Goal: Task Accomplishment & Management: Manage account settings

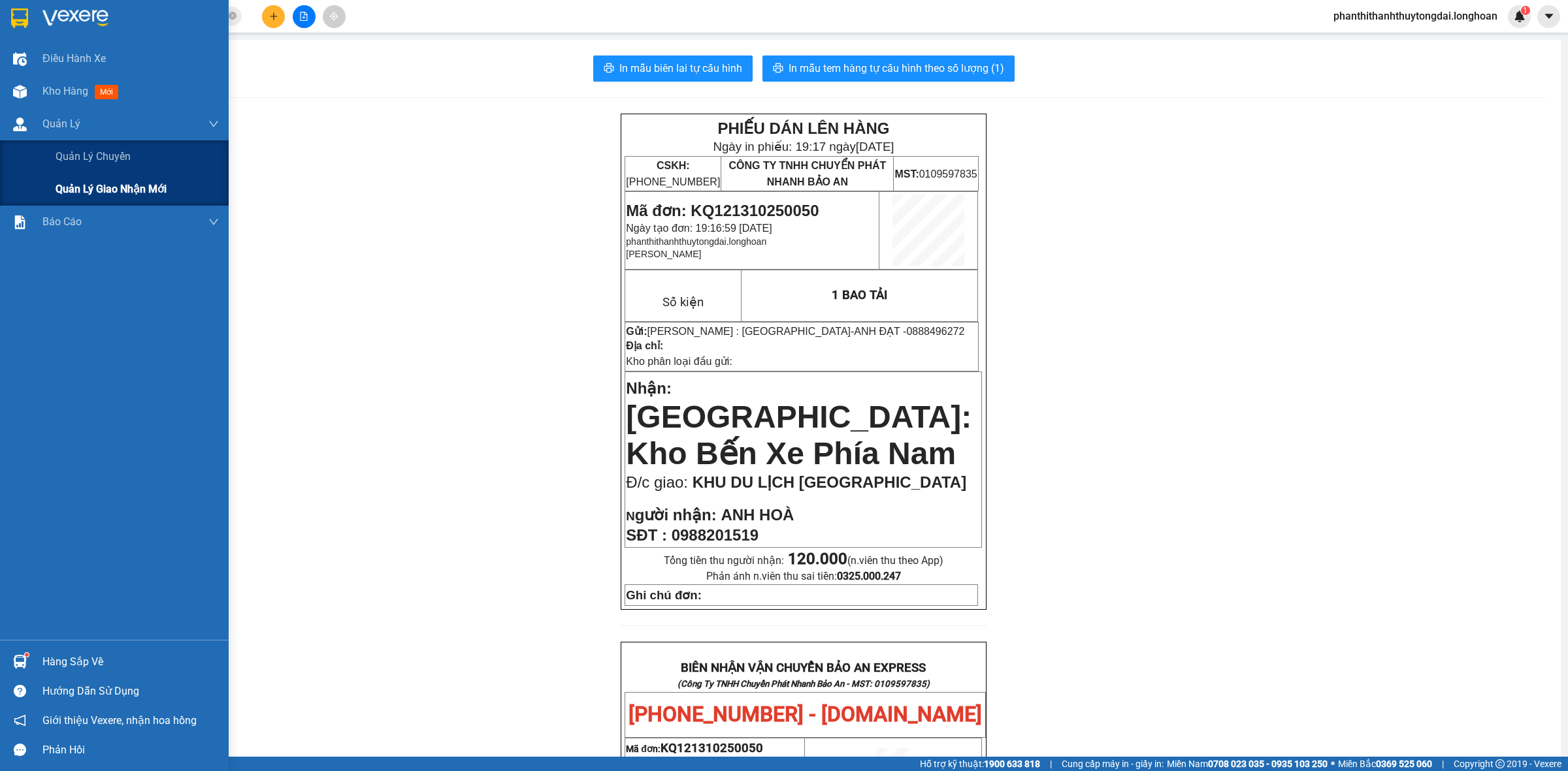
click at [115, 187] on span "Quản lý giao nhận mới" at bounding box center [111, 188] width 111 height 16
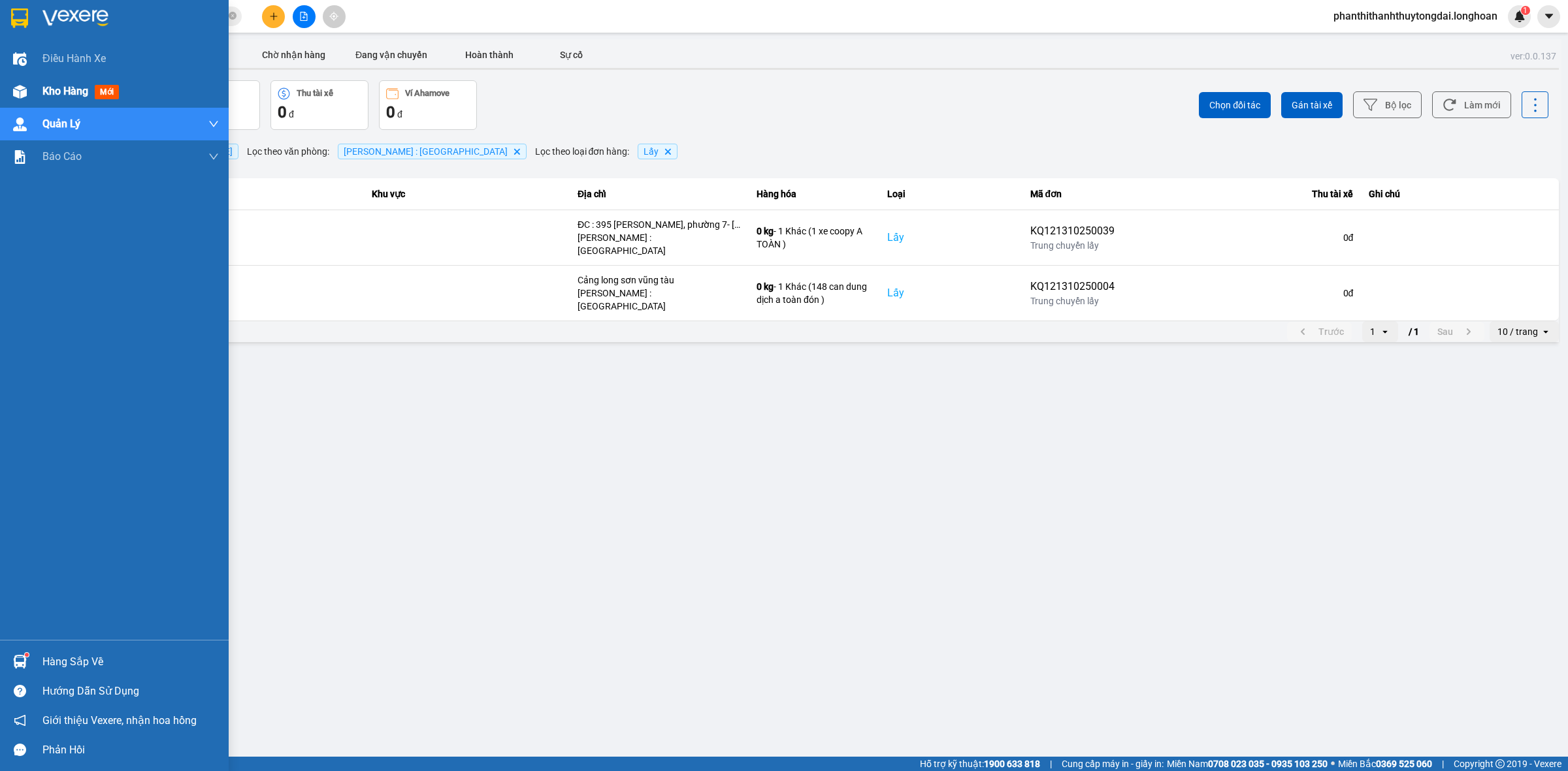
click at [137, 88] on div "Kho hàng mới" at bounding box center [130, 91] width 176 height 32
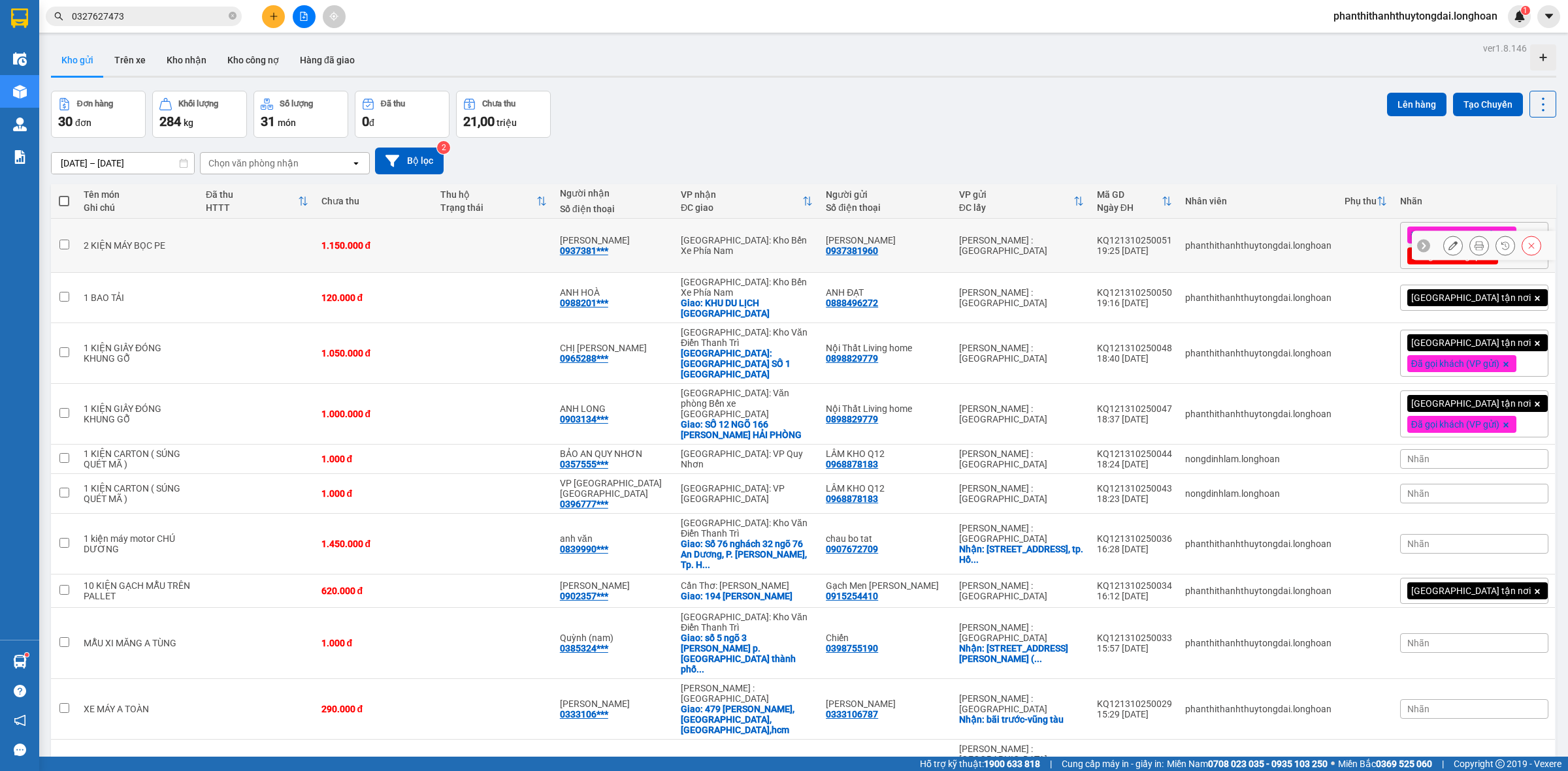
click at [67, 247] on input "checkbox" at bounding box center [64, 244] width 9 height 9
checkbox input "true"
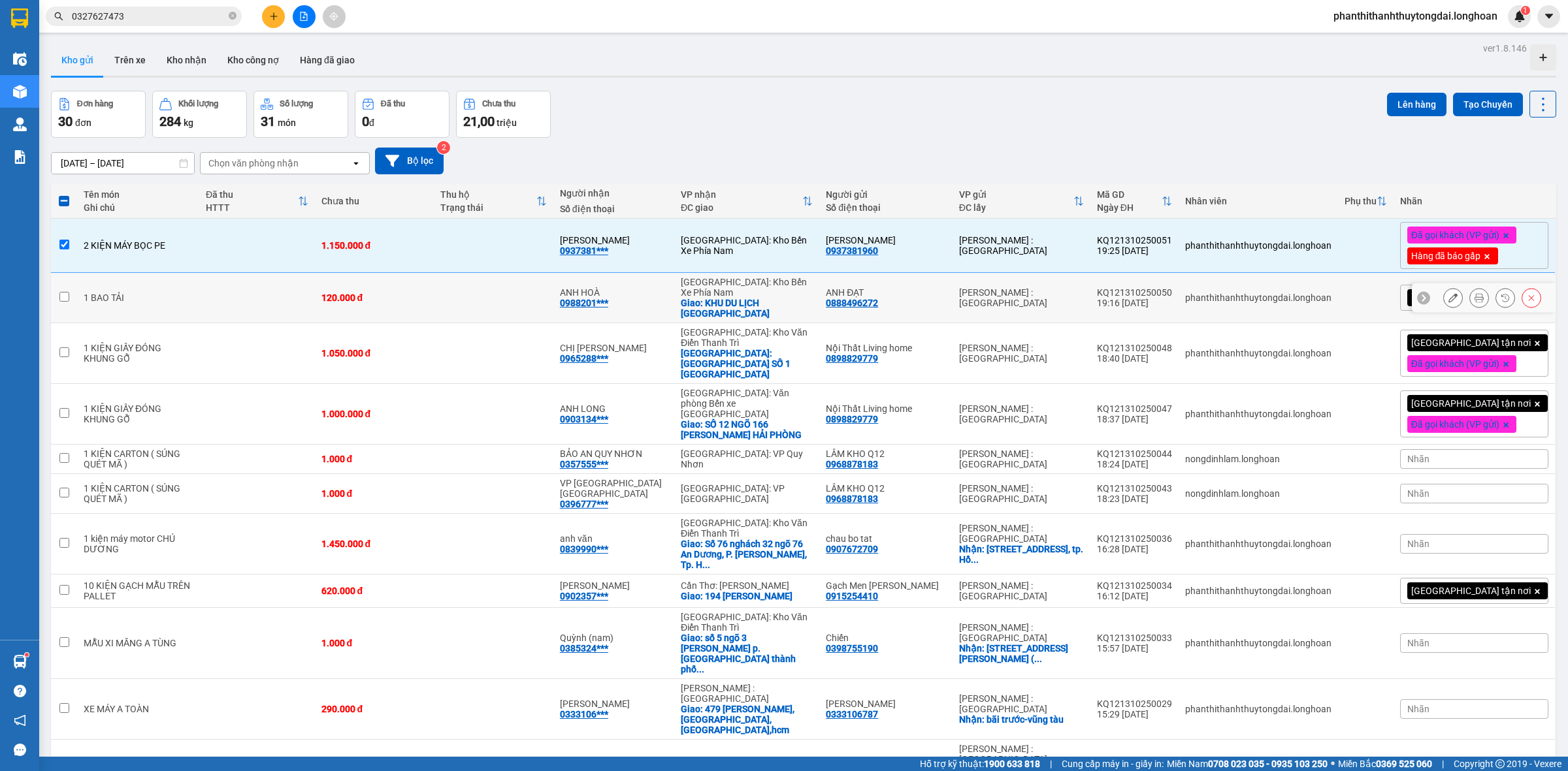
click at [69, 296] on td at bounding box center [64, 297] width 26 height 50
checkbox input "true"
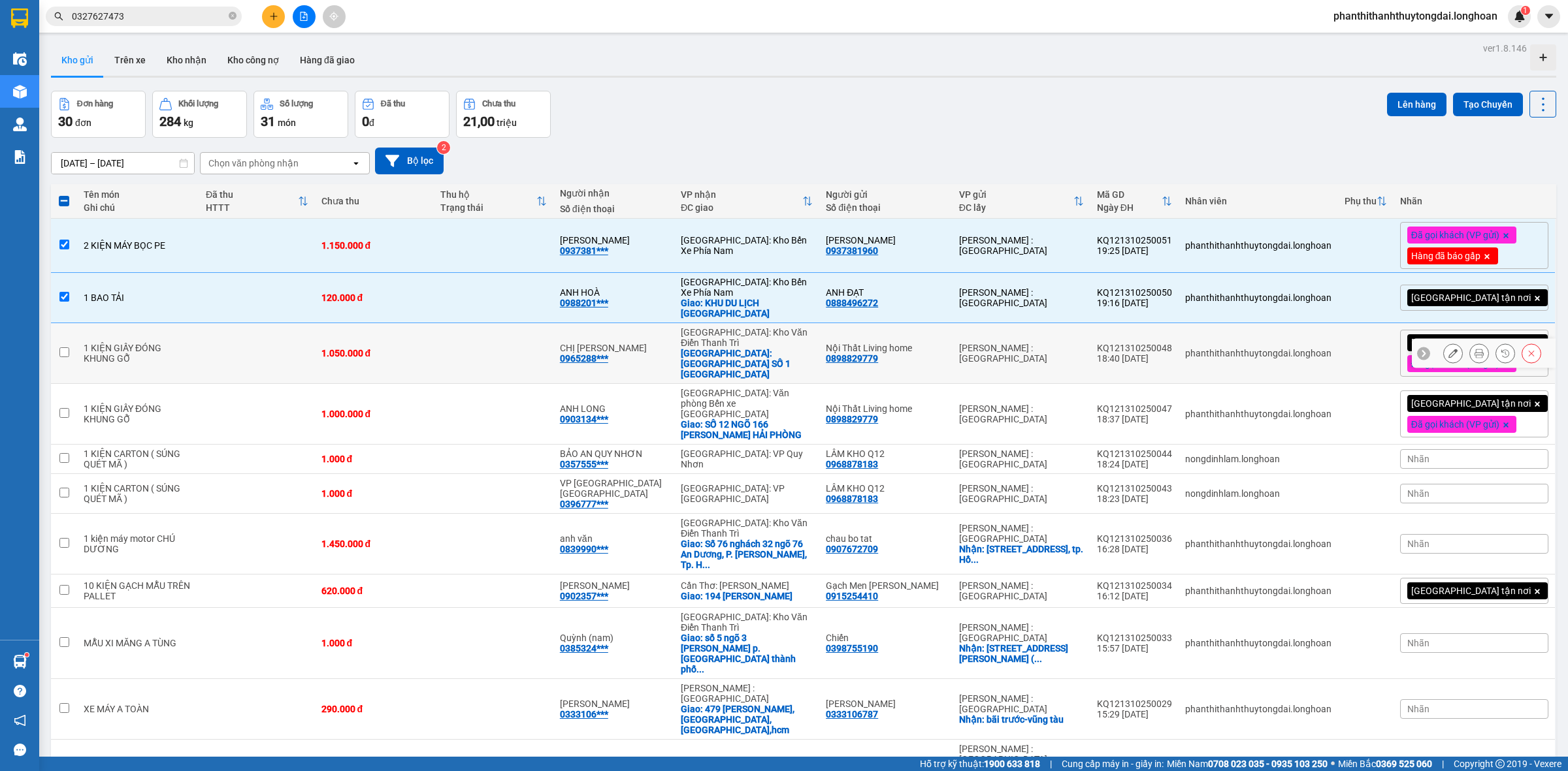
click at [63, 348] on input "checkbox" at bounding box center [64, 352] width 9 height 9
checkbox input "true"
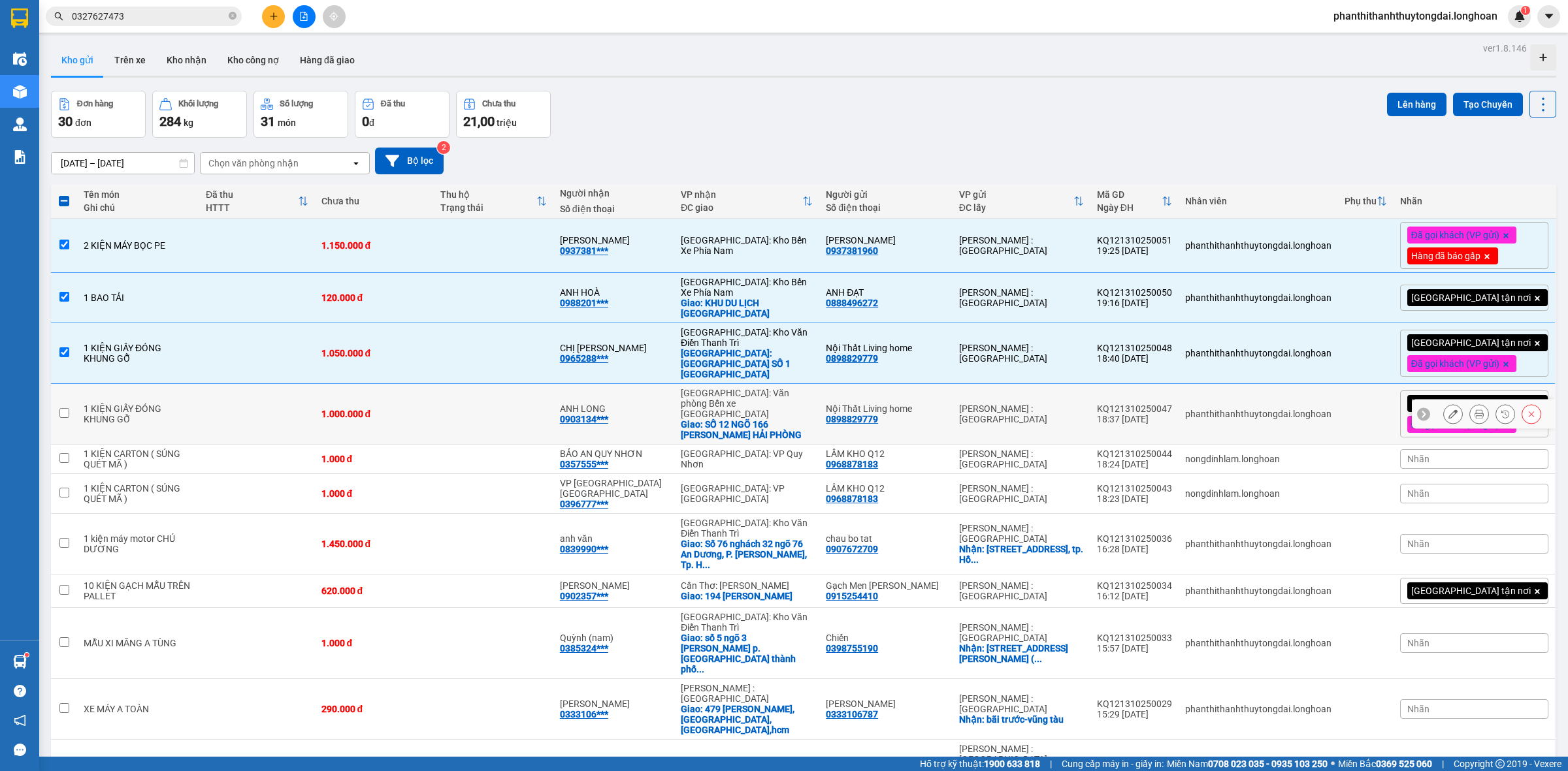
click at [66, 410] on td at bounding box center [64, 414] width 26 height 60
checkbox input "true"
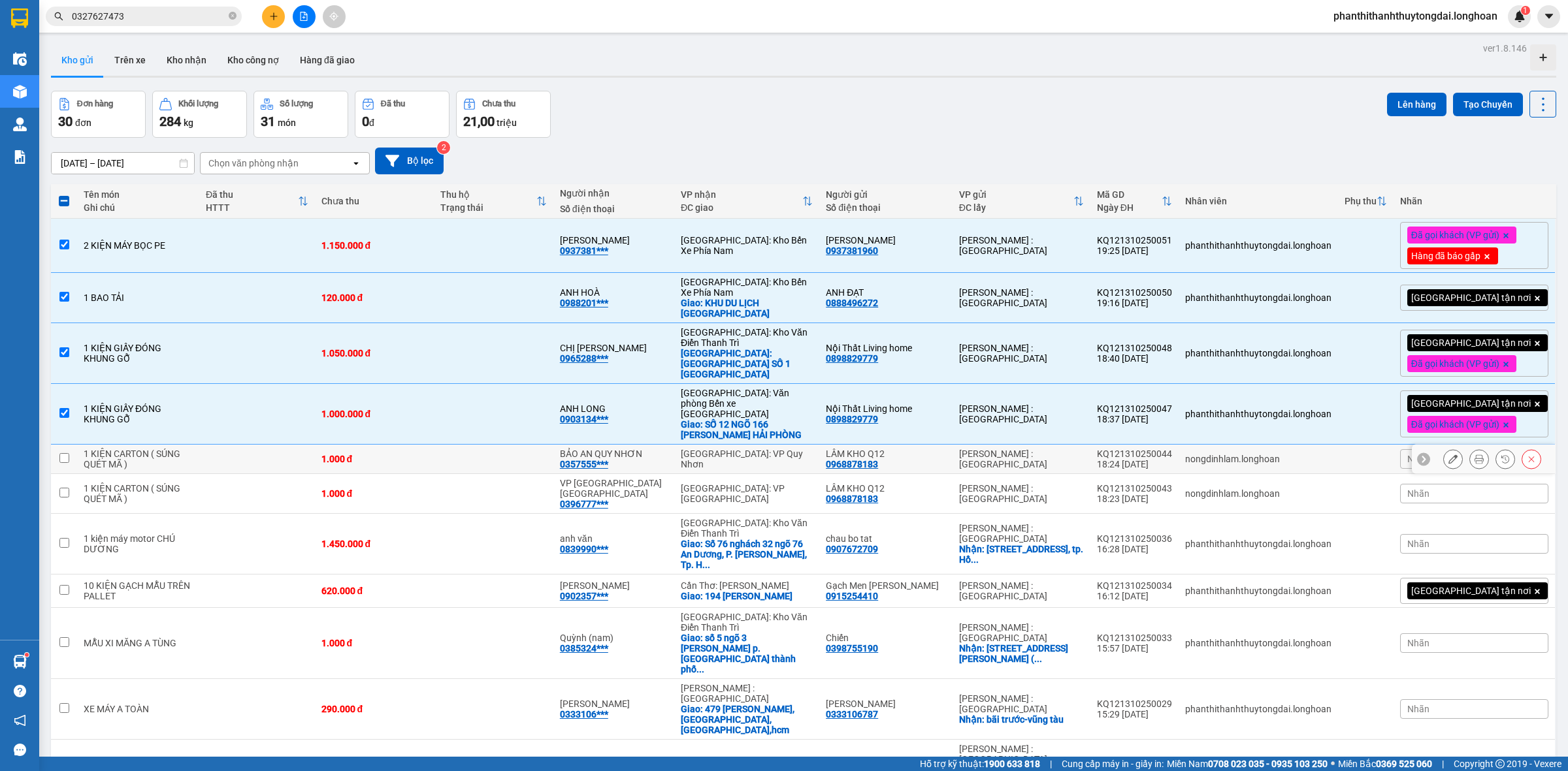
click at [73, 446] on td at bounding box center [64, 459] width 26 height 29
checkbox input "true"
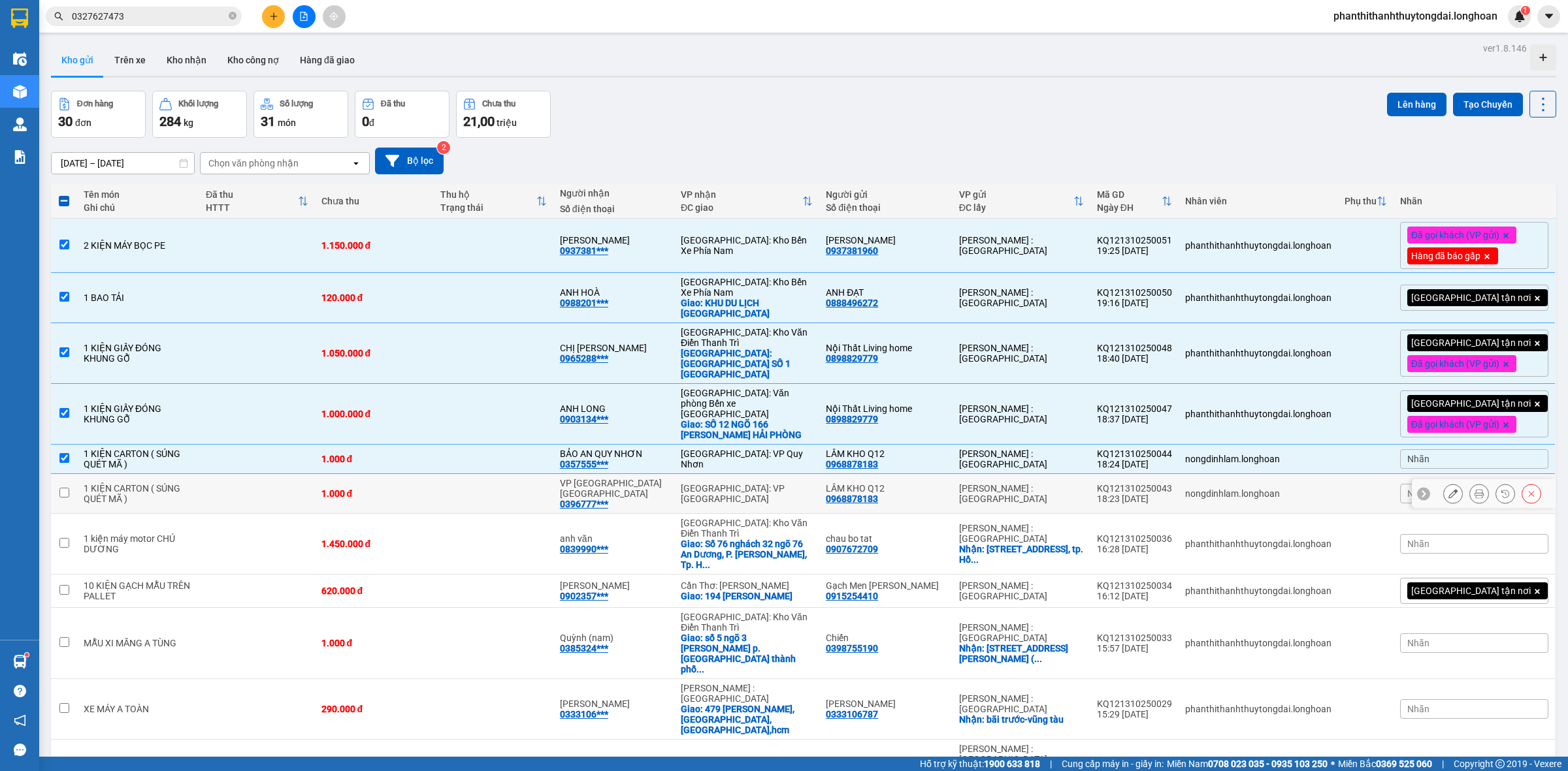
click at [64, 488] on input "checkbox" at bounding box center [64, 492] width 9 height 9
checkbox input "true"
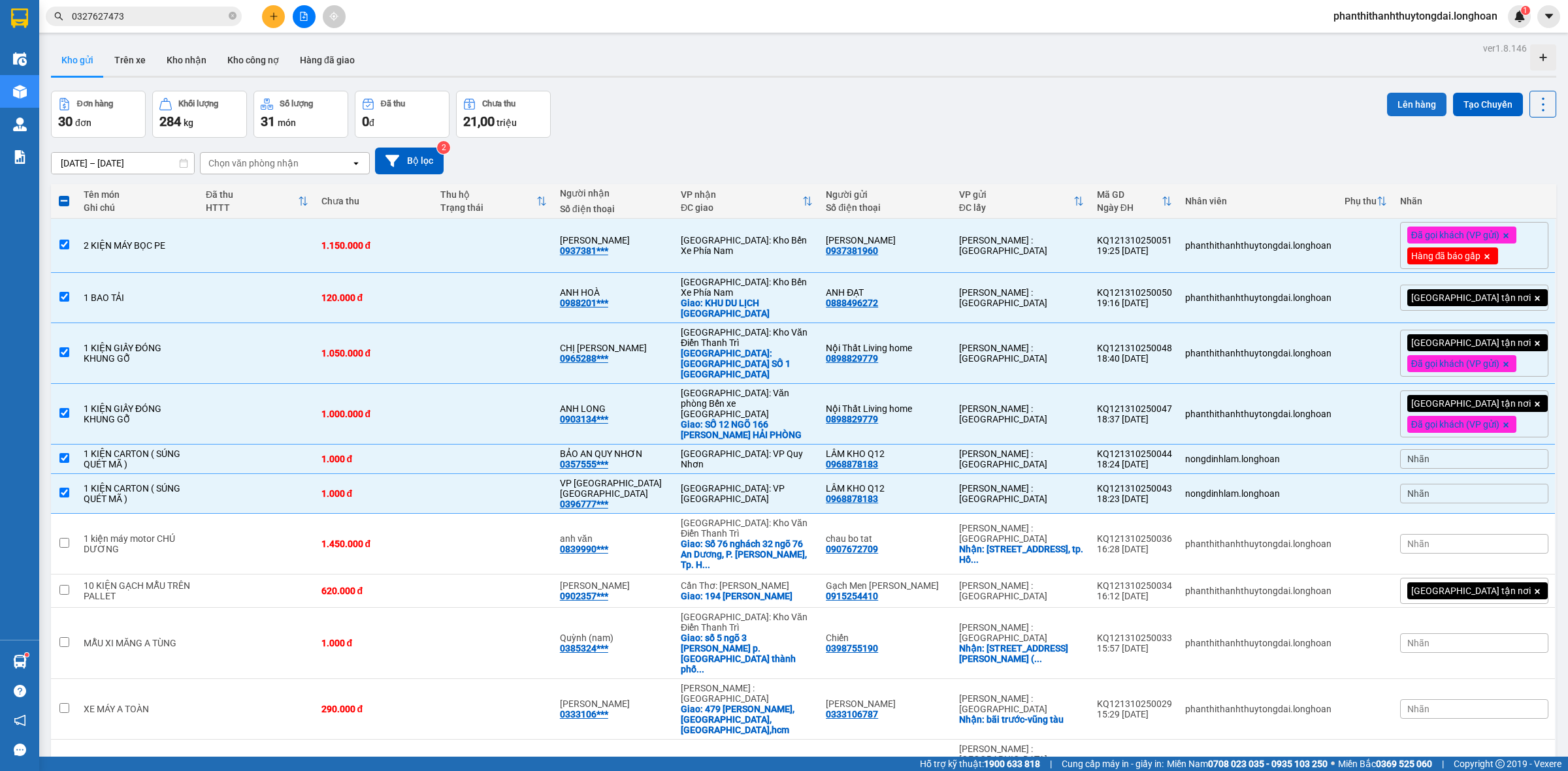
click at [1412, 102] on button "Lên hàng" at bounding box center [1416, 105] width 60 height 24
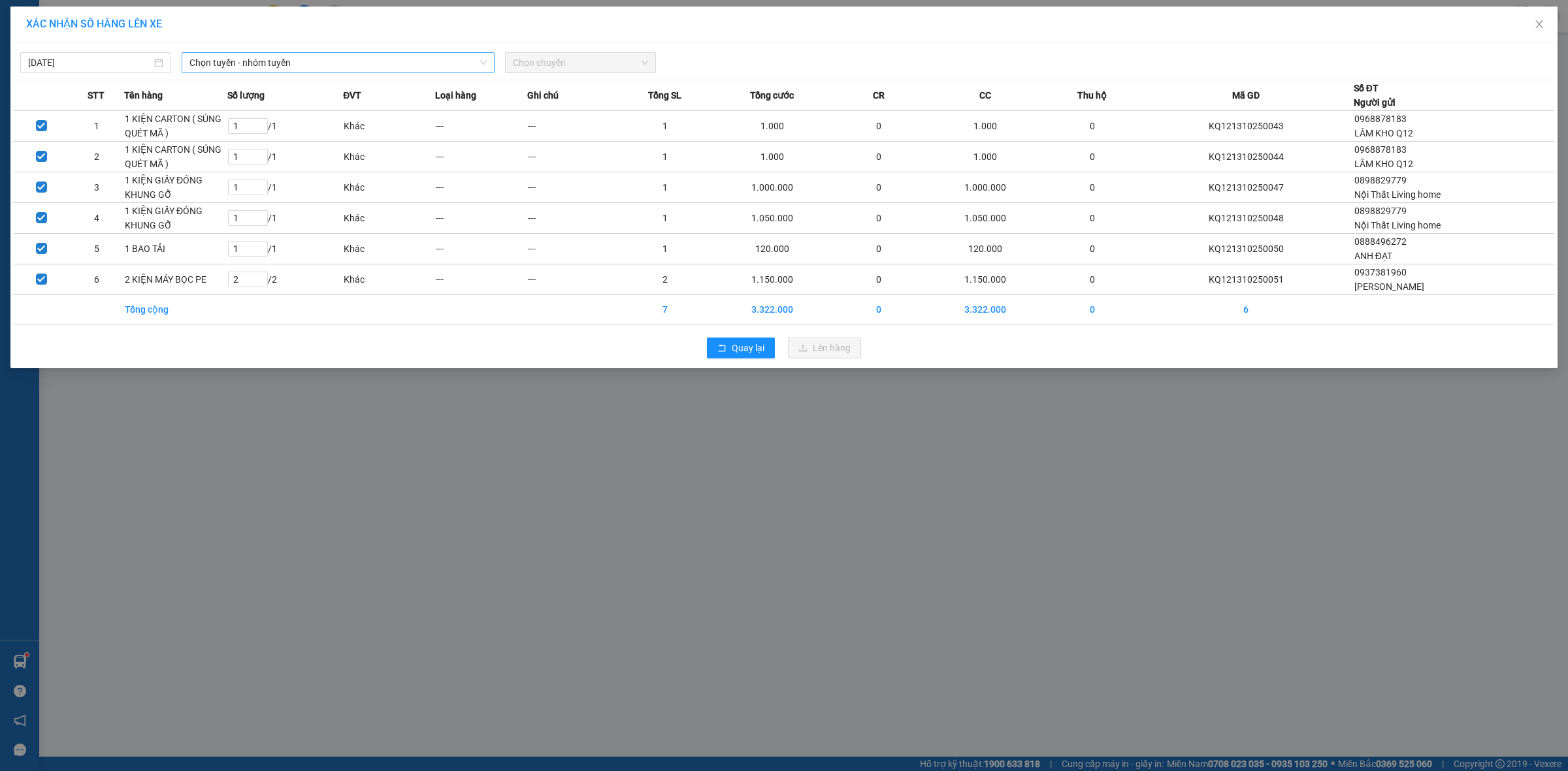
click at [424, 69] on span "Chọn tuyến - nhóm tuyến" at bounding box center [337, 62] width 297 height 20
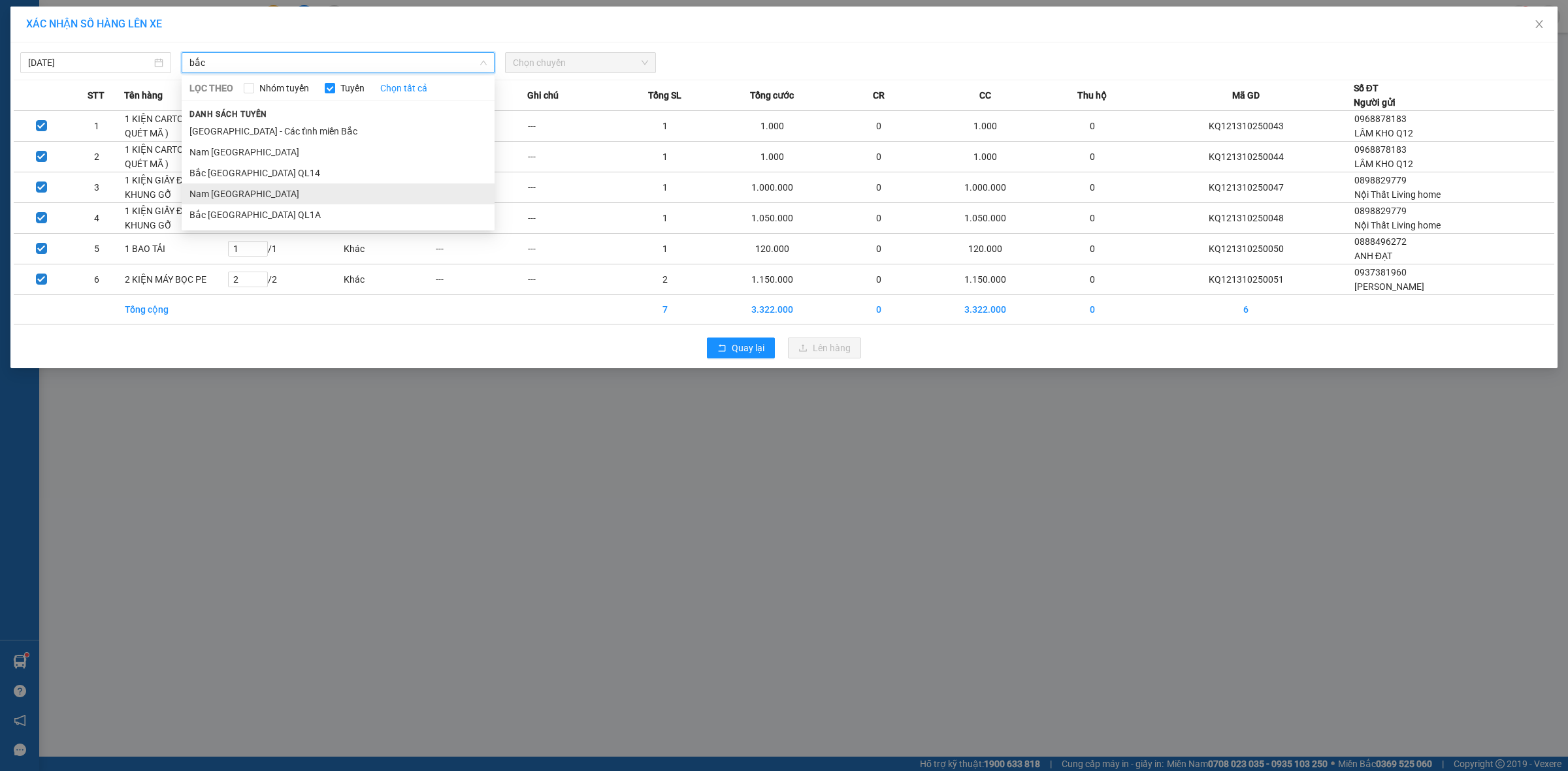
type input "bắc"
click at [363, 193] on li "Nam [GEOGRAPHIC_DATA]" at bounding box center [337, 193] width 313 height 21
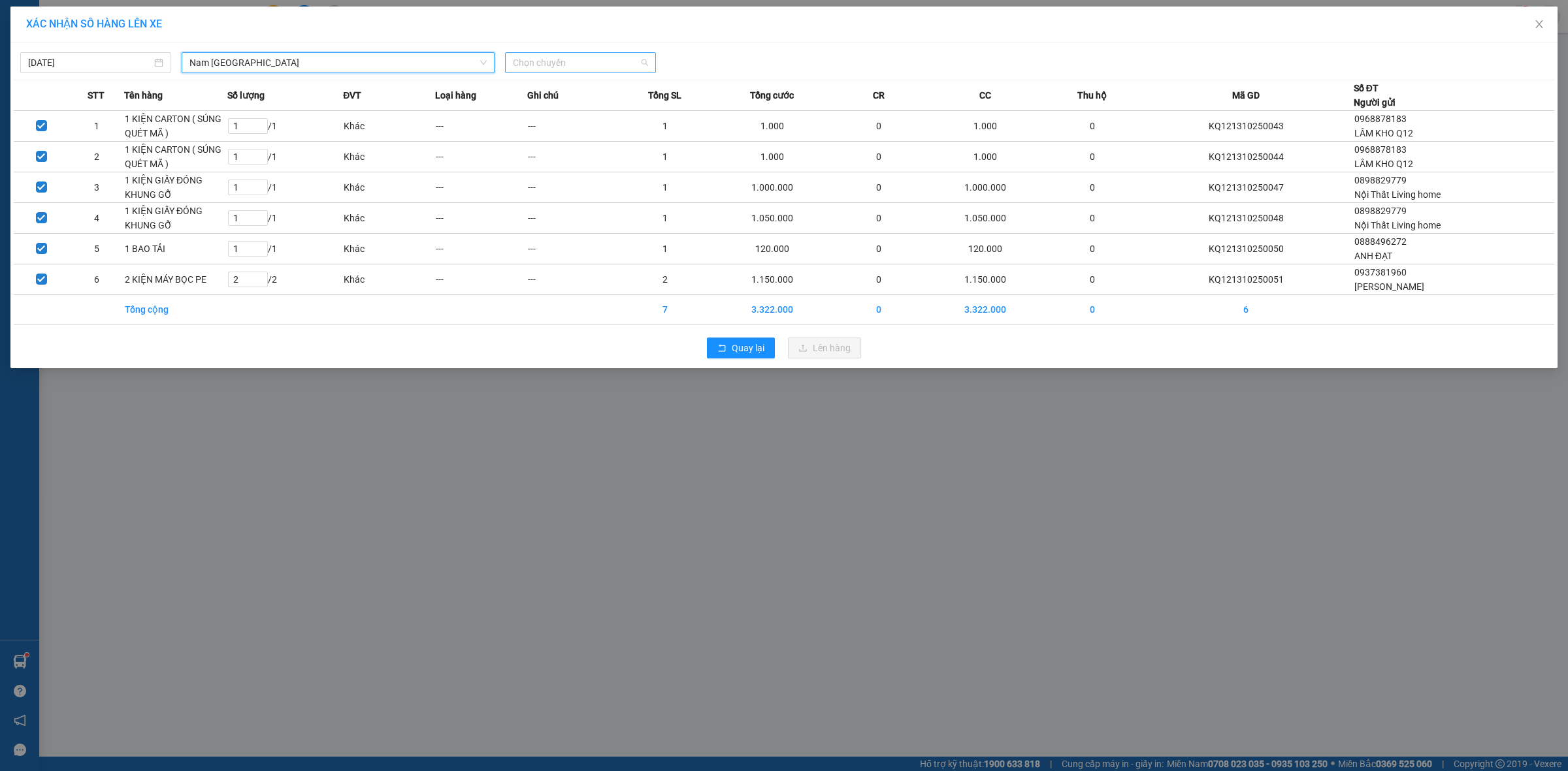
click at [519, 57] on span "Chọn chuyến" at bounding box center [580, 62] width 135 height 20
click at [585, 134] on div "22:00 (TC) - 29E-097.92" at bounding box center [564, 130] width 102 height 14
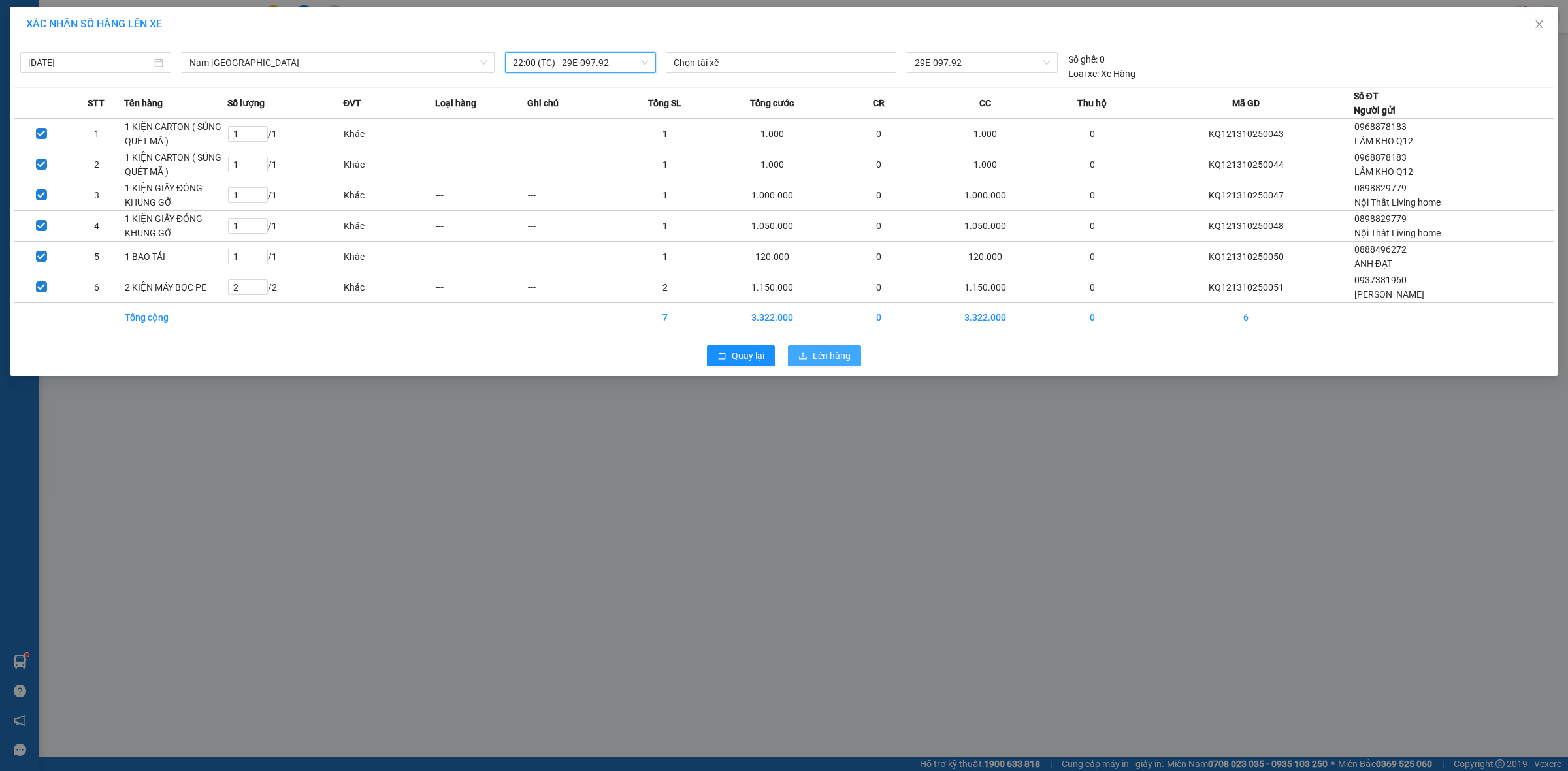
click at [820, 356] on span "Lên hàng" at bounding box center [832, 355] width 37 height 14
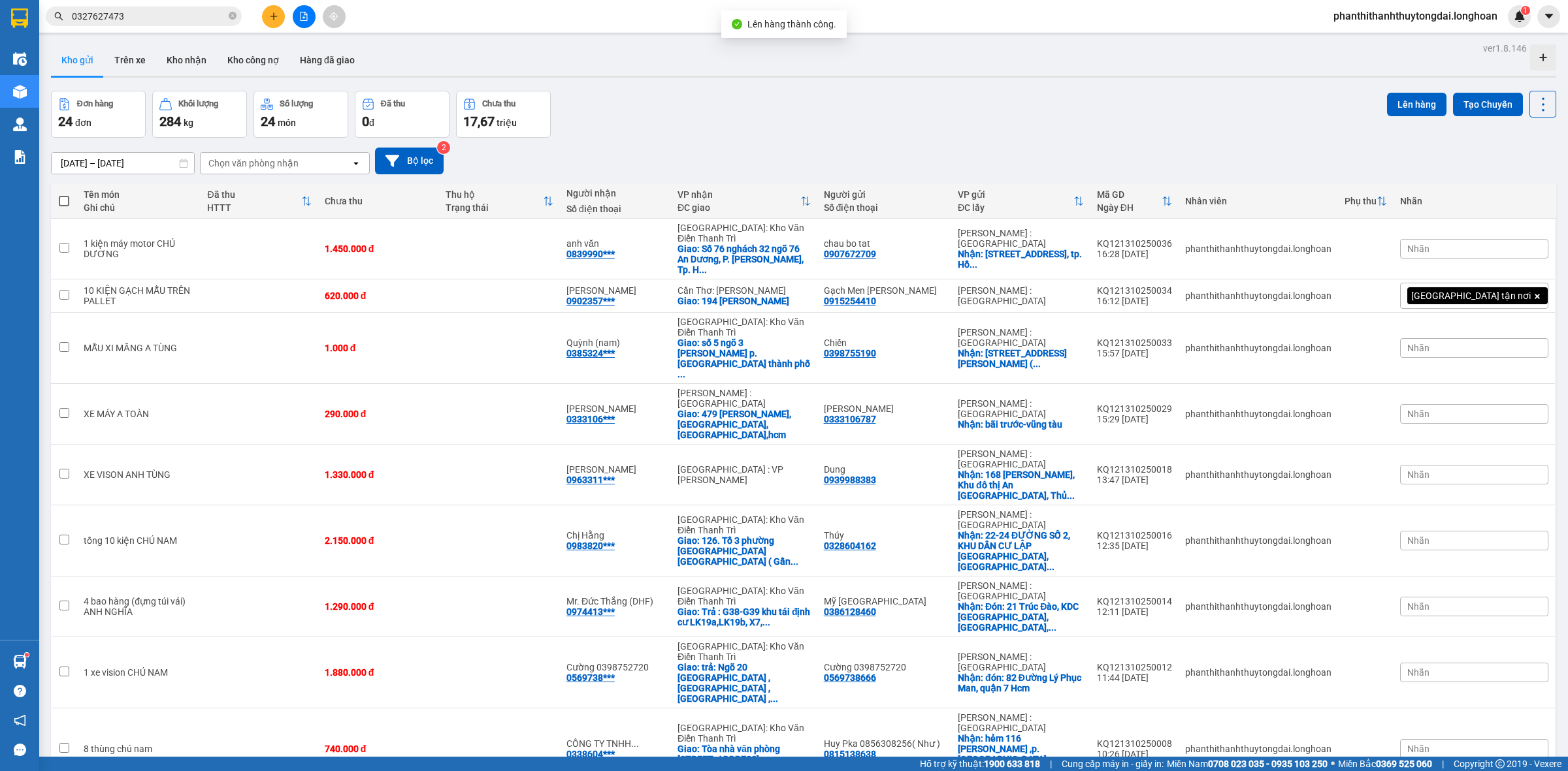
click at [754, 116] on div "Đơn hàng 24 đơn Khối lượng 284 kg Số lượng 24 món Đã thu 0 đ Chưa thu 17,67 tri…" at bounding box center [804, 114] width 1505 height 47
drag, startPoint x: 873, startPoint y: 99, endPoint x: 850, endPoint y: 107, distance: 24.4
click at [874, 100] on div "Đơn hàng 24 đơn Khối lượng 284 kg Số lượng 24 món Đã thu 0 đ Chưa thu 17,67 tri…" at bounding box center [804, 114] width 1505 height 47
click at [189, 18] on input "0327627473" at bounding box center [148, 16] width 154 height 14
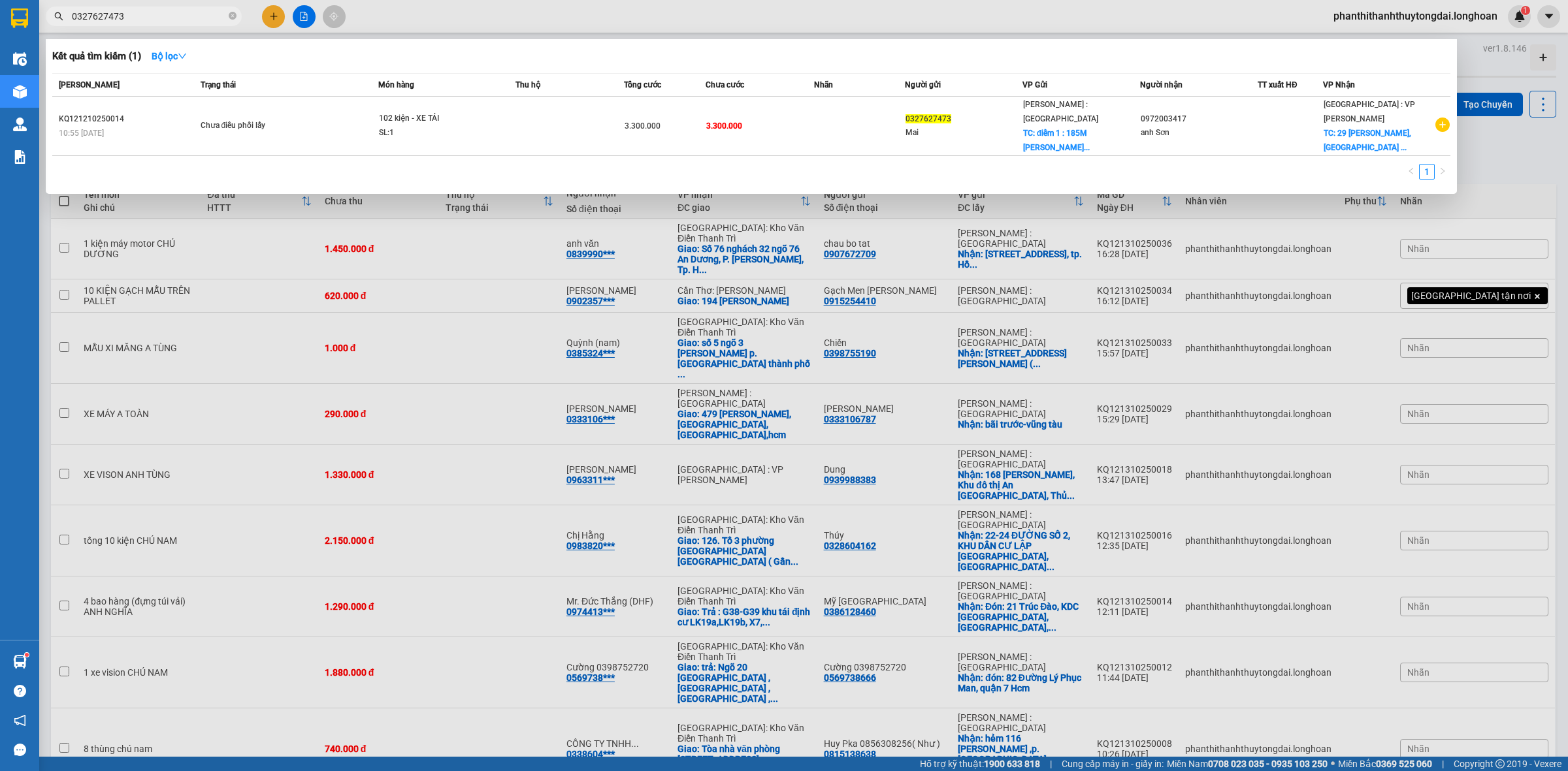
click at [189, 18] on input "0327627473" at bounding box center [148, 16] width 154 height 14
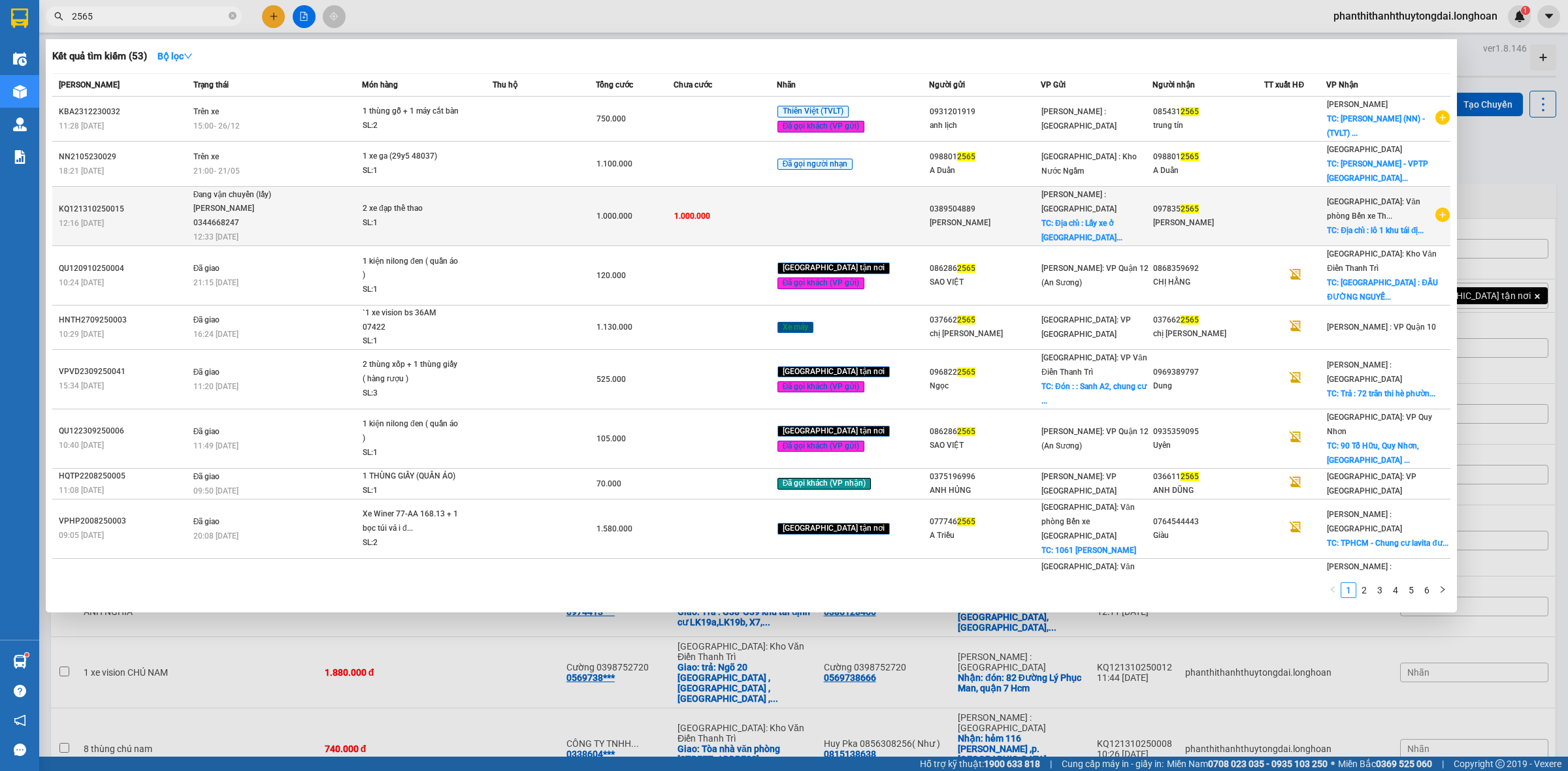
type input "2565"
click at [524, 211] on td at bounding box center [544, 216] width 103 height 60
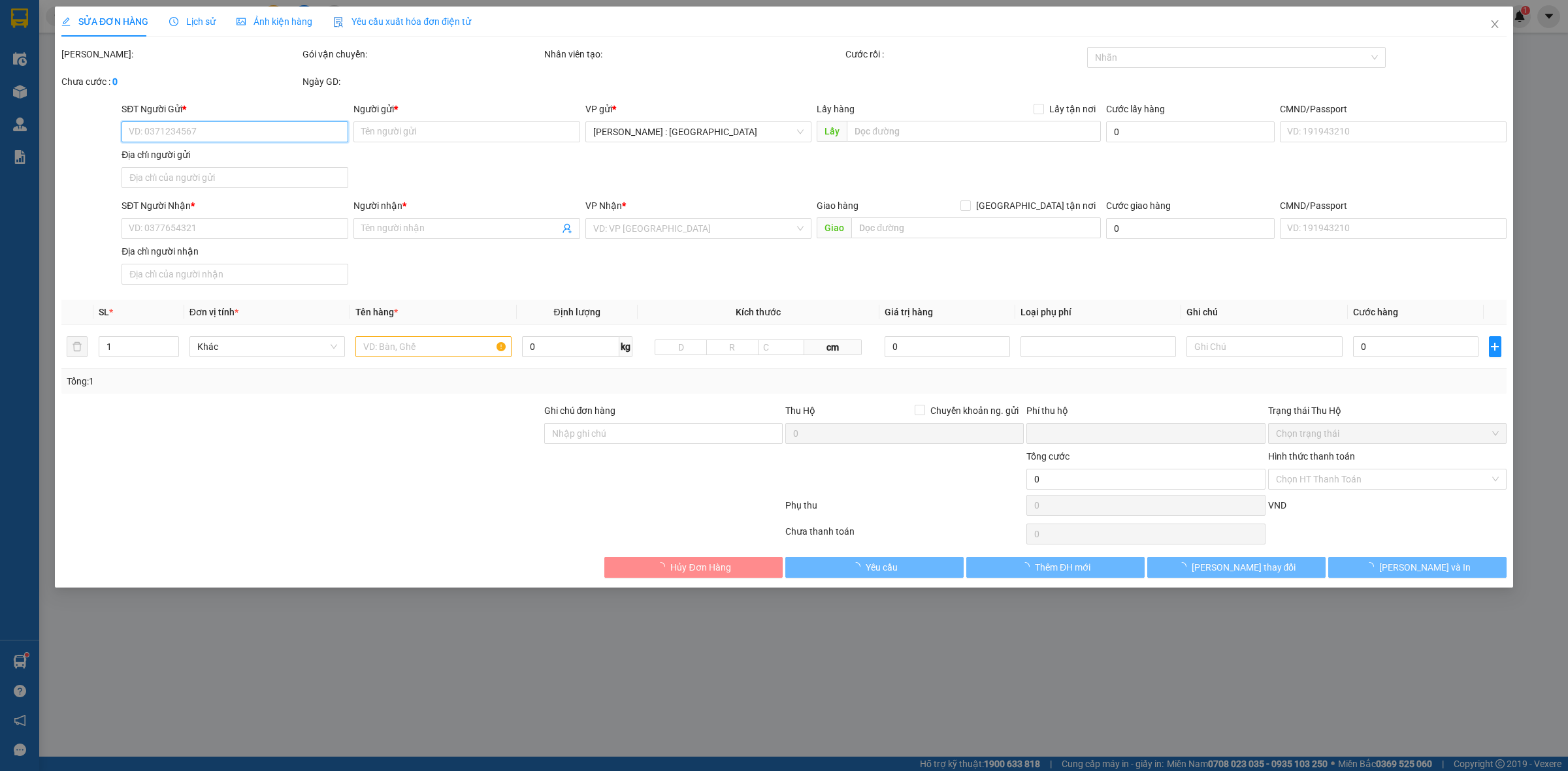
type input "0389504889"
type input "[PERSON_NAME]"
checkbox input "true"
type input "Địa chỉ : Lấy xe ở [GEOGRAPHIC_DATA]"
type input "0978352565"
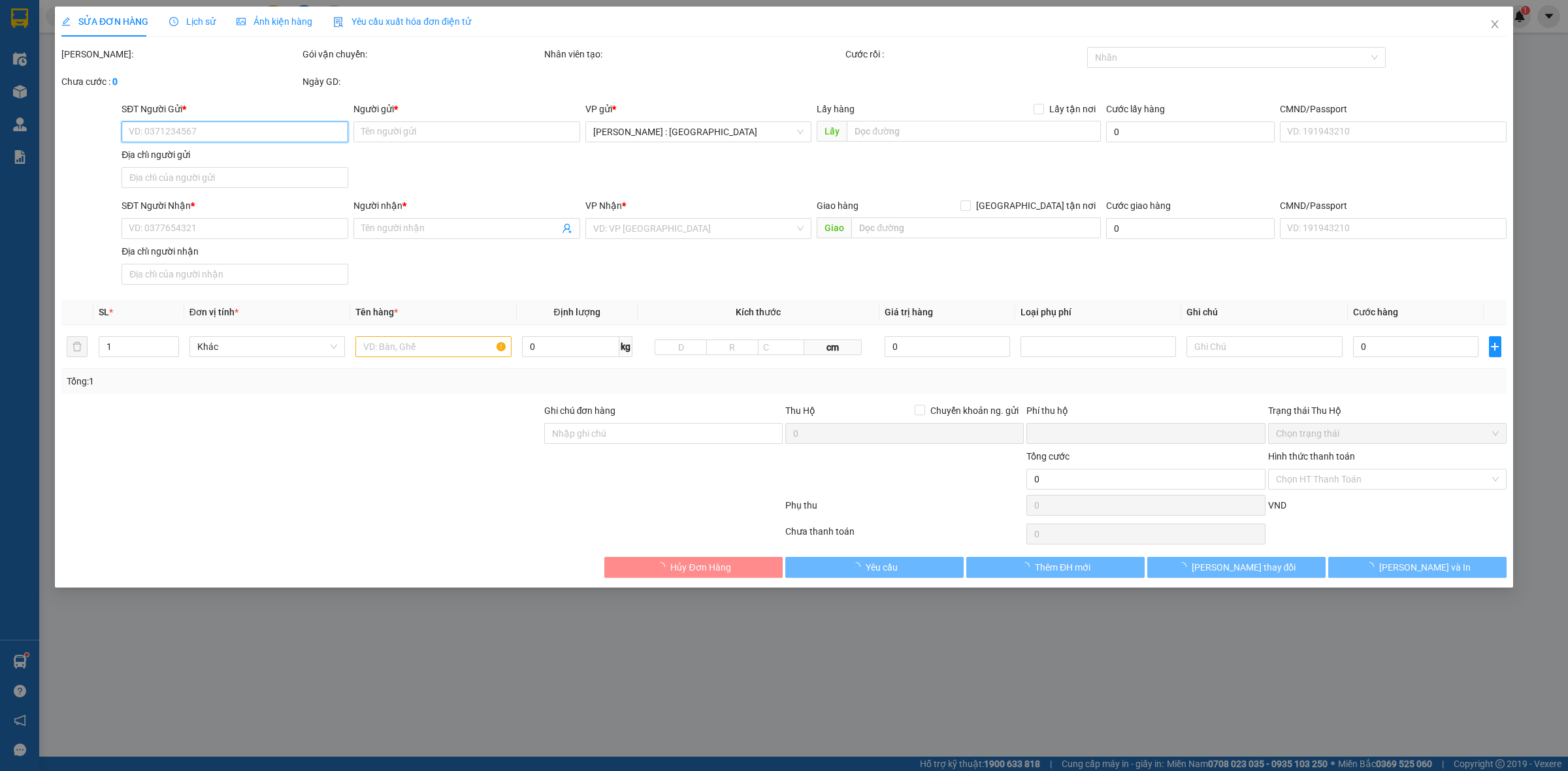
type input "[PERSON_NAME]"
checkbox input "true"
type input "Địa chỉ : lô 1 khu tái định cư đập tam kỳ [GEOGRAPHIC_DATA] lê chân hải phòng"
type input "0"
type input "1.000.000"
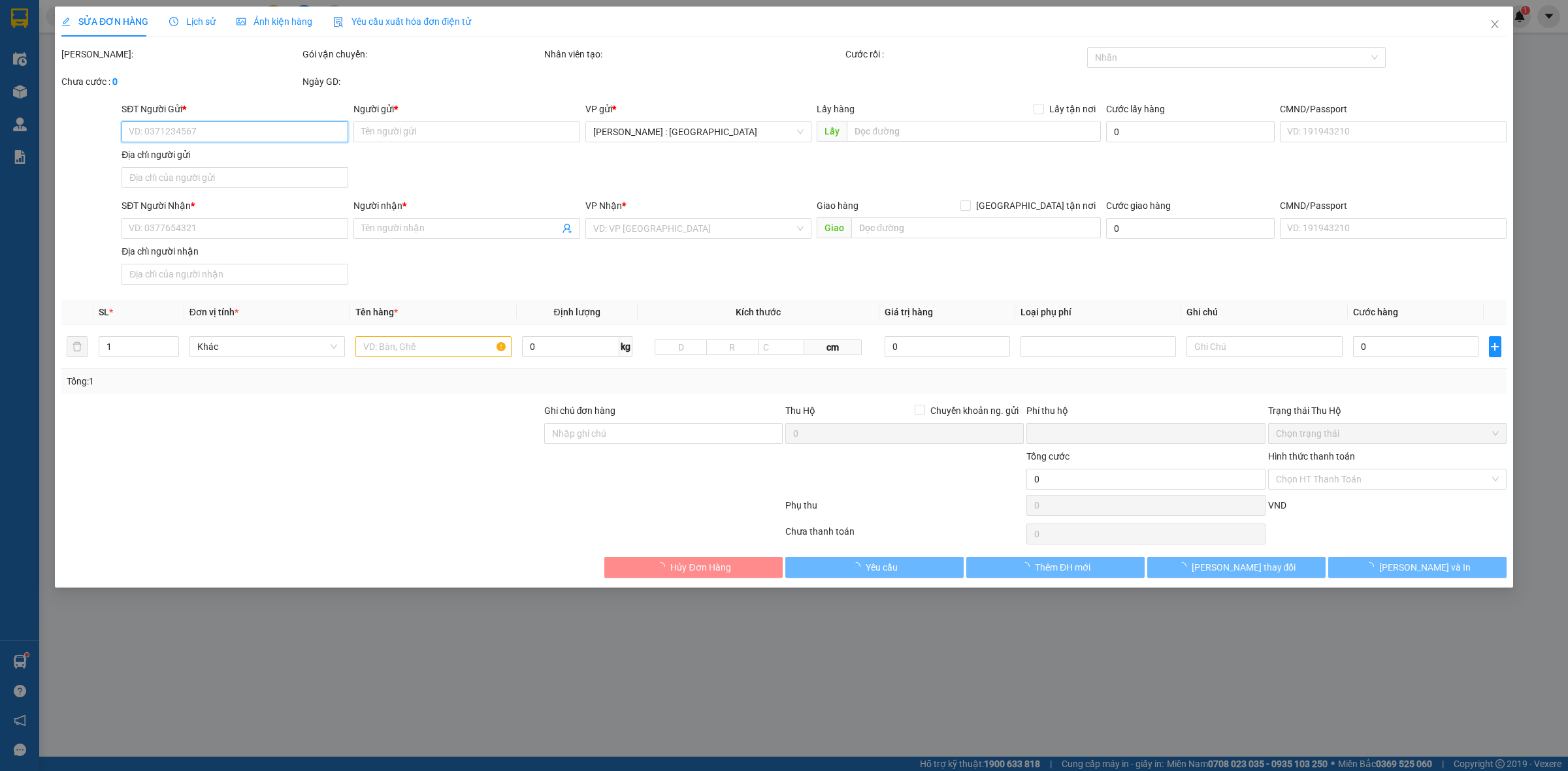
type input "1.000.000"
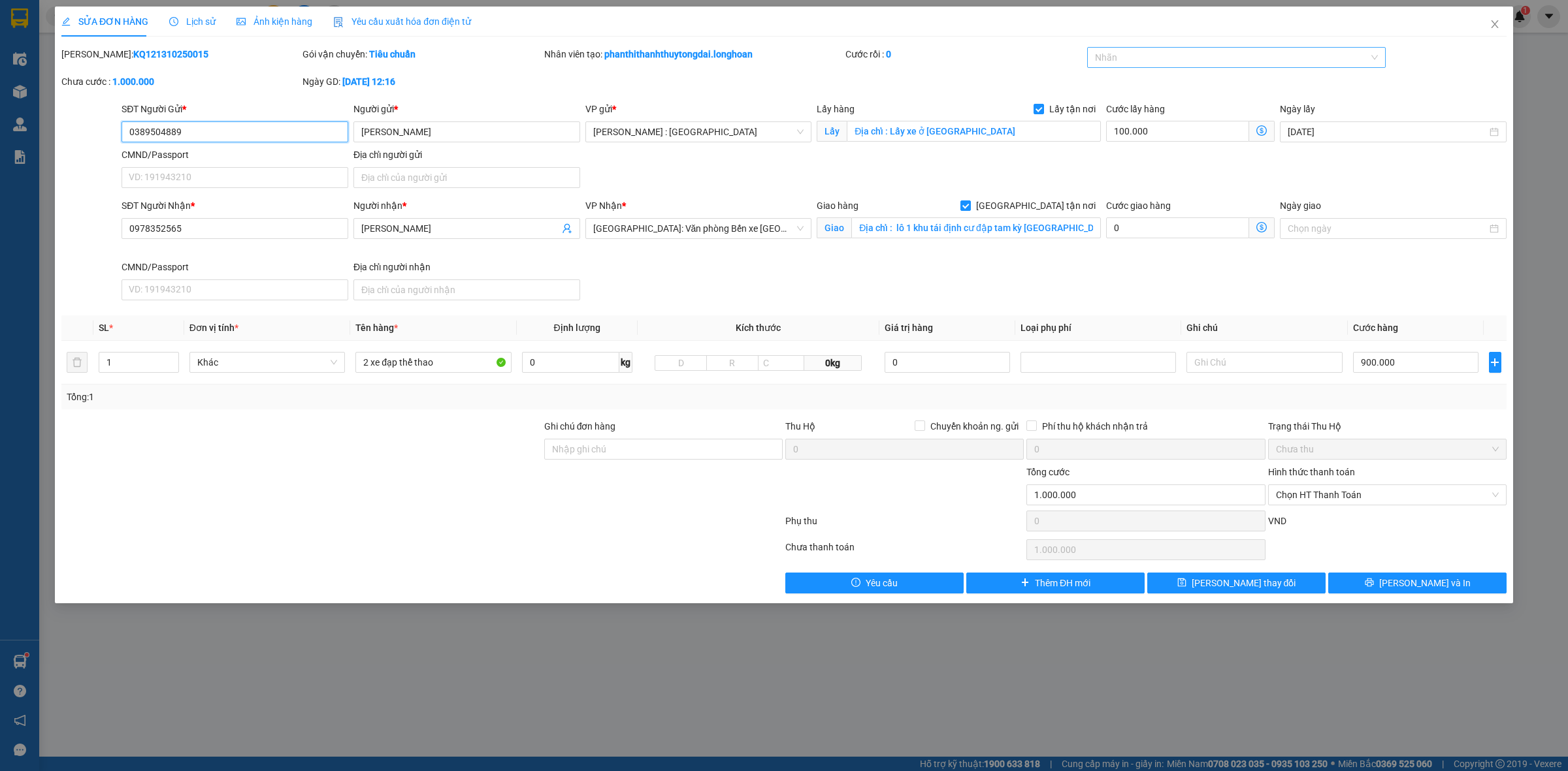
click at [1127, 60] on div at bounding box center [1230, 57] width 280 height 15
type input "giao"
click at [1146, 82] on div "[GEOGRAPHIC_DATA] tận nơi" at bounding box center [1237, 83] width 284 height 14
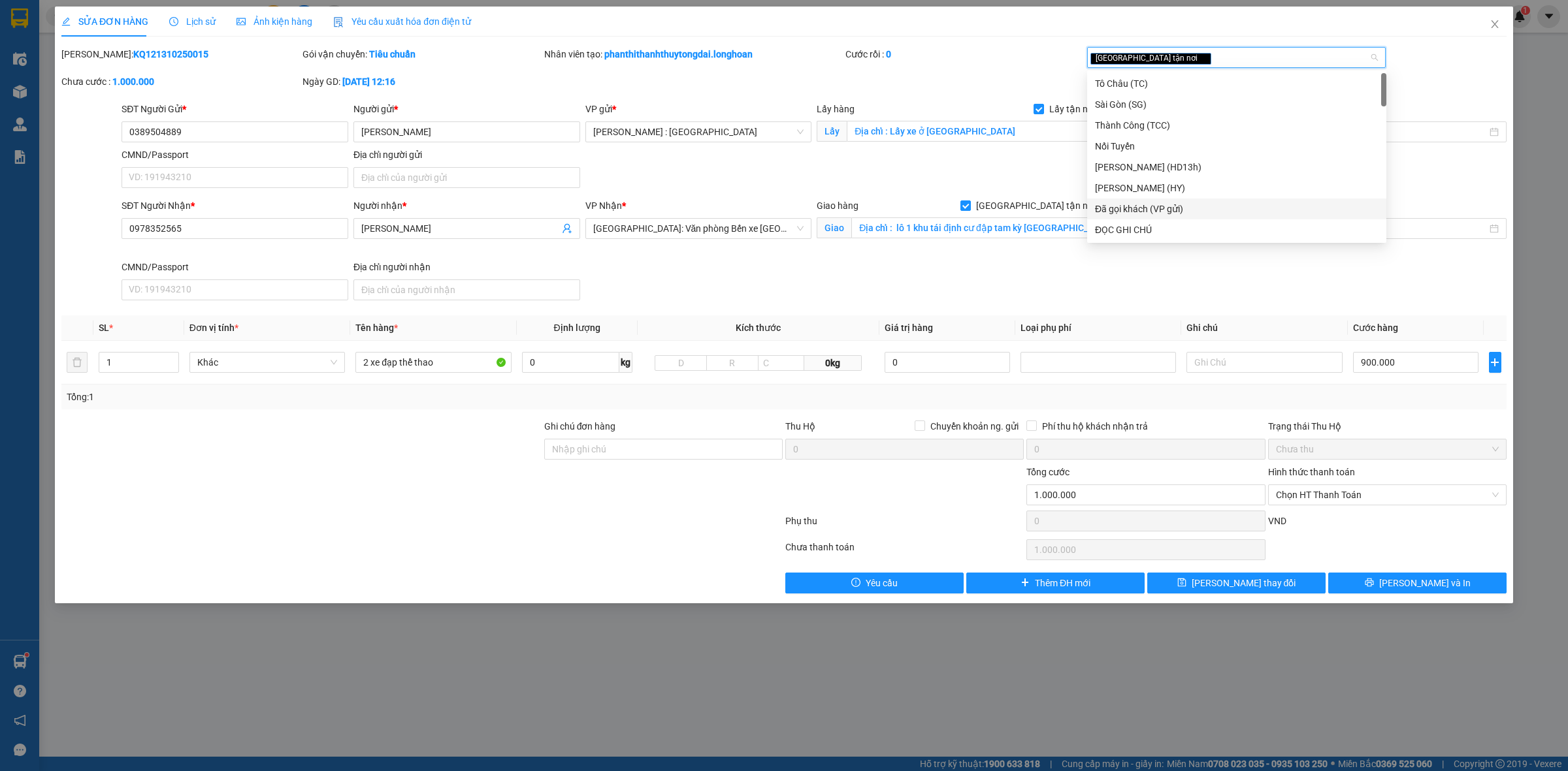
click at [1183, 203] on div "Đã gọi khách (VP gửi)" at bounding box center [1237, 209] width 284 height 14
click at [916, 296] on div "SĐT Người Nhận * 0978352565 Người nhận * [PERSON_NAME] VP Nhận * [GEOGRAPHIC_DA…" at bounding box center [814, 252] width 1390 height 107
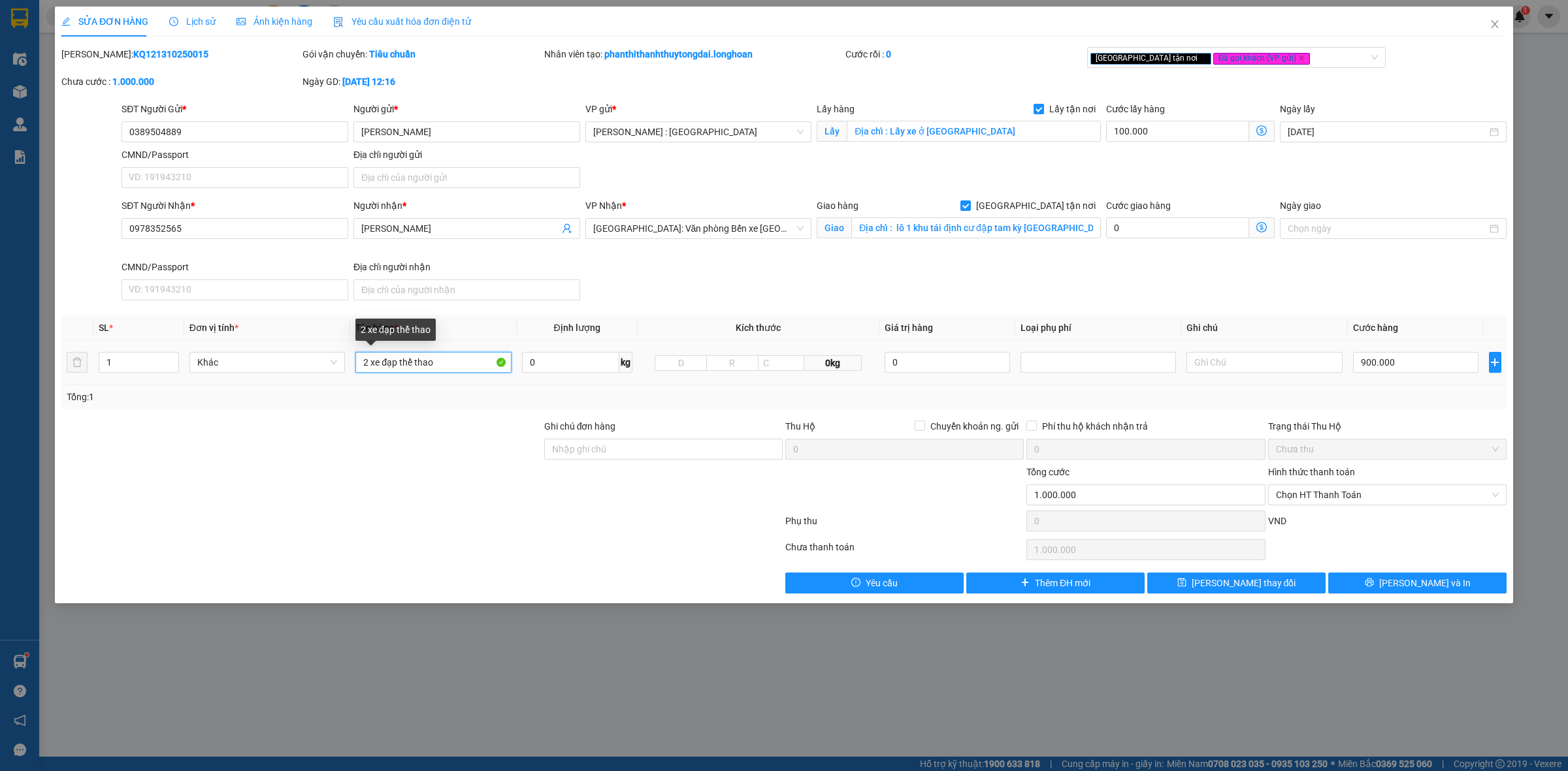
click at [446, 365] on input "2 xe đạp thể thao" at bounding box center [433, 362] width 155 height 21
click at [446, 365] on input "2 xe đạp thể thao" at bounding box center [433, 362] width 155 height 21
type input "2 xe đạp"
type input "2"
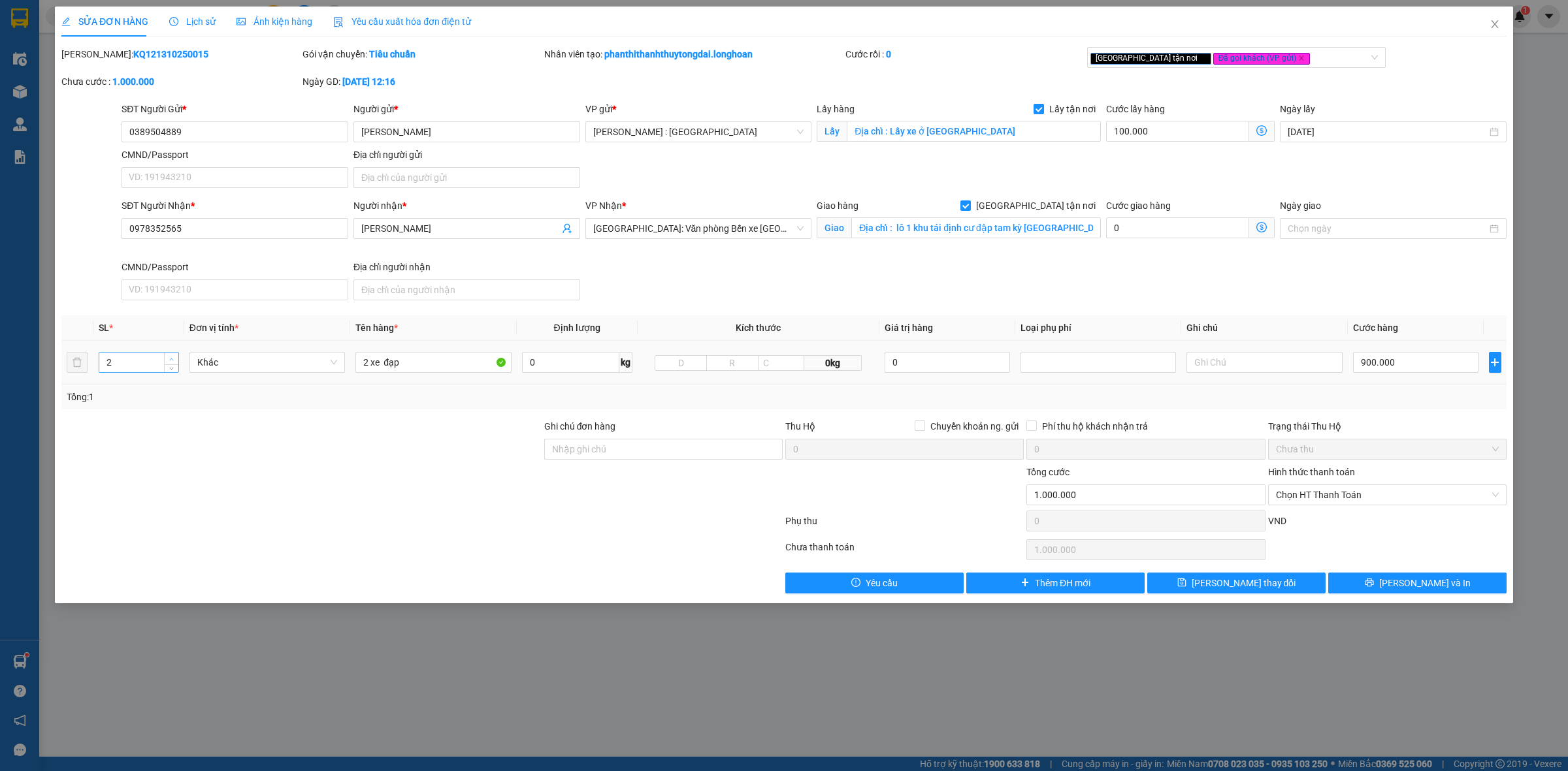
click at [174, 358] on span "up" at bounding box center [171, 359] width 8 height 8
click at [730, 454] on input "Ghi chú đơn hàng" at bounding box center [664, 449] width 239 height 21
click at [549, 497] on div at bounding box center [663, 488] width 241 height 46
click at [599, 446] on input "Ghi chú đơn hàng" at bounding box center [664, 449] width 239 height 21
click at [1044, 229] on input "Địa chỉ : lô 1 khu tái định cư đập tam kỳ [GEOGRAPHIC_DATA] lê chân hải phòng" at bounding box center [976, 227] width 250 height 21
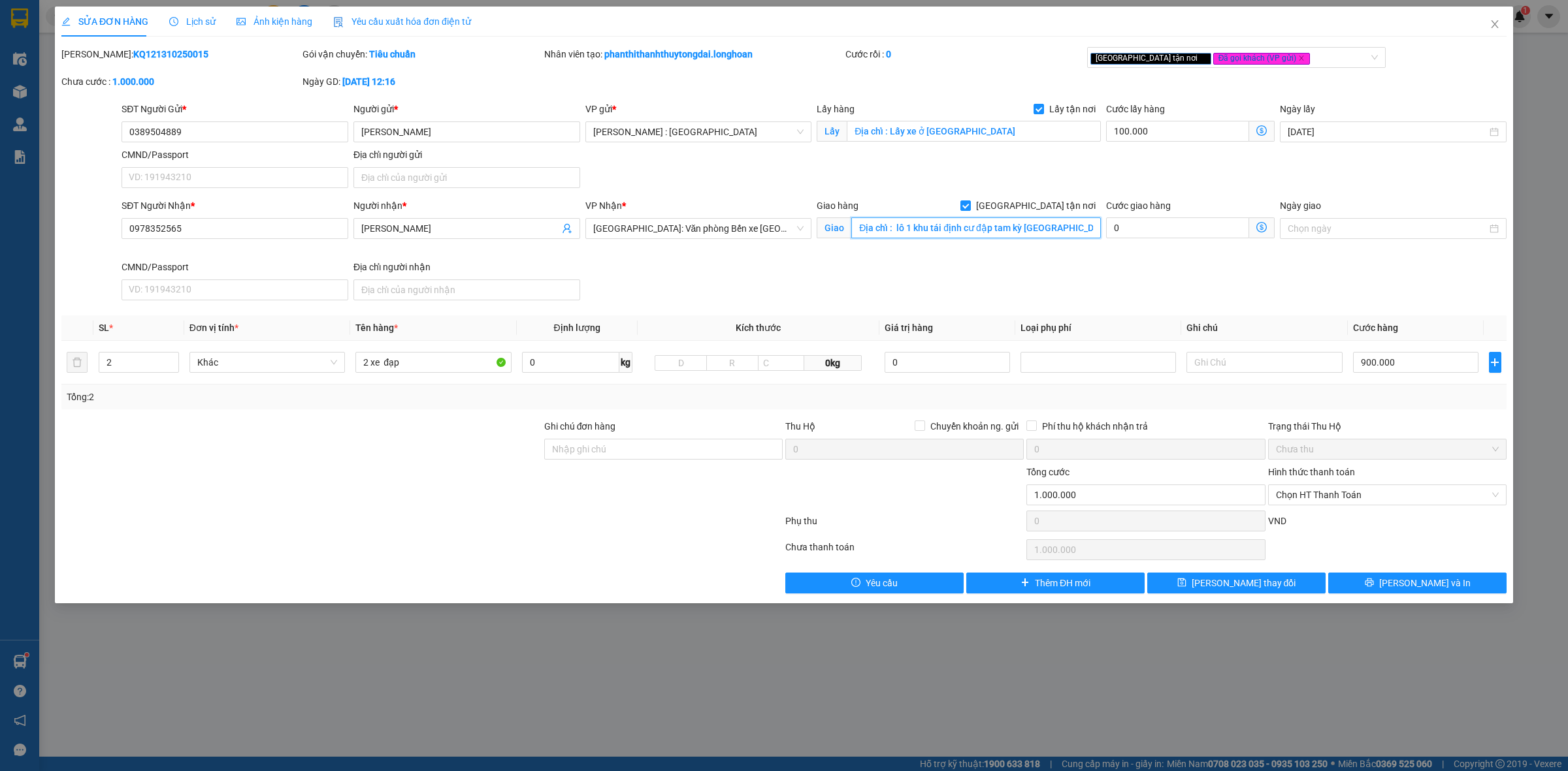
click at [1062, 223] on input "Địa chỉ : lô 1 khu tái định cư đập tam kỳ [GEOGRAPHIC_DATA] lê chân hải phòng" at bounding box center [976, 227] width 250 height 21
click at [1065, 223] on input "Địa chỉ : lô 1 khu tái định cư đập tam kỳ [GEOGRAPHIC_DATA] lê chân hải phòng" at bounding box center [976, 227] width 250 height 21
click at [1431, 357] on input "900.000" at bounding box center [1415, 362] width 125 height 21
type input "100.000"
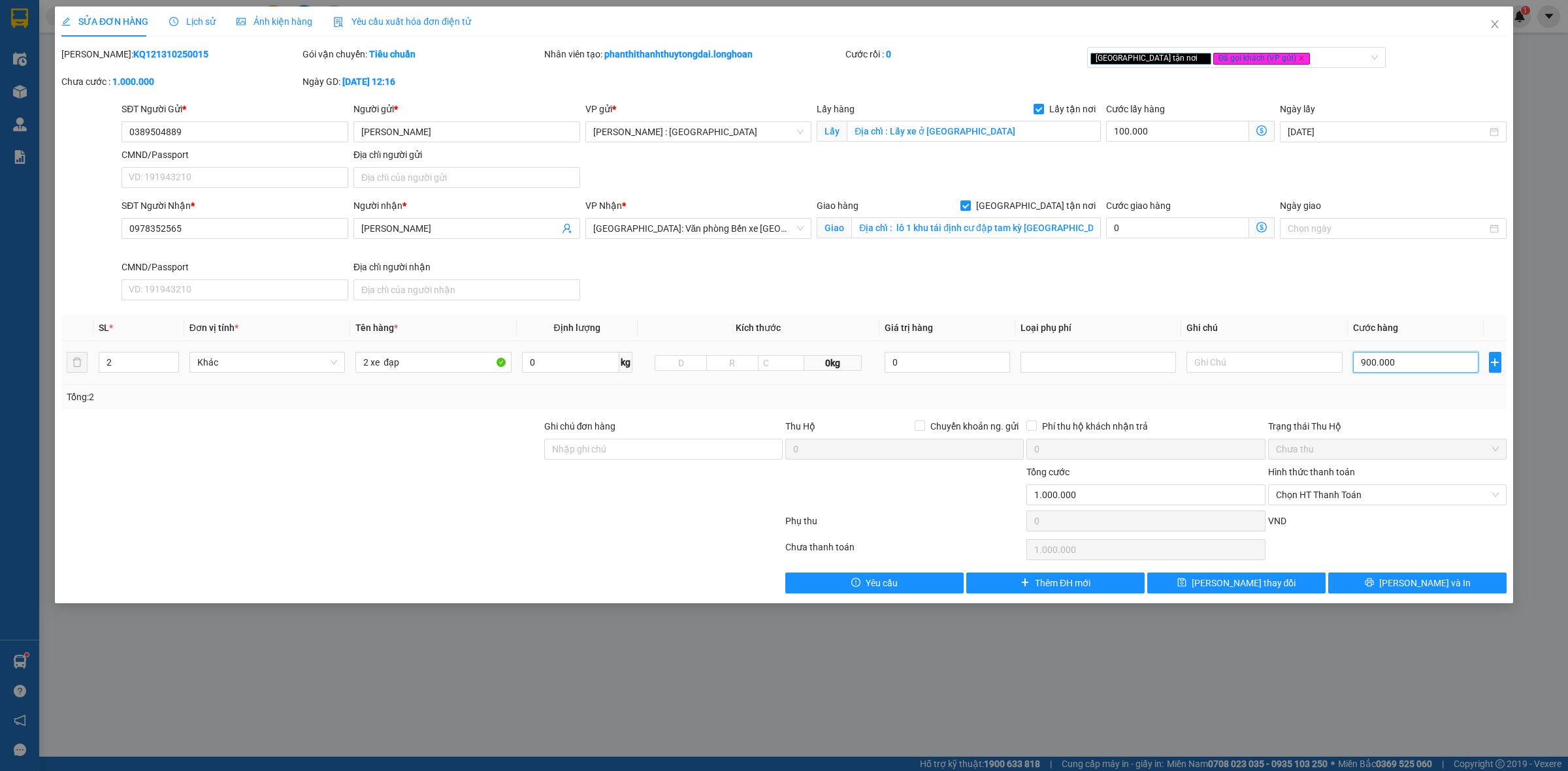
type input "0"
type input "100.008"
type input "08"
type input "100.080"
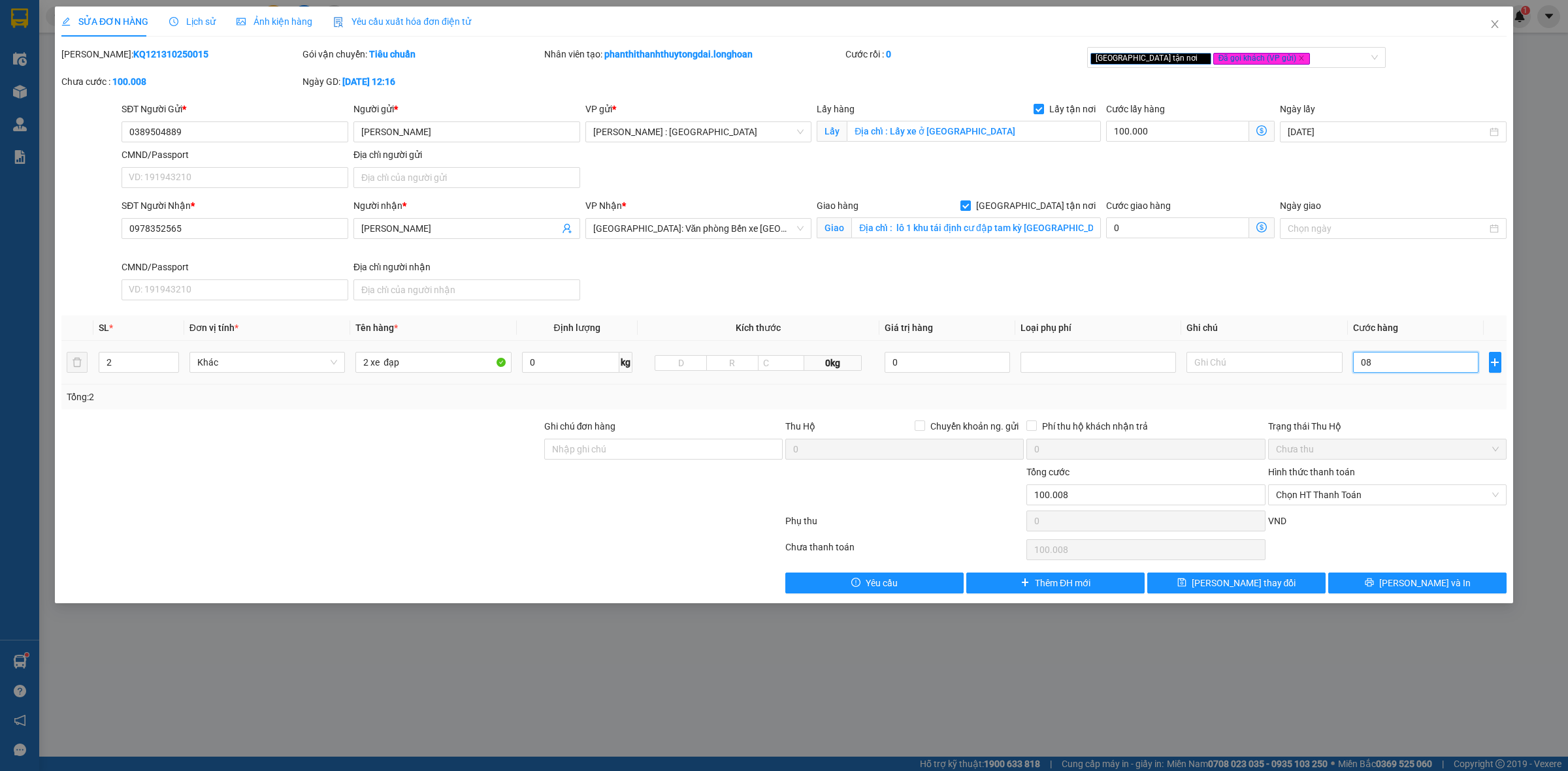
type input "100.080"
type input "080"
type input "100.800"
type input "0.800"
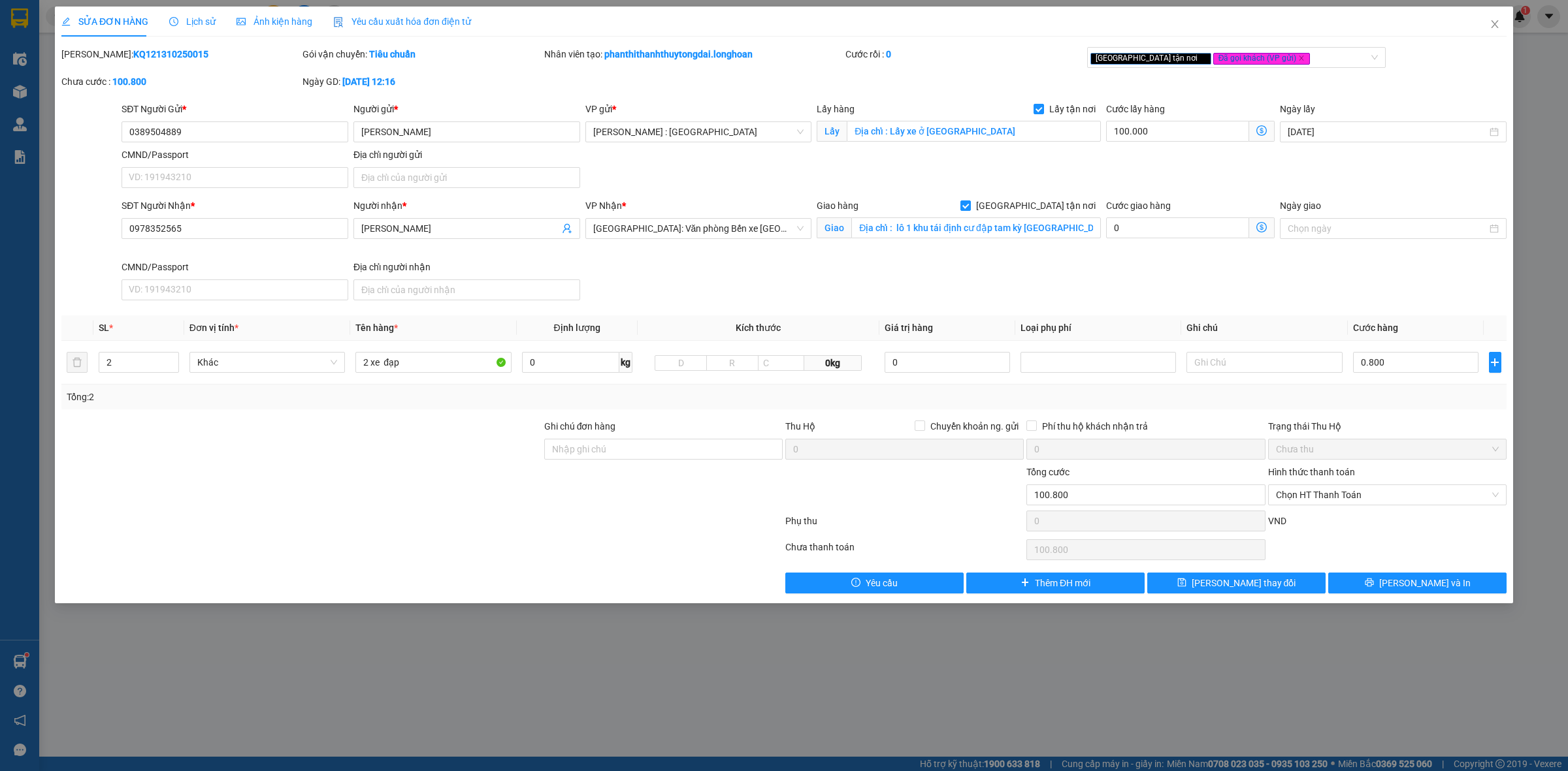
type input "900.000"
type input "800.000"
click at [1329, 271] on div "SĐT Người Nhận * 0978352565 Người nhận * [PERSON_NAME] VP Nhận * [GEOGRAPHIC_DA…" at bounding box center [814, 252] width 1390 height 107
click at [1365, 584] on button "[PERSON_NAME] và In" at bounding box center [1416, 583] width 178 height 21
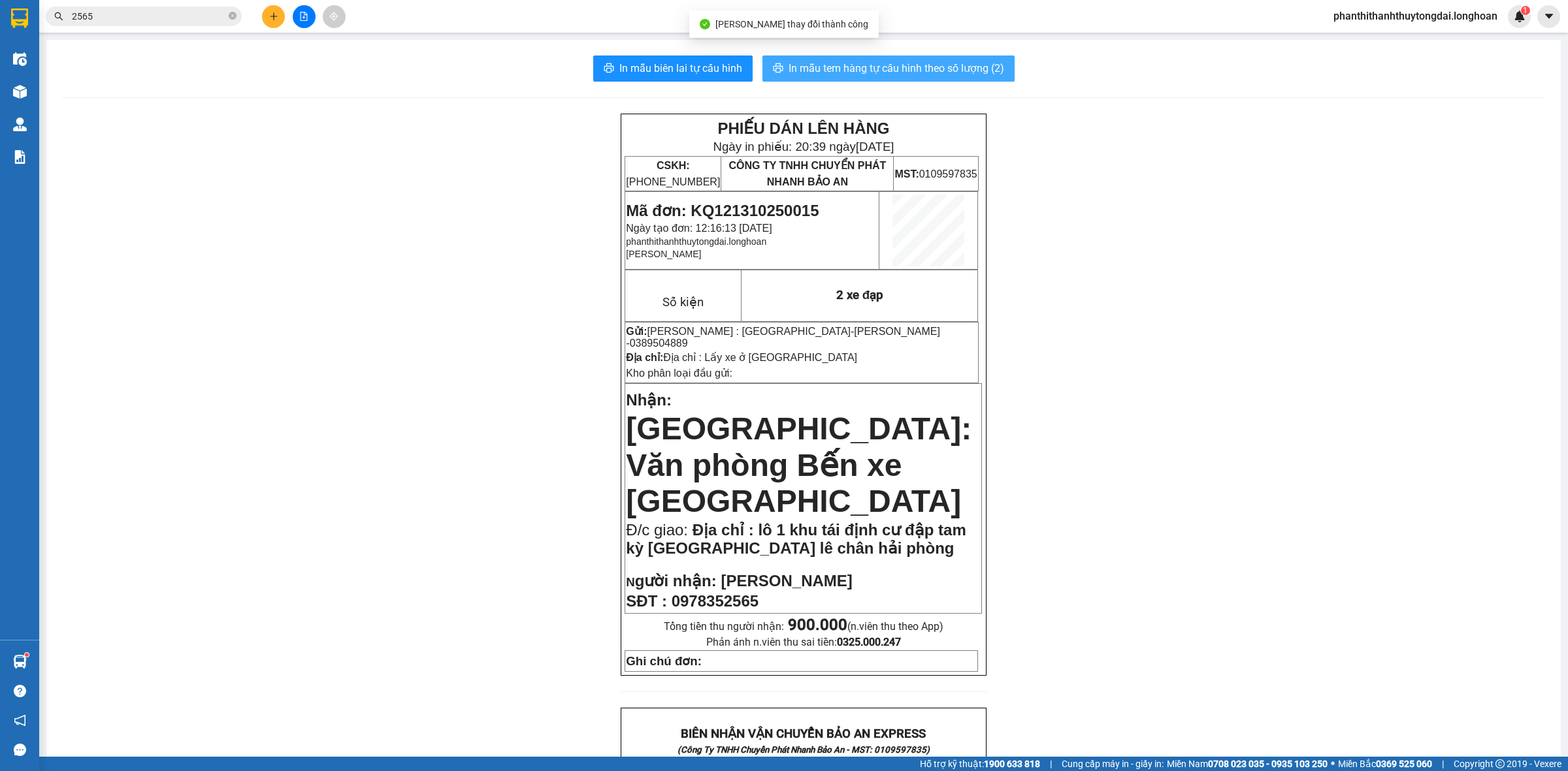
click at [939, 60] on button "In mẫu tem hàng tự cấu hình theo số lượng (2)" at bounding box center [889, 68] width 252 height 26
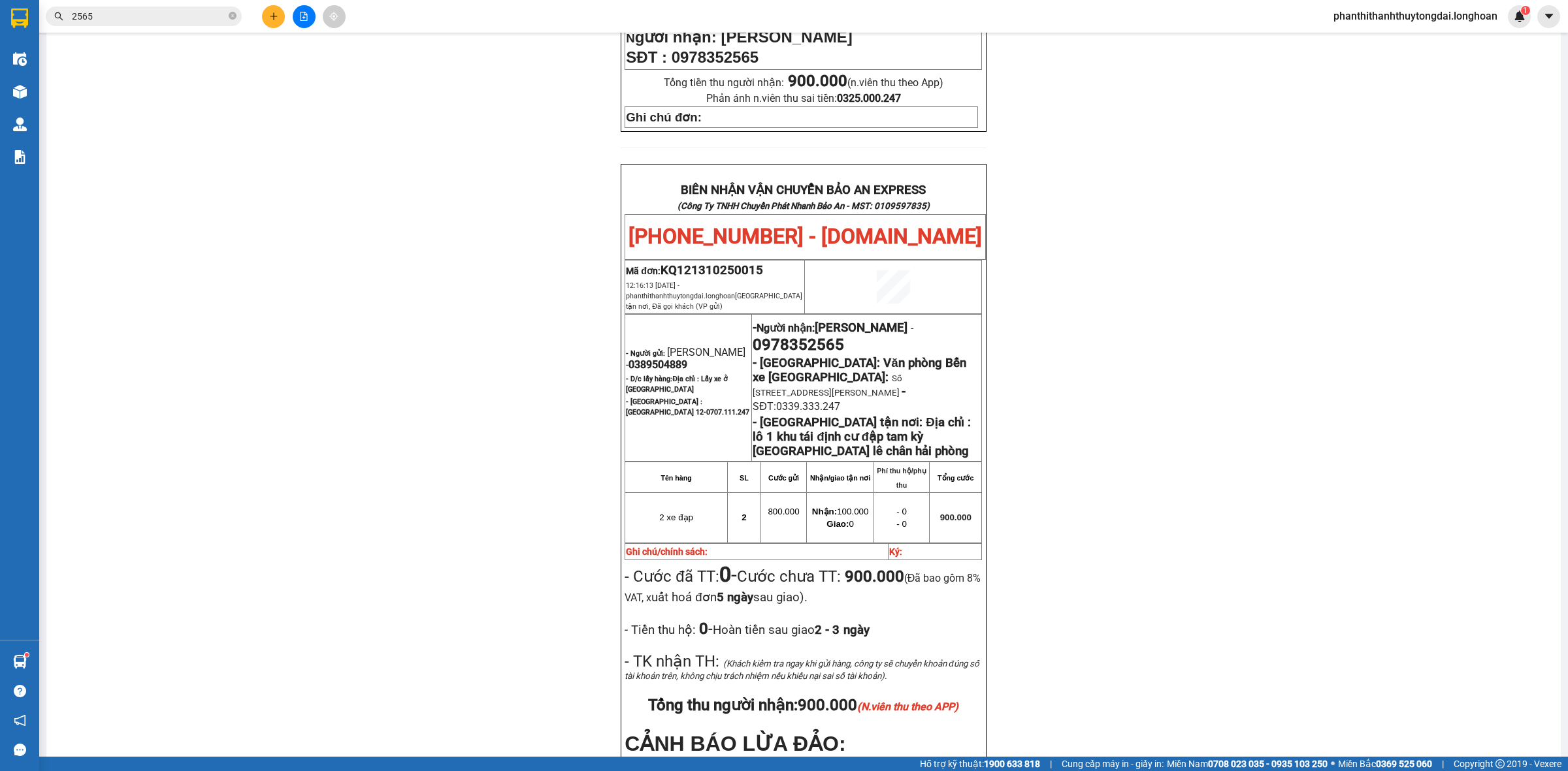
scroll to position [680, 0]
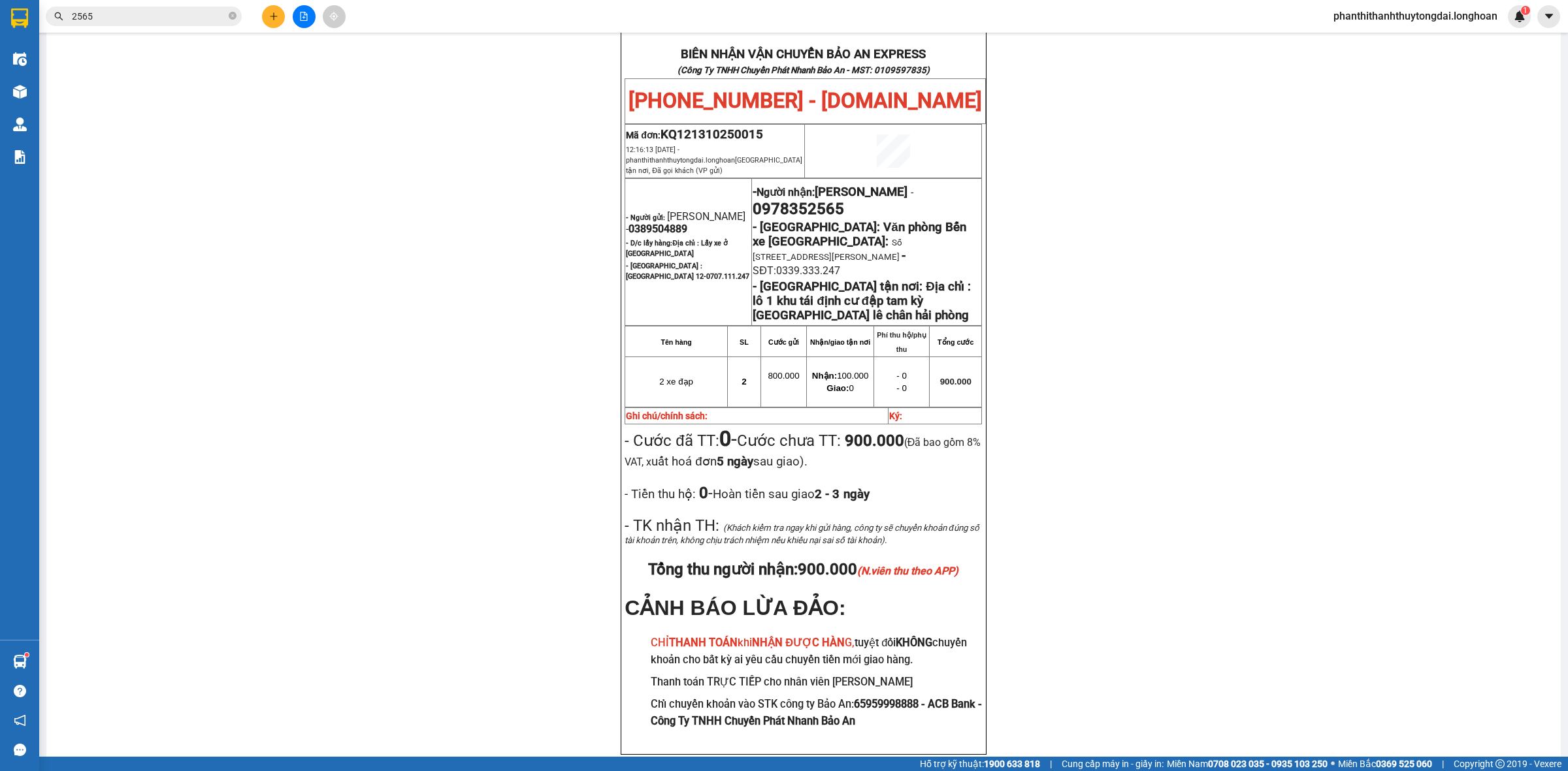
click at [651, 222] on span "0389504889" at bounding box center [657, 228] width 59 height 13
copy span "0389504889"
click at [810, 203] on span "0978352565" at bounding box center [798, 209] width 91 height 18
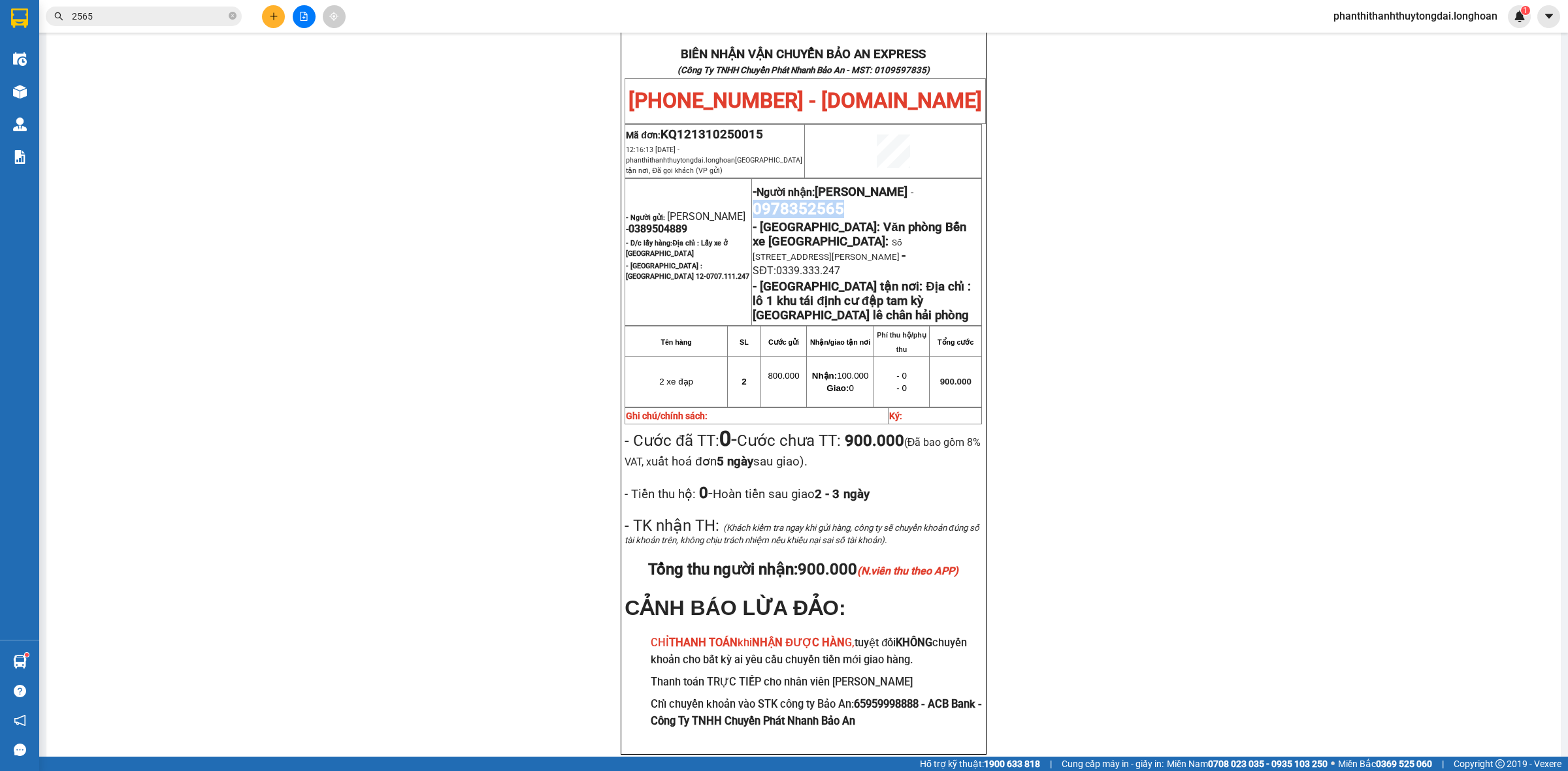
copy span "0978352565"
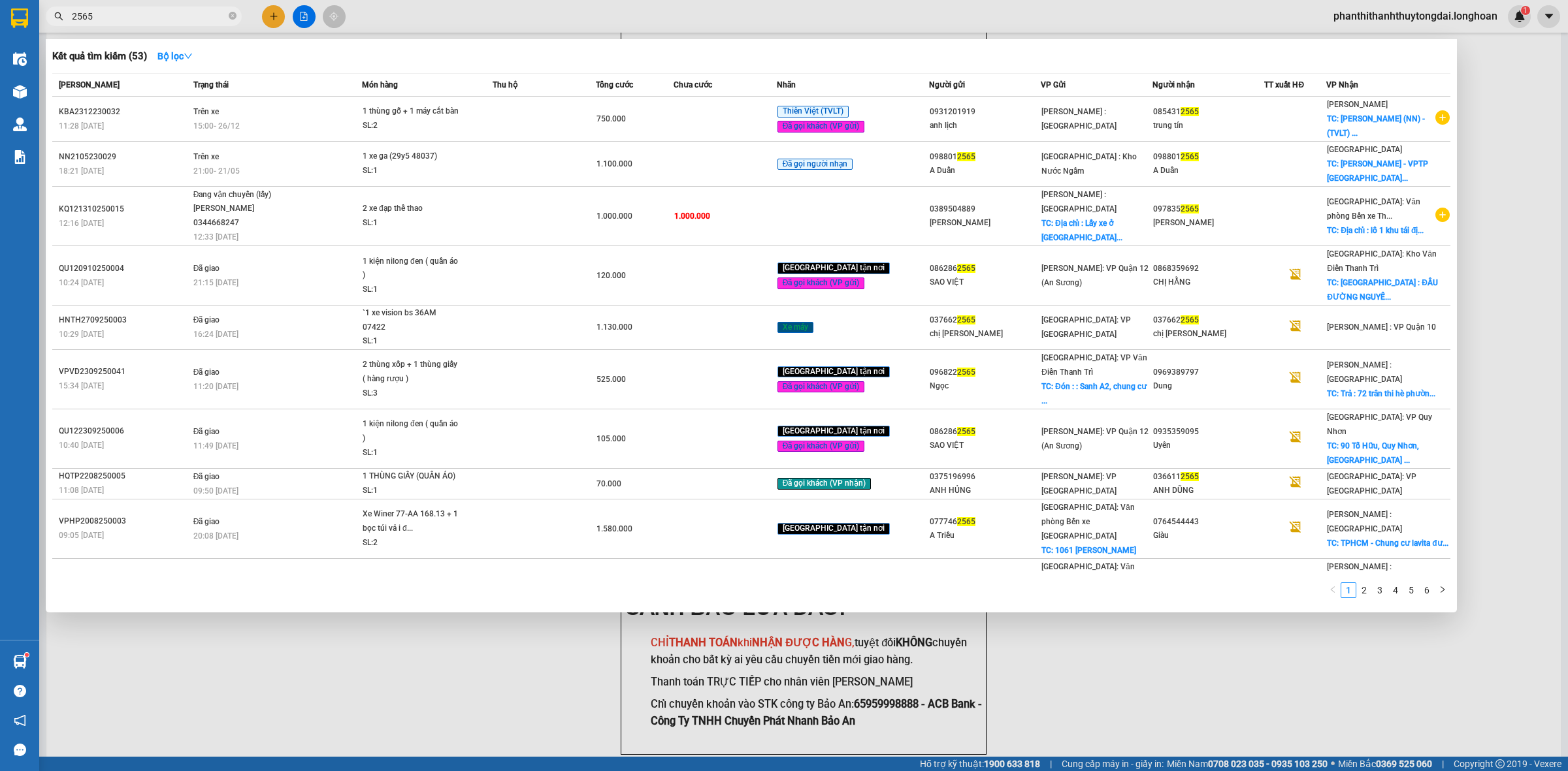
click at [180, 11] on input "2565" at bounding box center [148, 16] width 154 height 14
click at [197, 15] on input "2565" at bounding box center [148, 16] width 154 height 14
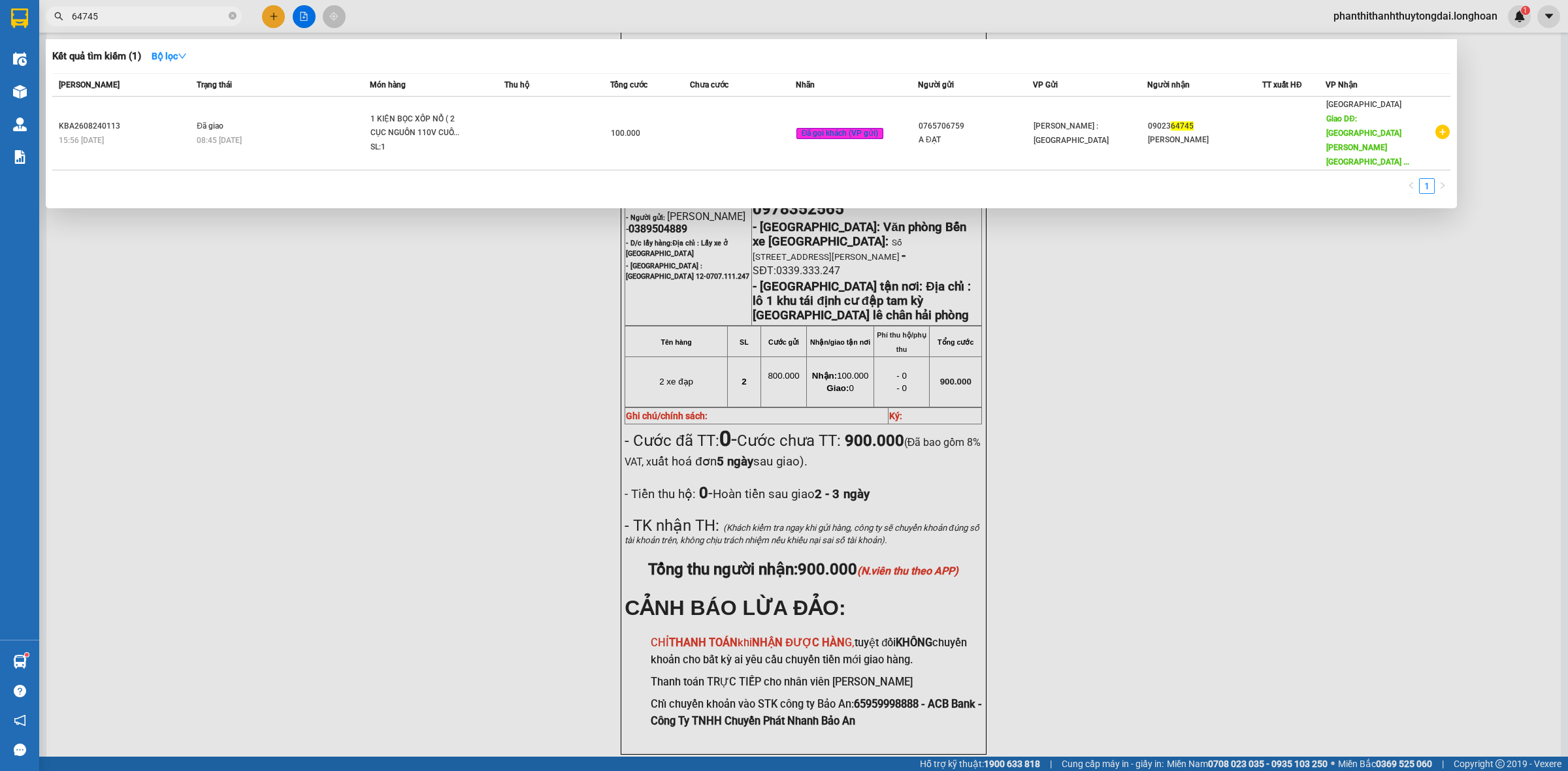
click at [77, 20] on input "64745" at bounding box center [148, 16] width 154 height 14
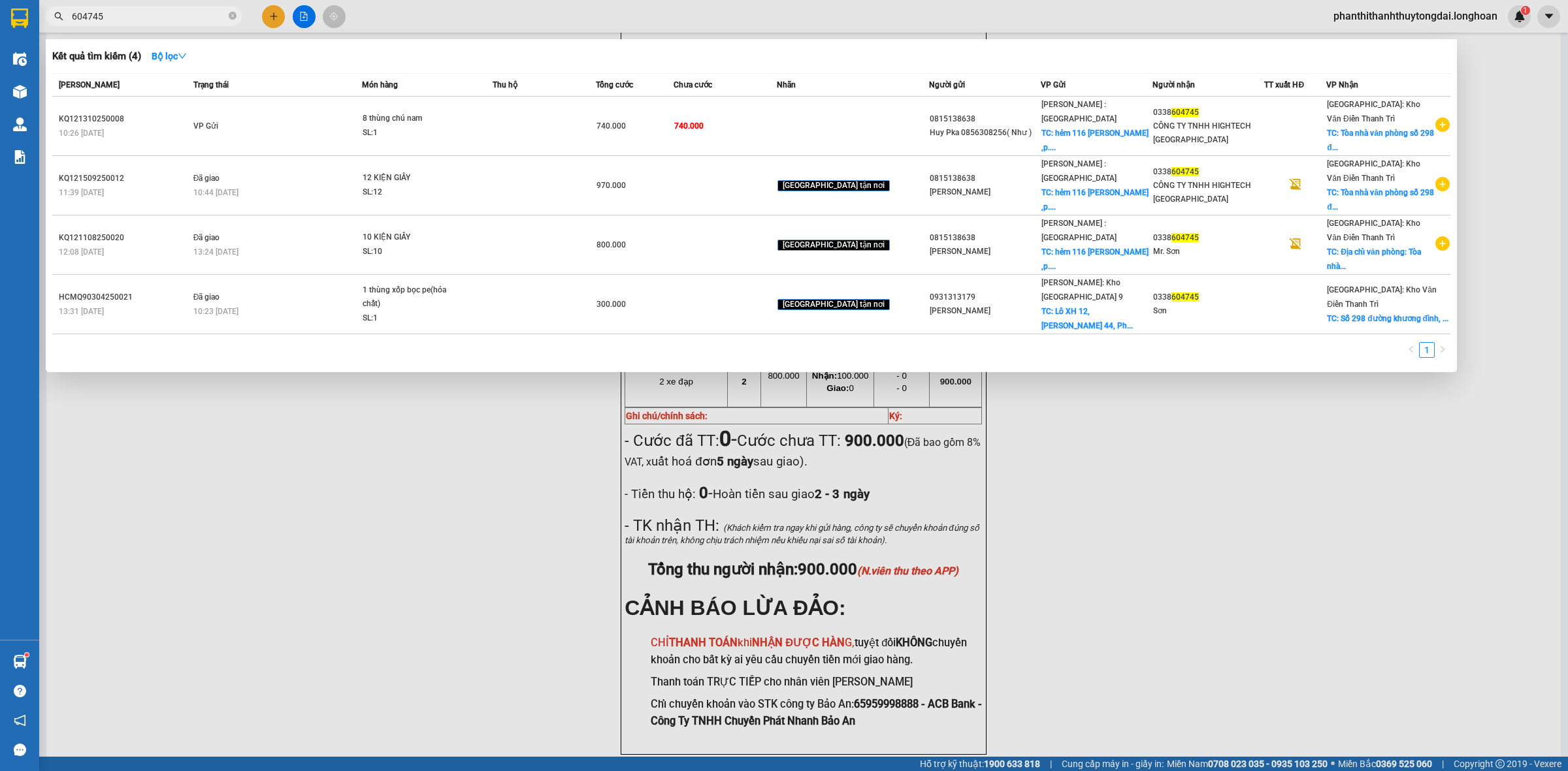
type input "604745"
click at [492, 85] on div "Món hàng" at bounding box center [427, 84] width 130 height 14
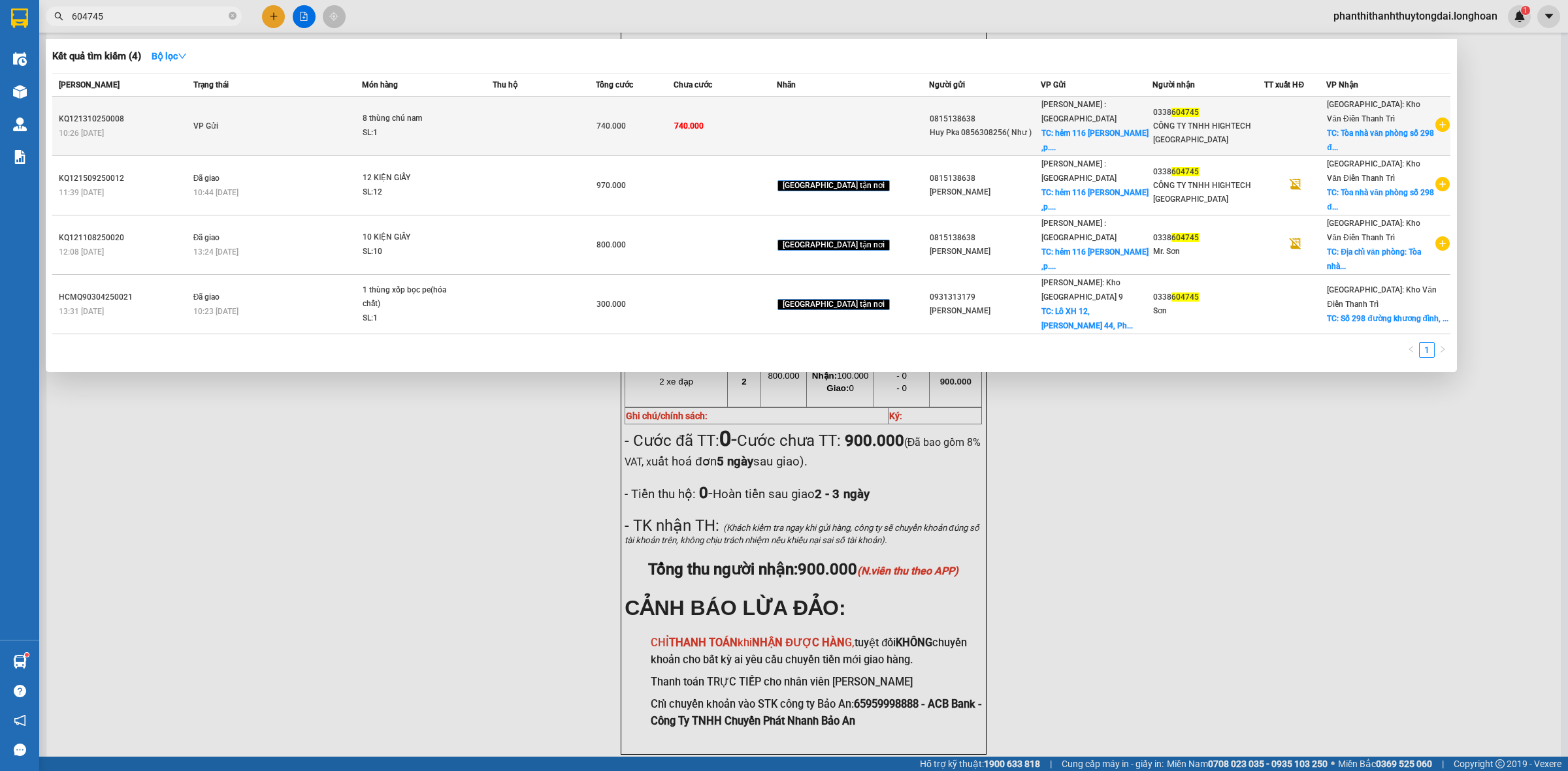
click at [492, 123] on span "8 thùng chú nam SL: 1" at bounding box center [427, 125] width 130 height 28
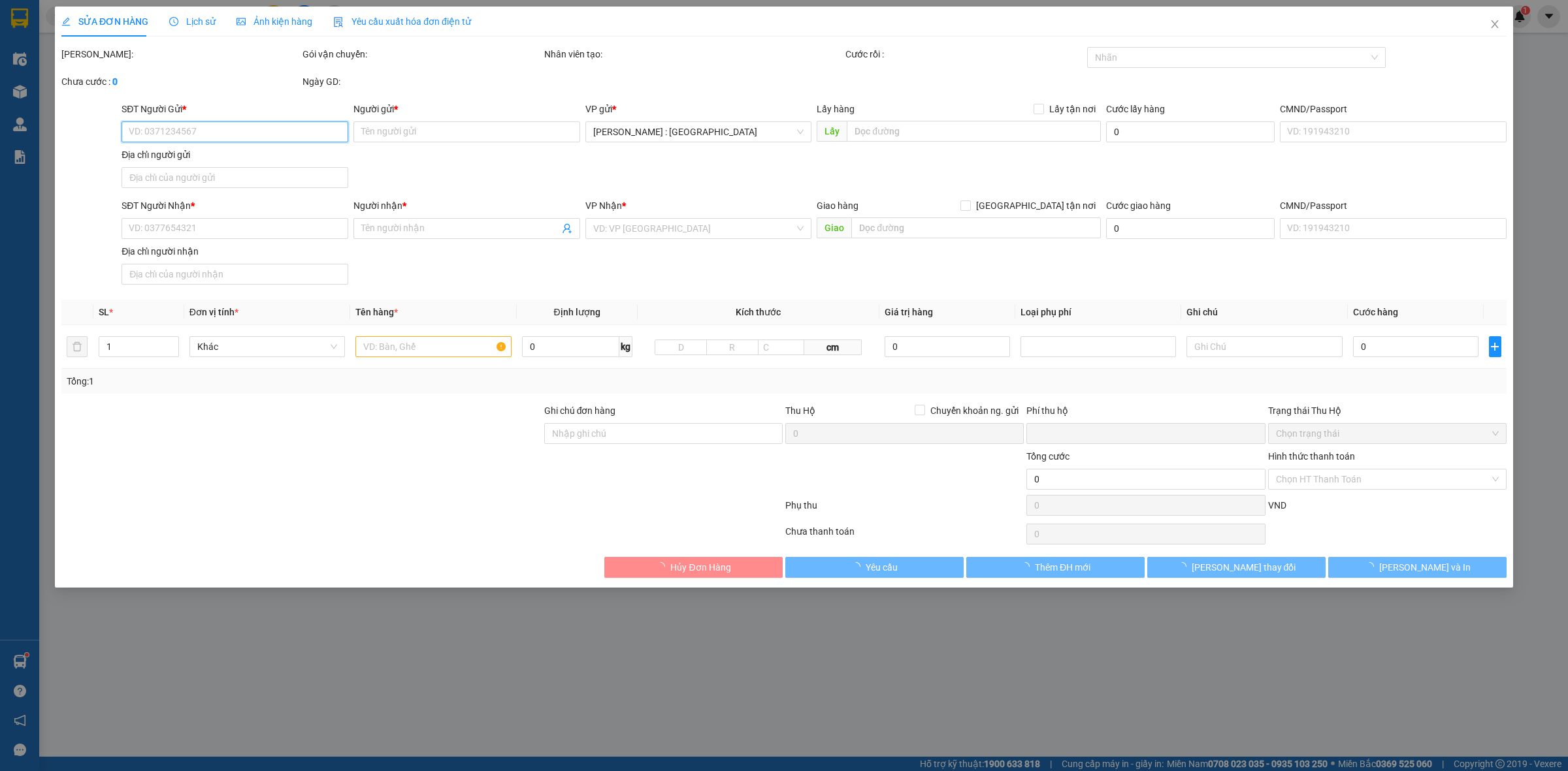
type input "0815138638"
type input "Huy Pka 0856308256( Như )"
checkbox input "true"
type input "hẻm [STREET_ADDRESS][PERSON_NAME] ,hcm"
type input "0338604745"
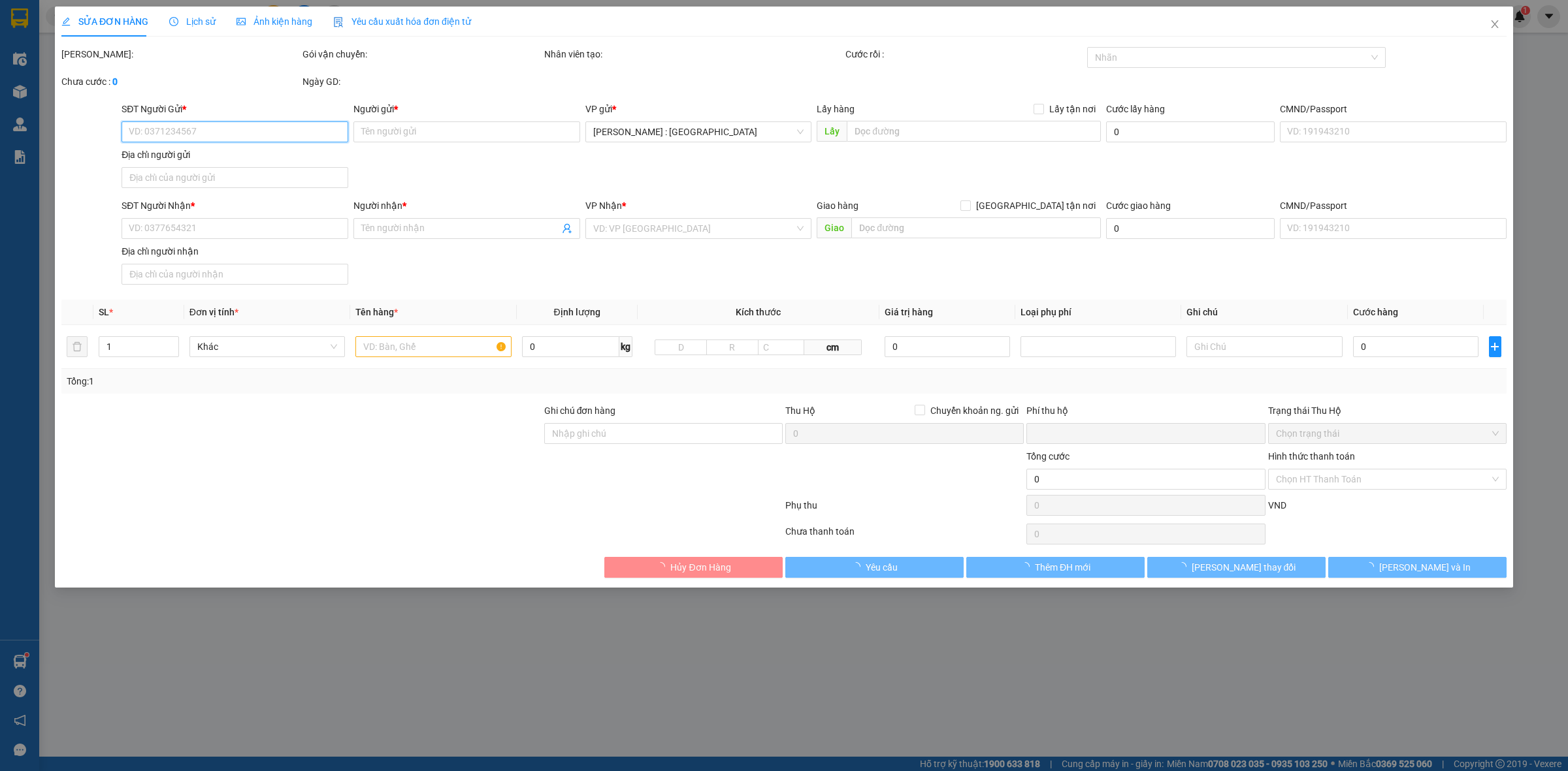
type input "CÔNG TY TNHH HIGHTECH [GEOGRAPHIC_DATA]"
checkbox input "true"
type input "Tòa nhà văn phòng số [STREET_ADDRESS] [GEOGRAPHIC_DATA]"
type input "HÀNG CẦN ĐI GẤP"
type input "0"
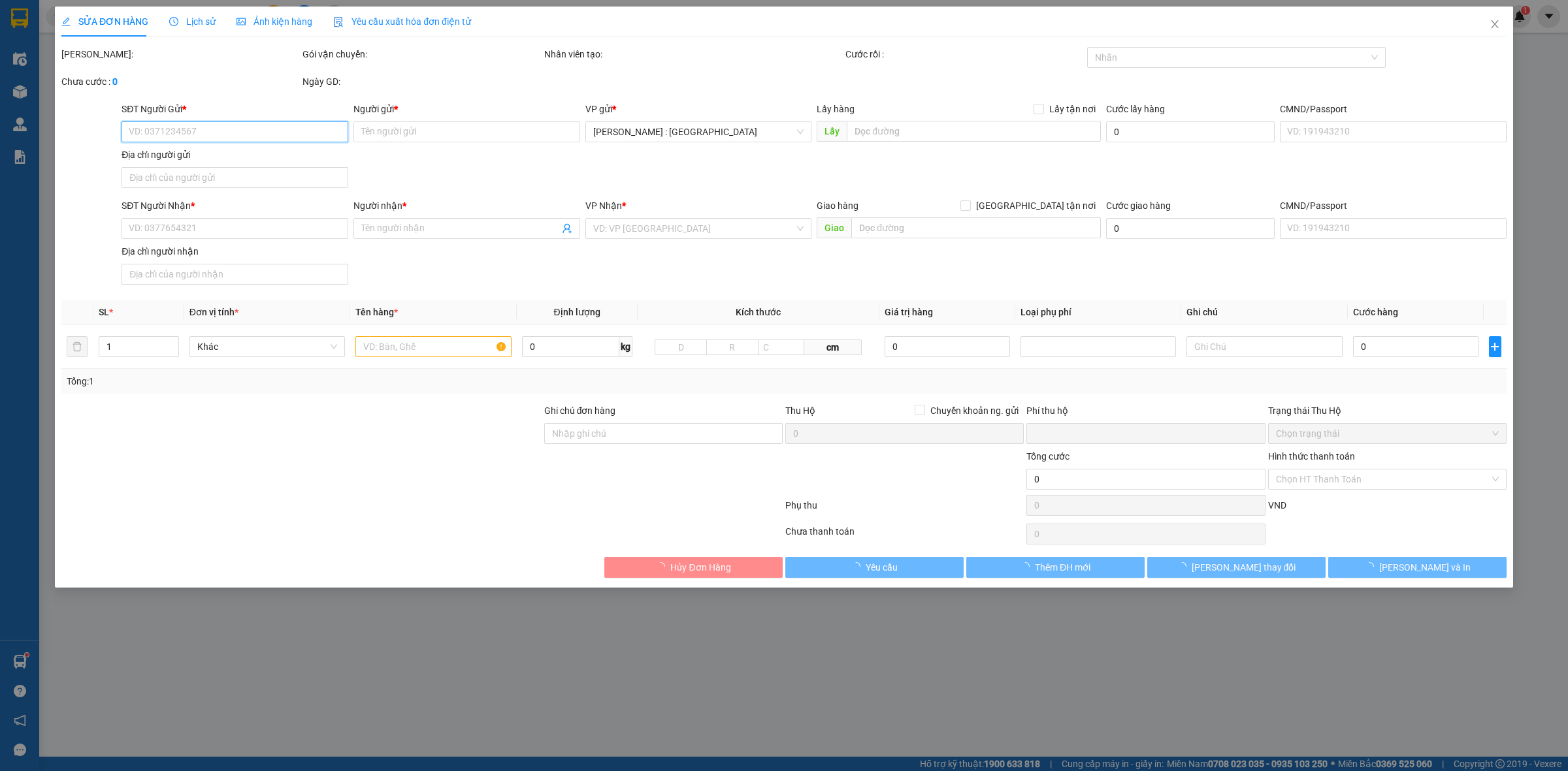
type input "740.000"
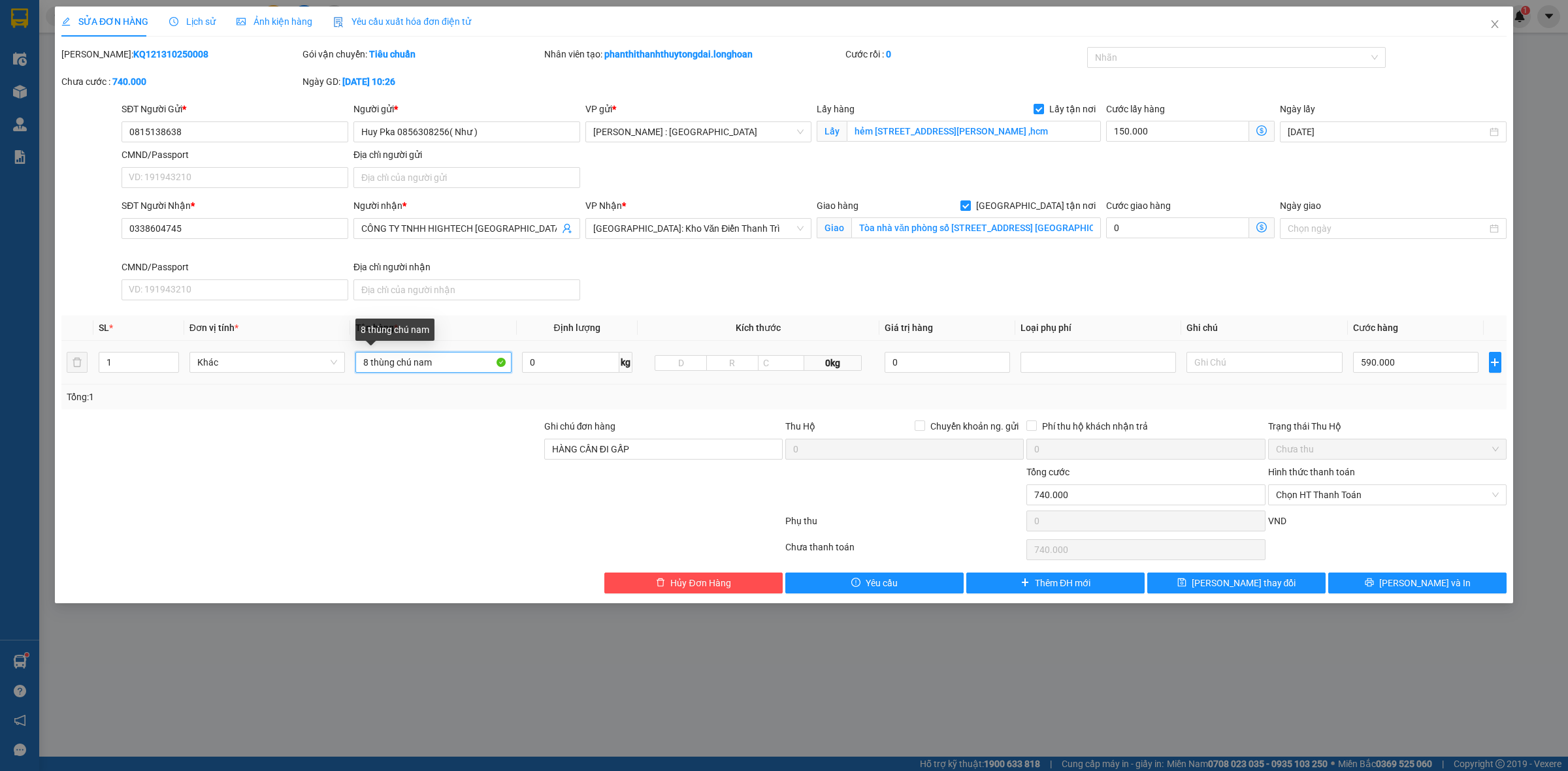
click at [453, 364] on input "8 thùng chú nam" at bounding box center [433, 362] width 155 height 21
click at [262, 139] on input "0815138638" at bounding box center [235, 132] width 227 height 21
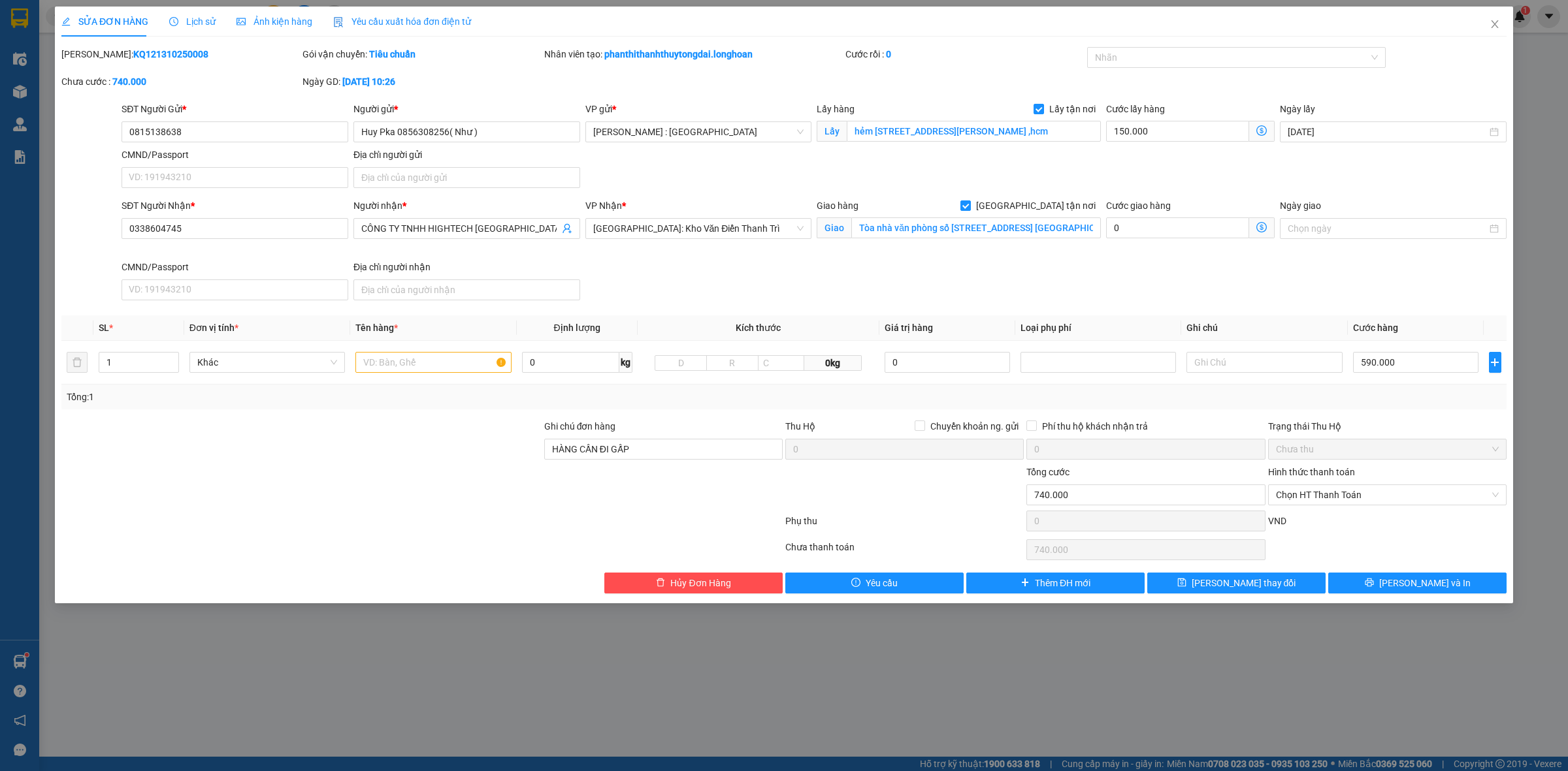
click at [1157, 70] on div "Nhãn" at bounding box center [1237, 60] width 299 height 26
click at [1157, 57] on div at bounding box center [1230, 57] width 280 height 15
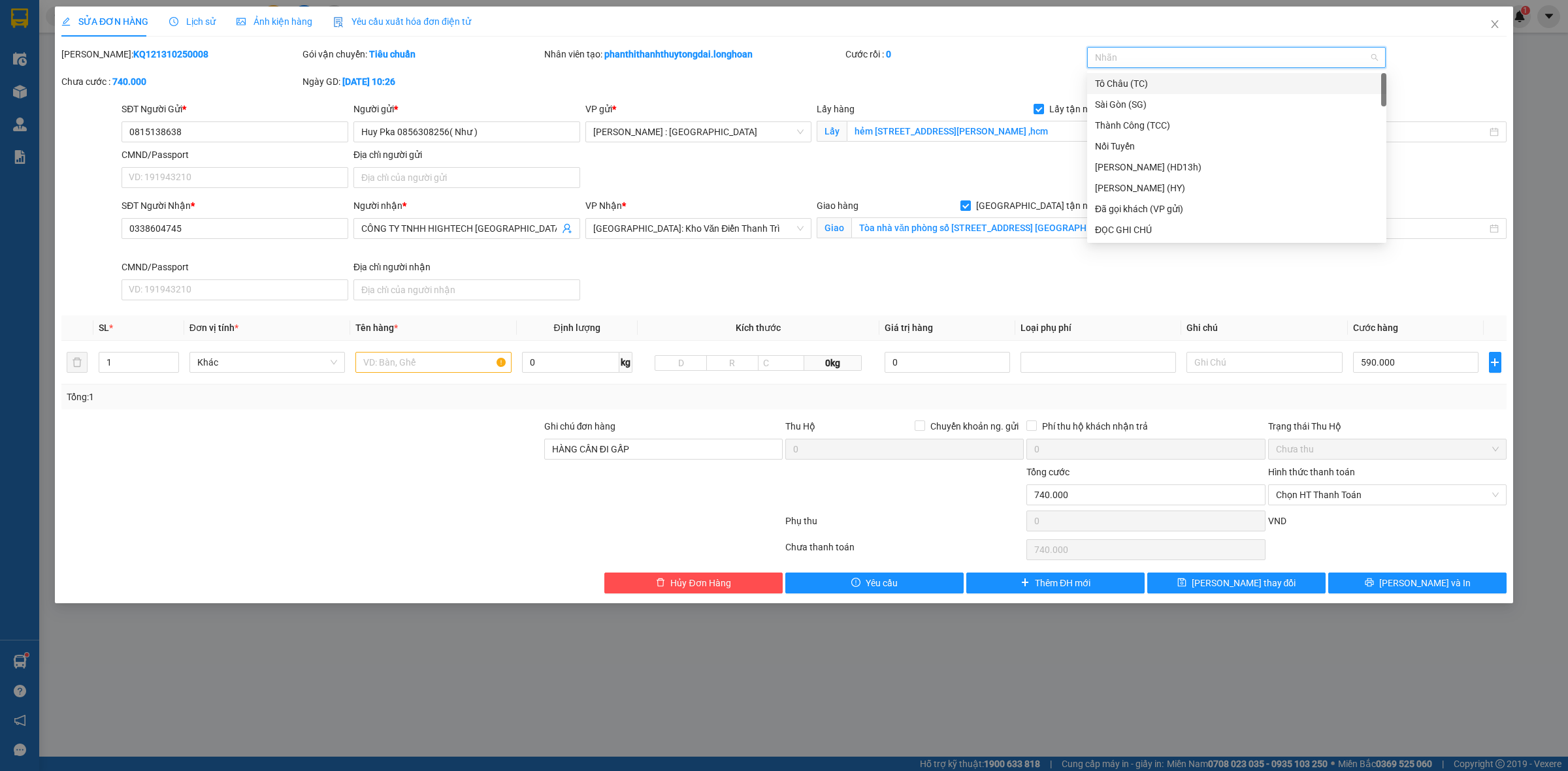
type input "f"
type input "giao"
click at [1158, 75] on div "[GEOGRAPHIC_DATA] tận nơi" at bounding box center [1237, 83] width 299 height 21
type input "d"
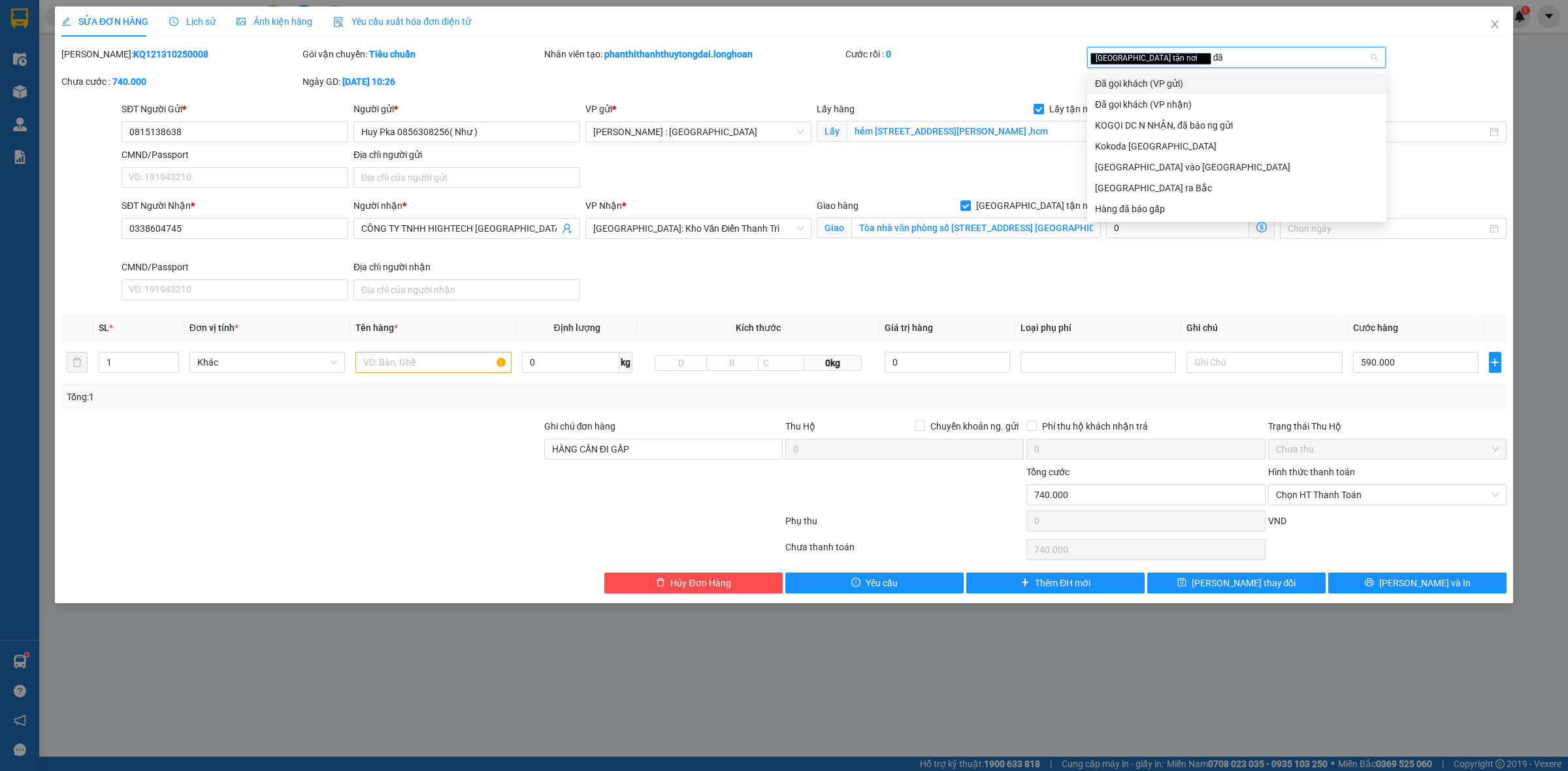
type input "đã"
click at [1216, 80] on div "Đã gọi khách (VP gửi)" at bounding box center [1237, 83] width 284 height 14
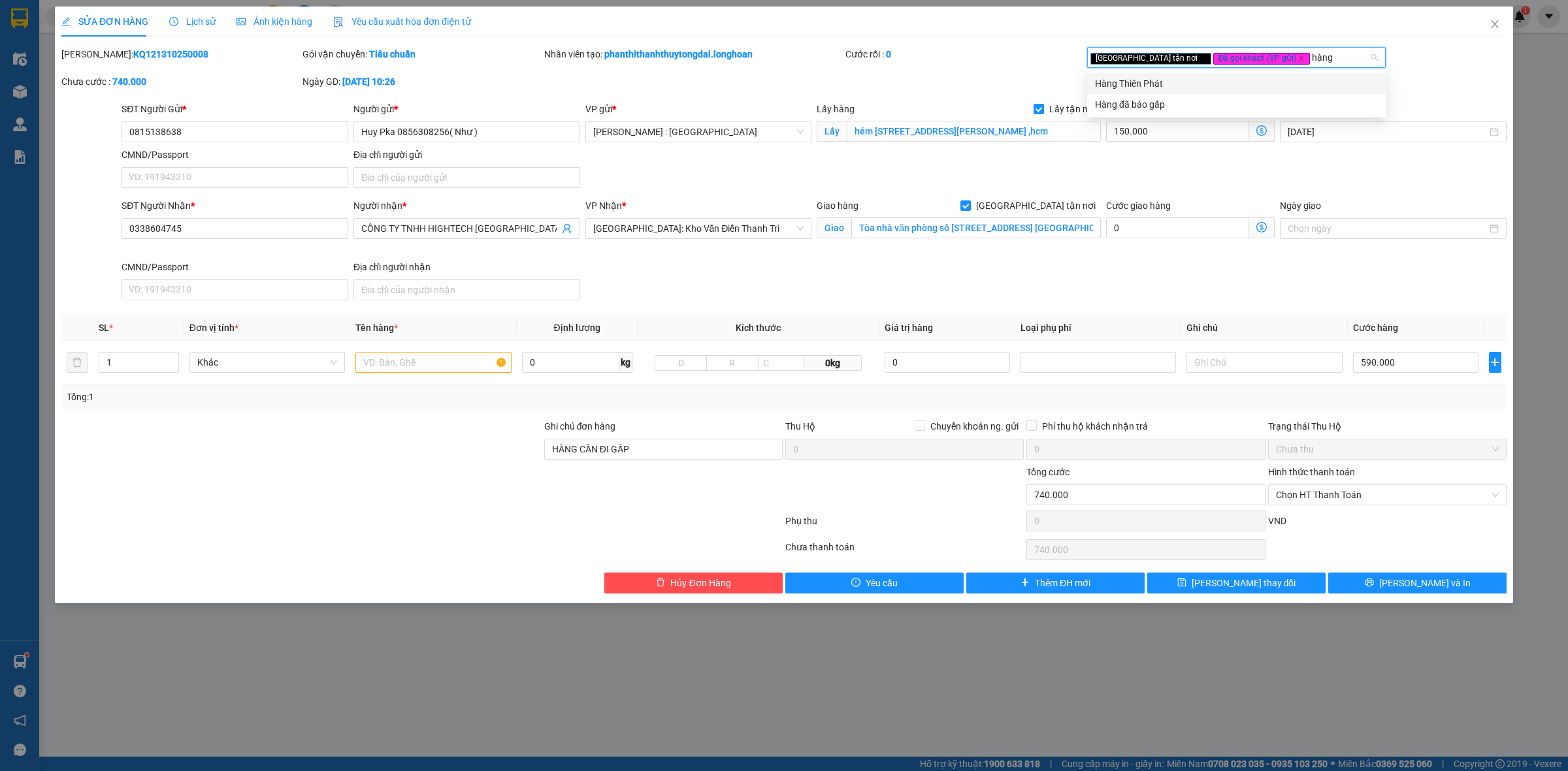
type input "hàng"
click at [1196, 107] on div "Hàng đã báo gấp" at bounding box center [1237, 104] width 284 height 14
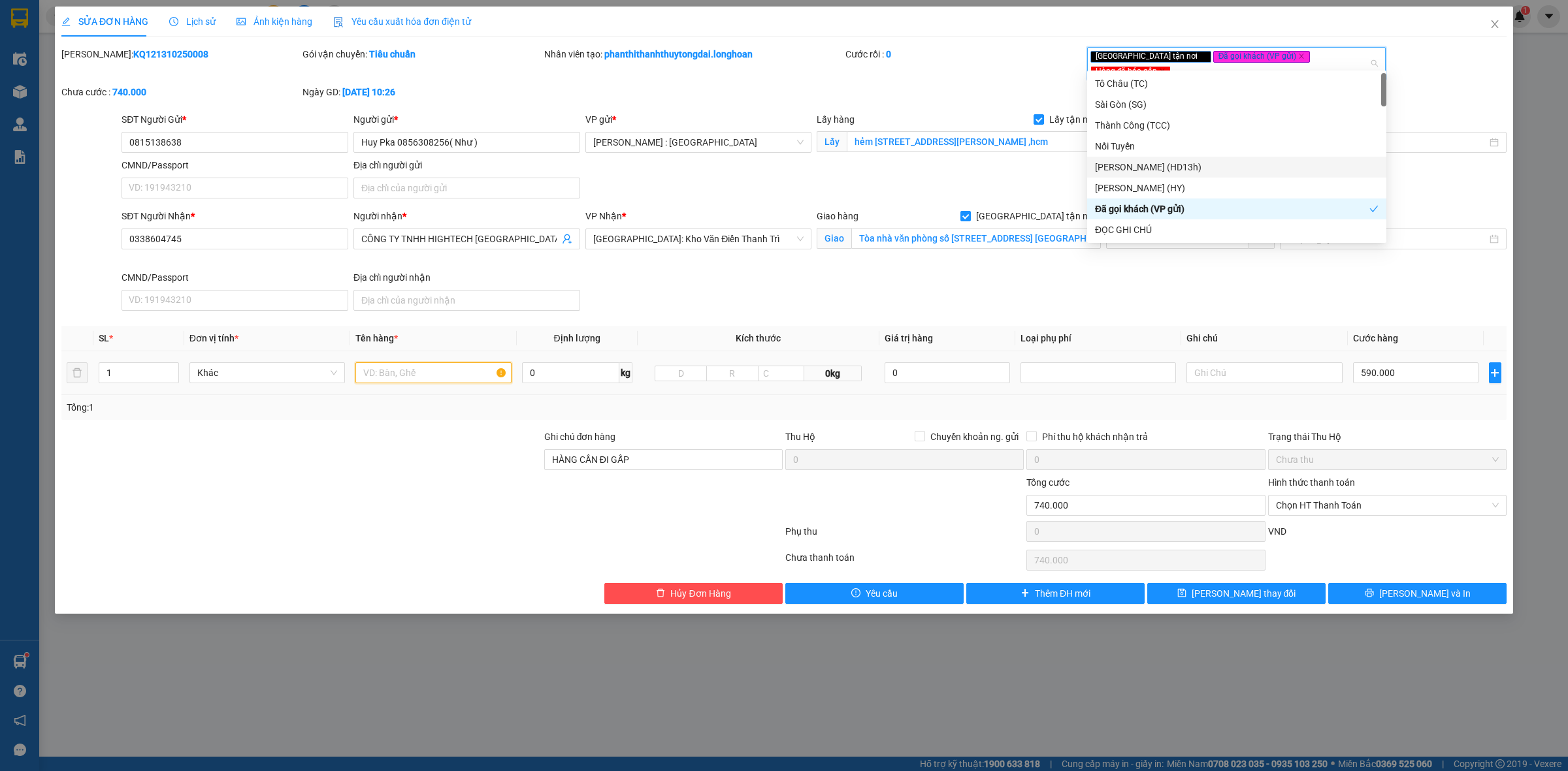
click at [436, 365] on input "text" at bounding box center [433, 372] width 155 height 21
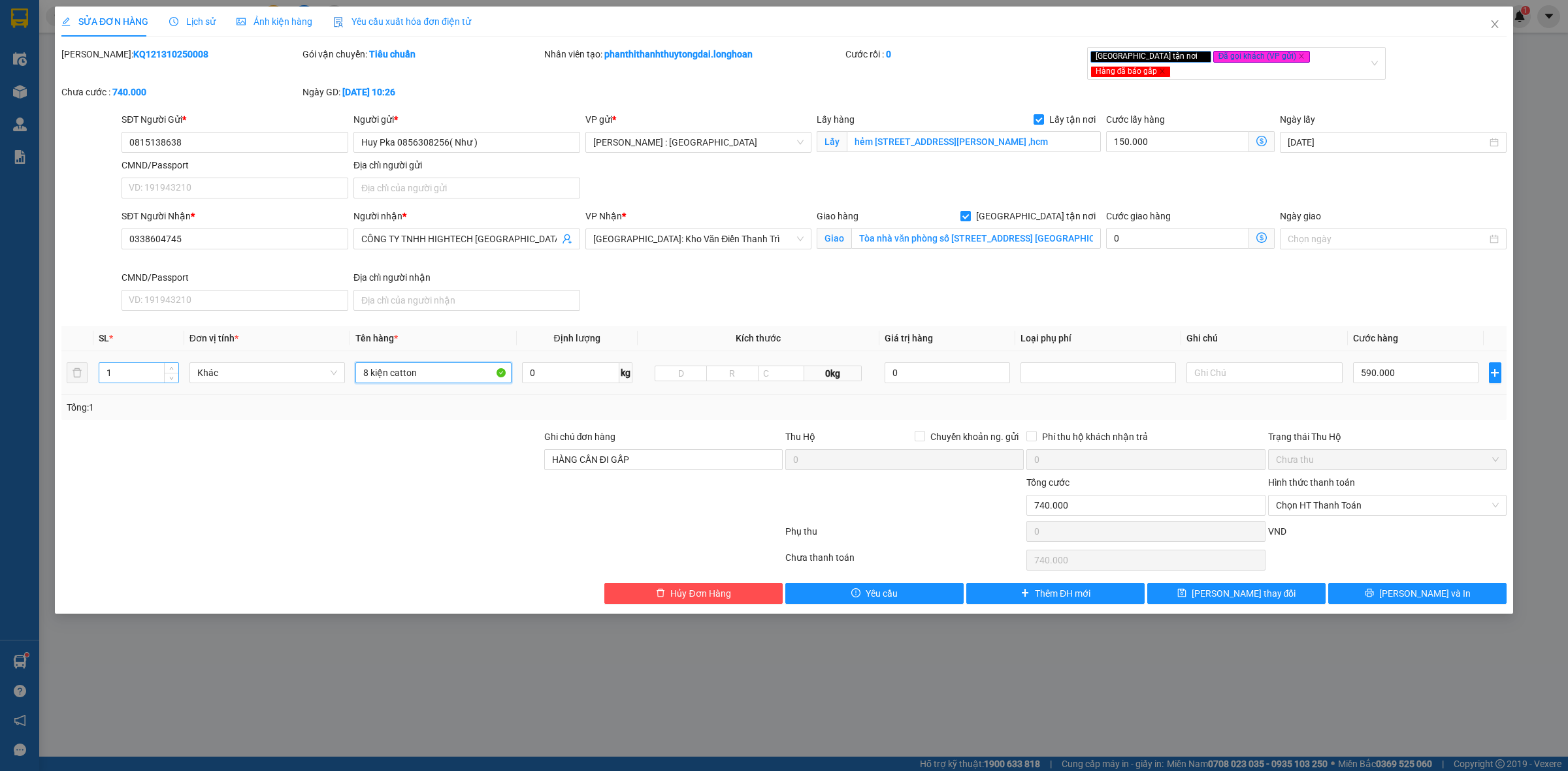
type input "8 kiện catton"
click at [152, 365] on input "1" at bounding box center [139, 372] width 79 height 20
type input "8"
click at [452, 365] on input "8 kiện catton" at bounding box center [433, 372] width 155 height 21
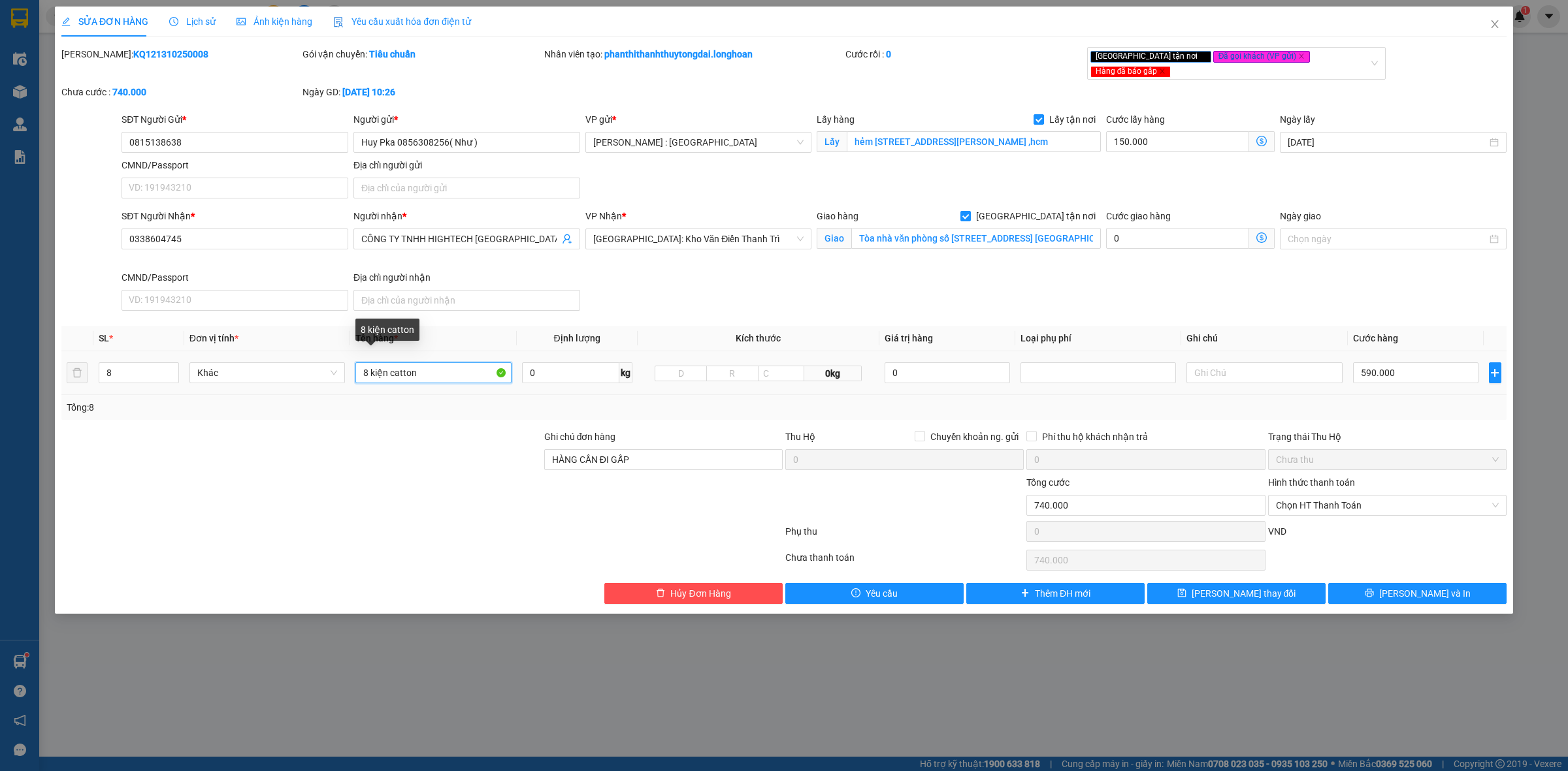
click at [452, 365] on input "8 kiện catton" at bounding box center [433, 372] width 155 height 21
type input "8 KIỆN CATTON"
click at [1370, 586] on button "[PERSON_NAME] và In" at bounding box center [1416, 594] width 178 height 21
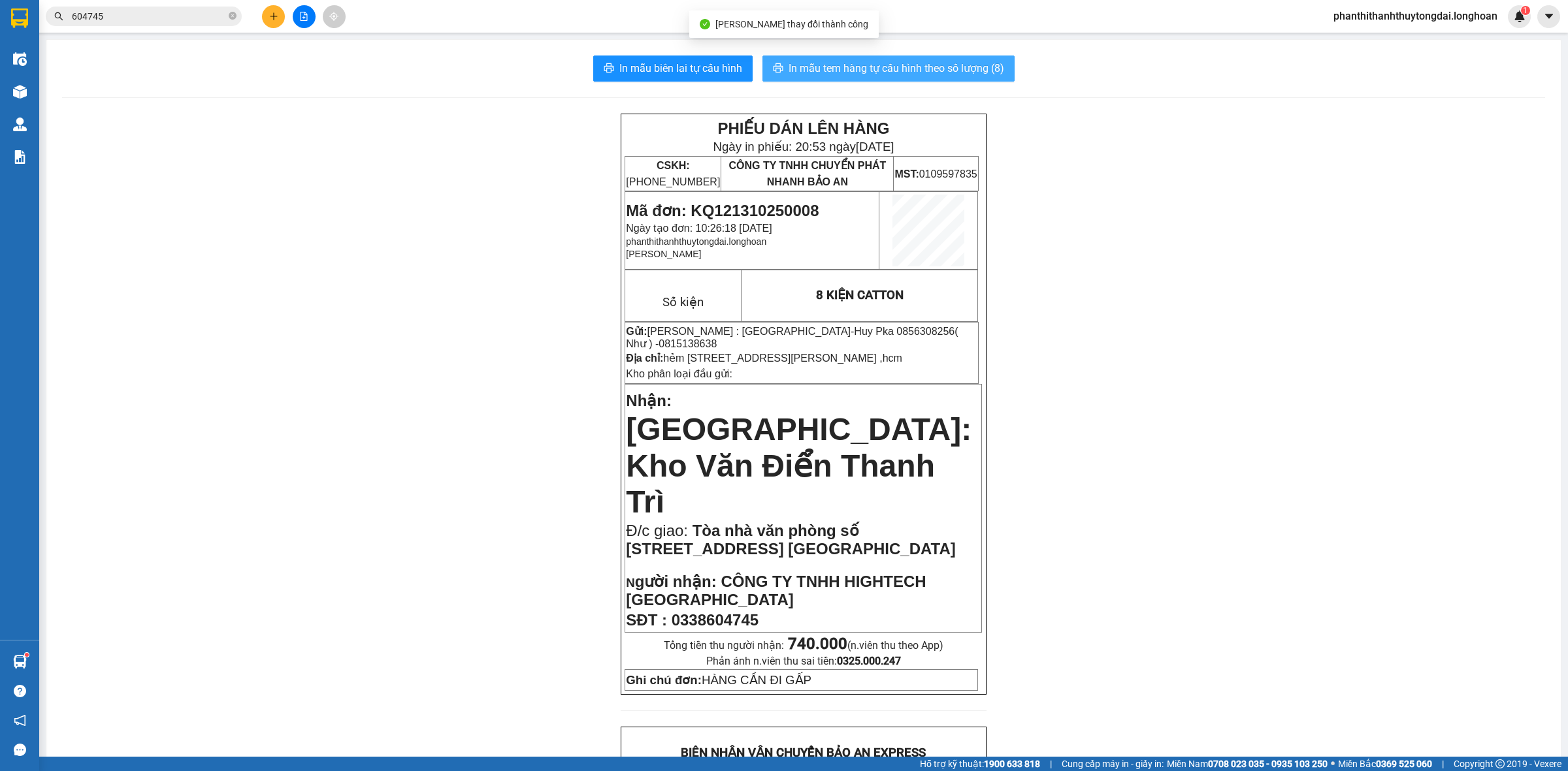
click at [863, 68] on span "In mẫu tem hàng tự cấu hình theo số lượng (8)" at bounding box center [896, 68] width 216 height 16
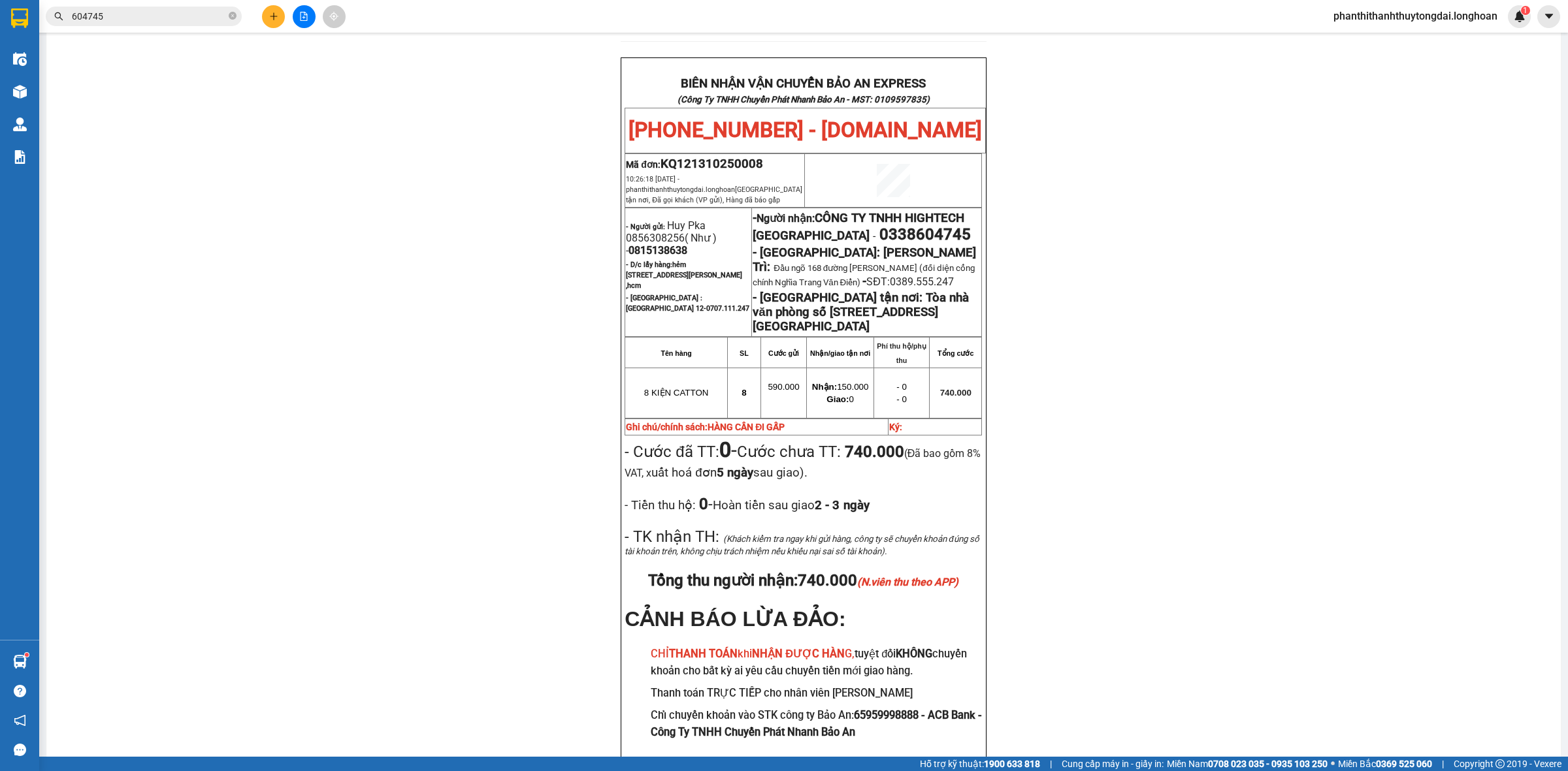
scroll to position [674, 0]
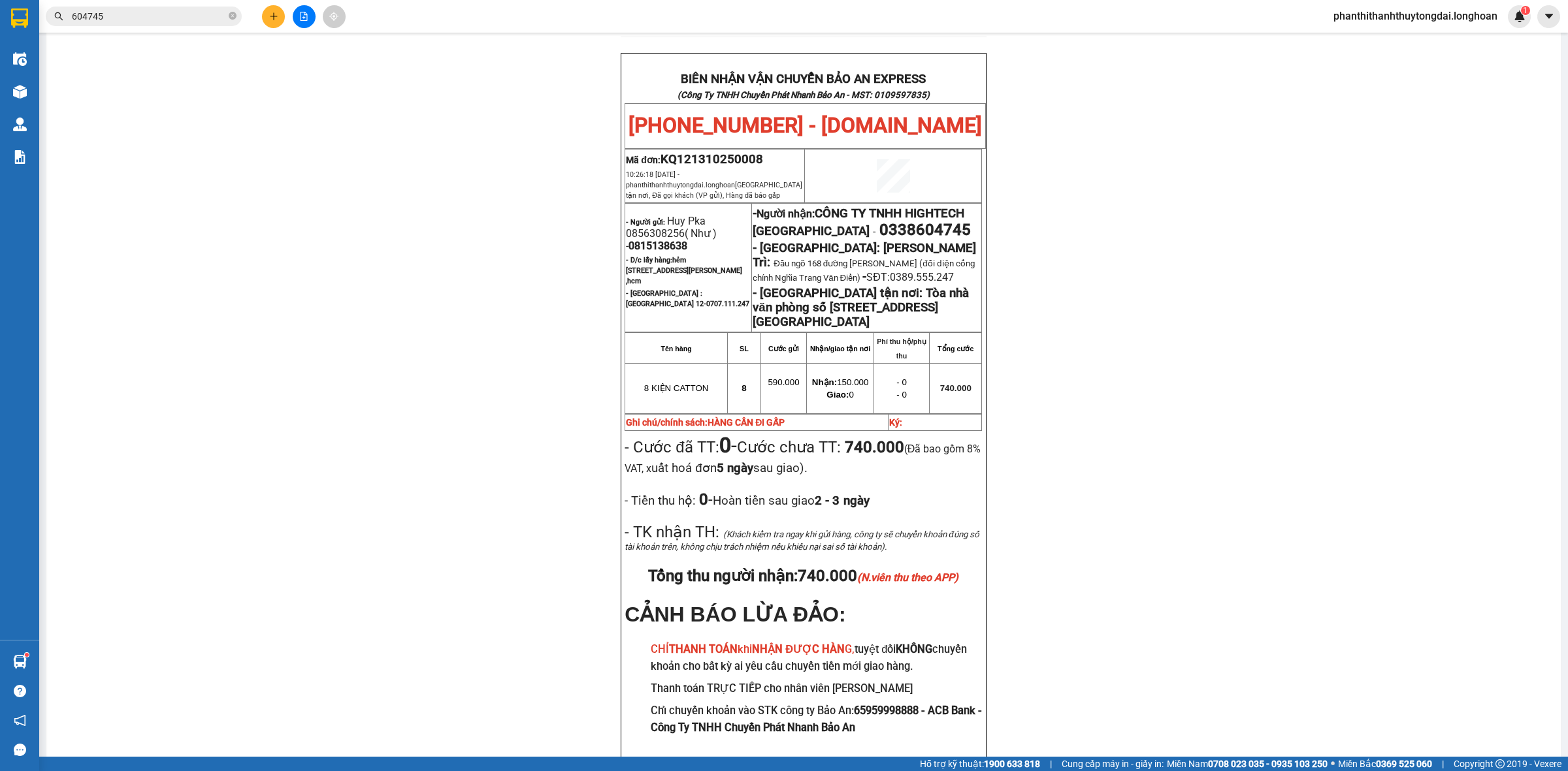
click at [677, 239] on span "0815138638" at bounding box center [657, 245] width 59 height 13
click at [673, 239] on span "0815138638" at bounding box center [657, 245] width 59 height 13
copy span "0815138638"
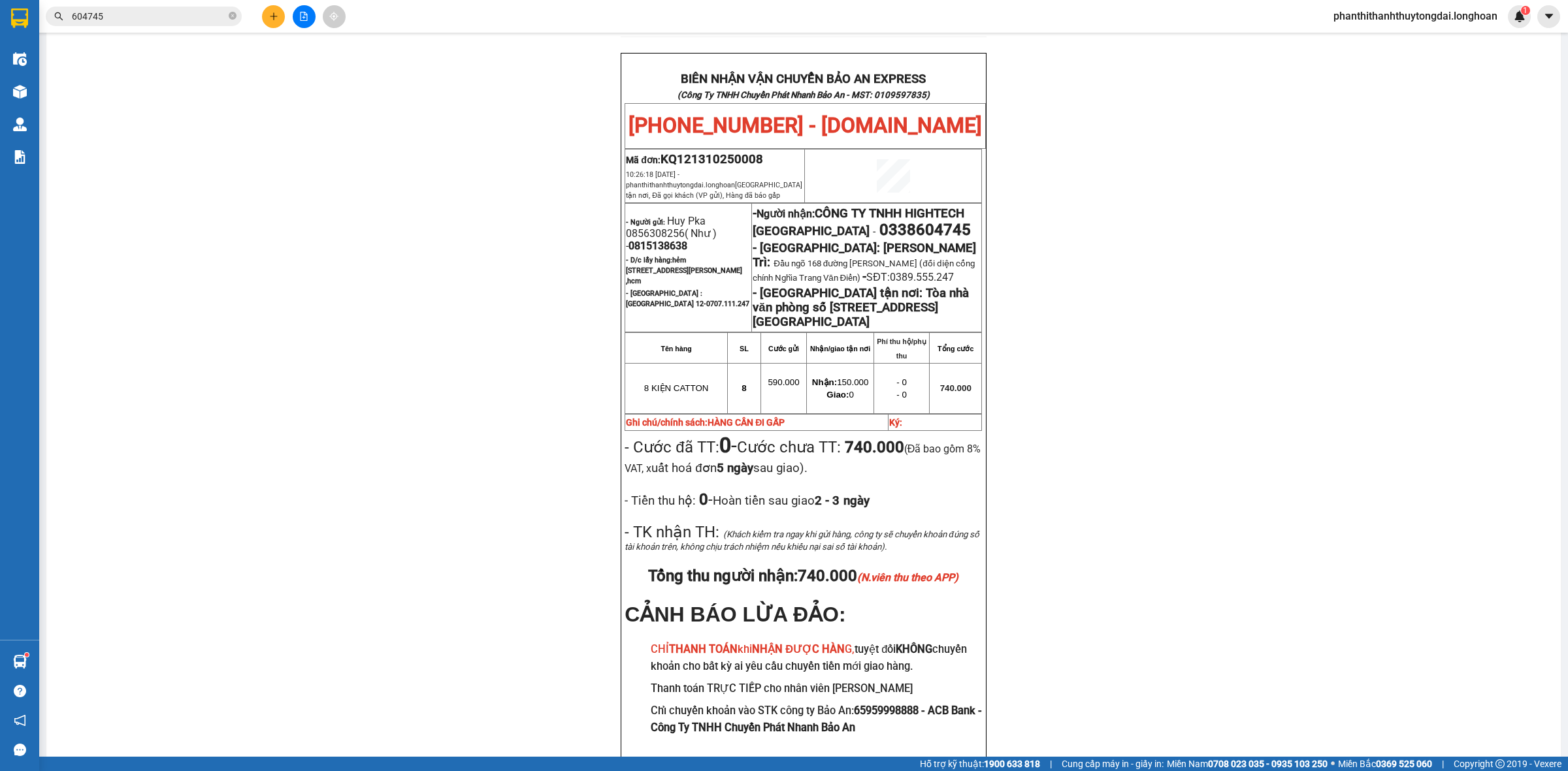
click at [908, 221] on span "0338604745" at bounding box center [925, 229] width 91 height 18
copy span "0338604745"
click at [183, 16] on input "604745" at bounding box center [148, 16] width 154 height 14
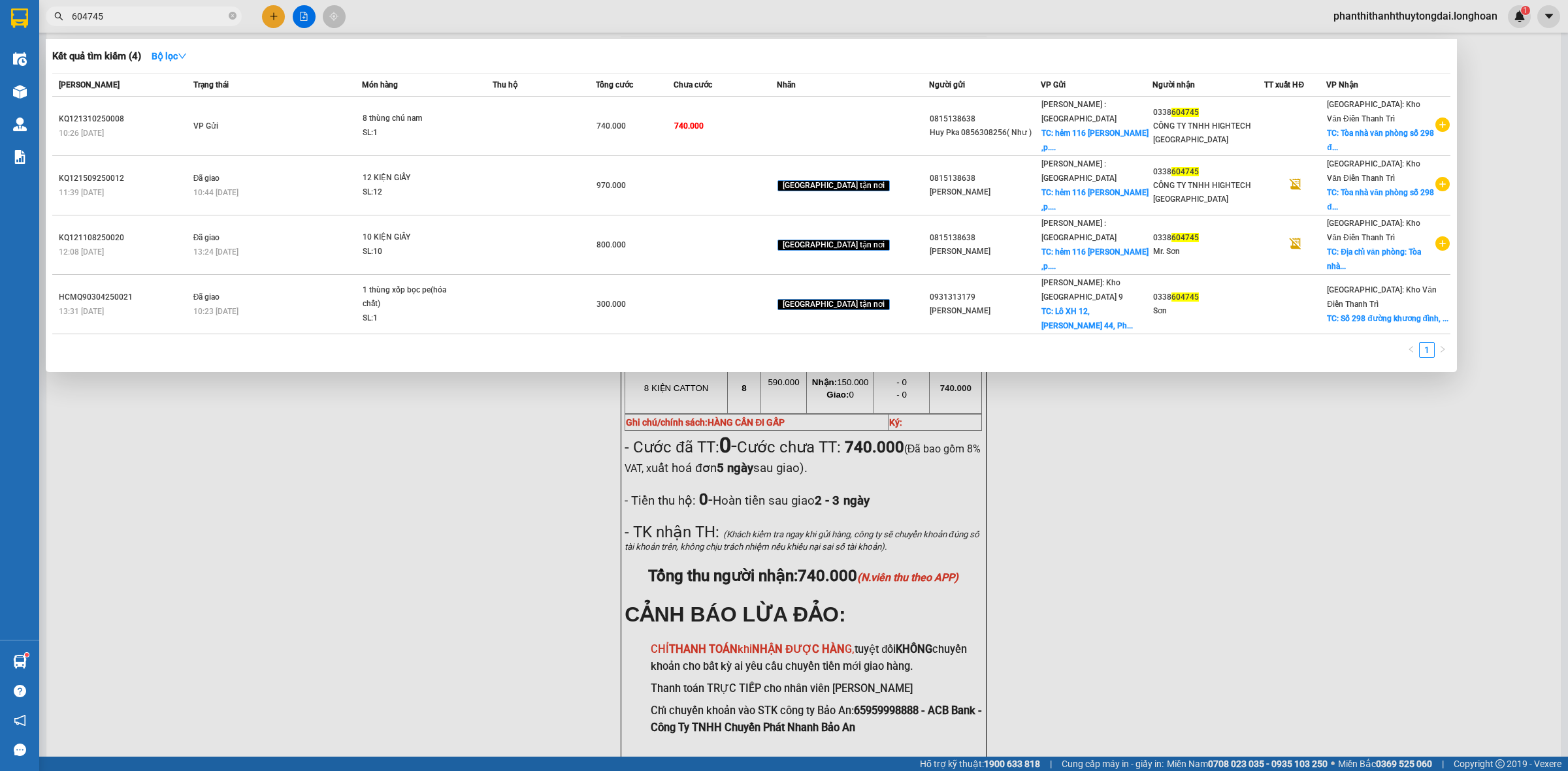
click at [183, 16] on input "604745" at bounding box center [148, 16] width 154 height 14
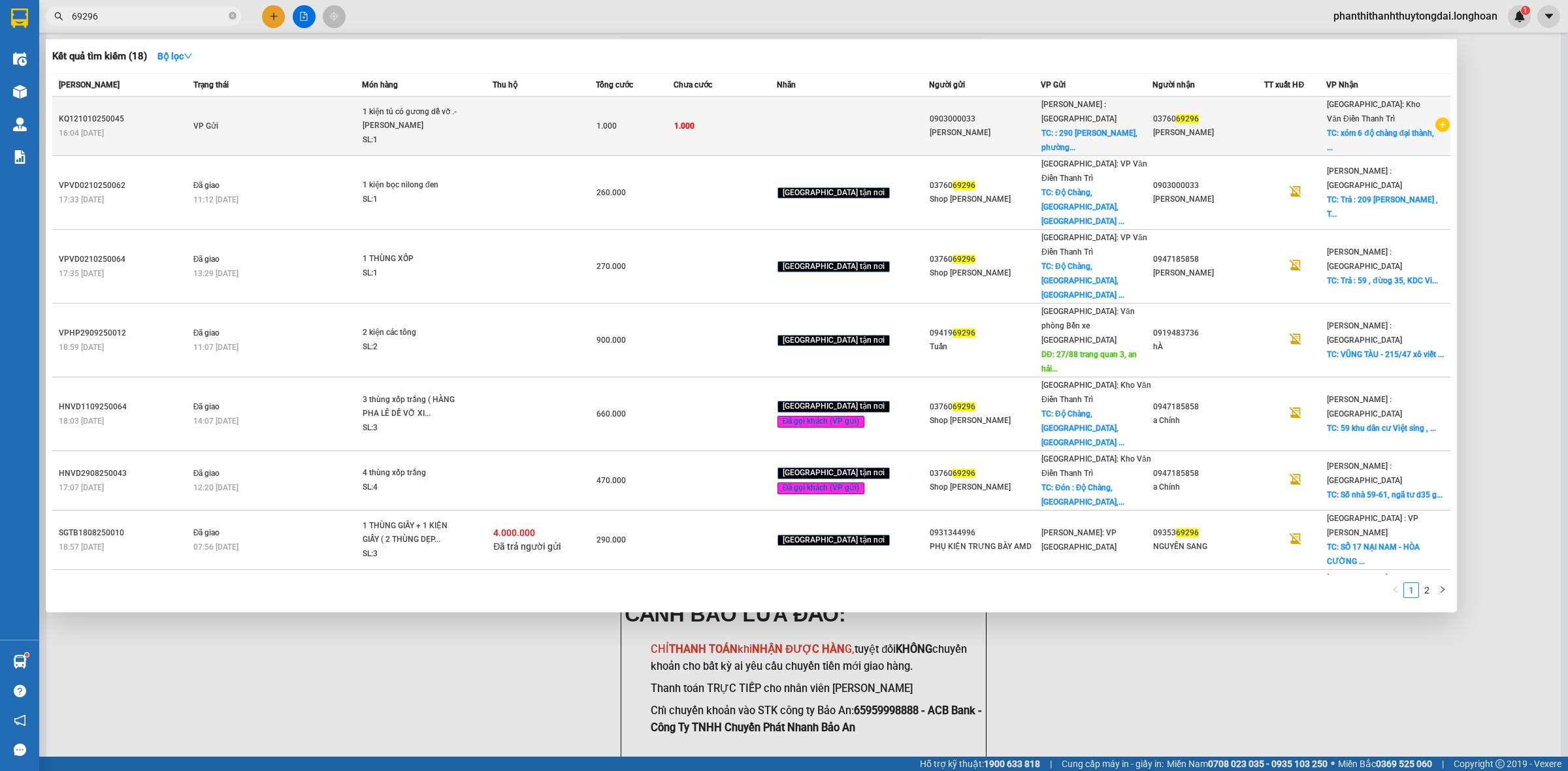
type input "69296"
click at [260, 135] on td "VP Gửi" at bounding box center [276, 126] width 172 height 60
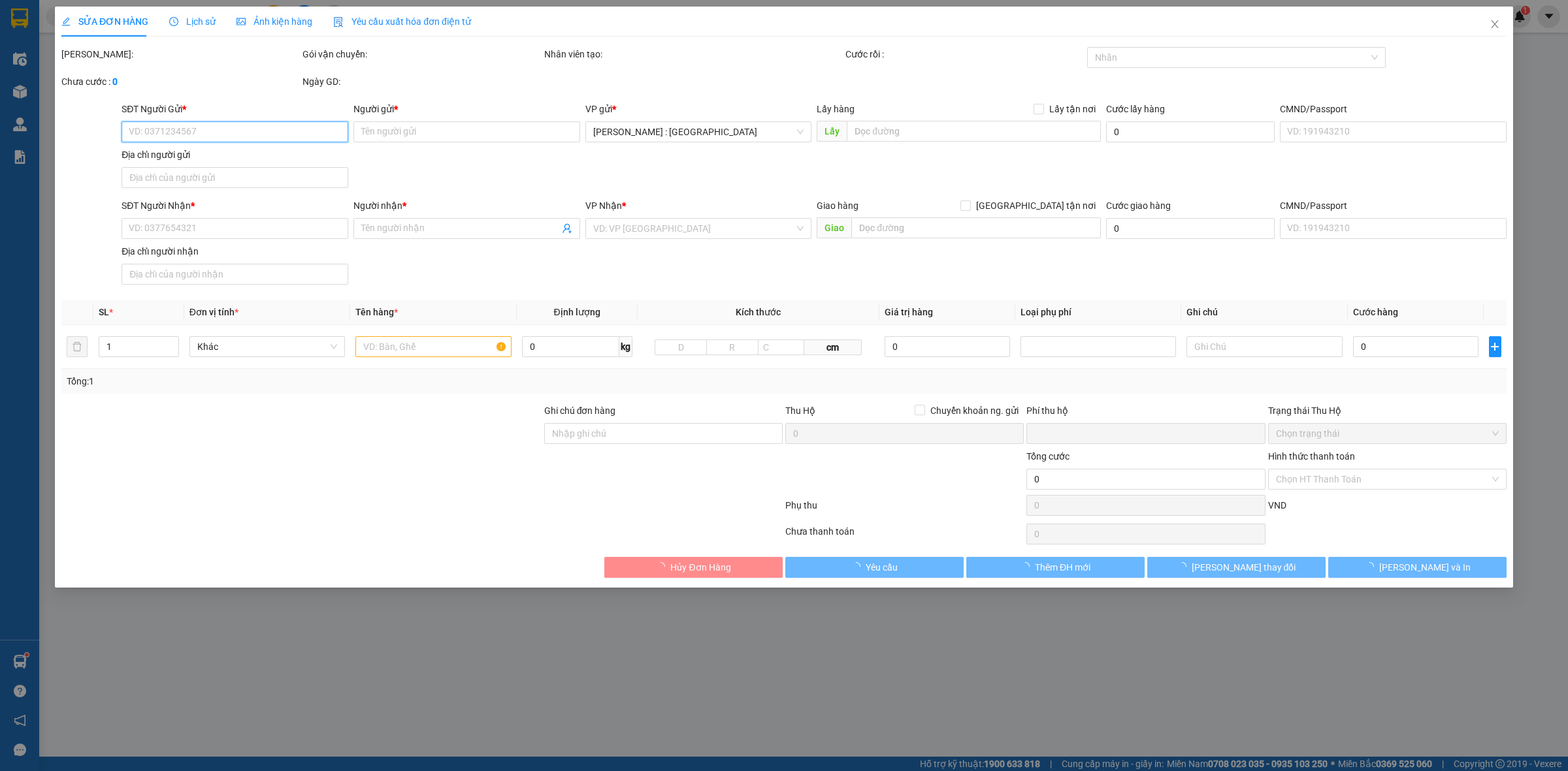
type input "0903000033"
type input "[PERSON_NAME]"
checkbox input "true"
type input ": [STREET_ADDRESS][PERSON_NAME],hcm."
type input "0376069296"
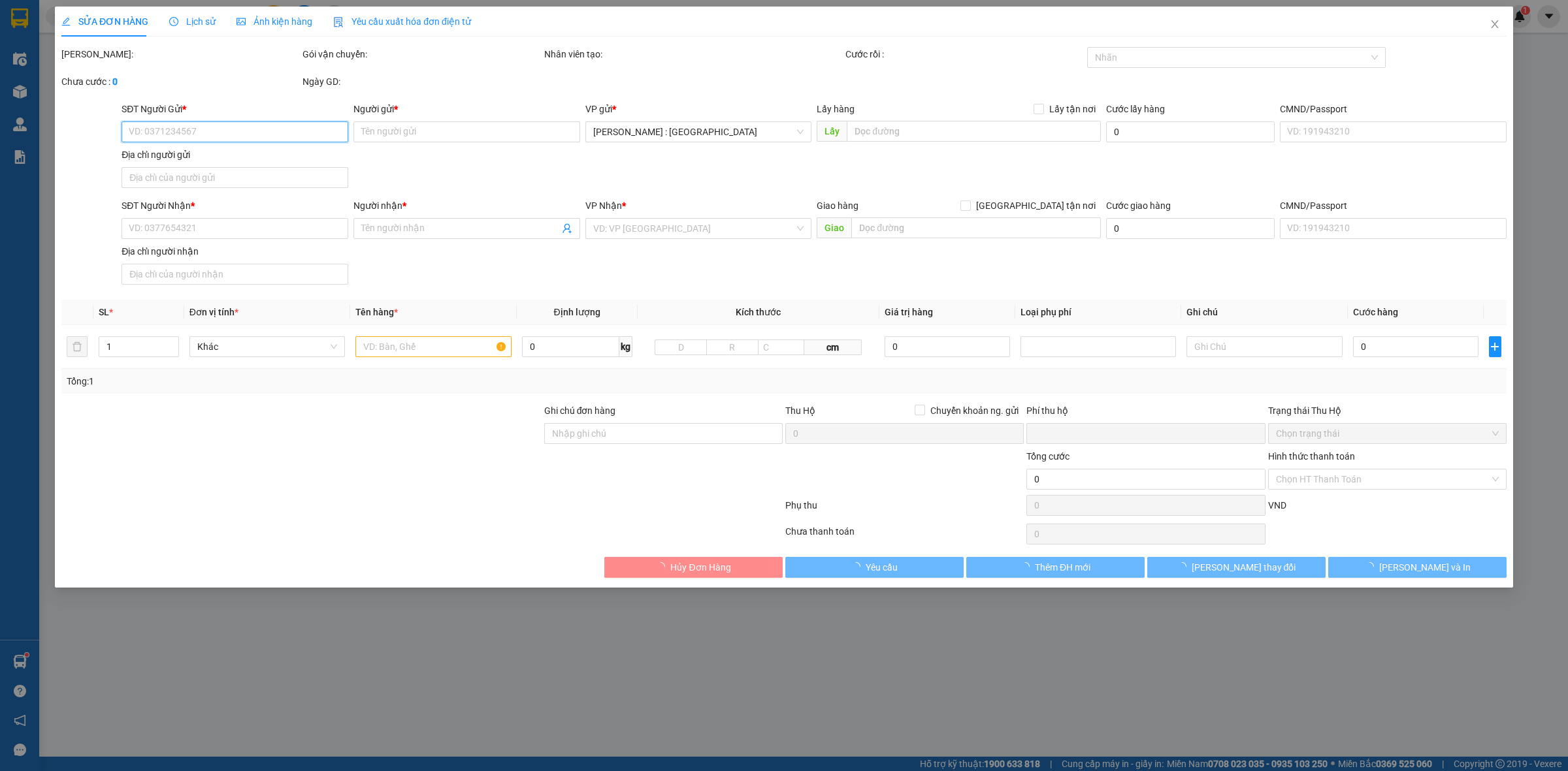
type input "[PERSON_NAME]"
checkbox input "true"
type input "xóm 6 độ chàng đại thành, quốc [GEOGRAPHIC_DATA], [GEOGRAPHIC_DATA]"
type input "0"
type input "1.000"
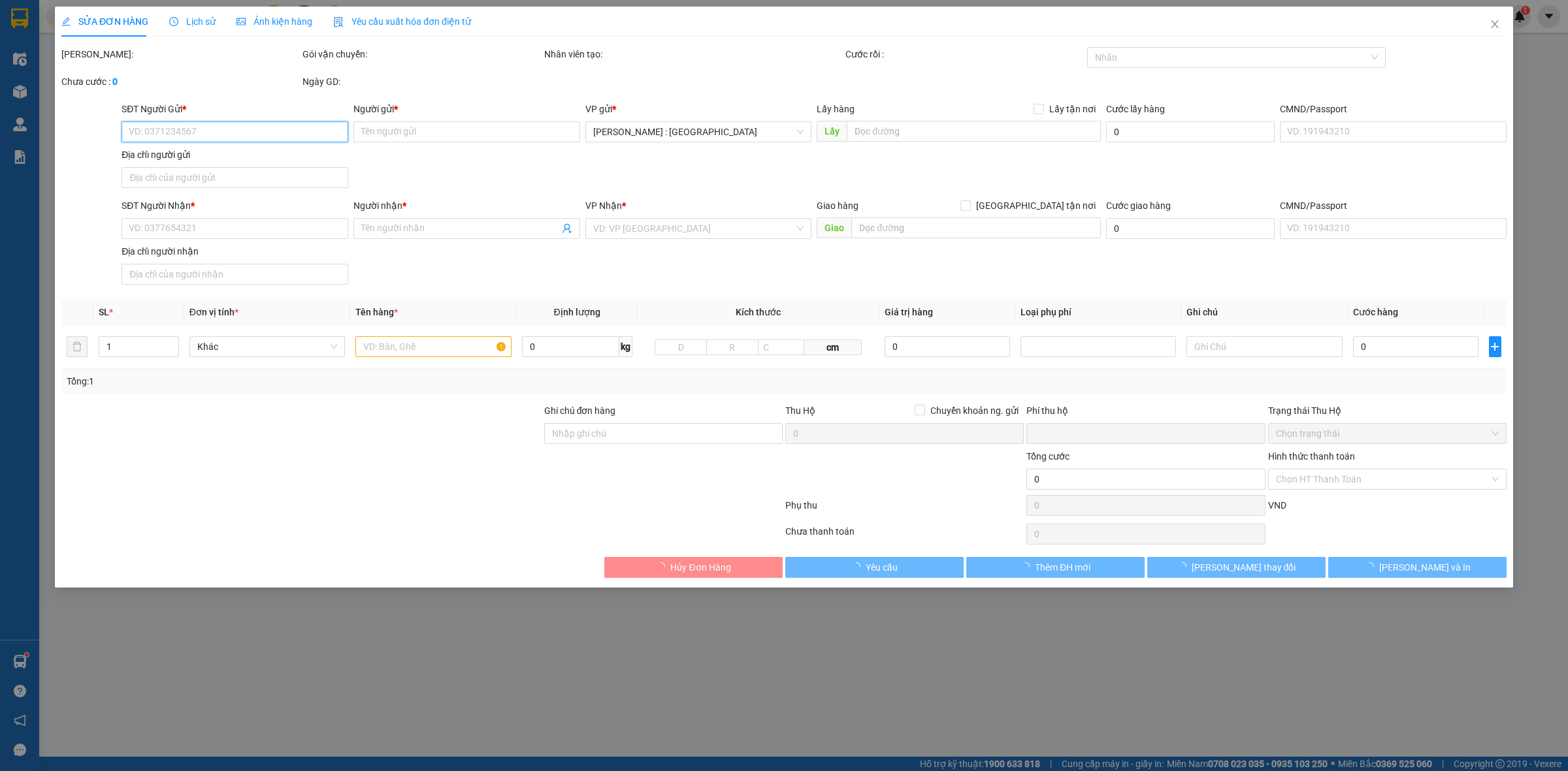
type input "1.000"
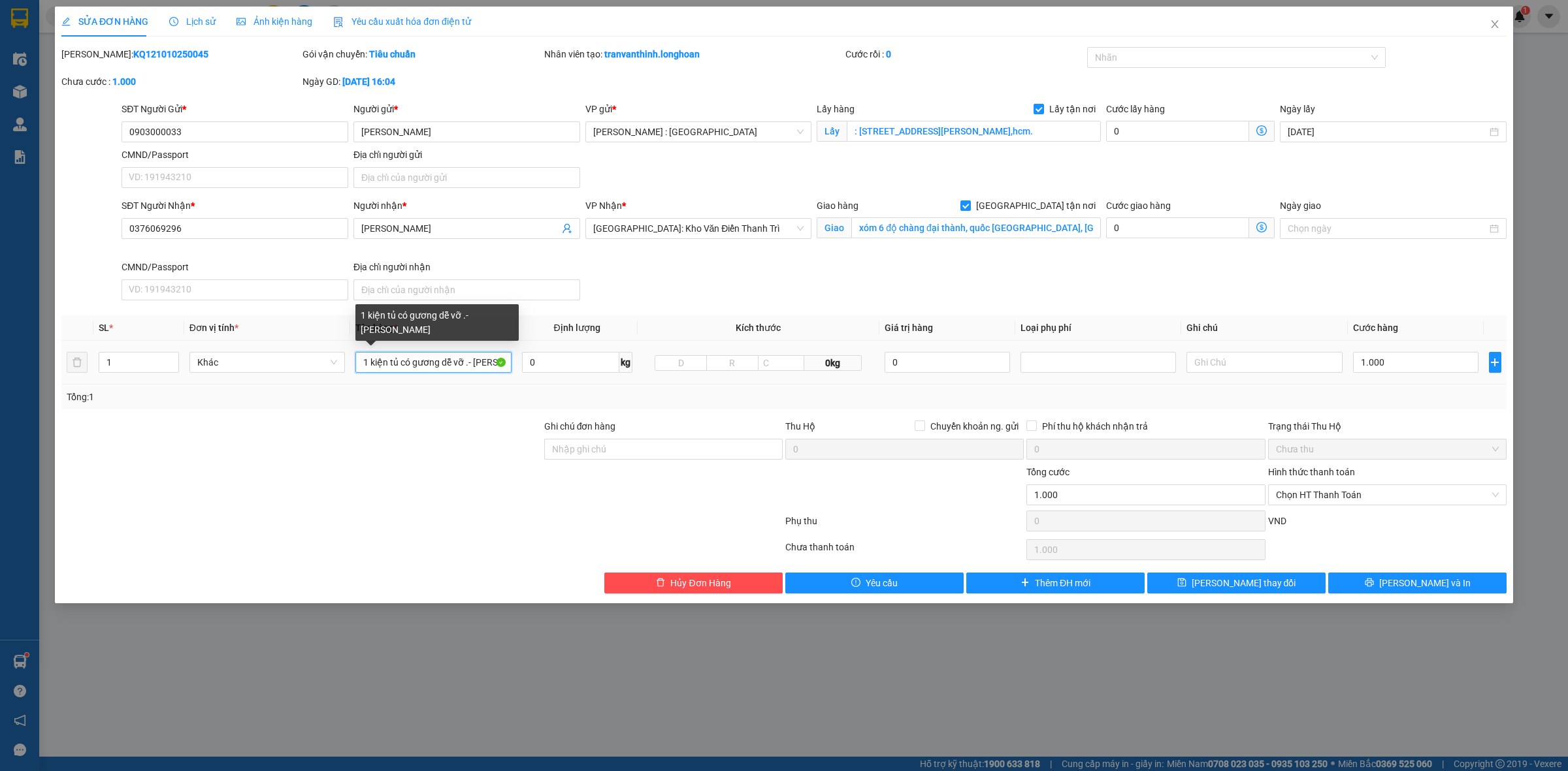
click at [444, 364] on input "1 kiện tủ có gương dễ vỡ .- [PERSON_NAME]" at bounding box center [433, 362] width 155 height 21
drag, startPoint x: 469, startPoint y: 363, endPoint x: 618, endPoint y: 363, distance: 149.0
click at [618, 363] on tr "1 Khác 1 kiện tủ có gương dễ vỡ .- ANH HOÀNG 0 kg 0kg 0 1.000" at bounding box center [784, 362] width 1445 height 43
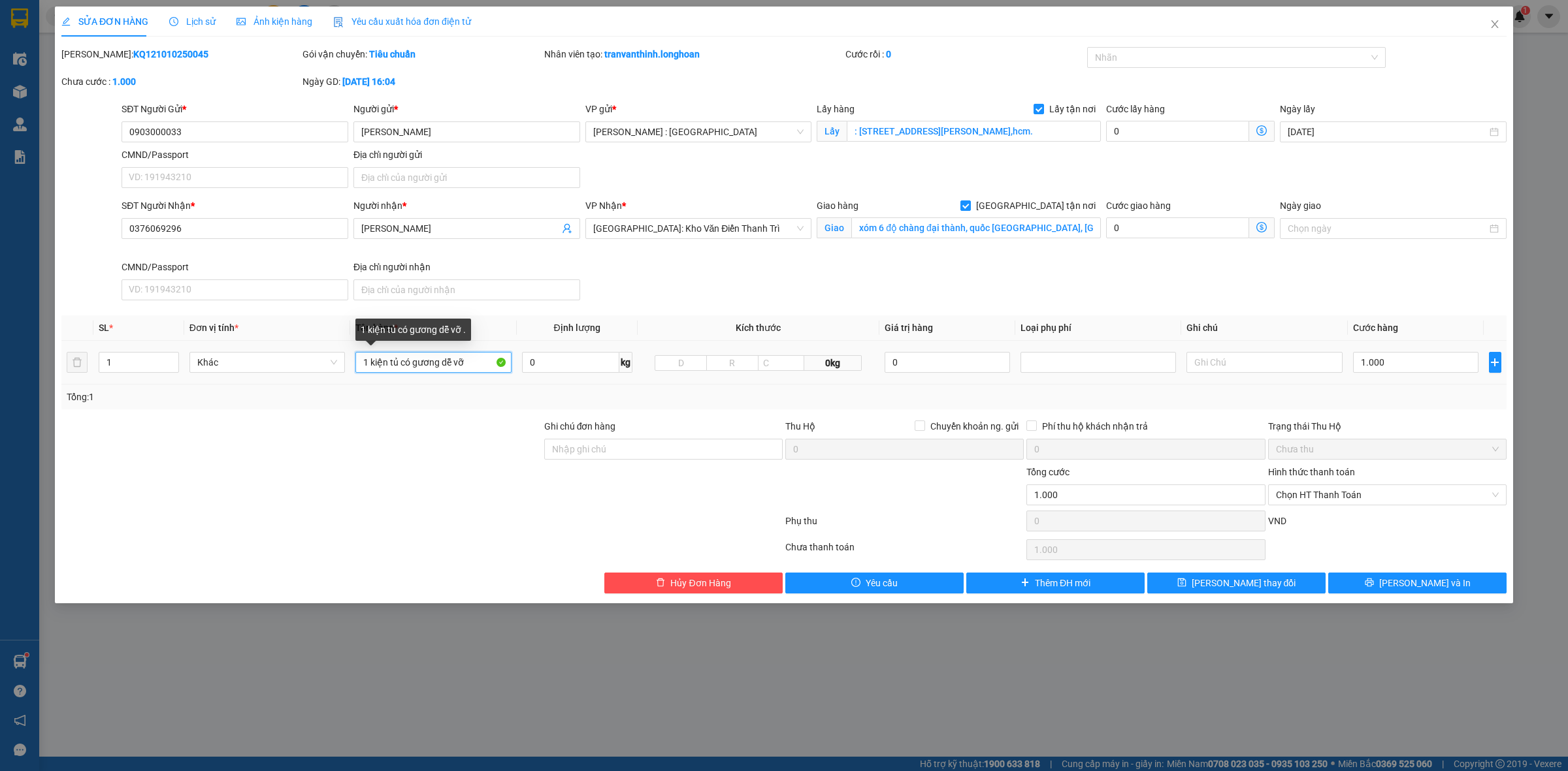
type input "1 kiện tủ có gương dễ vỡ"
drag, startPoint x: 481, startPoint y: 362, endPoint x: 285, endPoint y: 373, distance: 196.3
click at [285, 373] on tr "1 Khác 1 kiện tủ có gương dễ vỡ 0 kg 0kg 0 1.000" at bounding box center [784, 362] width 1445 height 43
type input "1 KIỆN XỐP DỄ VỠ"
click at [619, 456] on input "Ghi chú đơn hàng" at bounding box center [664, 449] width 239 height 21
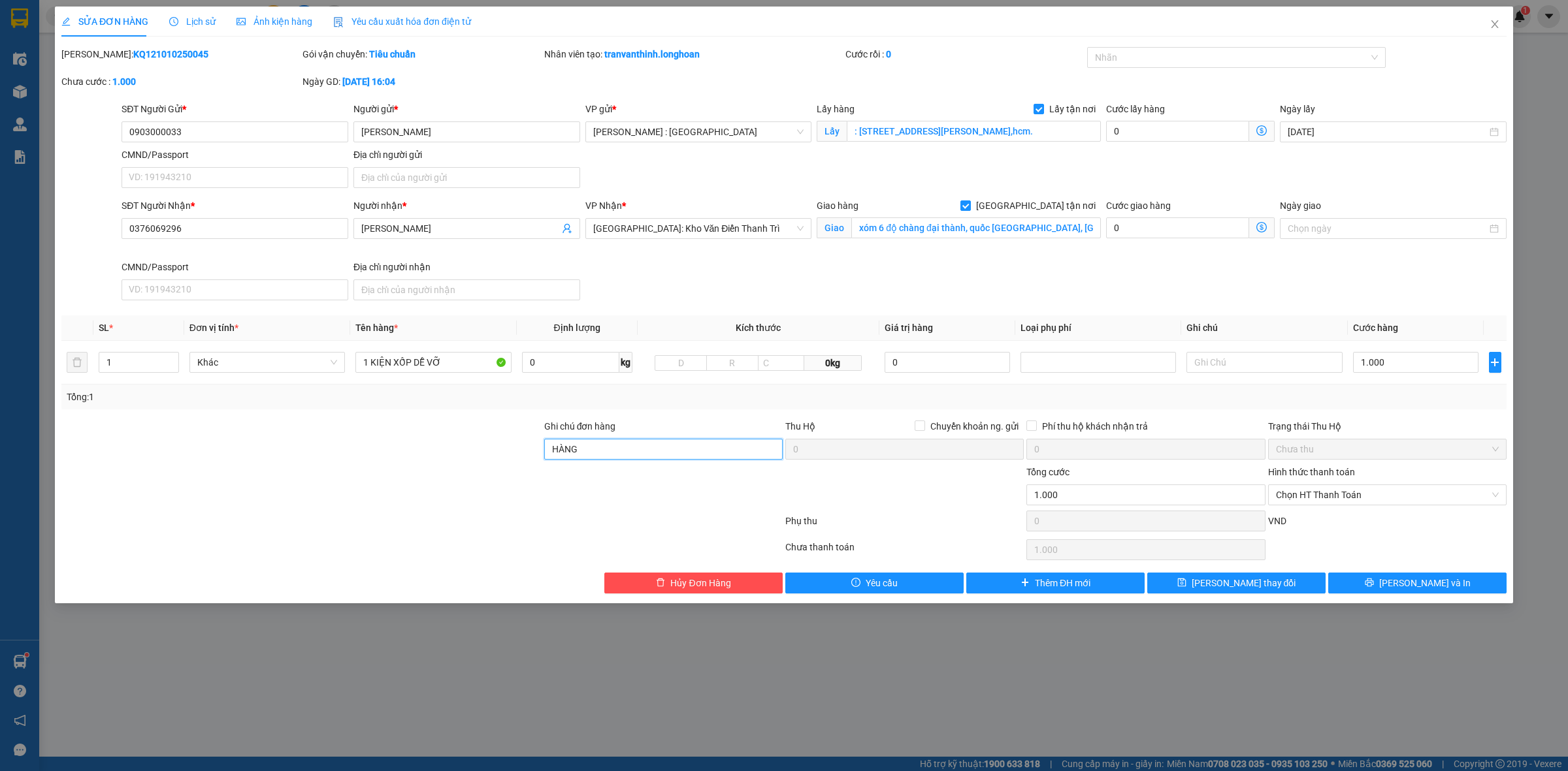
type input "HÀNG DỄ VỠ NHẸ TAY NHẬN NGUYÊN KIỆN GIAO NGUYÊN KIỆN, HƯ VỠ K ĐỀN"
click at [709, 534] on div at bounding box center [422, 523] width 723 height 26
click at [1269, 57] on div at bounding box center [1230, 57] width 280 height 15
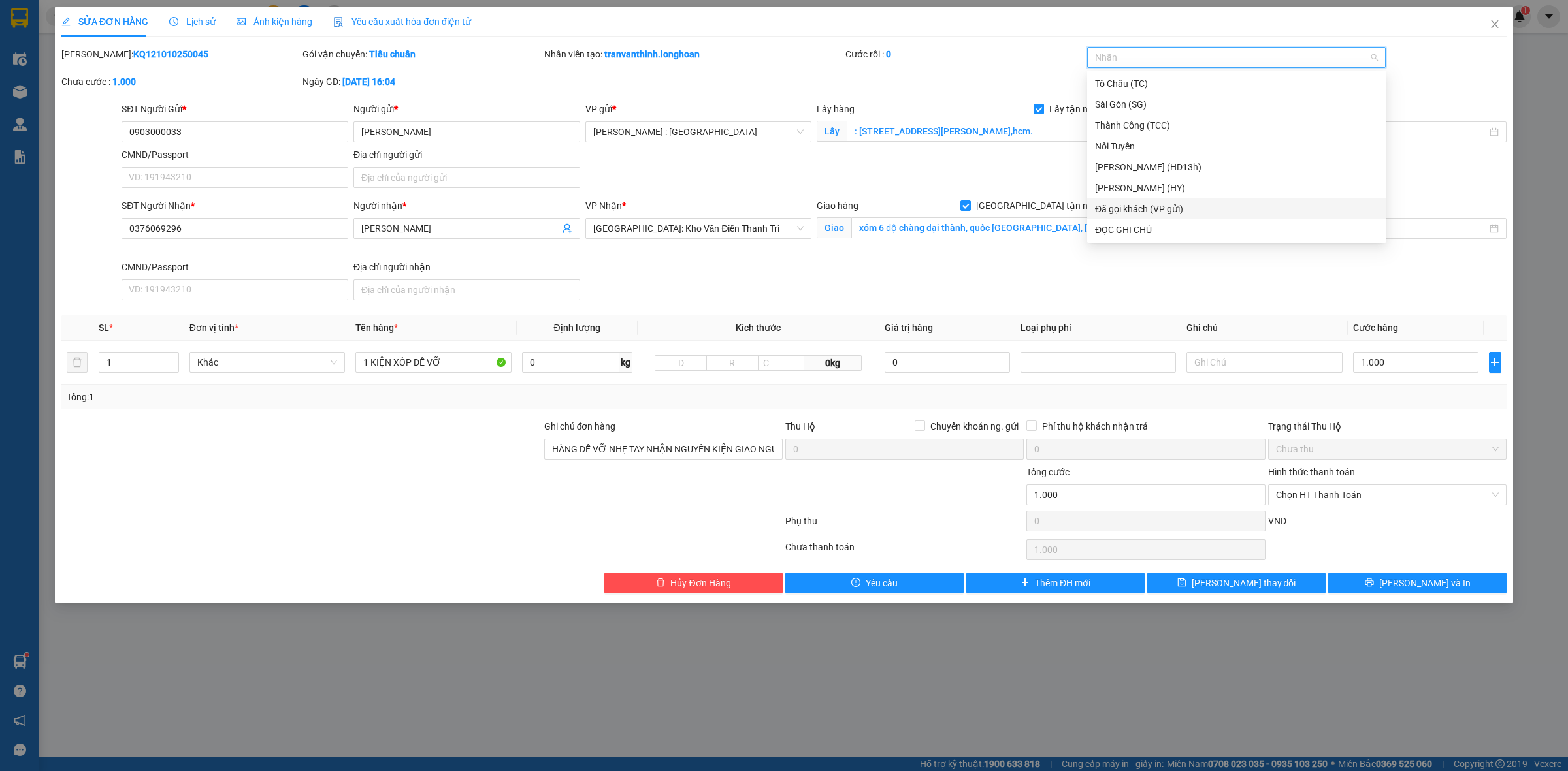
click at [1212, 206] on div "Đã gọi khách (VP gửi)" at bounding box center [1237, 209] width 284 height 14
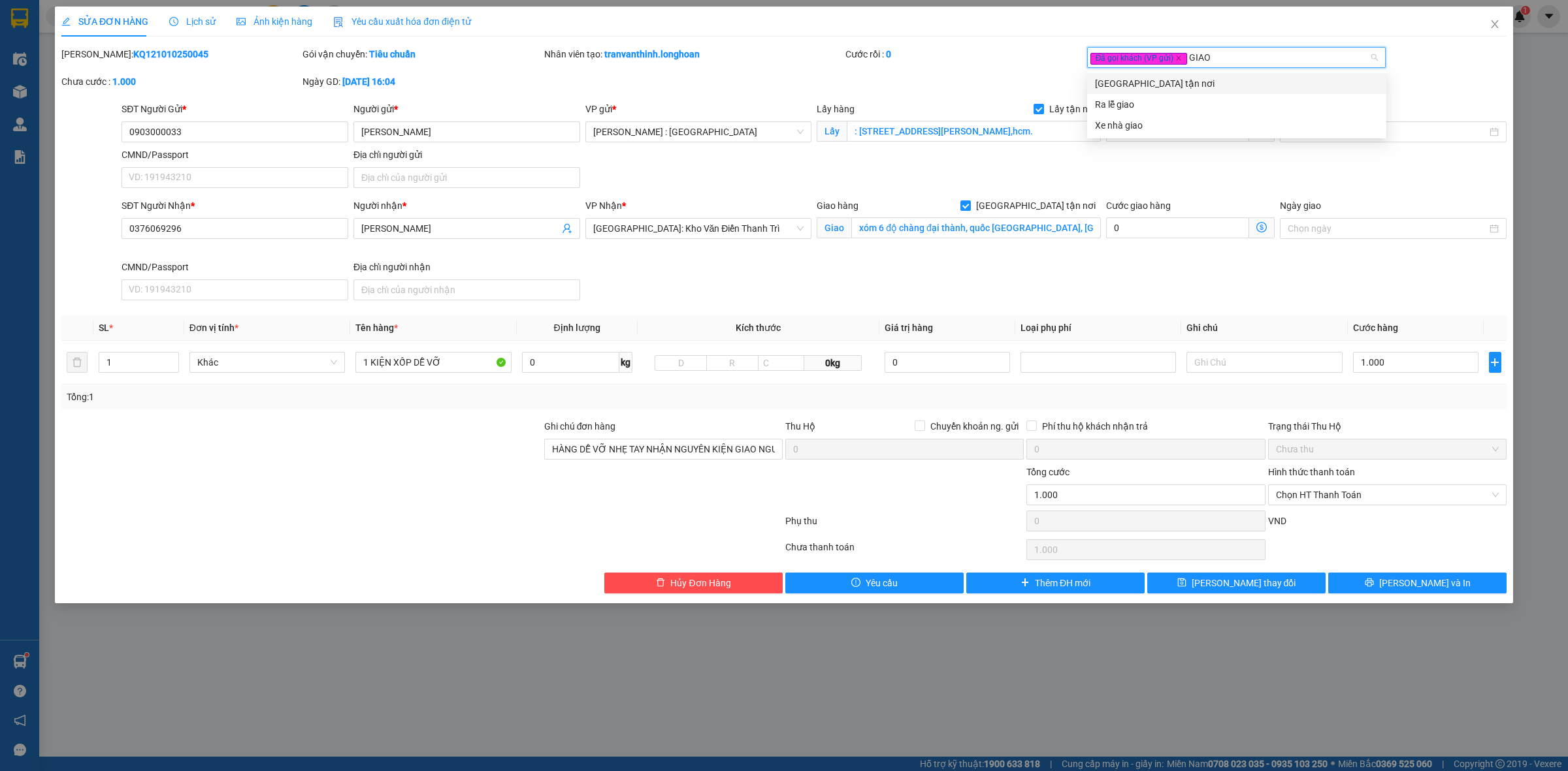
type input "GIAO"
click at [1202, 71] on body "Kết quả tìm kiếm ( 18 ) Bộ lọc Mã ĐH Trạng thái Món hàng Thu hộ Tổng cước Chưa …" at bounding box center [784, 385] width 1568 height 771
click at [1204, 55] on div "Đã gọi khách (VP gửi)" at bounding box center [1230, 57] width 280 height 15
type input "GIAO"
click at [1264, 82] on div "[GEOGRAPHIC_DATA] tận nơi" at bounding box center [1237, 83] width 284 height 14
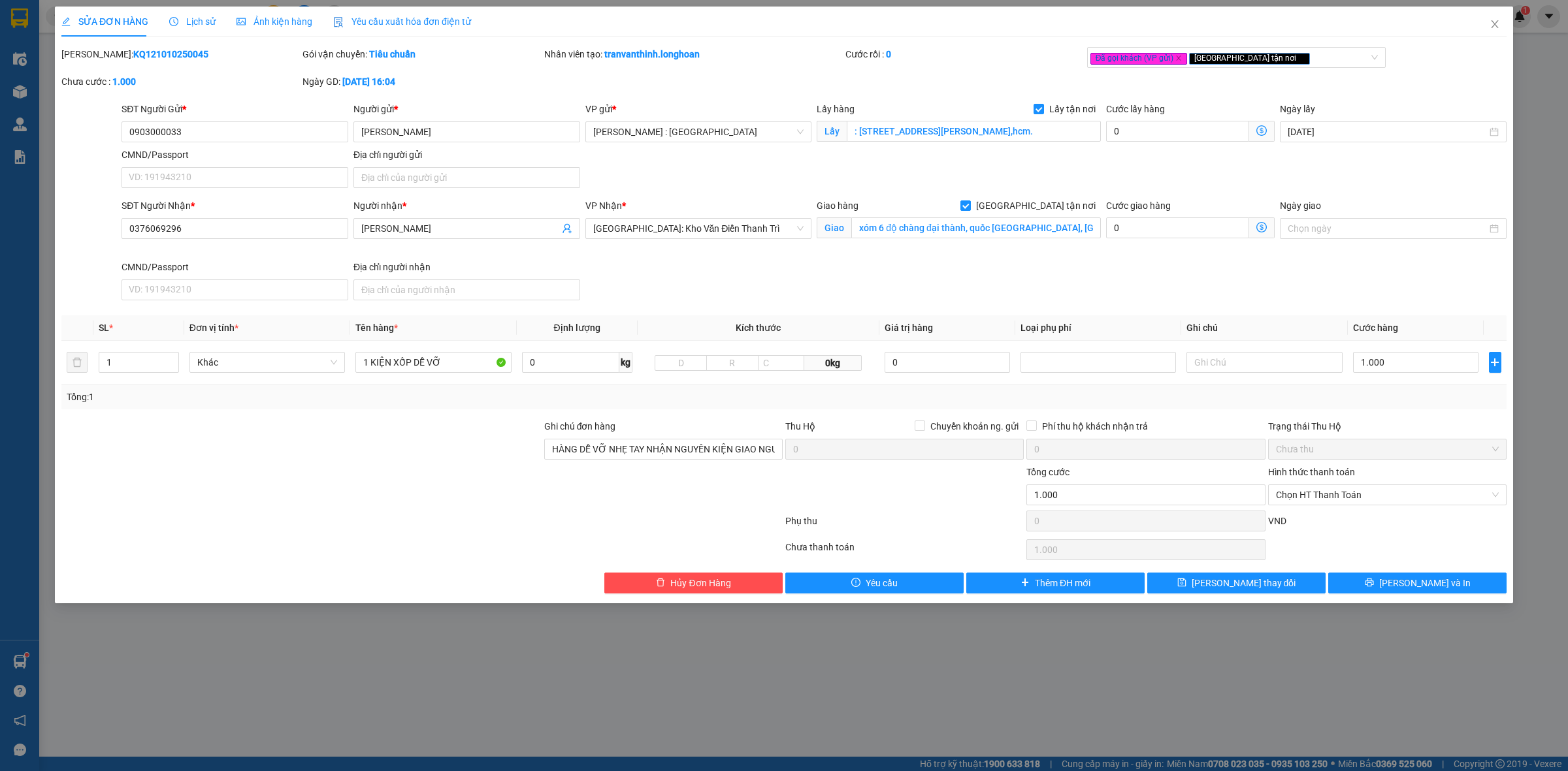
click at [1375, 394] on div "Tổng: 1" at bounding box center [783, 397] width 1434 height 14
click at [1386, 363] on input "1.000" at bounding box center [1415, 362] width 125 height 21
type input "0"
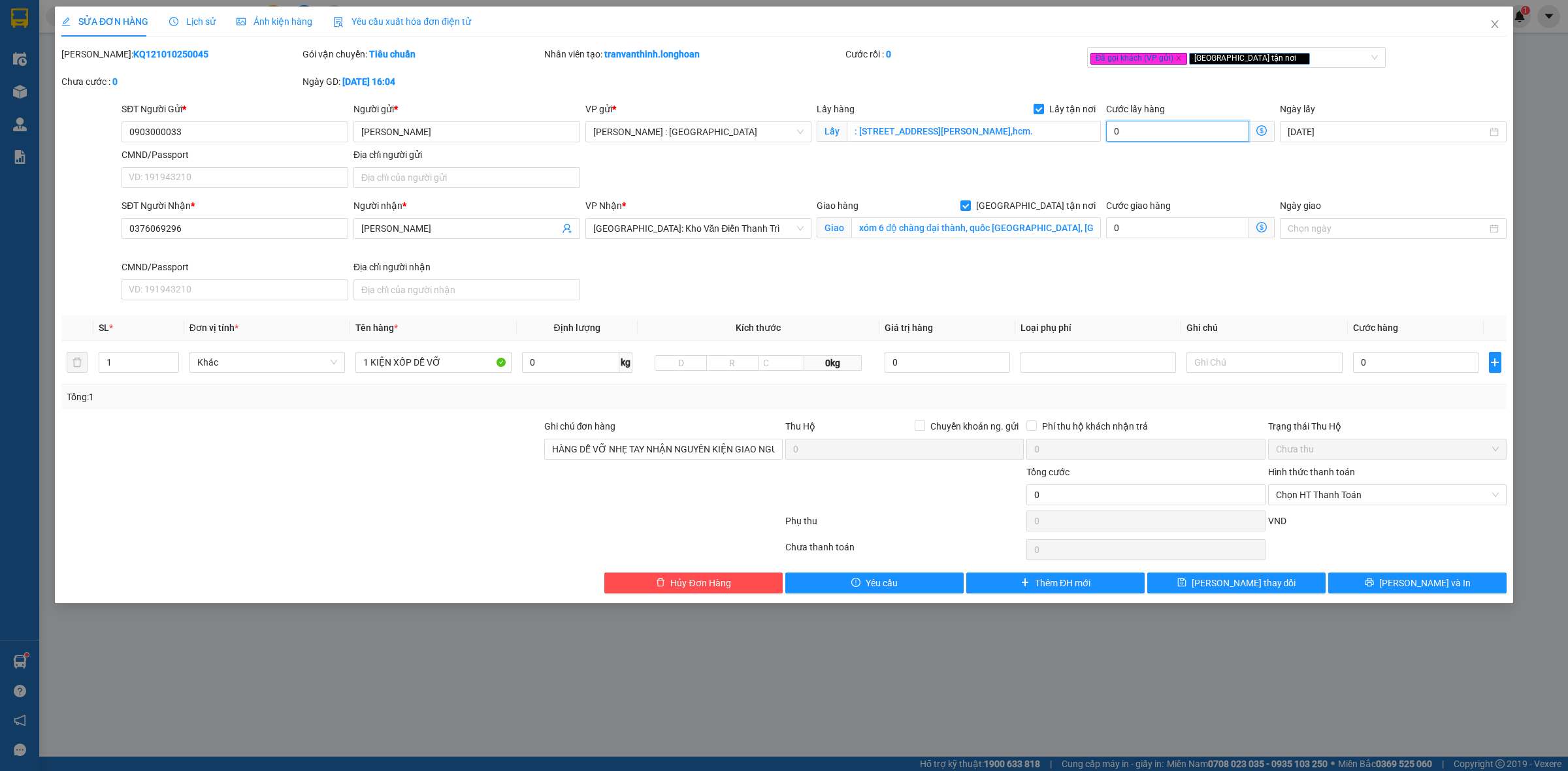
click at [1173, 124] on input "0" at bounding box center [1178, 131] width 143 height 21
type input "6"
type input "65"
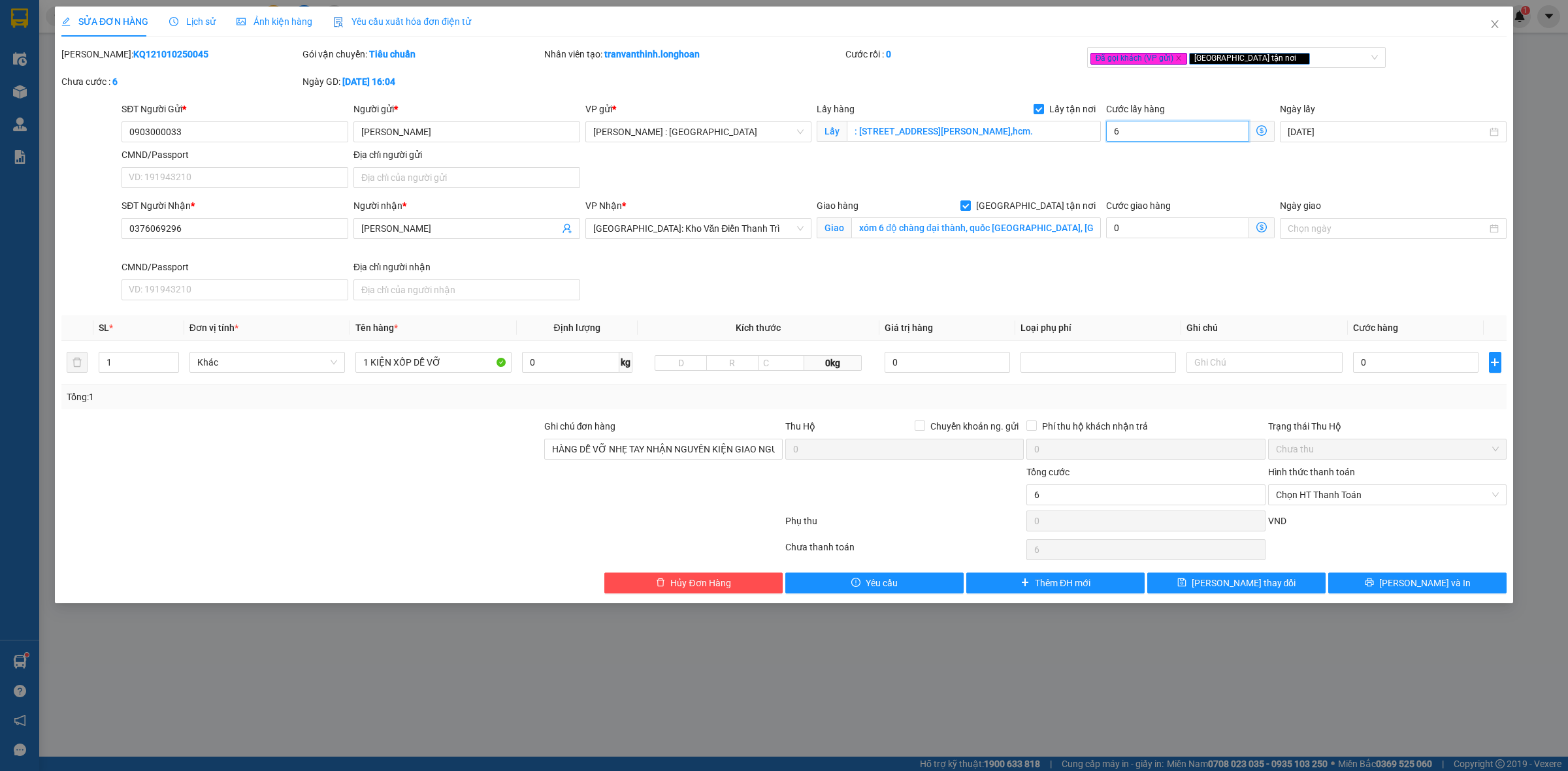
type input "65"
type input "65.000"
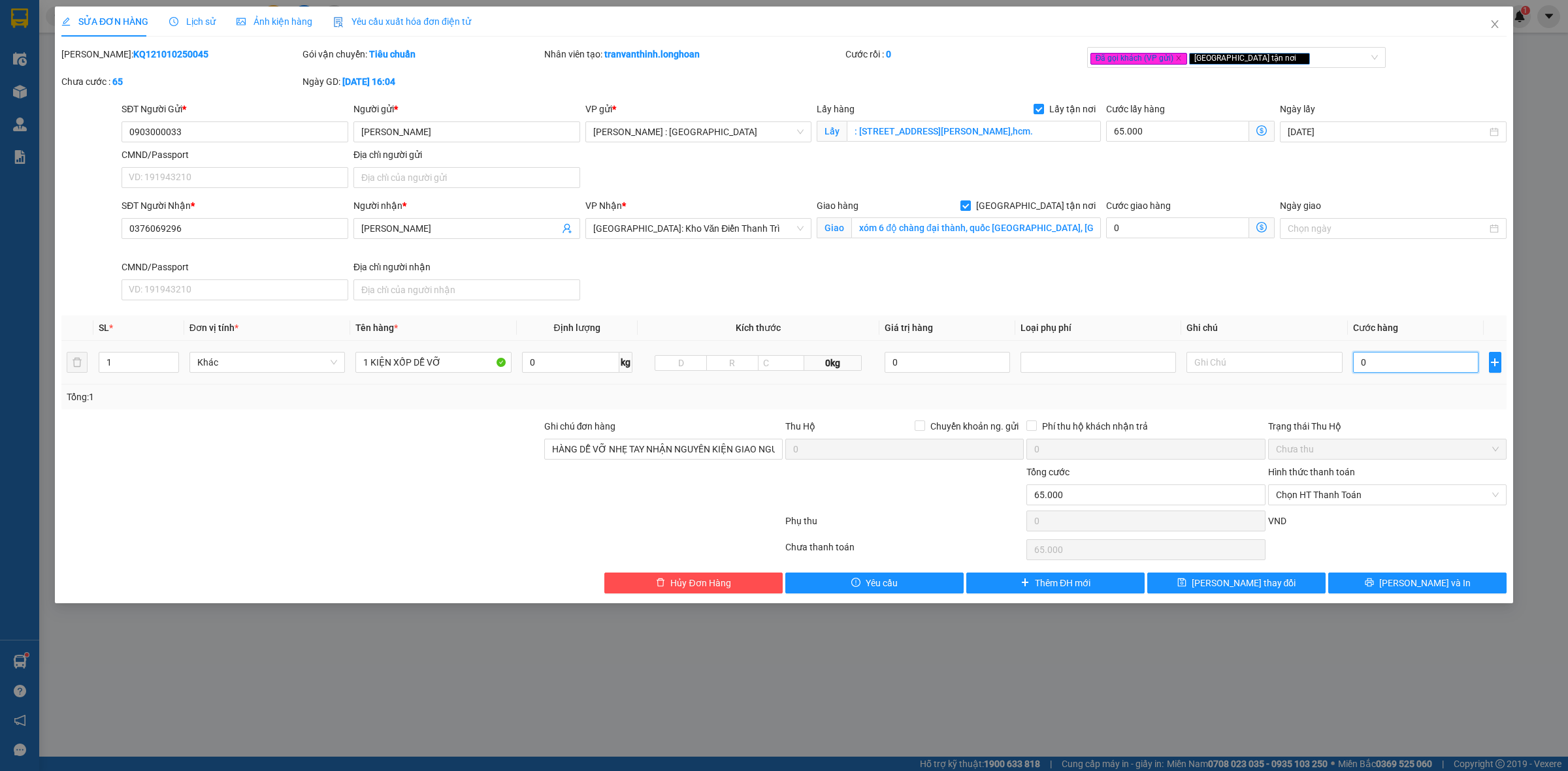
click at [1422, 354] on input "0" at bounding box center [1415, 362] width 125 height 21
type input "65.002"
type input "2"
type input "65.020"
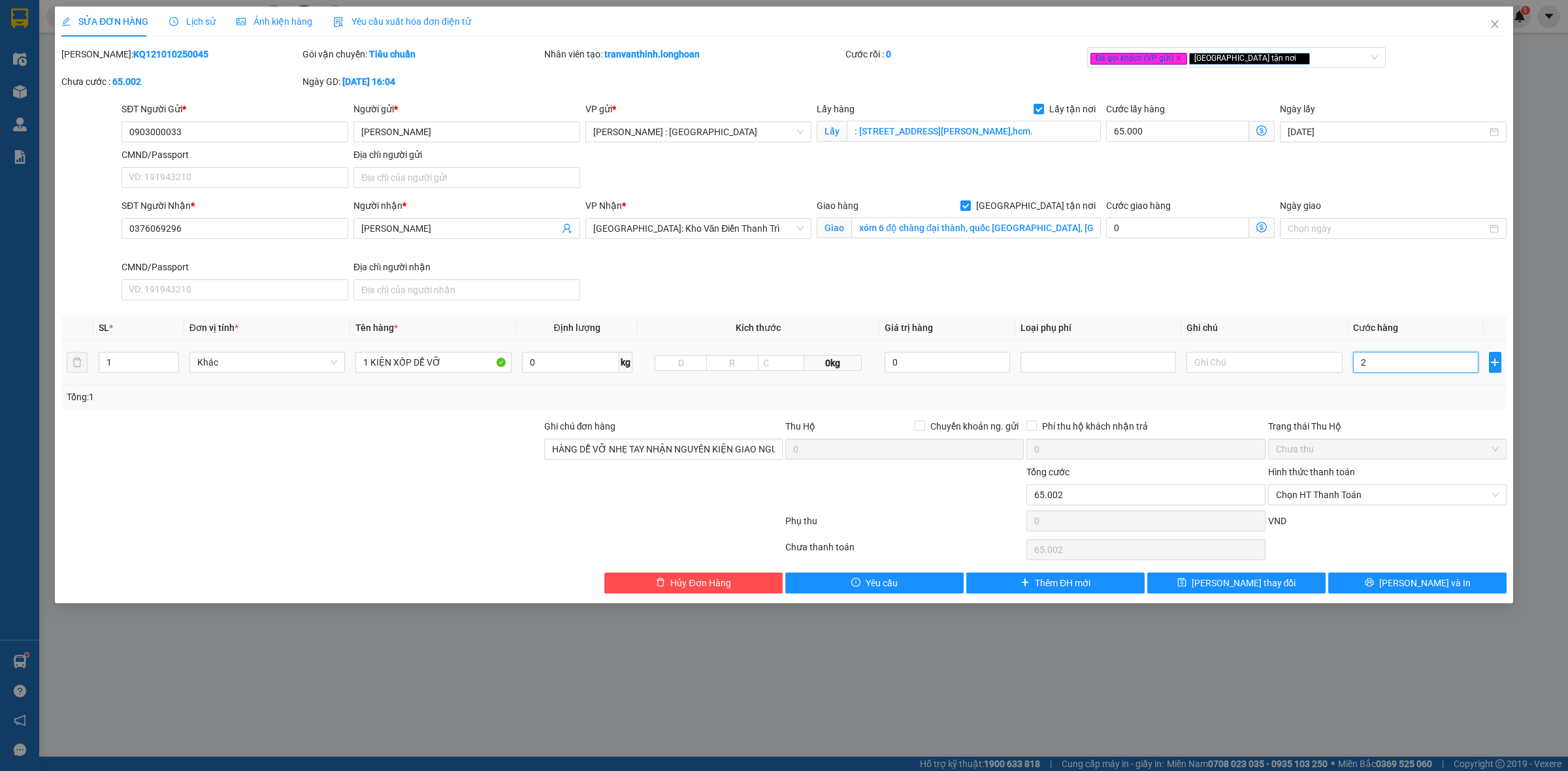
type input "65.020"
type input "20"
type input "65.200"
type input "200"
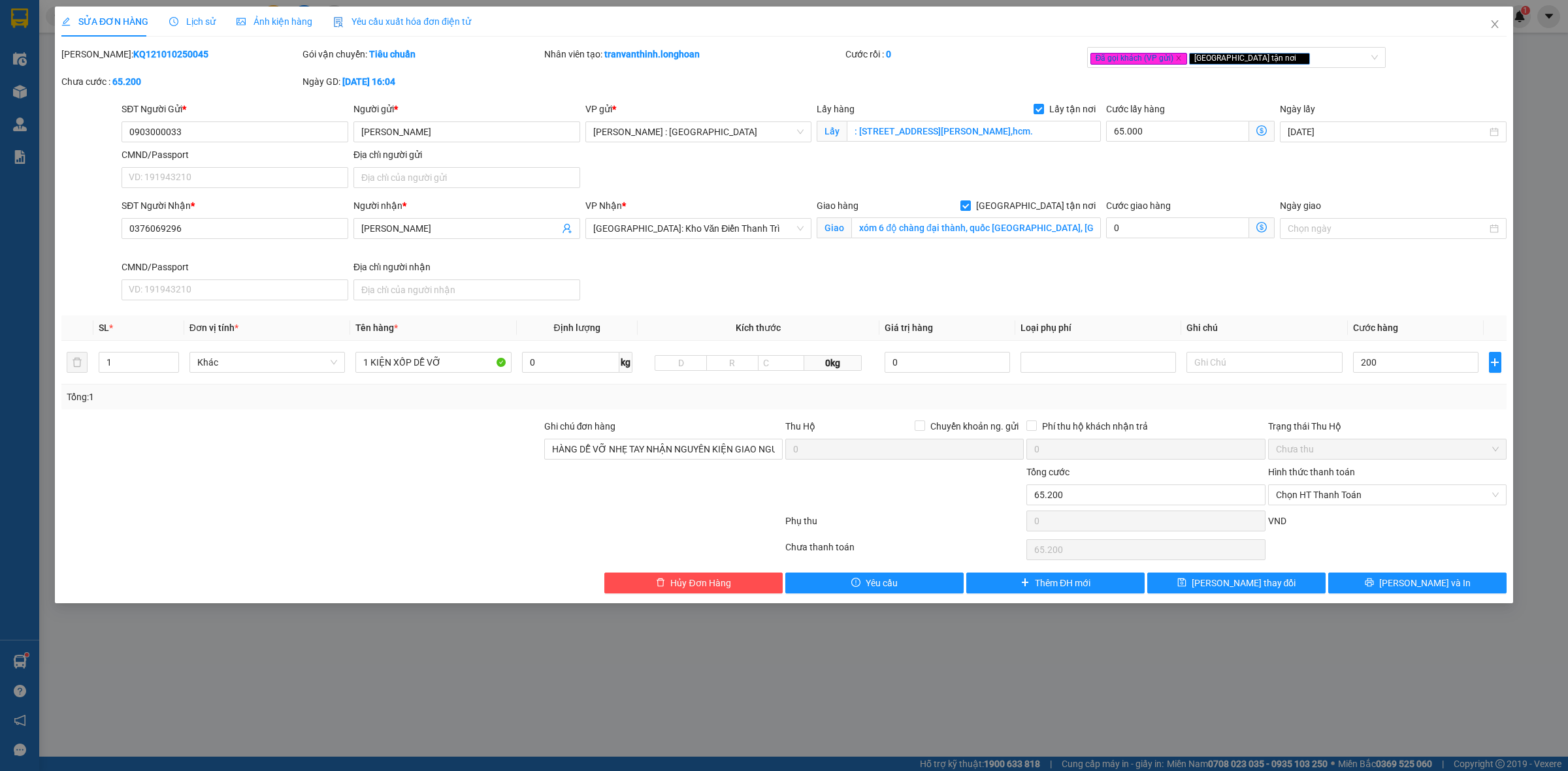
type input "265.000"
type input "200.000"
click at [1354, 306] on div "SĐT Người Nhận * 0376069296 Người nhận * [PERSON_NAME] VP Nhận * [GEOGRAPHIC_DA…" at bounding box center [814, 252] width 1390 height 107
click at [679, 688] on div "SỬA ĐƠN HÀNG Lịch sử Ảnh kiện hàng Yêu cầu xuất hóa đơn điện tử Total Paid Fee …" at bounding box center [784, 385] width 1568 height 771
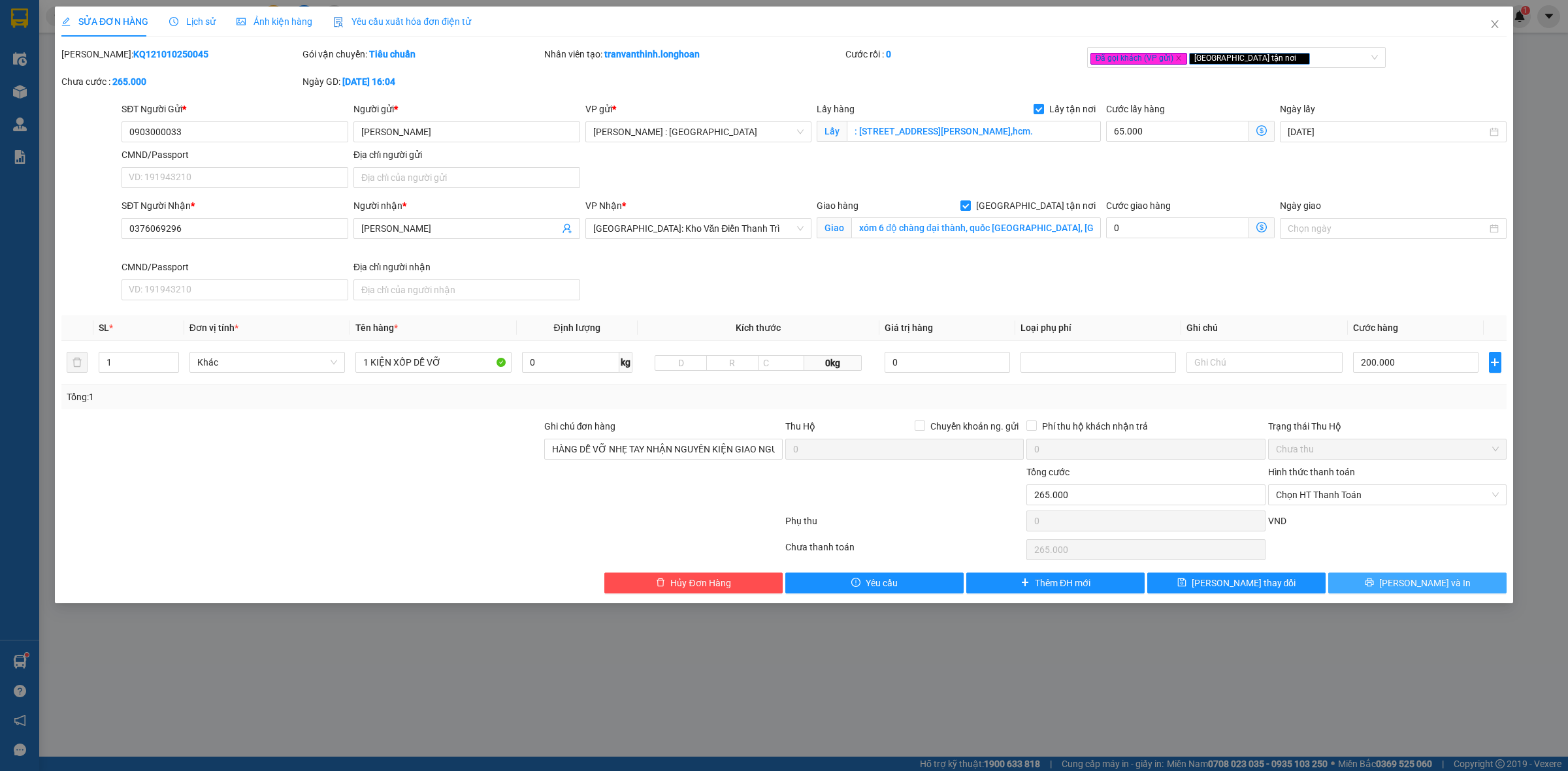
click at [1374, 584] on icon "printer" at bounding box center [1369, 582] width 9 height 9
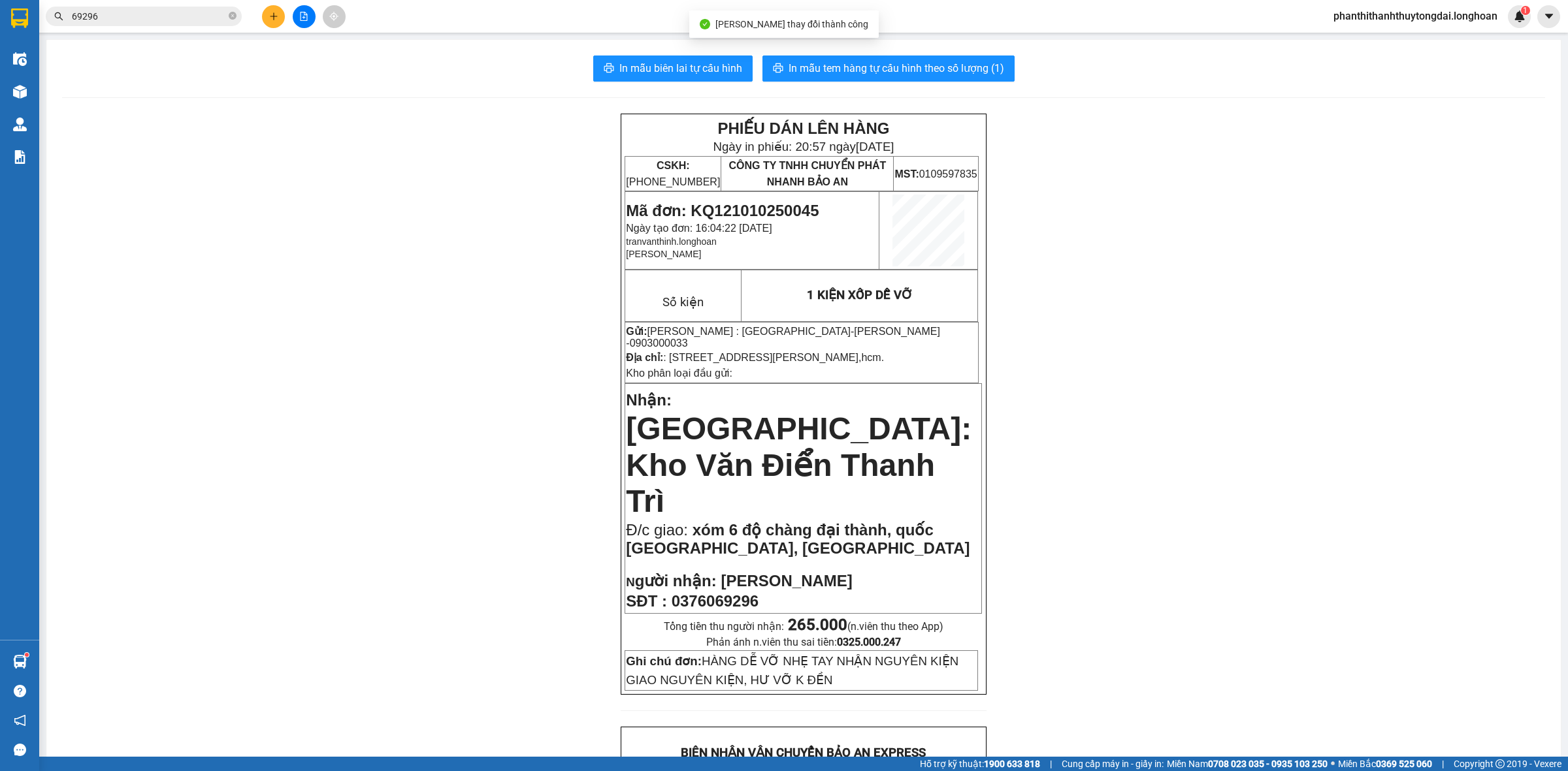
click at [952, 53] on div "In mẫu biên lai tự cấu hình In mẫu tem hàng tự cấu hình theo số lượng (1) PHIẾU…" at bounding box center [803, 771] width 1514 height 1462
click at [950, 63] on span "In mẫu tem hàng tự cấu hình theo số lượng (1)" at bounding box center [896, 68] width 216 height 16
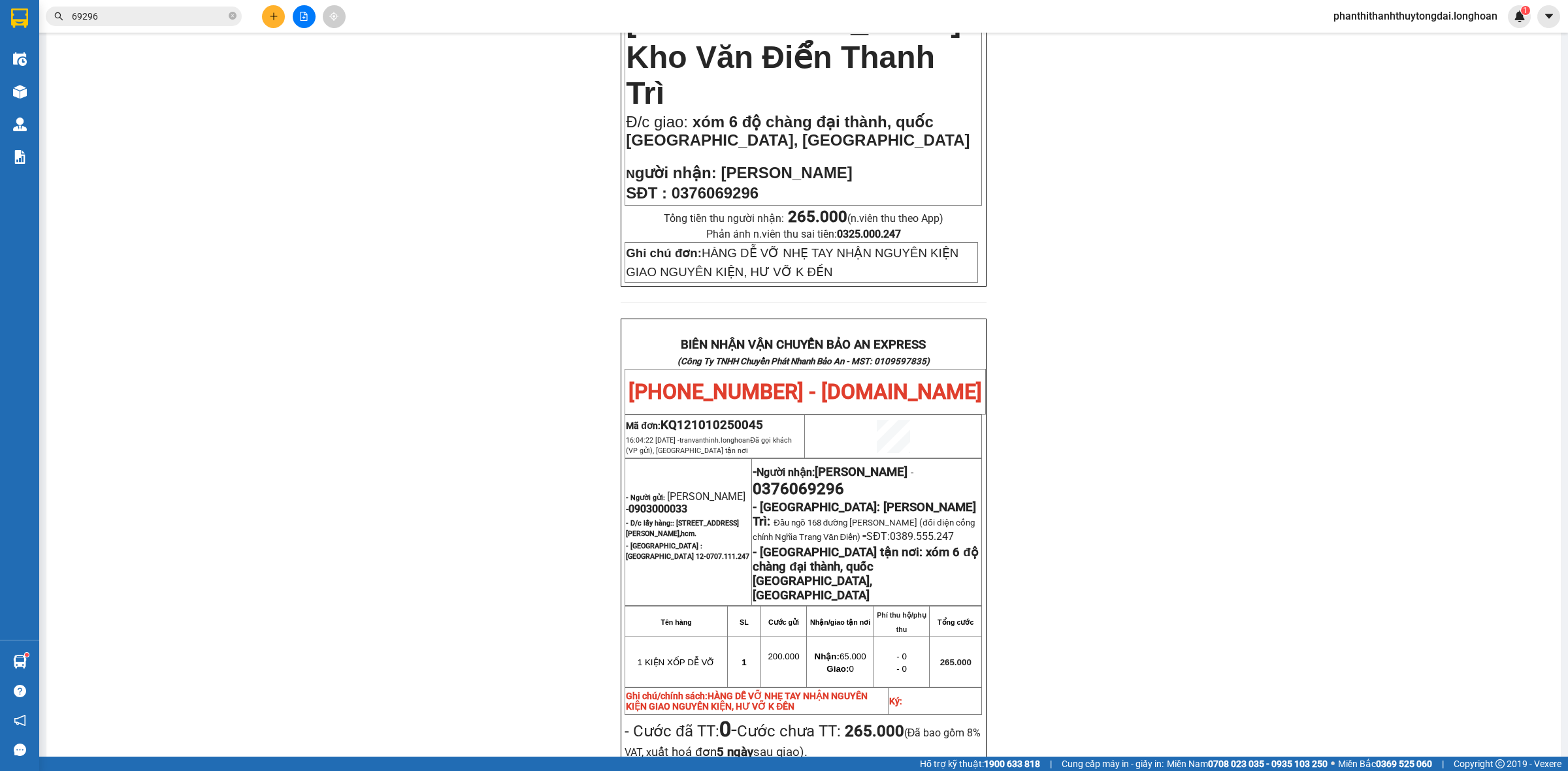
click at [640, 503] on span "0903000033" at bounding box center [657, 509] width 59 height 13
click at [642, 503] on span "0903000033" at bounding box center [657, 509] width 59 height 13
copy span "0903000033"
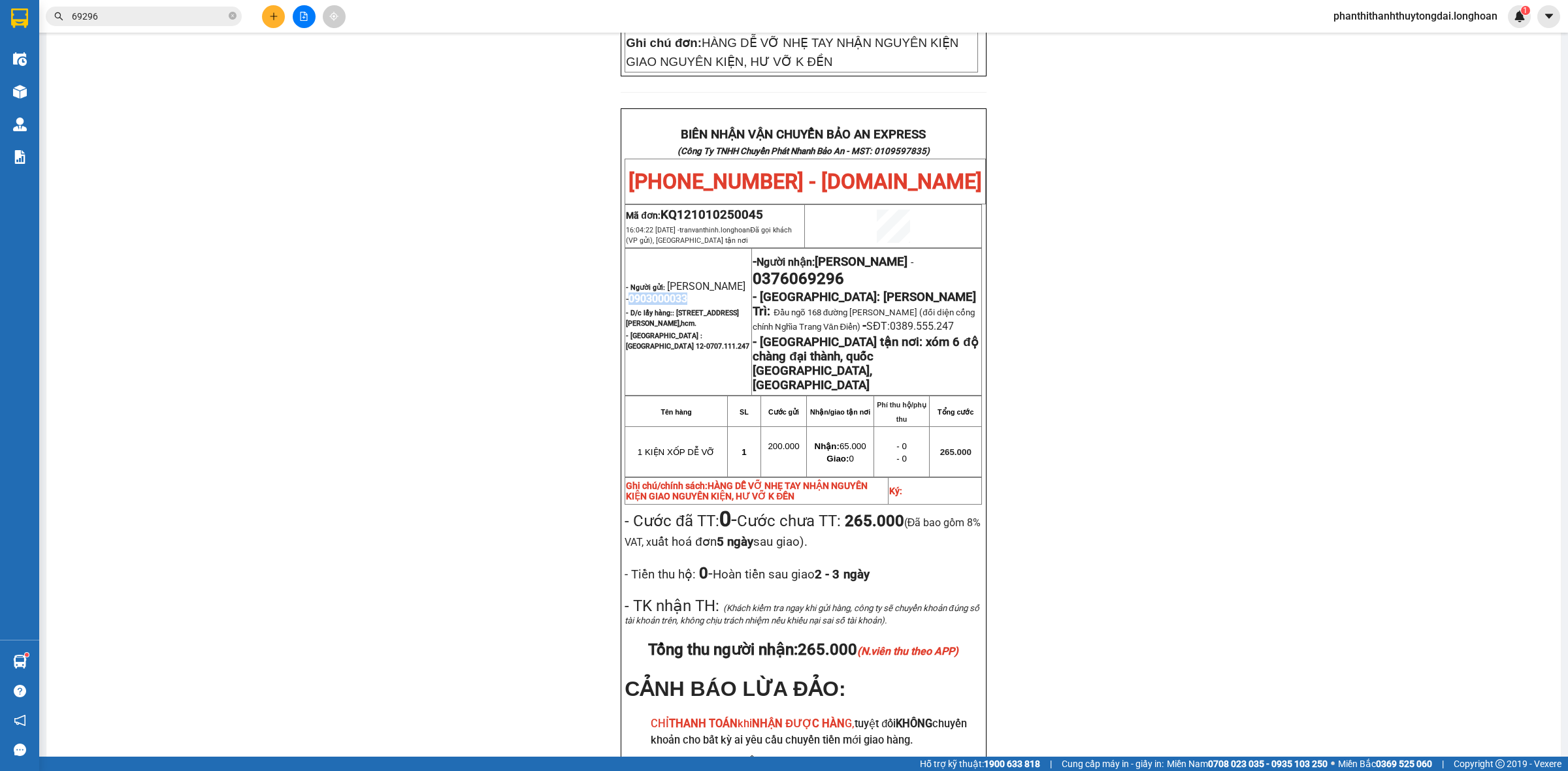
scroll to position [627, 0]
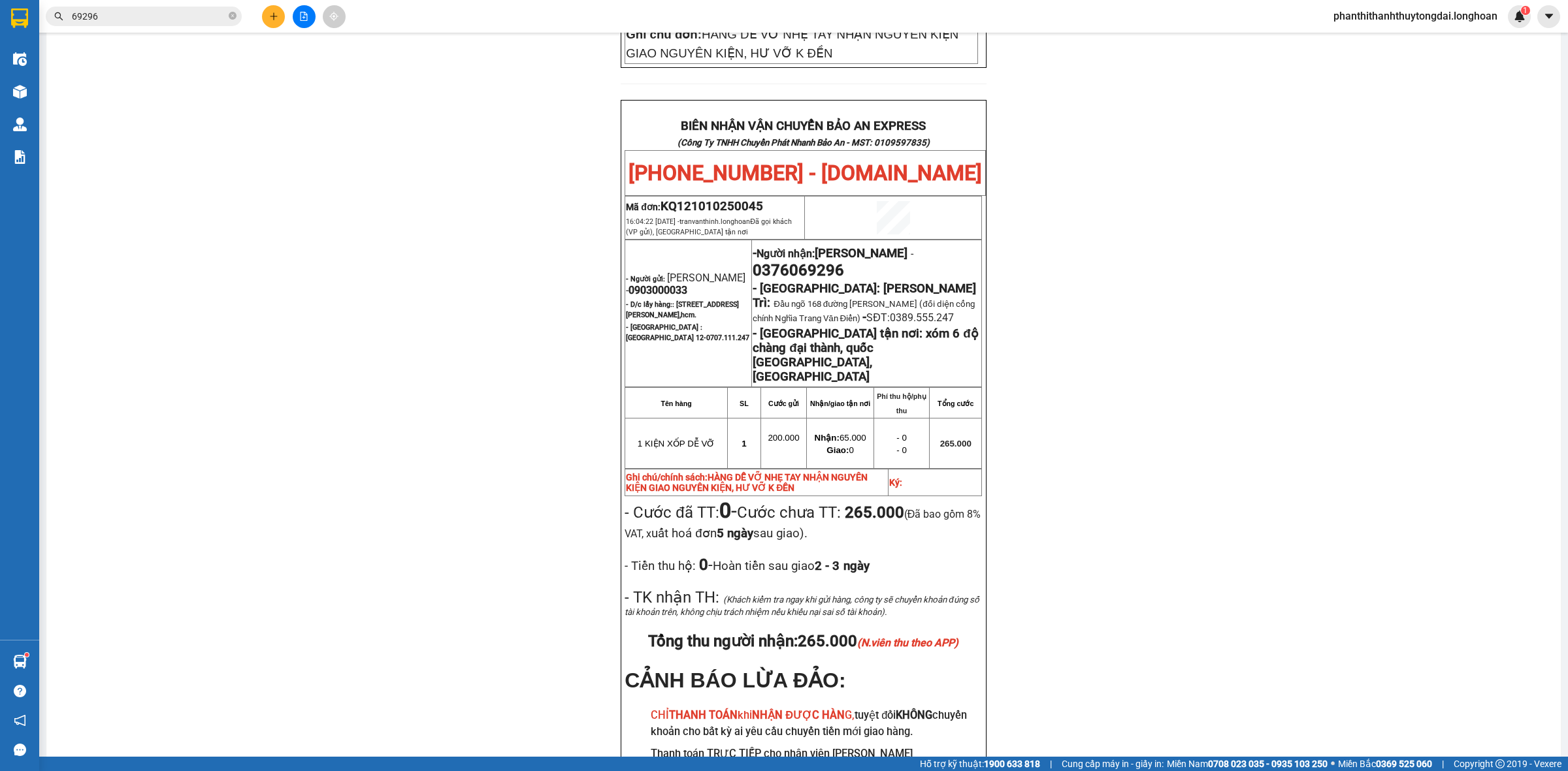
click at [844, 262] on span "0376069296" at bounding box center [798, 270] width 91 height 18
copy span "0376069296"
click at [198, 14] on input "69296" at bounding box center [148, 16] width 154 height 14
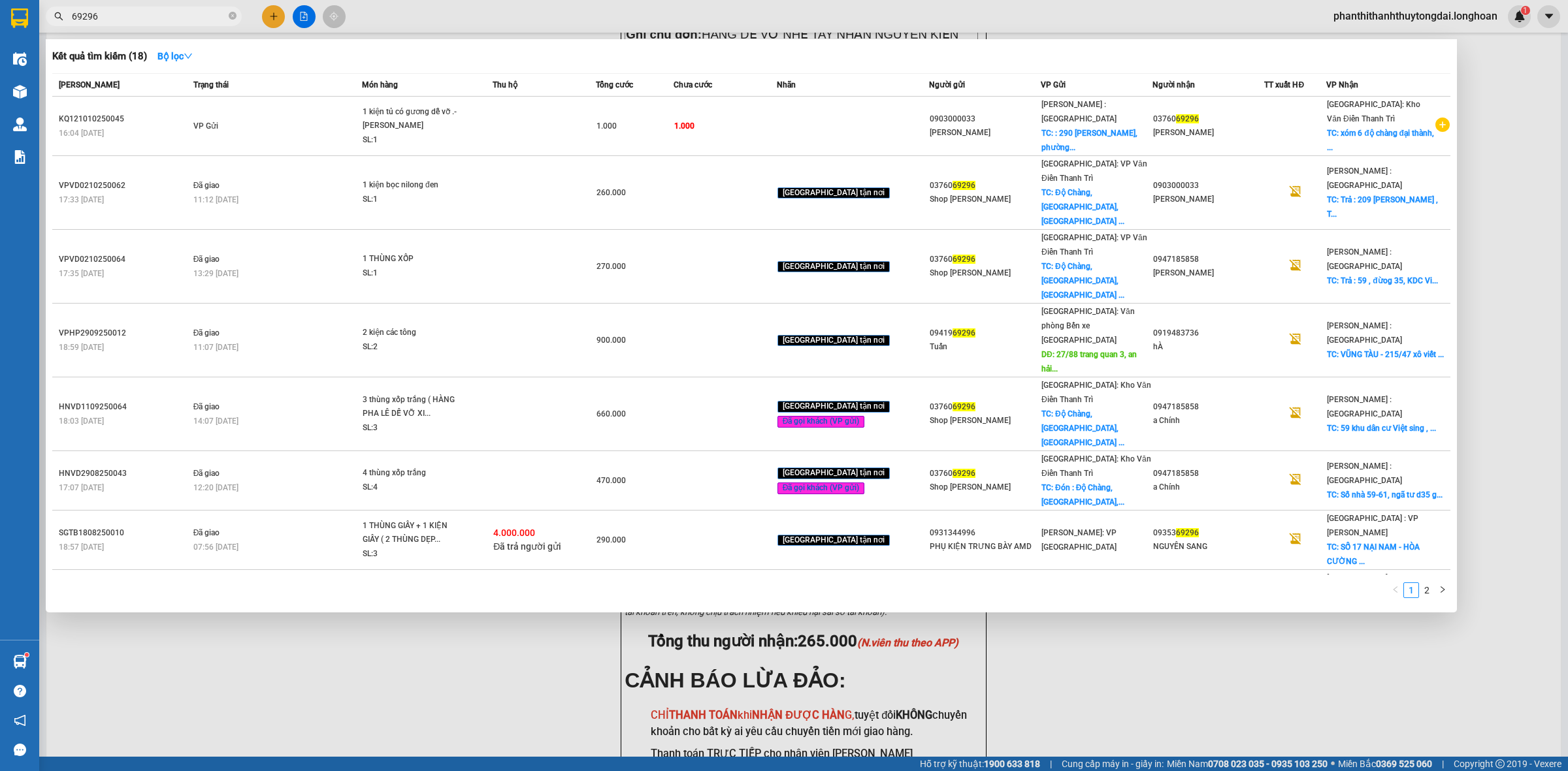
click at [200, 14] on input "69296" at bounding box center [148, 16] width 154 height 14
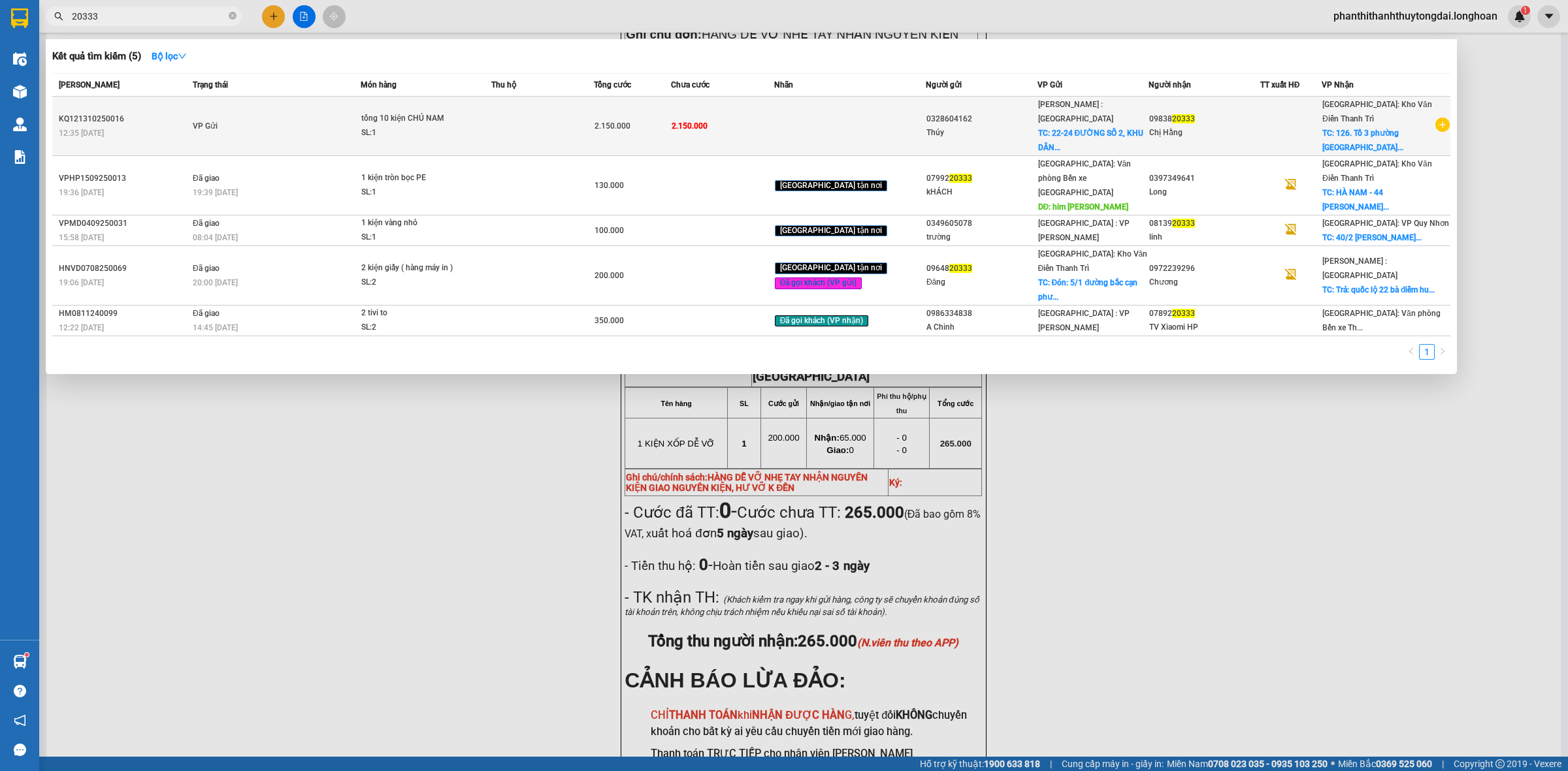
type input "20333"
click at [321, 127] on td "VP Gửi" at bounding box center [274, 126] width 171 height 60
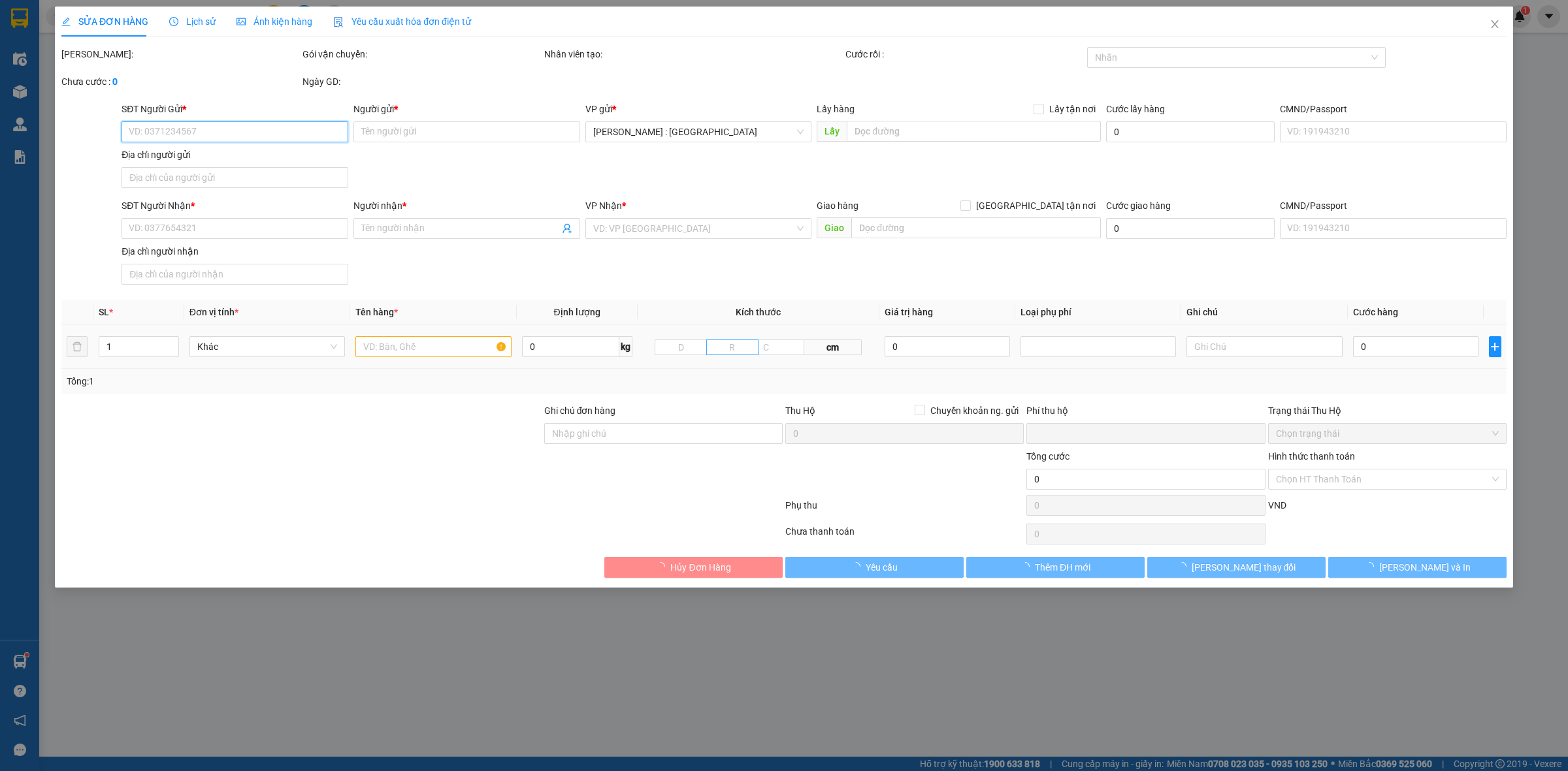
type input "0328604162"
type input "Thúy"
checkbox input "true"
type input "22-24 ĐƯỜNG SỐ 2, KHU DÂN CƯ LẬP PHÚC, NHÀ BÈ"
type input "0983820333"
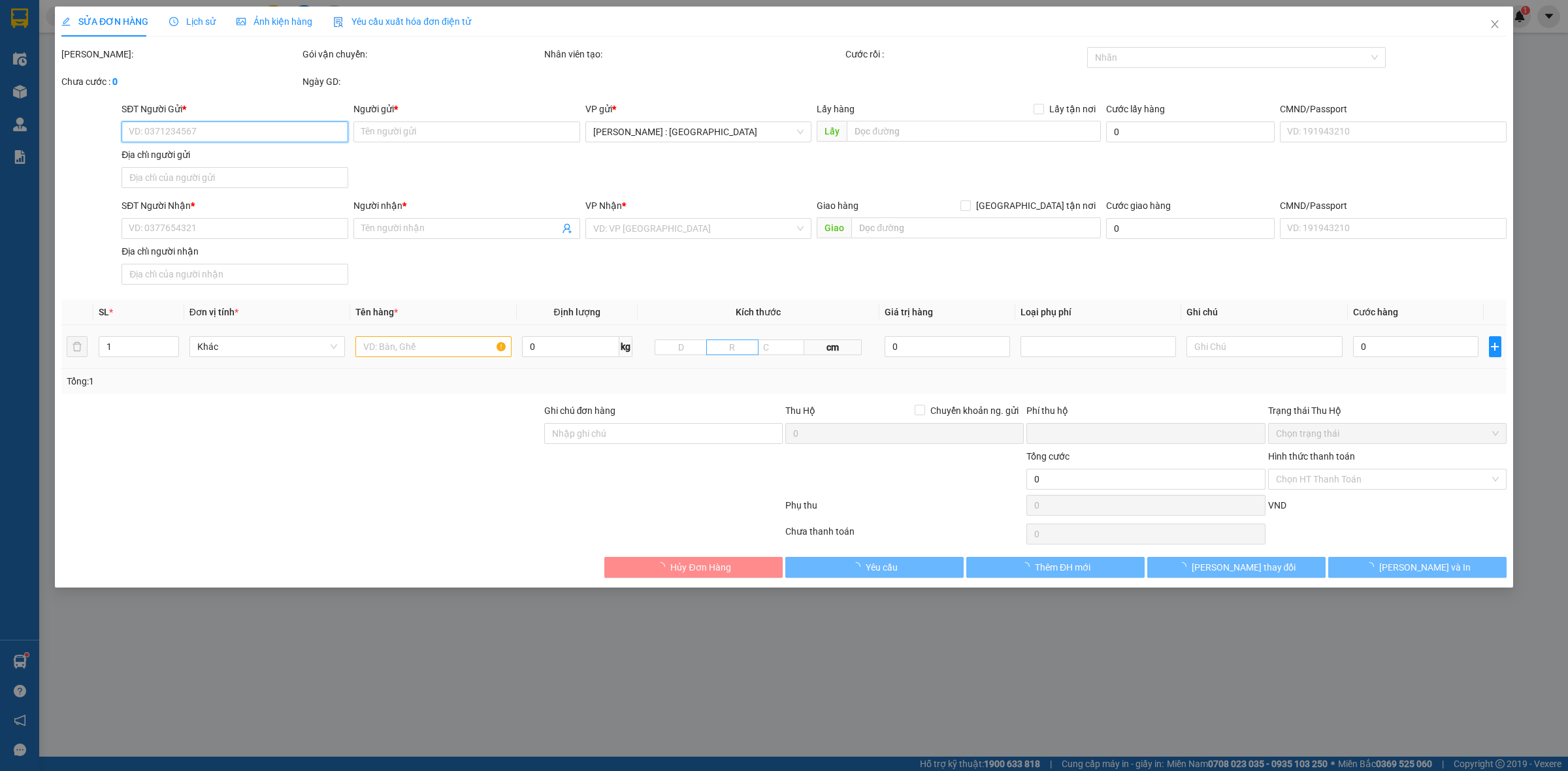
type input "Chị Hằng"
checkbox input "true"
type input "126. Tổ 3 phường [GEOGRAPHIC_DATA] [GEOGRAPHIC_DATA] ( [GEOGRAPHIC_DATA] )"
type input "0"
type input "2.150.000"
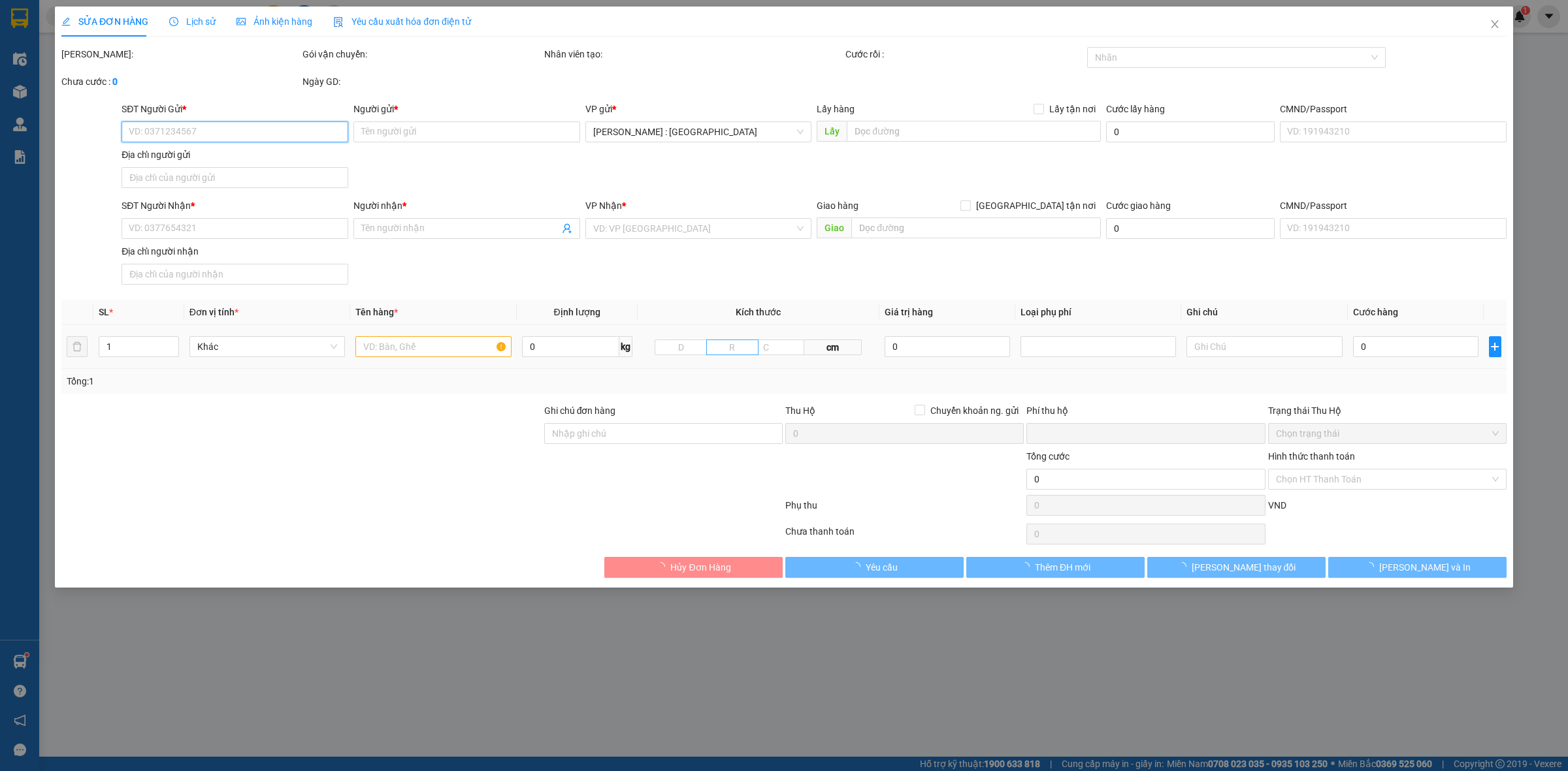
type input "2.150.000"
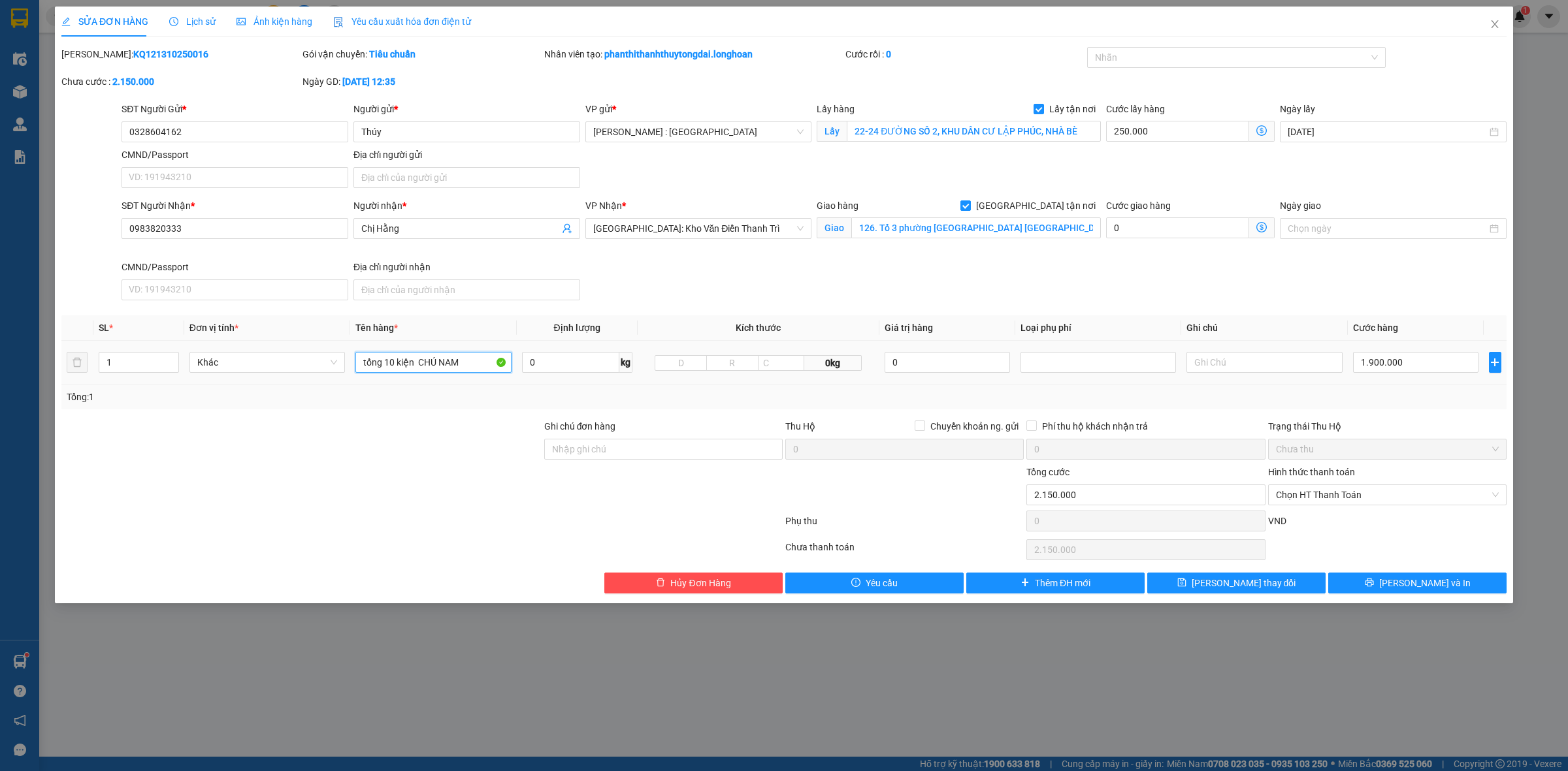
click at [469, 362] on input "tổng 10 kiện CHÚ NAM" at bounding box center [433, 362] width 155 height 21
type input "10 KIỆN CATTON"
click at [460, 364] on input "10 KIỆN CATTON" at bounding box center [433, 362] width 155 height 21
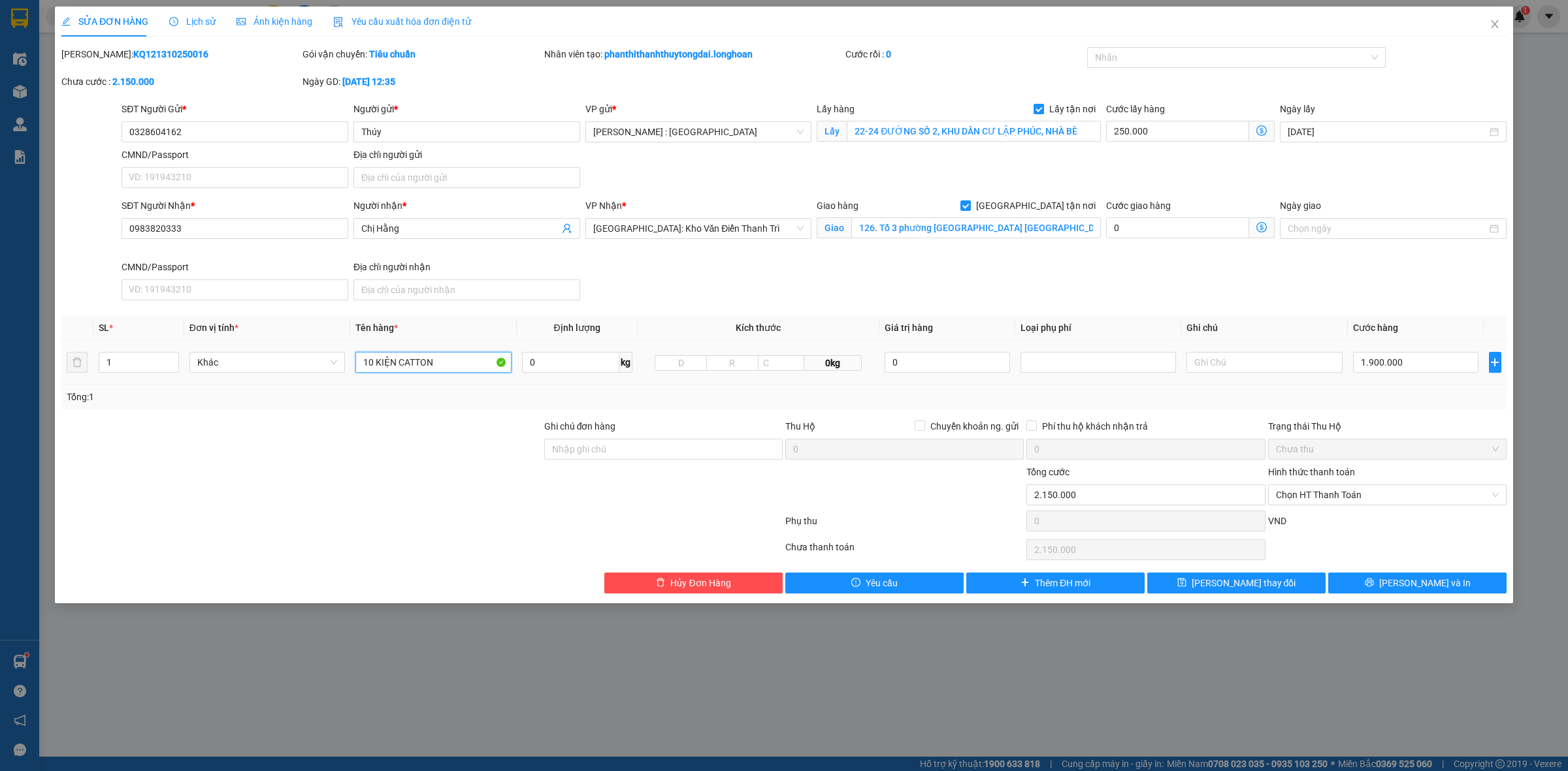
drag, startPoint x: 460, startPoint y: 364, endPoint x: 230, endPoint y: 376, distance: 230.3
click at [230, 376] on tr "1 Khác 10 KIỆN CATTON 0 kg 0kg 0 1.900.000" at bounding box center [784, 362] width 1445 height 43
type input "10 KIỆN CATTON ( 9 LỚN 1 BÉ )"
click at [124, 360] on input "1" at bounding box center [139, 362] width 79 height 20
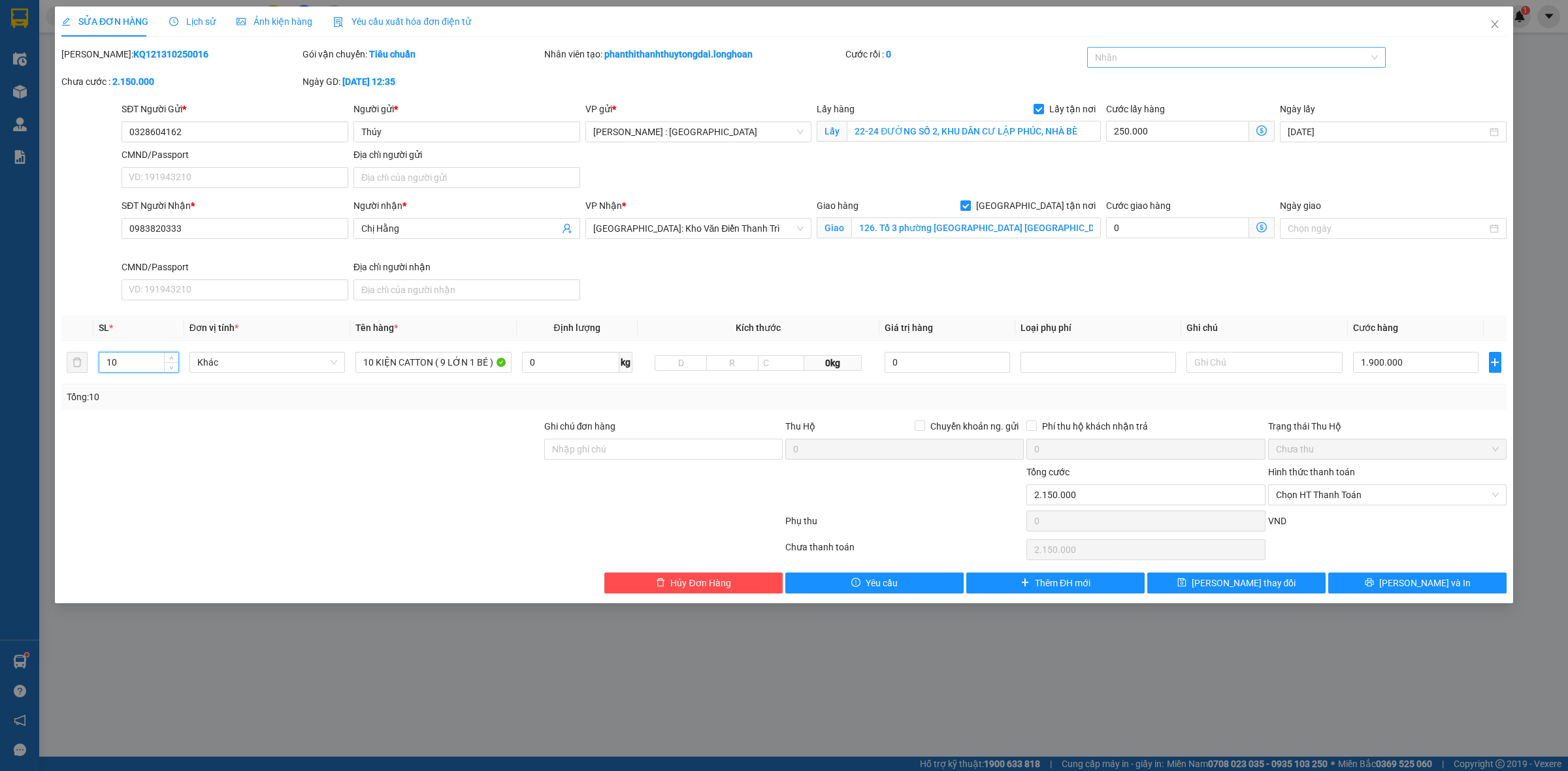
click at [1110, 64] on div at bounding box center [1230, 57] width 280 height 15
type input "10"
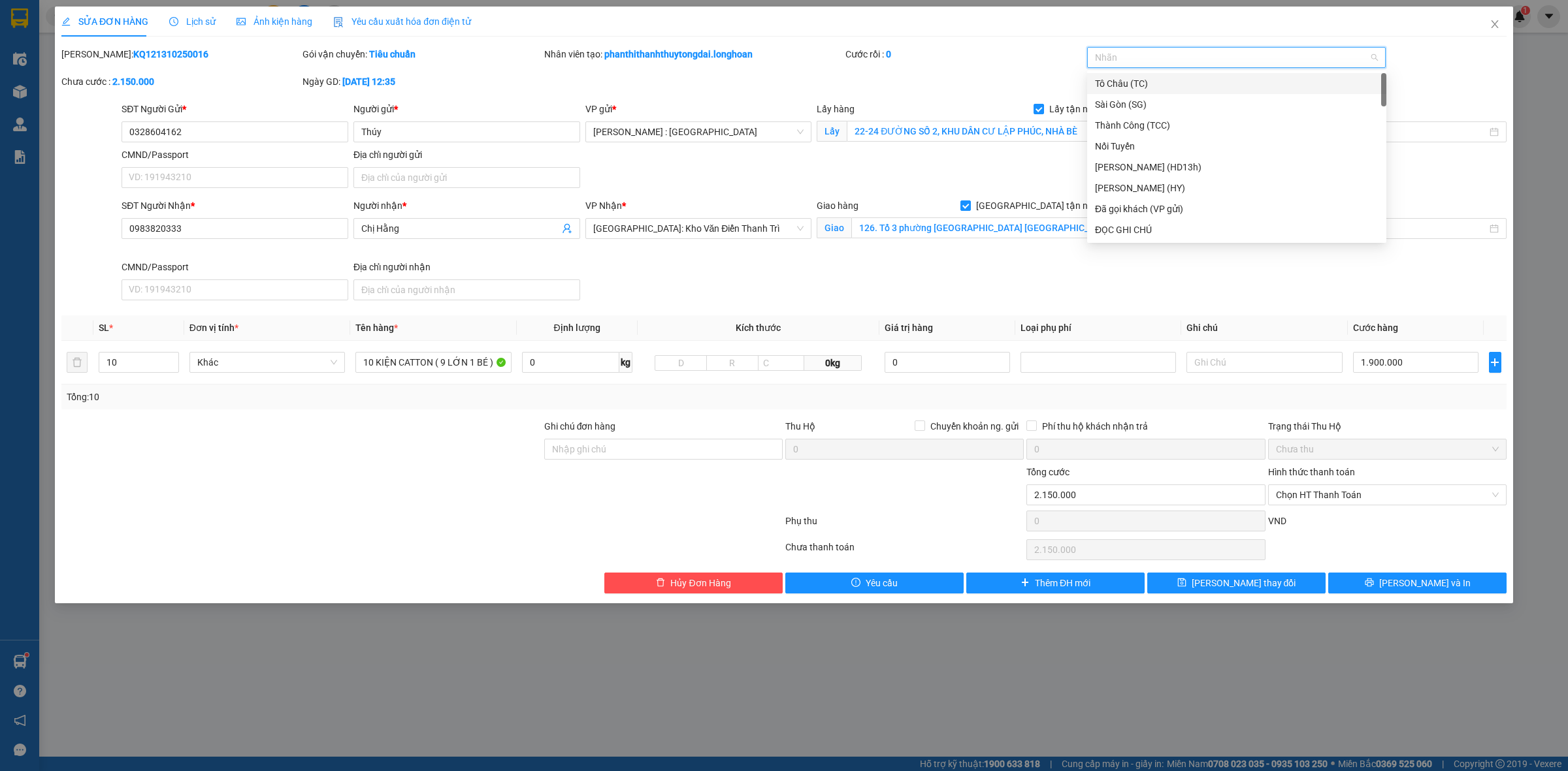
type input "D"
type input "ĐÃ"
click at [1145, 78] on div "Đã gọi khách (VP gửi)" at bounding box center [1237, 83] width 284 height 14
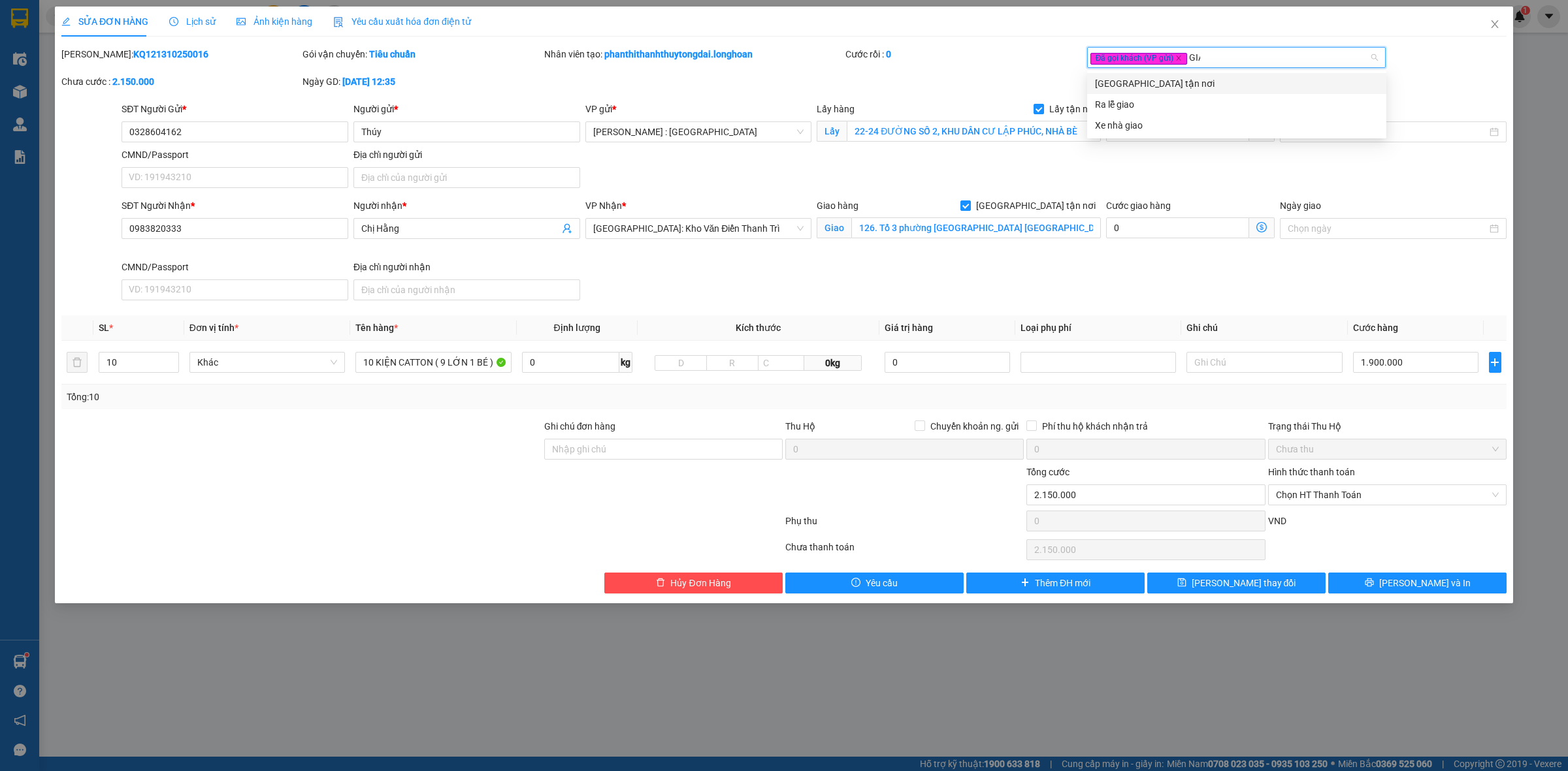
type input "GIAO"
click at [1146, 80] on div "[GEOGRAPHIC_DATA] tận nơi" at bounding box center [1237, 83] width 284 height 14
click at [1413, 351] on div "1.900.000" at bounding box center [1415, 362] width 125 height 26
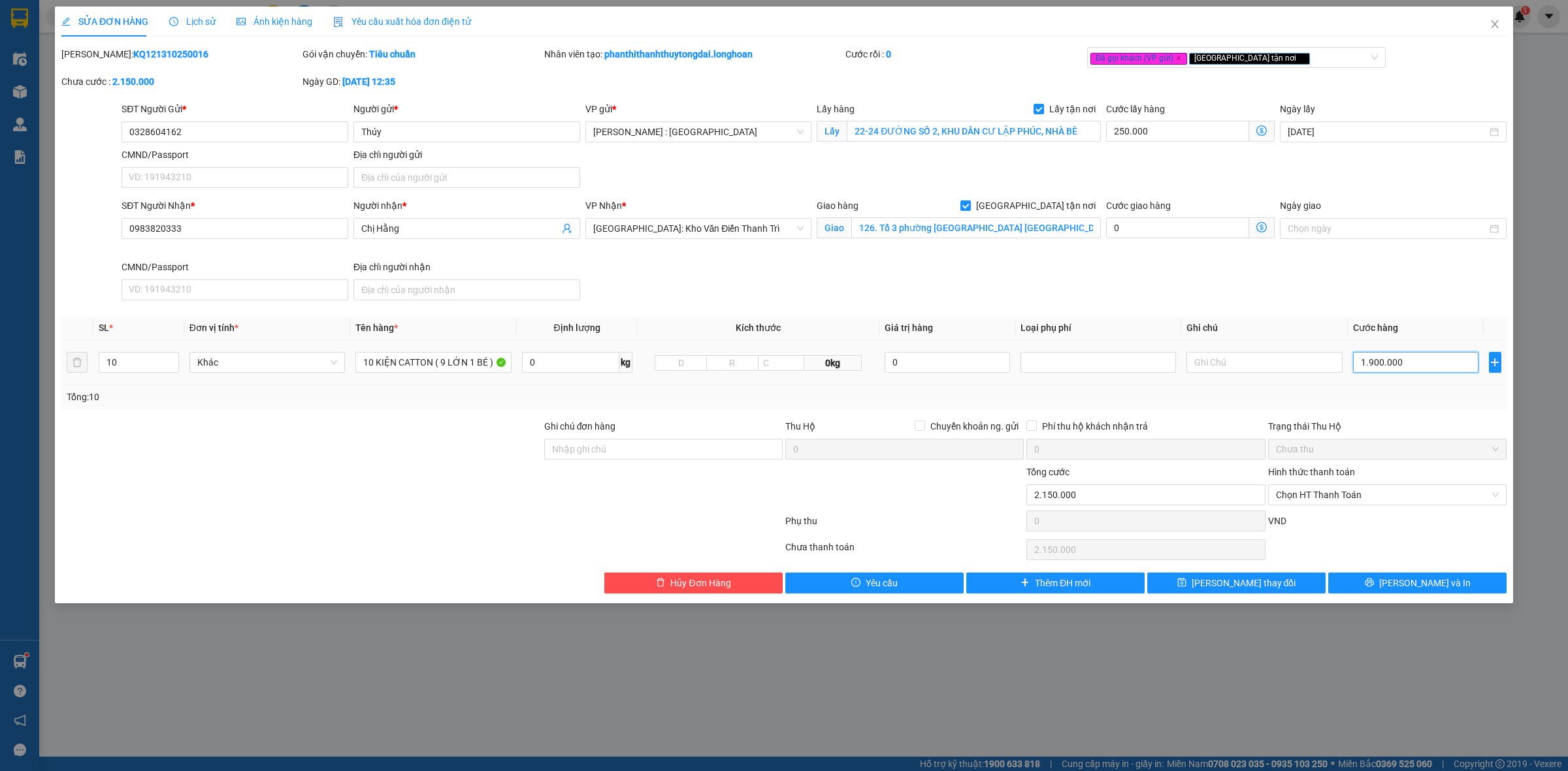
click at [1417, 366] on input "1.900.000" at bounding box center [1415, 362] width 125 height 21
type input "250.000"
type input "0"
type input "250.002"
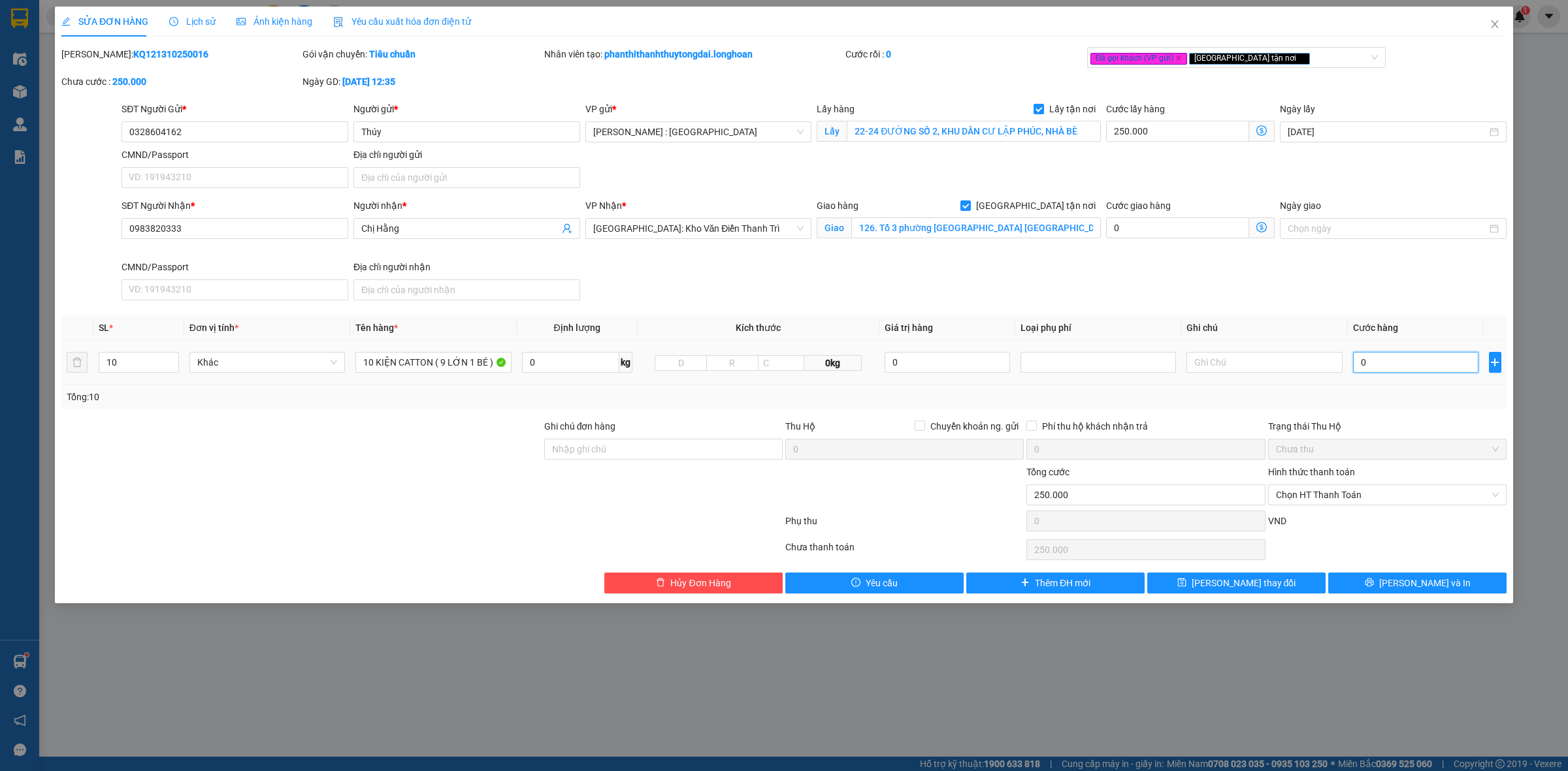
type input "250.002"
type input "02"
type input "250.020"
type input "020"
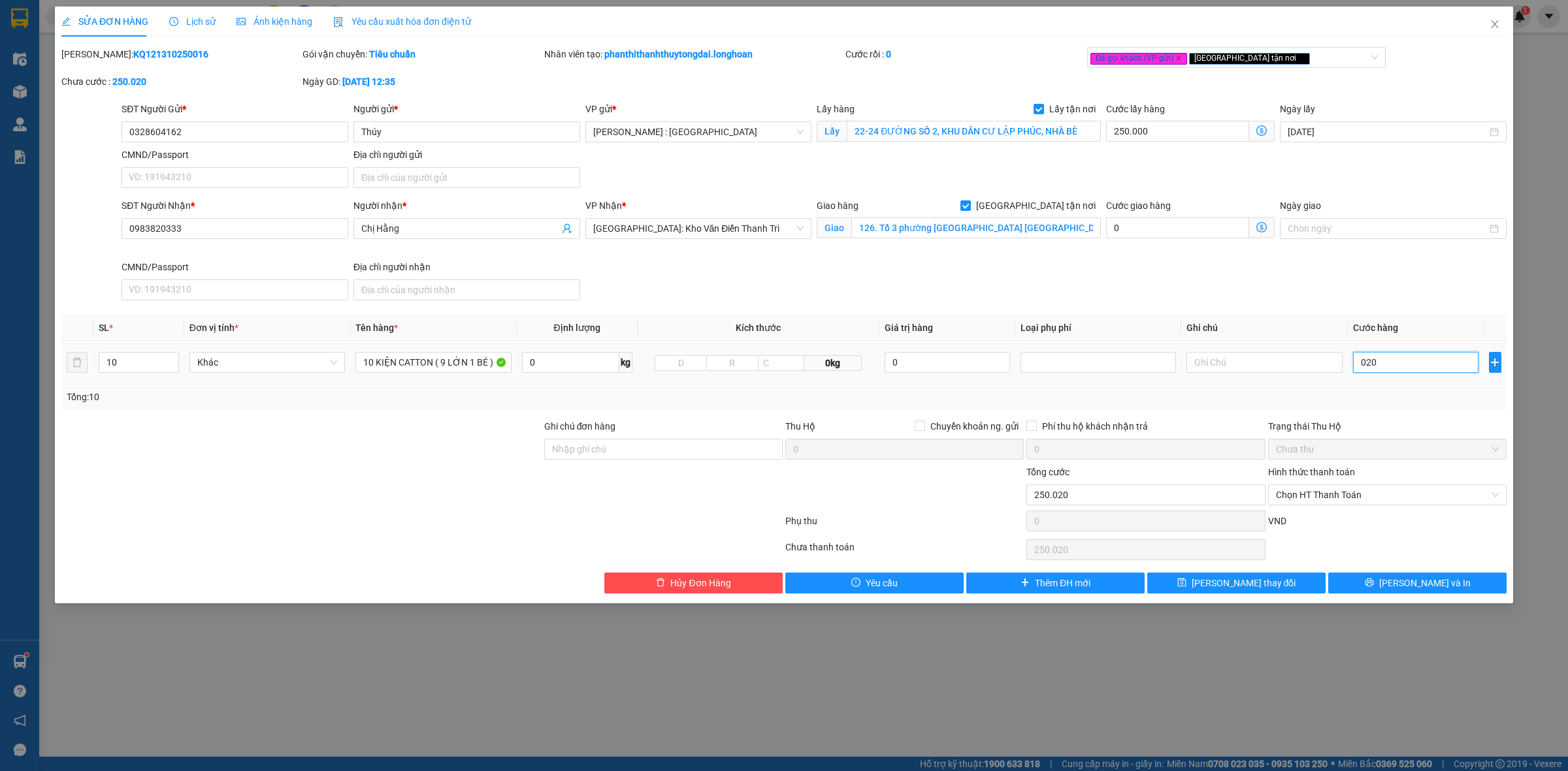
type input "250.200"
type input "0.200"
type input "252.000"
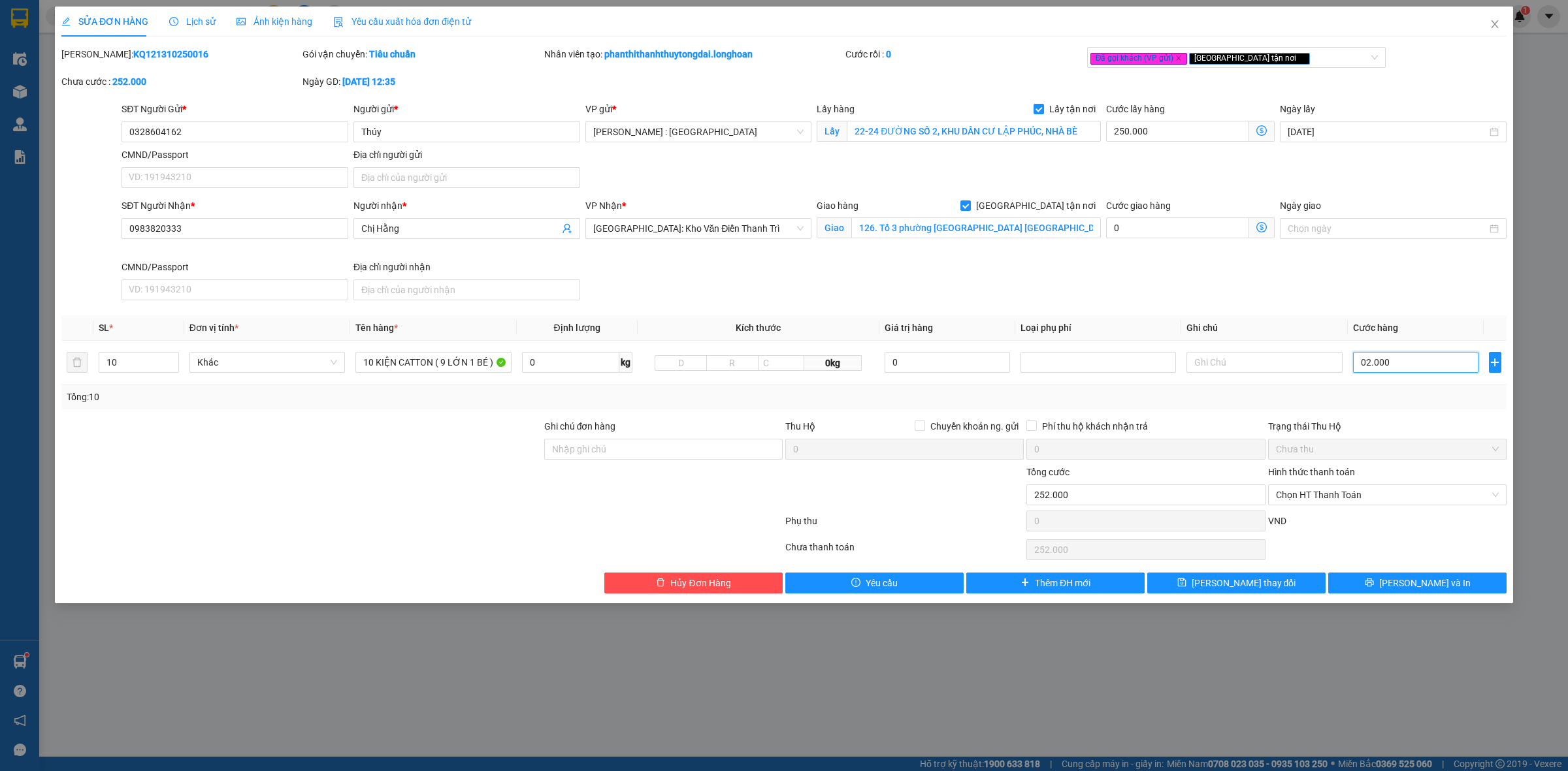
type input "02.000"
type input "2.250.000"
type input "2.000.000"
click at [1484, 412] on div "Total Paid Fee 0 Total UnPaid Fee 2.150.000 Cash Collection Total Fee Mã ĐH: KQ…" at bounding box center [784, 320] width 1445 height 547
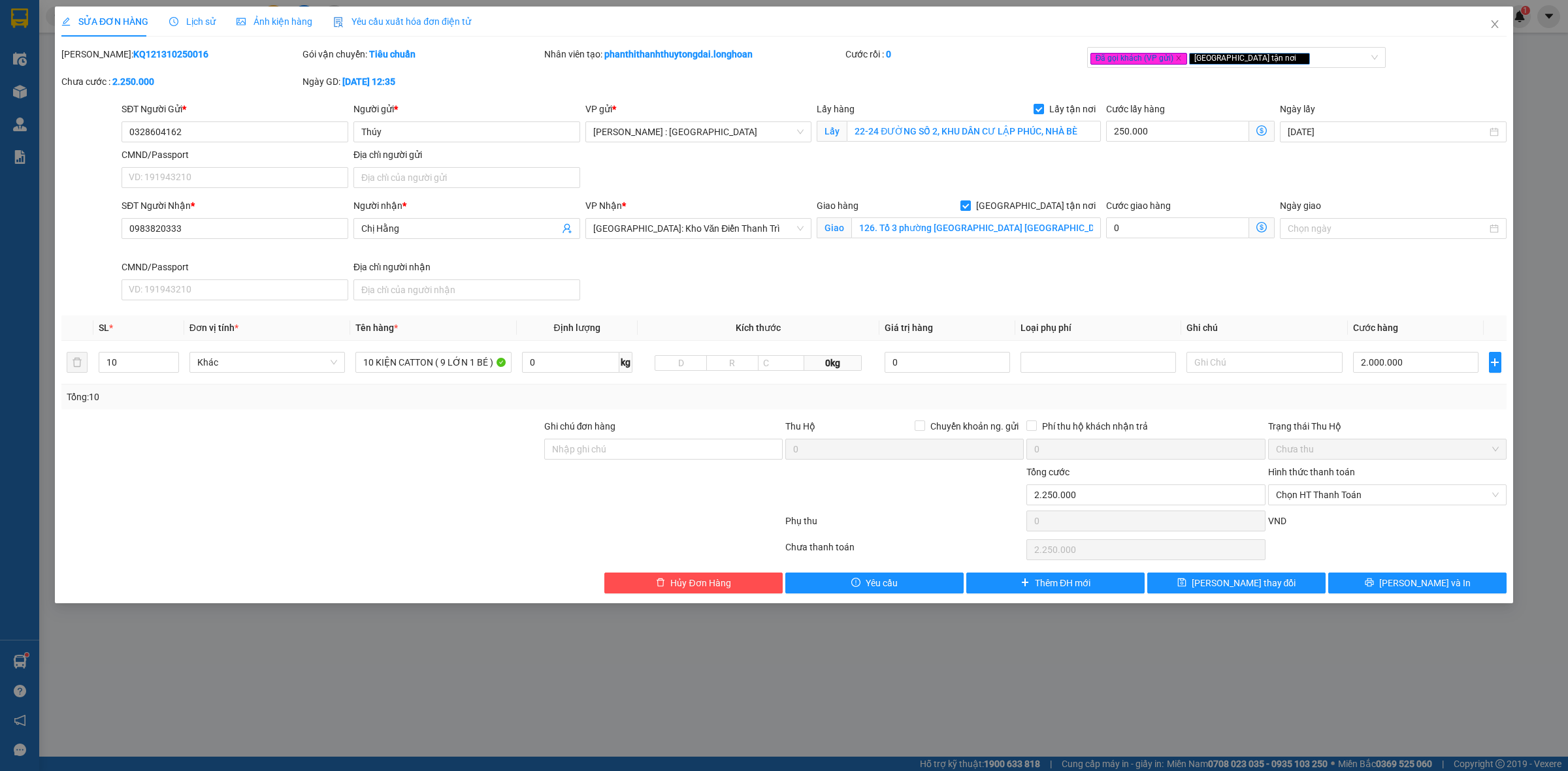
click at [1016, 273] on div "SĐT Người Nhận * 0983820333 Người nhận * Chị Hằng VP Nhận * [GEOGRAPHIC_DATA]: …" at bounding box center [814, 252] width 1390 height 107
click at [674, 410] on div "Tổng: 10" at bounding box center [784, 397] width 1445 height 25
click at [454, 424] on div at bounding box center [302, 442] width 483 height 46
click at [684, 360] on input "text" at bounding box center [680, 363] width 52 height 15
type input "103"
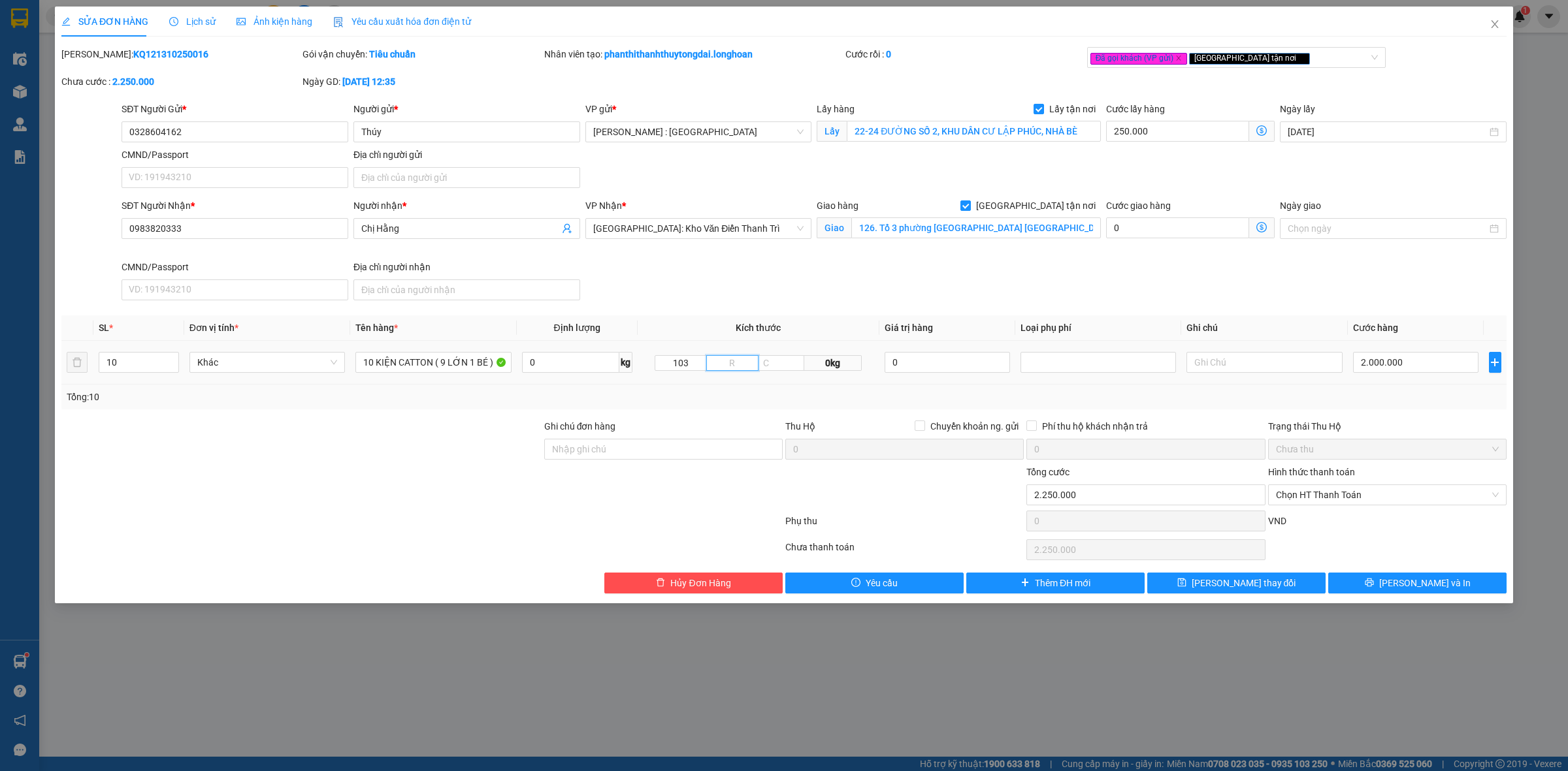
click at [721, 366] on input "text" at bounding box center [732, 363] width 52 height 15
type input "50"
click at [781, 360] on input "text" at bounding box center [781, 363] width 47 height 15
type input "34"
click at [749, 408] on div "Tổng: 10" at bounding box center [784, 397] width 1445 height 25
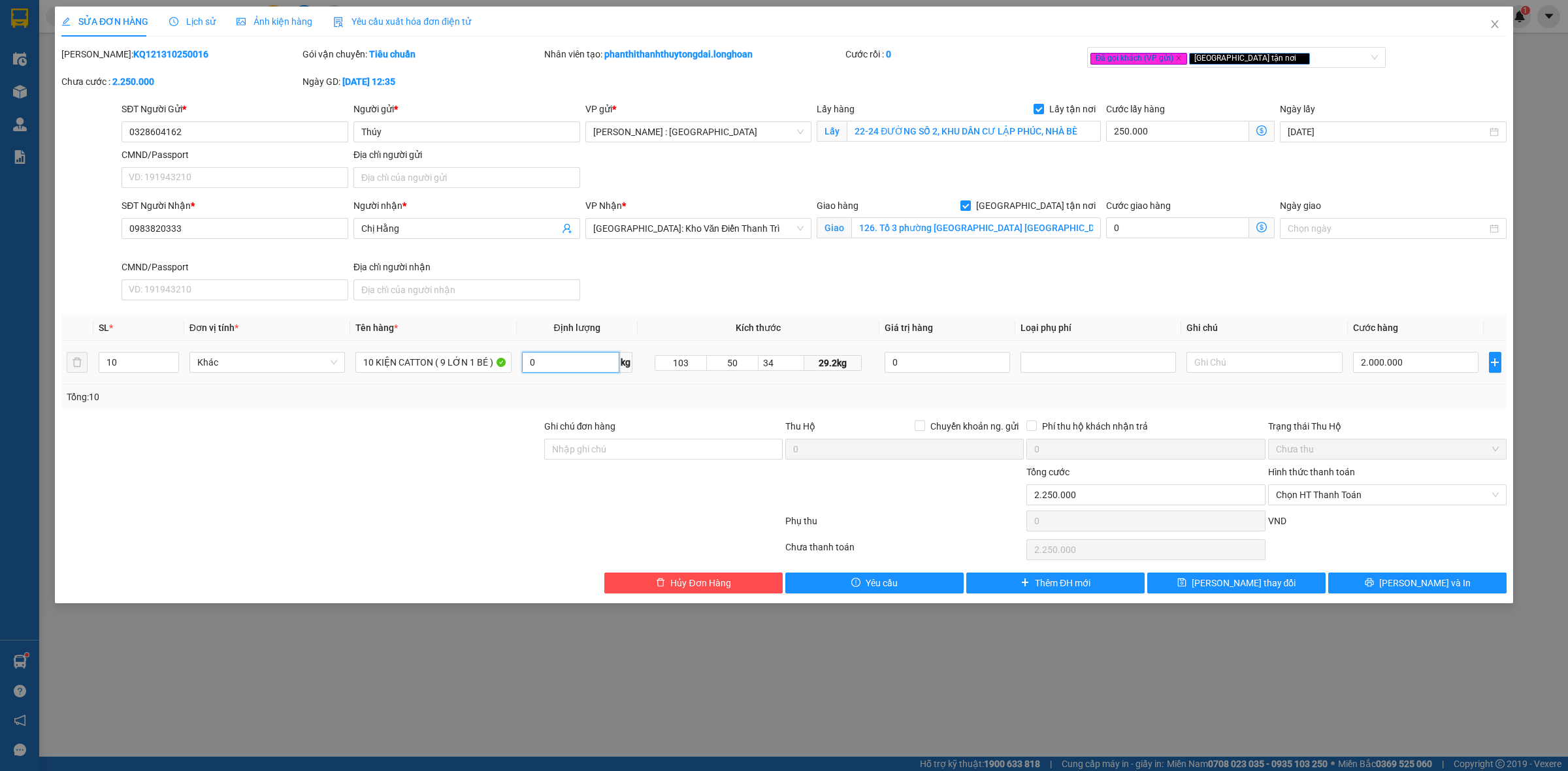
click at [586, 367] on input "0" at bounding box center [571, 362] width 97 height 21
click at [392, 444] on div at bounding box center [302, 442] width 483 height 46
click at [1434, 586] on span "[PERSON_NAME] và In" at bounding box center [1424, 583] width 91 height 14
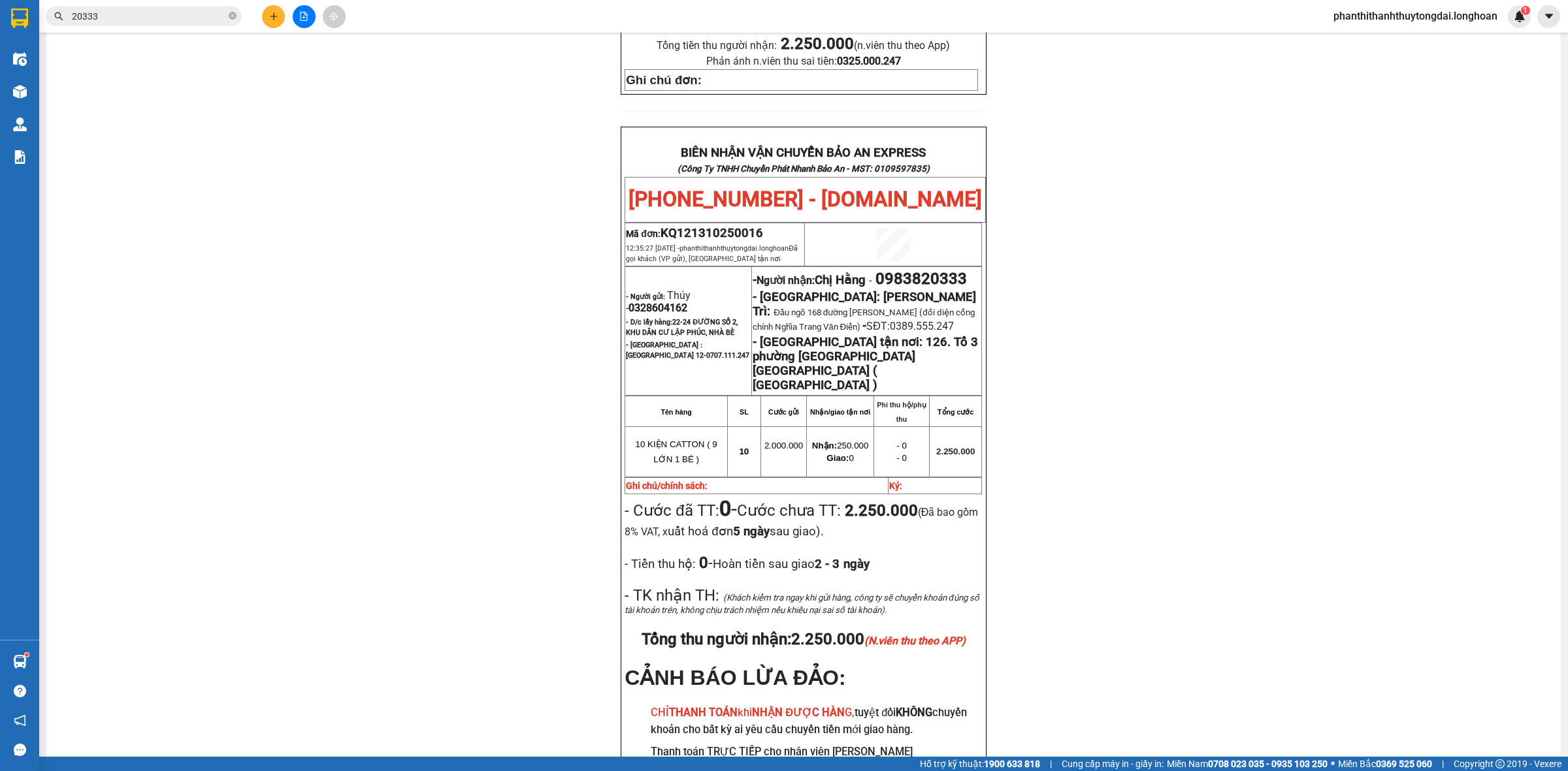
scroll to position [607, 0]
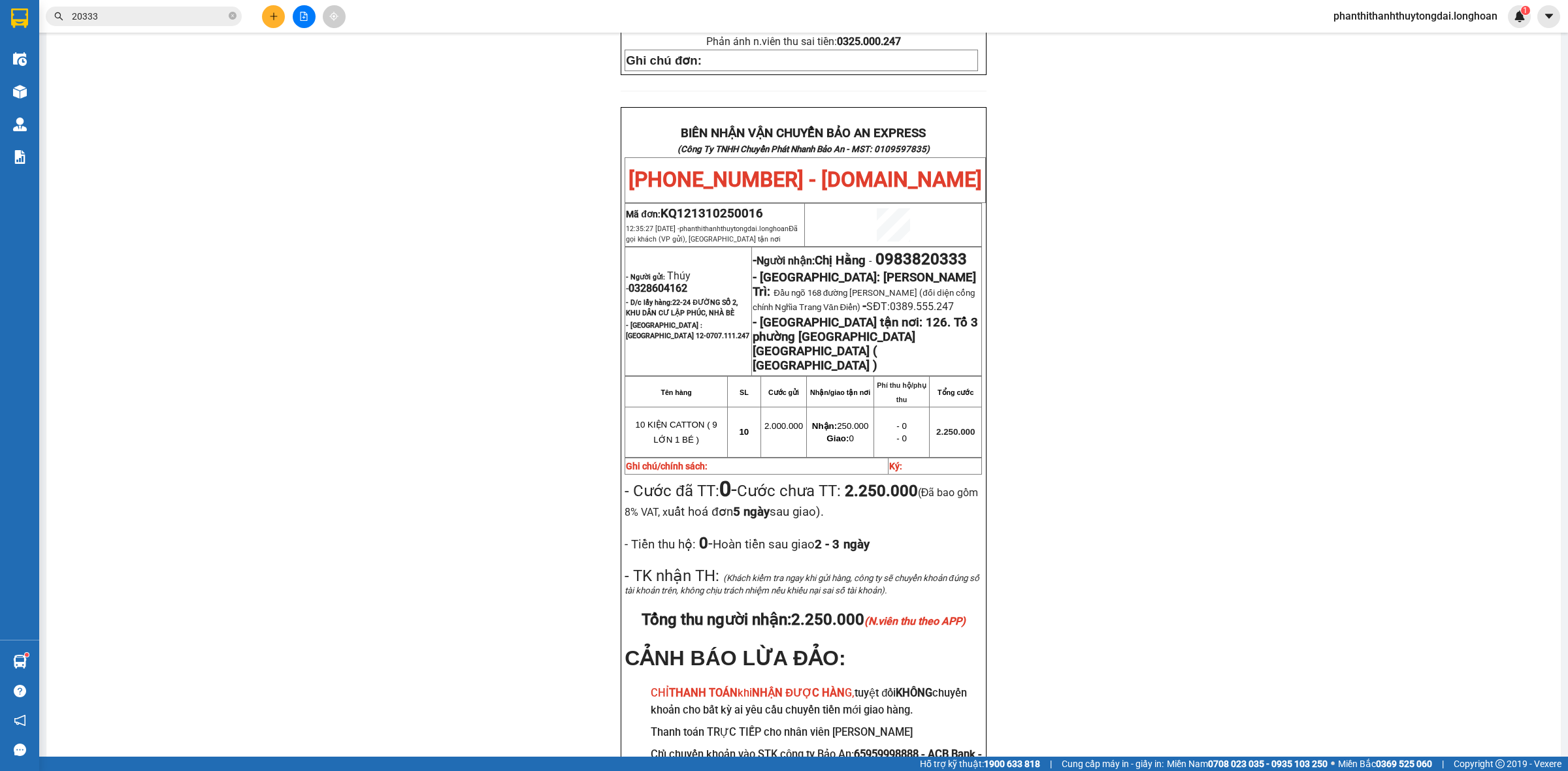
click at [670, 282] on span "0328604162" at bounding box center [657, 288] width 59 height 13
copy span "0328604162"
click at [917, 250] on span "0983820333" at bounding box center [920, 259] width 91 height 18
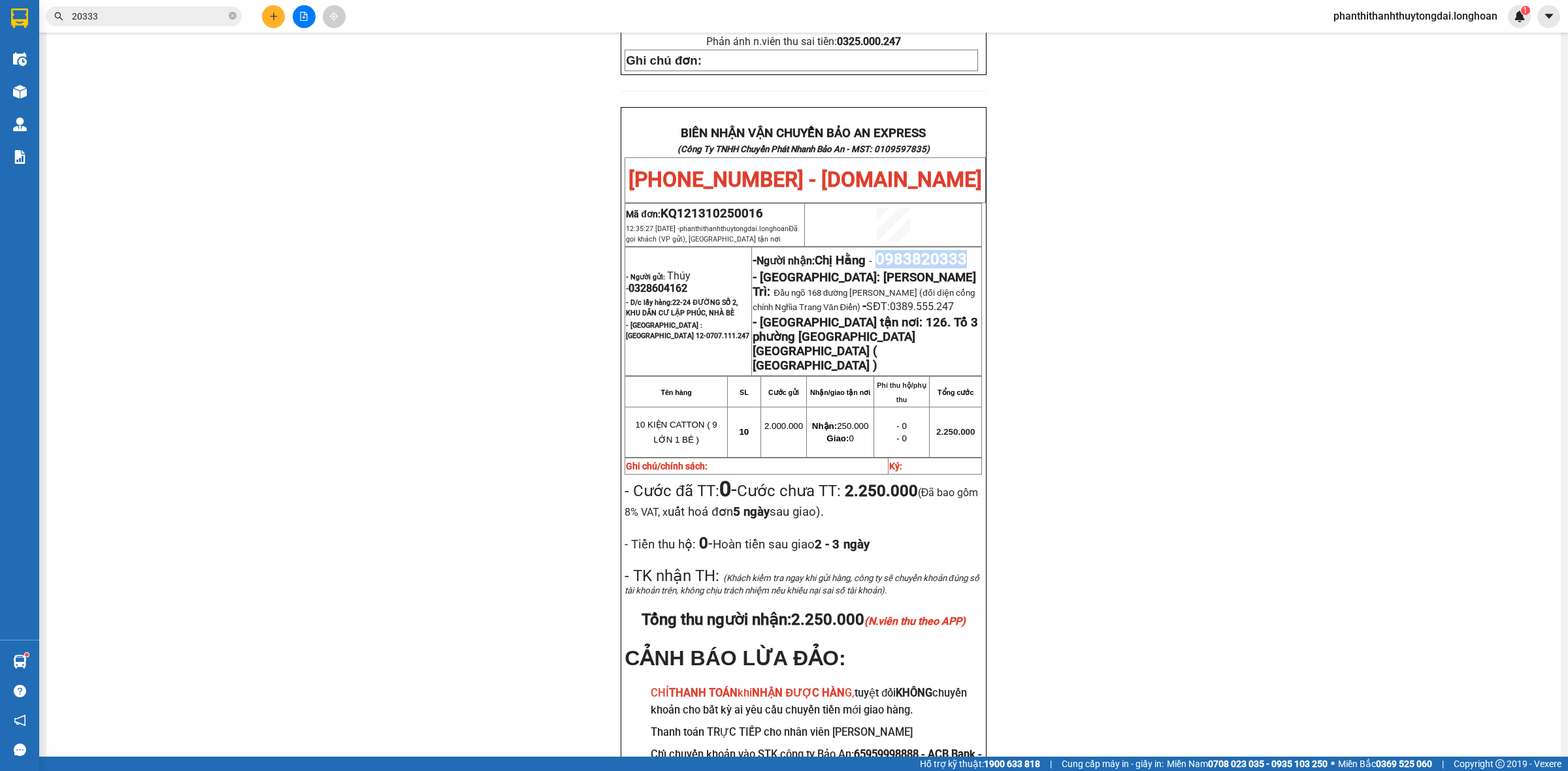
copy span "0983820333"
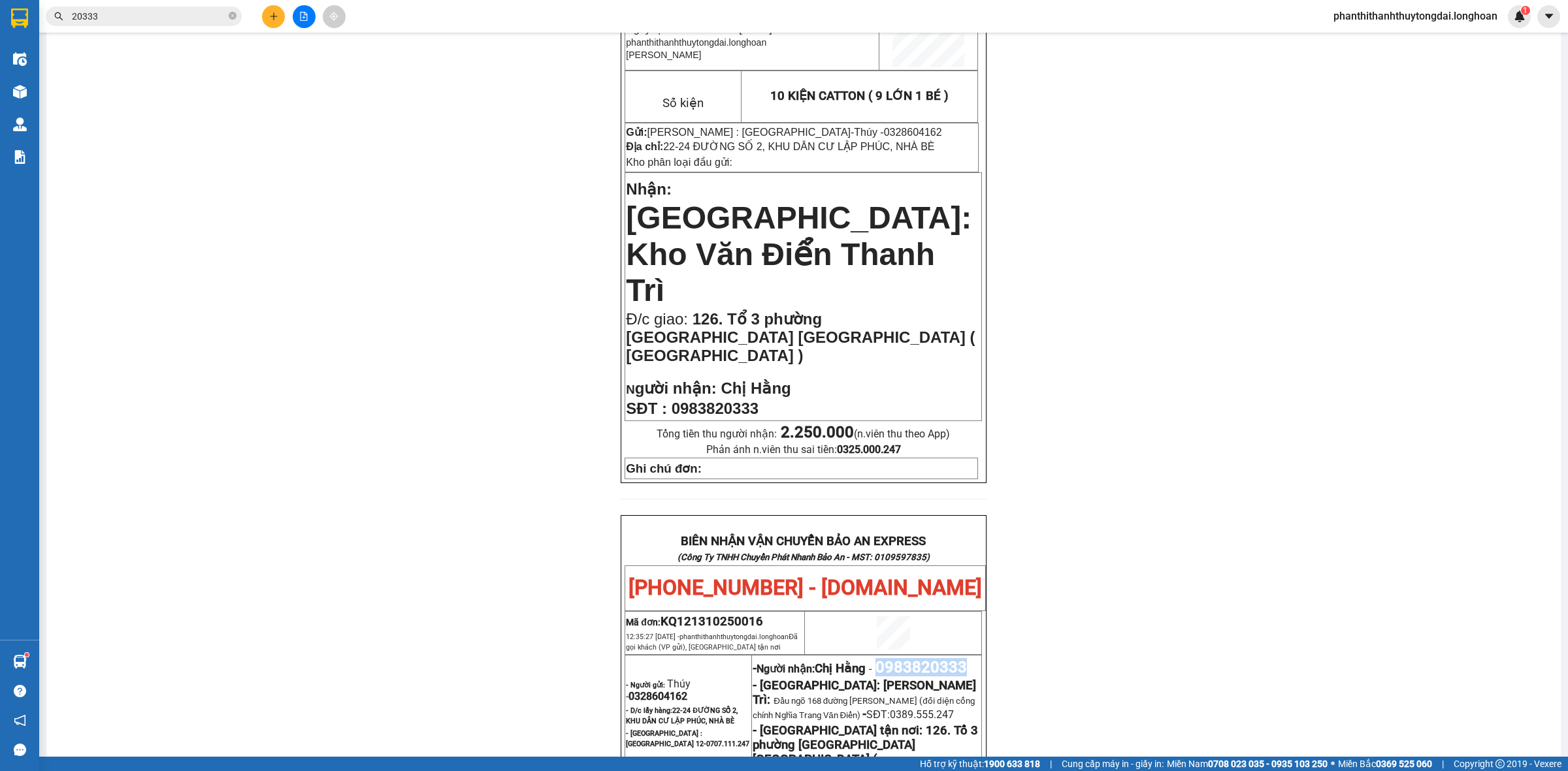
scroll to position [0, 0]
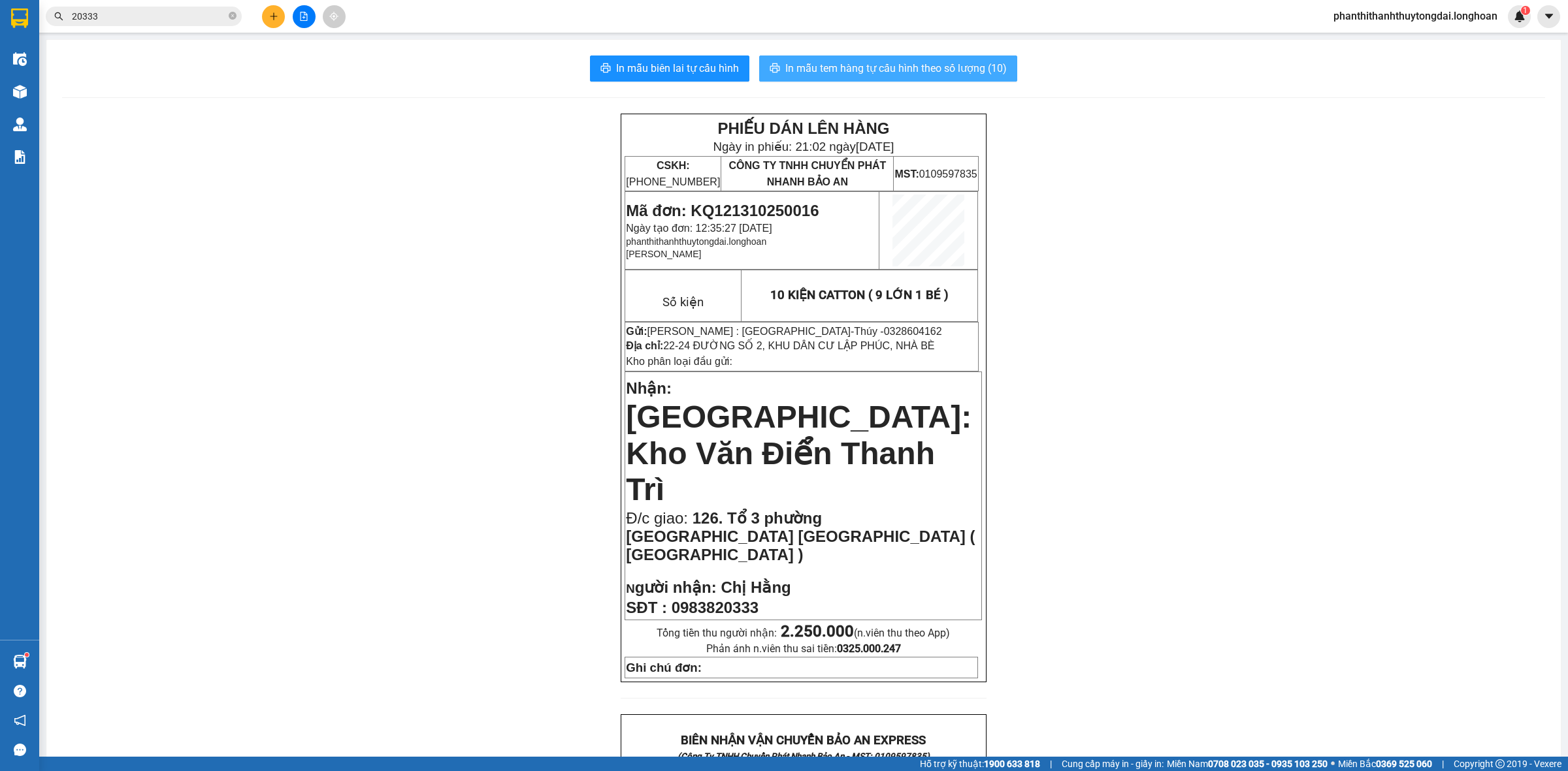
click at [944, 63] on span "In mẫu tem hàng tự cấu hình theo số lượng (10)" at bounding box center [896, 68] width 222 height 16
click at [182, 20] on input "20333" at bounding box center [148, 16] width 154 height 14
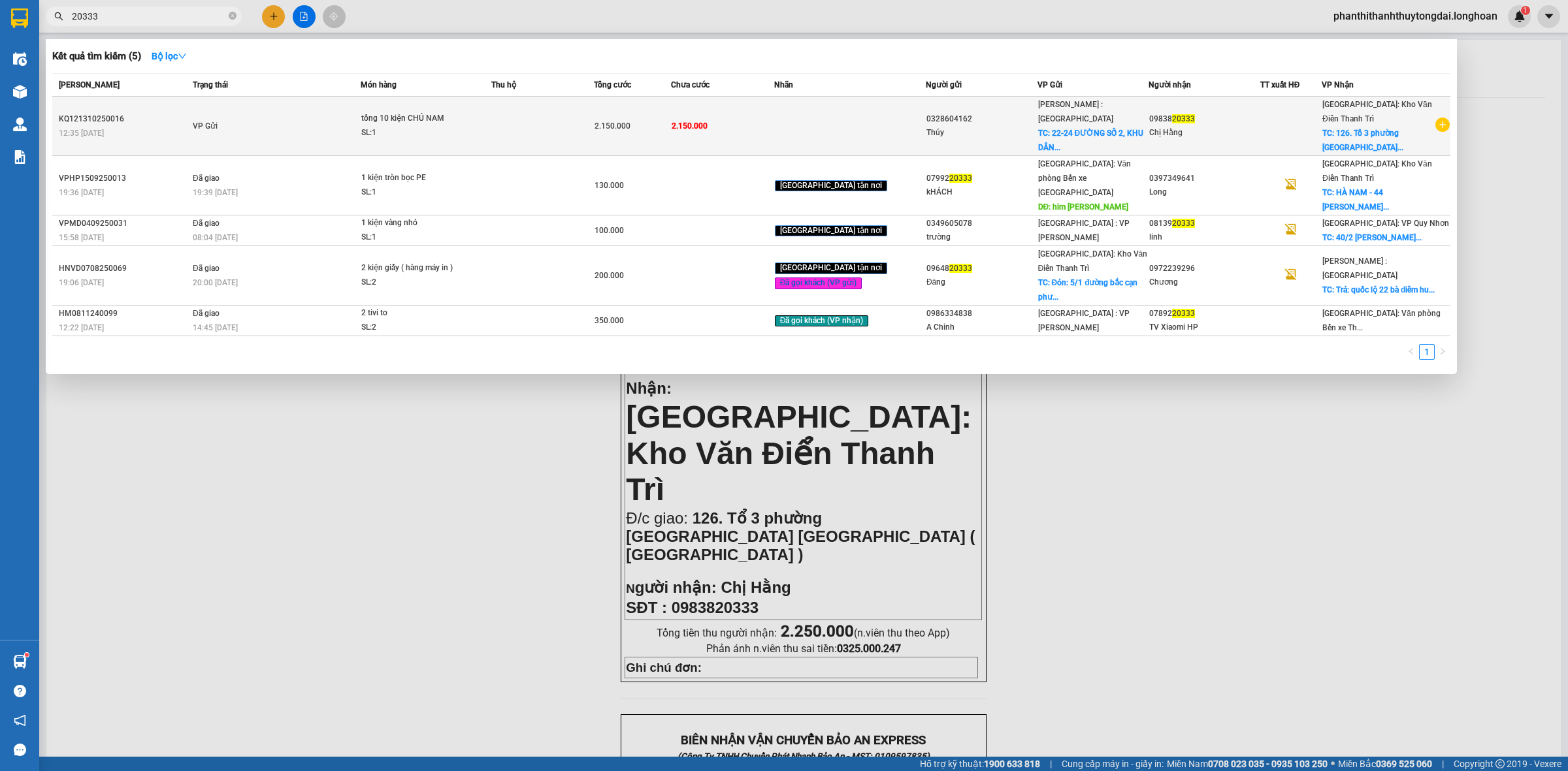
click at [308, 124] on td "VP Gửi" at bounding box center [274, 126] width 171 height 60
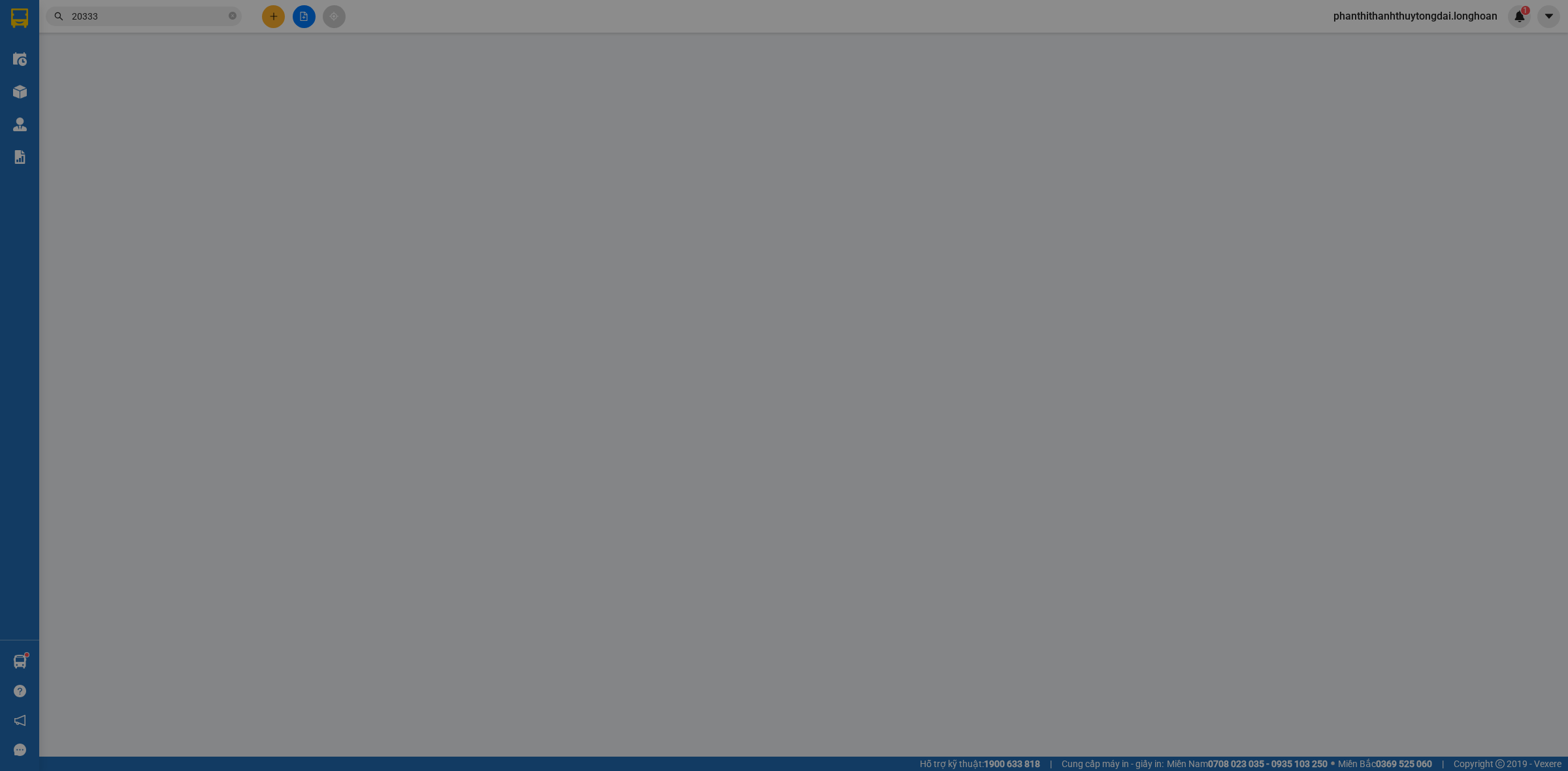
type input "0328604162"
type input "Thúy"
checkbox input "true"
type input "22-24 ĐƯỜNG SỐ 2, KHU DÂN CƯ LẬP PHÚC, NHÀ BÈ"
type input "0983820333"
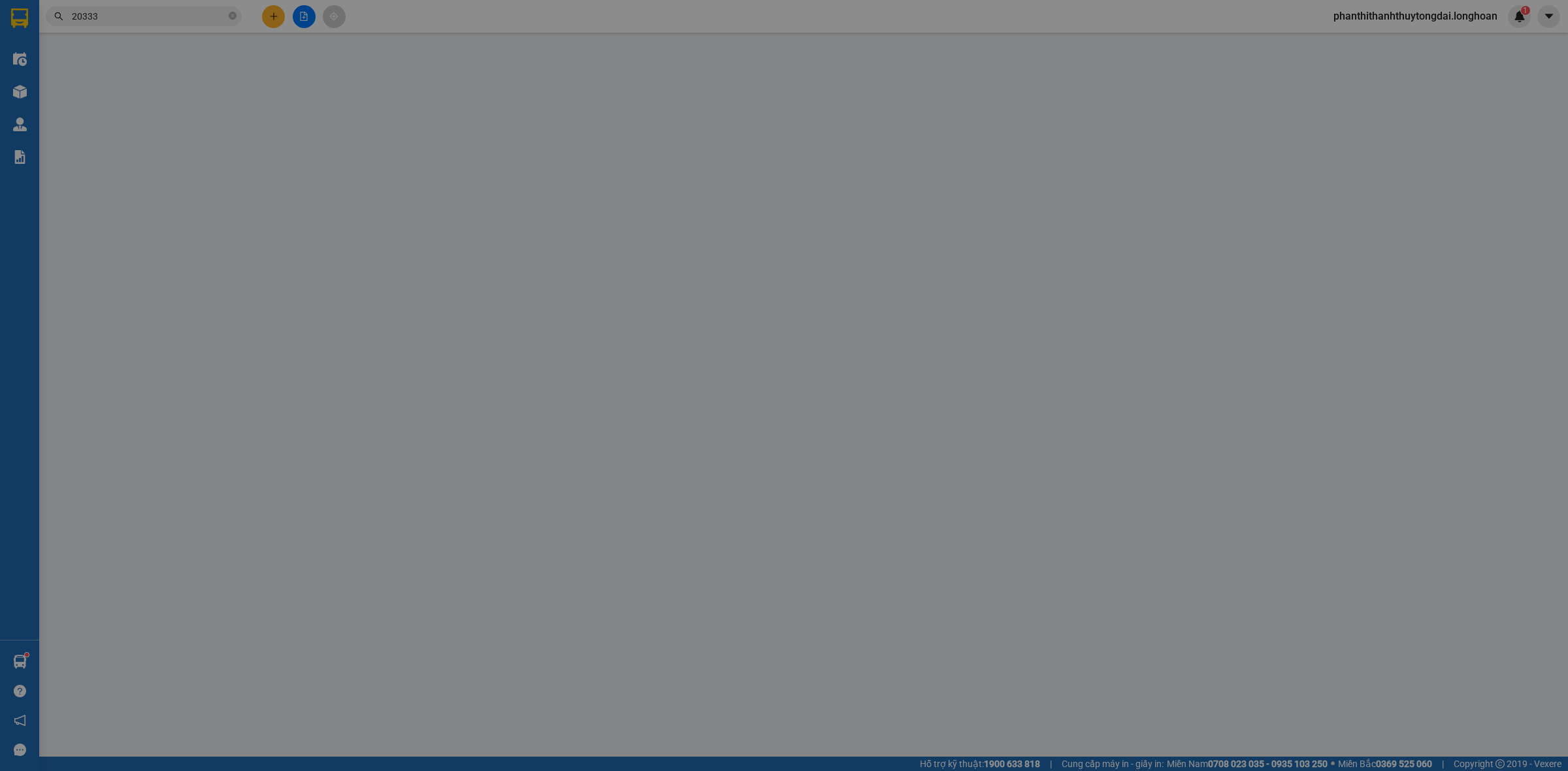
type input "Chị Hằng"
checkbox input "true"
type input "126. Tổ 3 phường [GEOGRAPHIC_DATA] [GEOGRAPHIC_DATA] ( [GEOGRAPHIC_DATA] )"
type input "0"
type input "2.250.000"
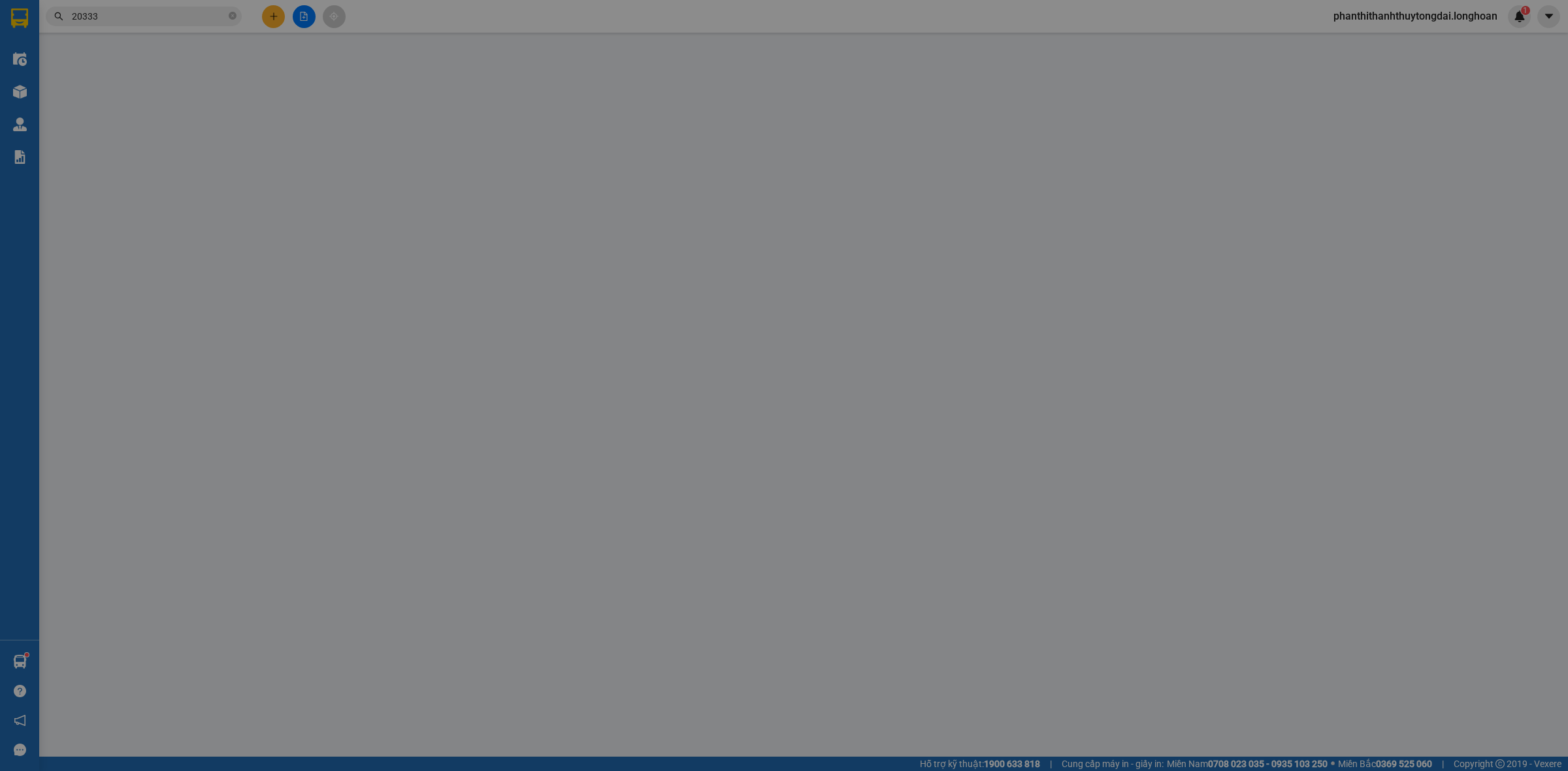
type input "2.250.000"
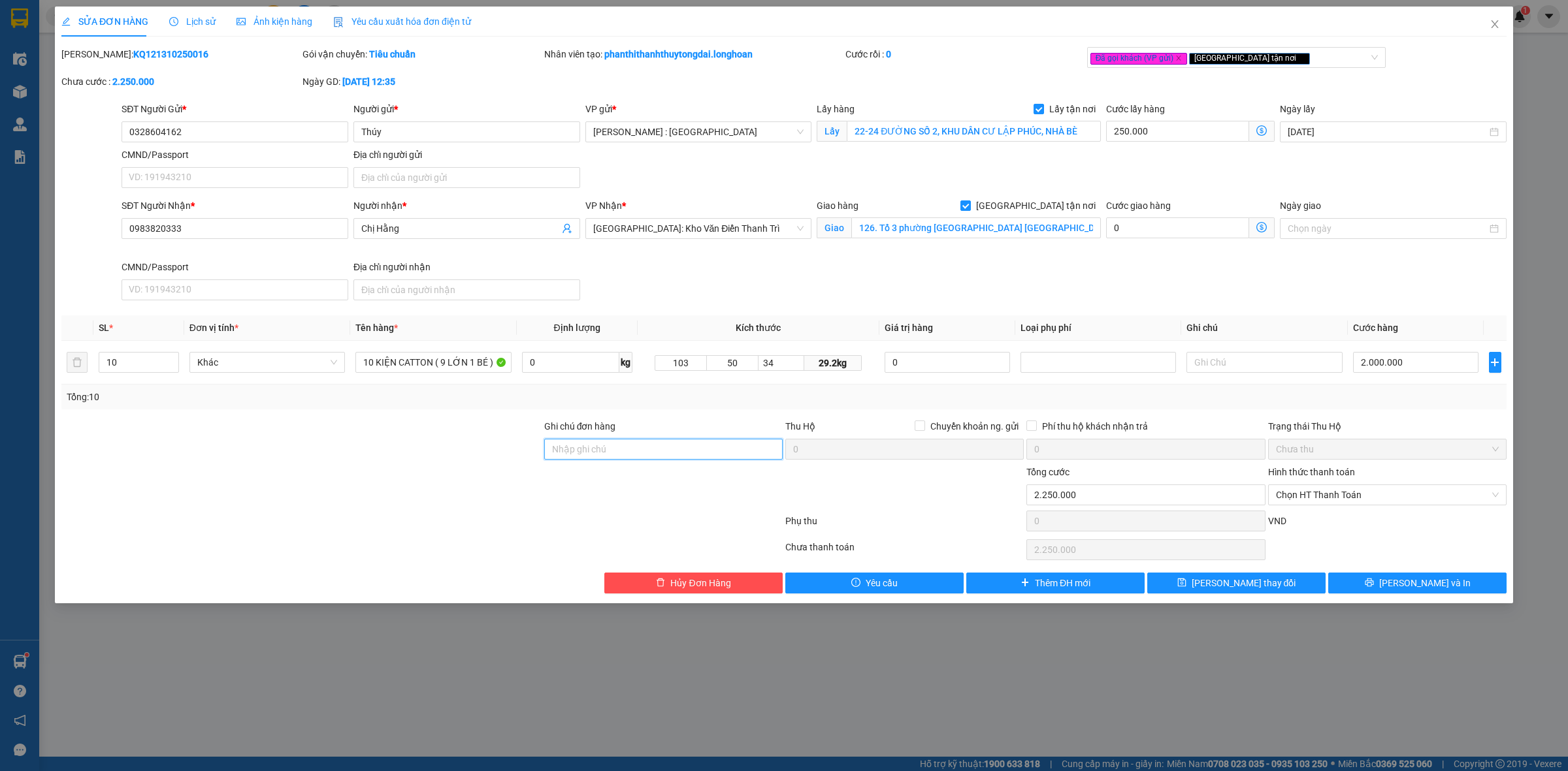
click at [634, 448] on input "Ghi chú đơn hàng" at bounding box center [664, 449] width 239 height 21
type input "NHẬN GIAO NGUYÊN KIỆN HÀNG HƯ VỠ ĐỀN THEO CHÍNH SÁCH"
click at [1363, 585] on button "[PERSON_NAME] và In" at bounding box center [1416, 583] width 178 height 21
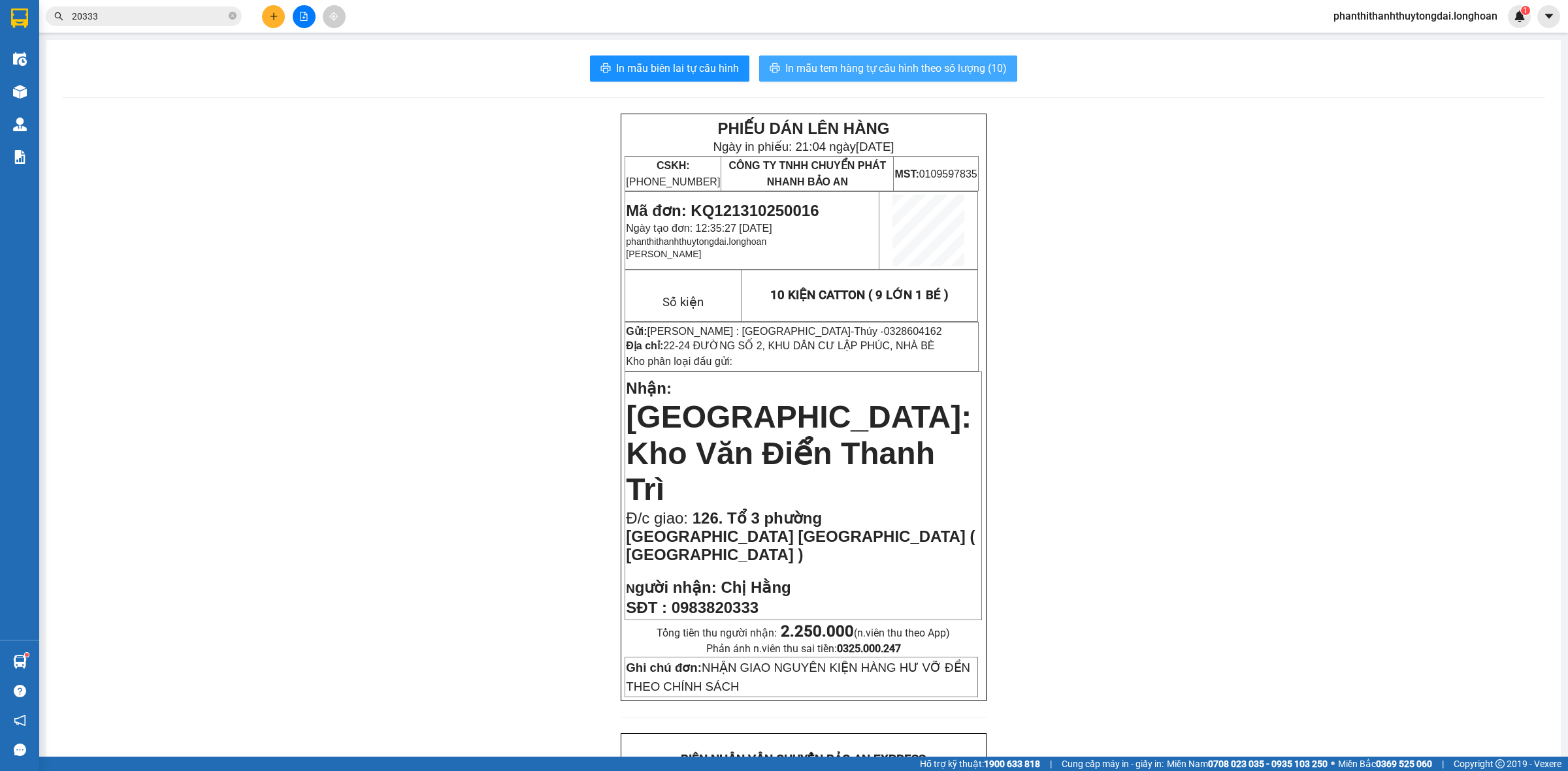
click at [892, 60] on span "In mẫu tem hàng tự cấu hình theo số lượng (10)" at bounding box center [896, 68] width 222 height 16
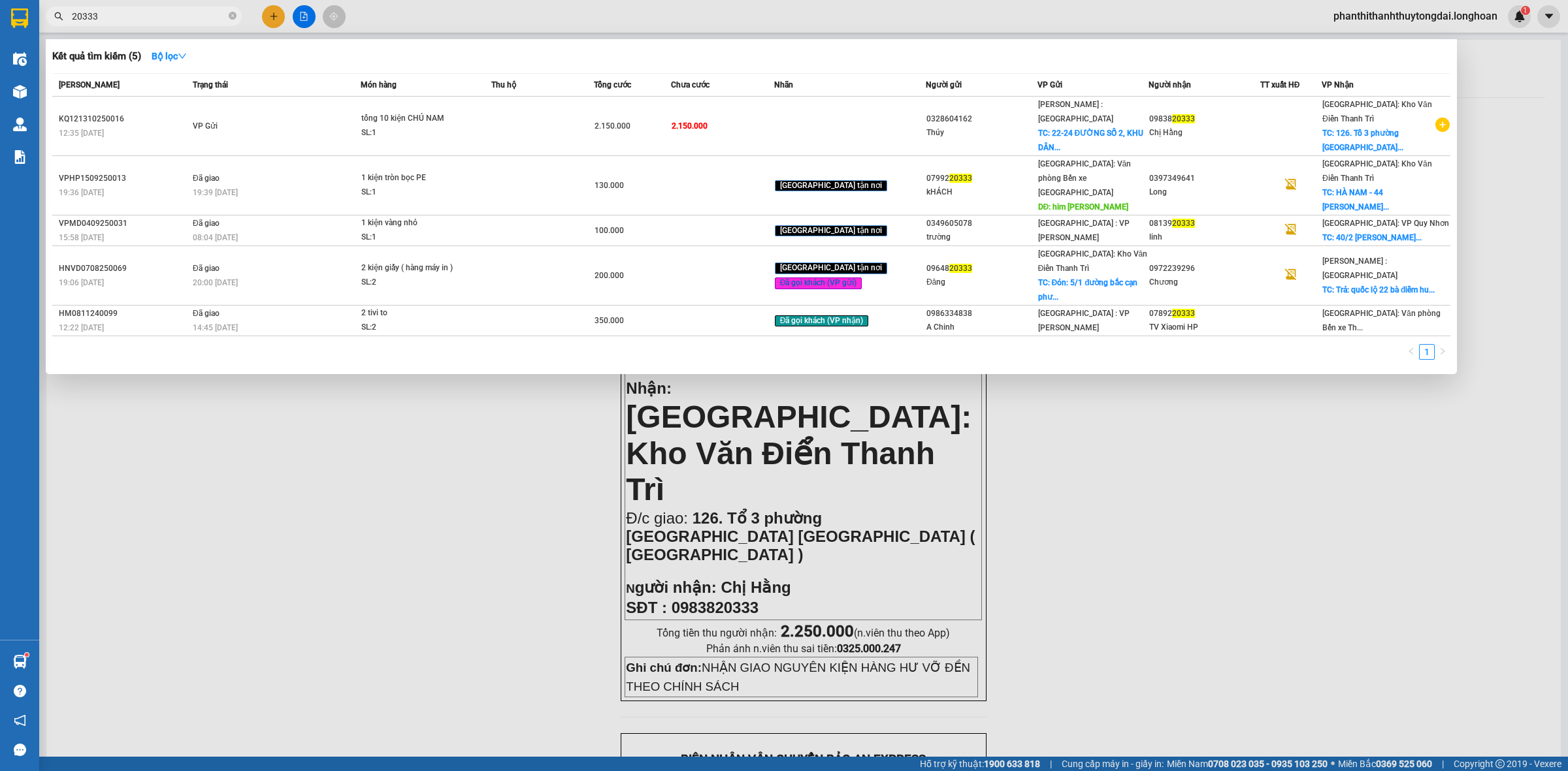
drag, startPoint x: 157, startPoint y: 20, endPoint x: 119, endPoint y: 11, distance: 39.1
click at [119, 11] on input "20333" at bounding box center [148, 16] width 154 height 14
click at [119, 12] on input "20333" at bounding box center [148, 16] width 154 height 14
paste input "0972708329"
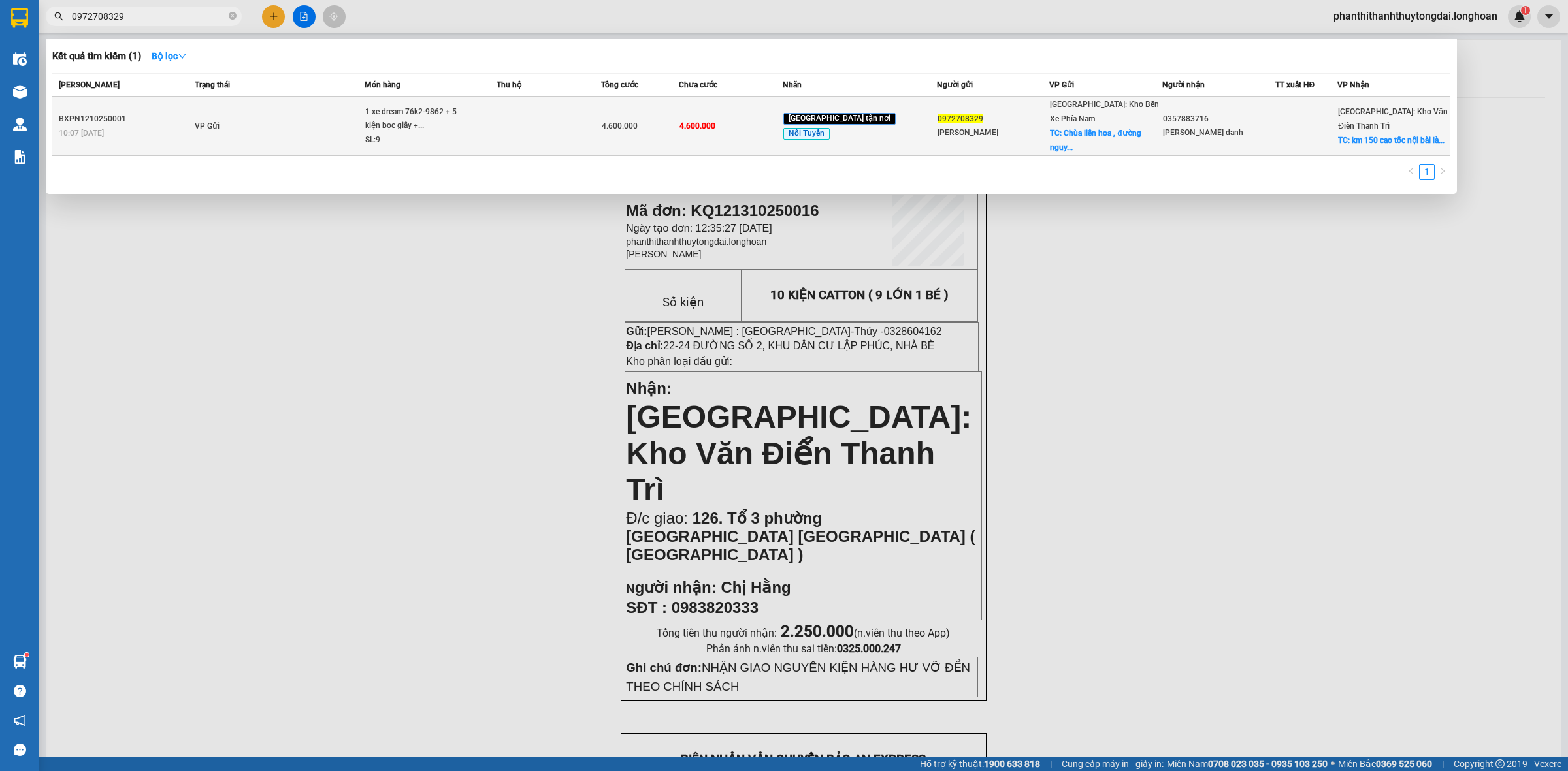
type input "0972708329"
click at [325, 119] on td "VP Gửi" at bounding box center [279, 126] width 174 height 60
click at [284, 110] on td "VP Gửi" at bounding box center [279, 126] width 174 height 60
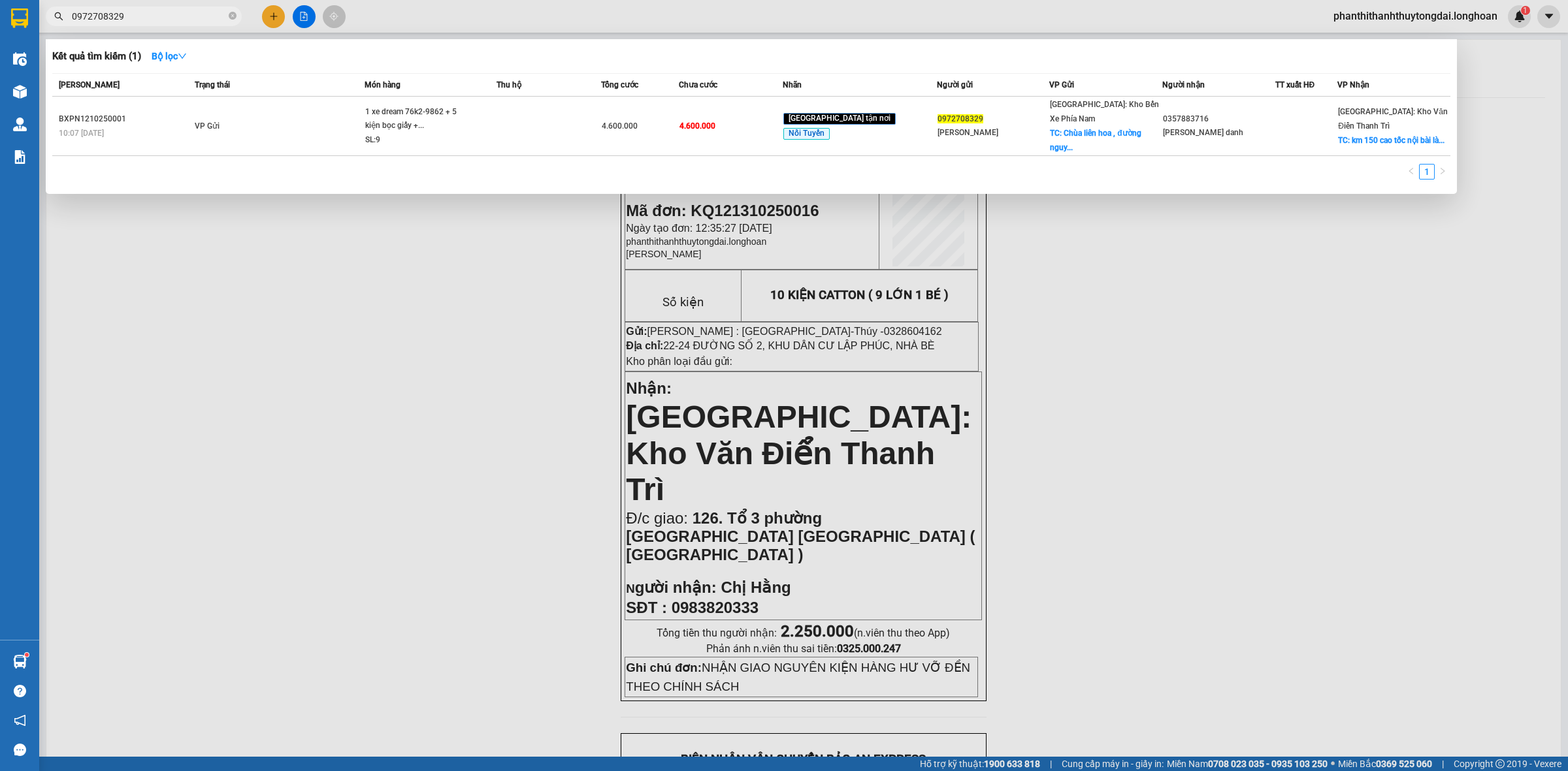
click at [424, 307] on div at bounding box center [784, 385] width 1568 height 771
click at [137, 17] on input "0972708329" at bounding box center [148, 16] width 154 height 14
click at [464, 242] on div at bounding box center [784, 385] width 1568 height 771
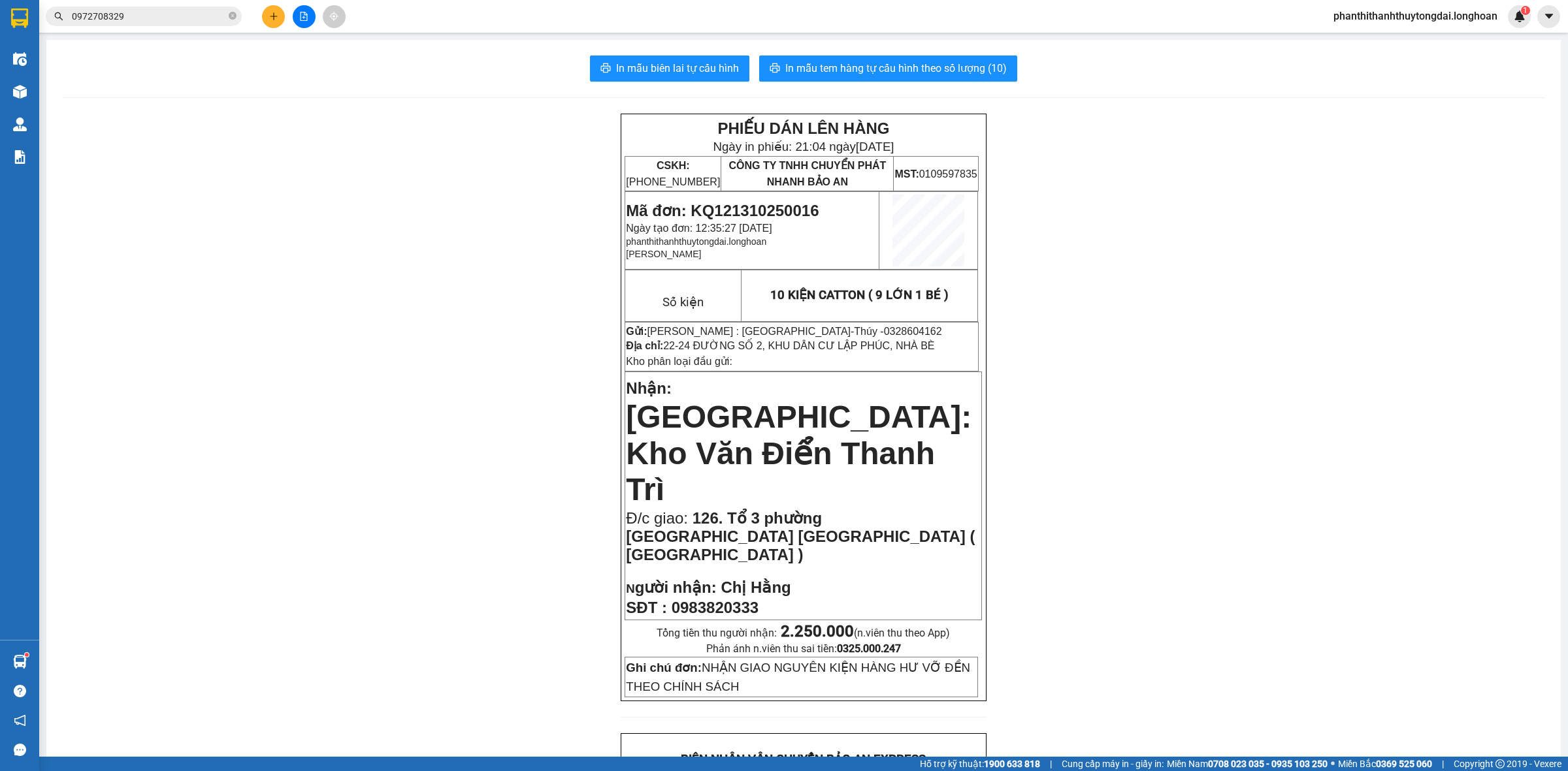
drag, startPoint x: 216, startPoint y: 16, endPoint x: 216, endPoint y: 25, distance: 9.0
click at [216, 25] on span "0972708329" at bounding box center [144, 16] width 196 height 20
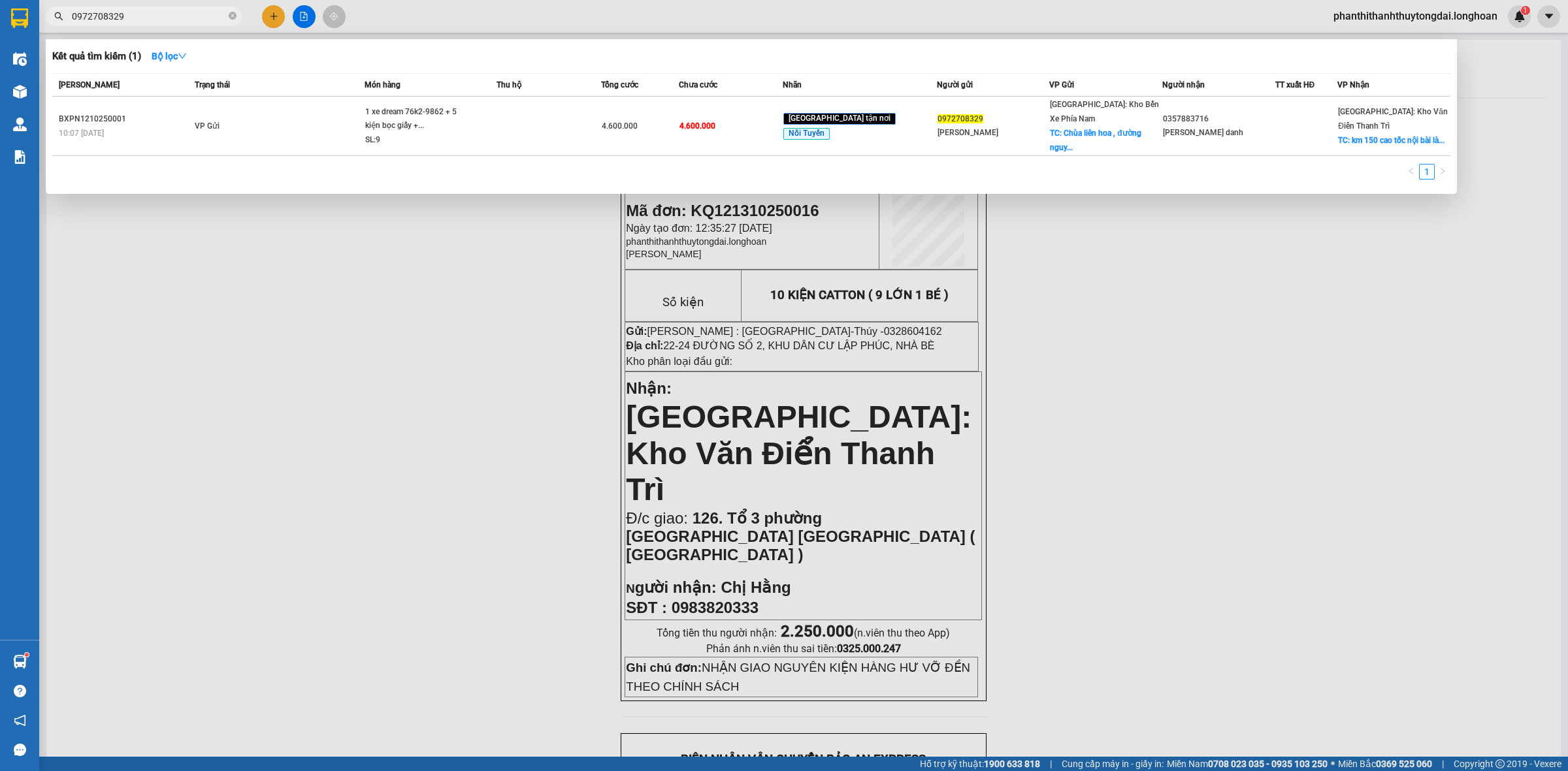
click at [1272, 480] on div at bounding box center [784, 385] width 1568 height 771
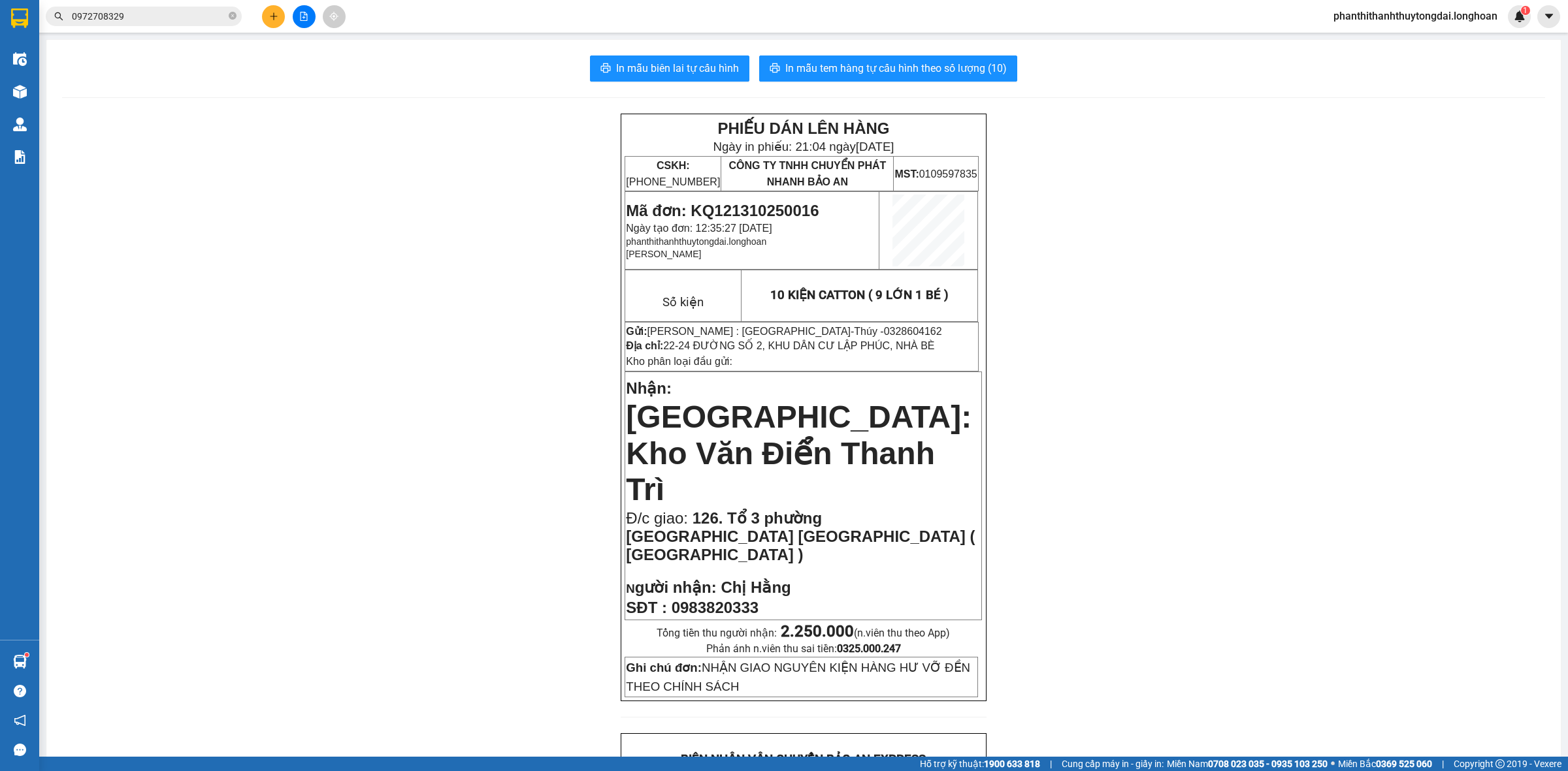
click at [155, 20] on input "0972708329" at bounding box center [148, 16] width 154 height 14
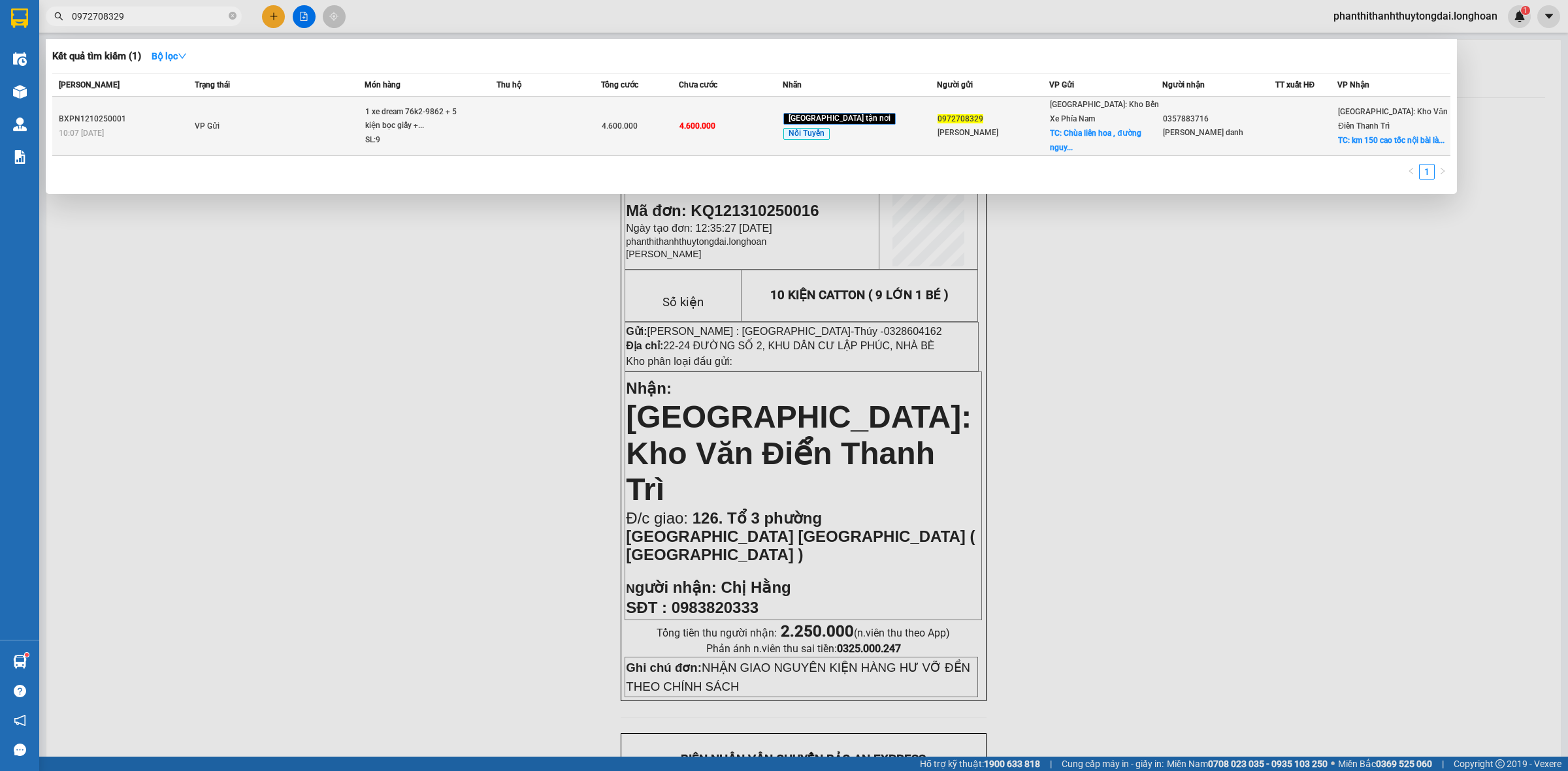
click at [315, 116] on td "VP Gửi" at bounding box center [279, 126] width 174 height 60
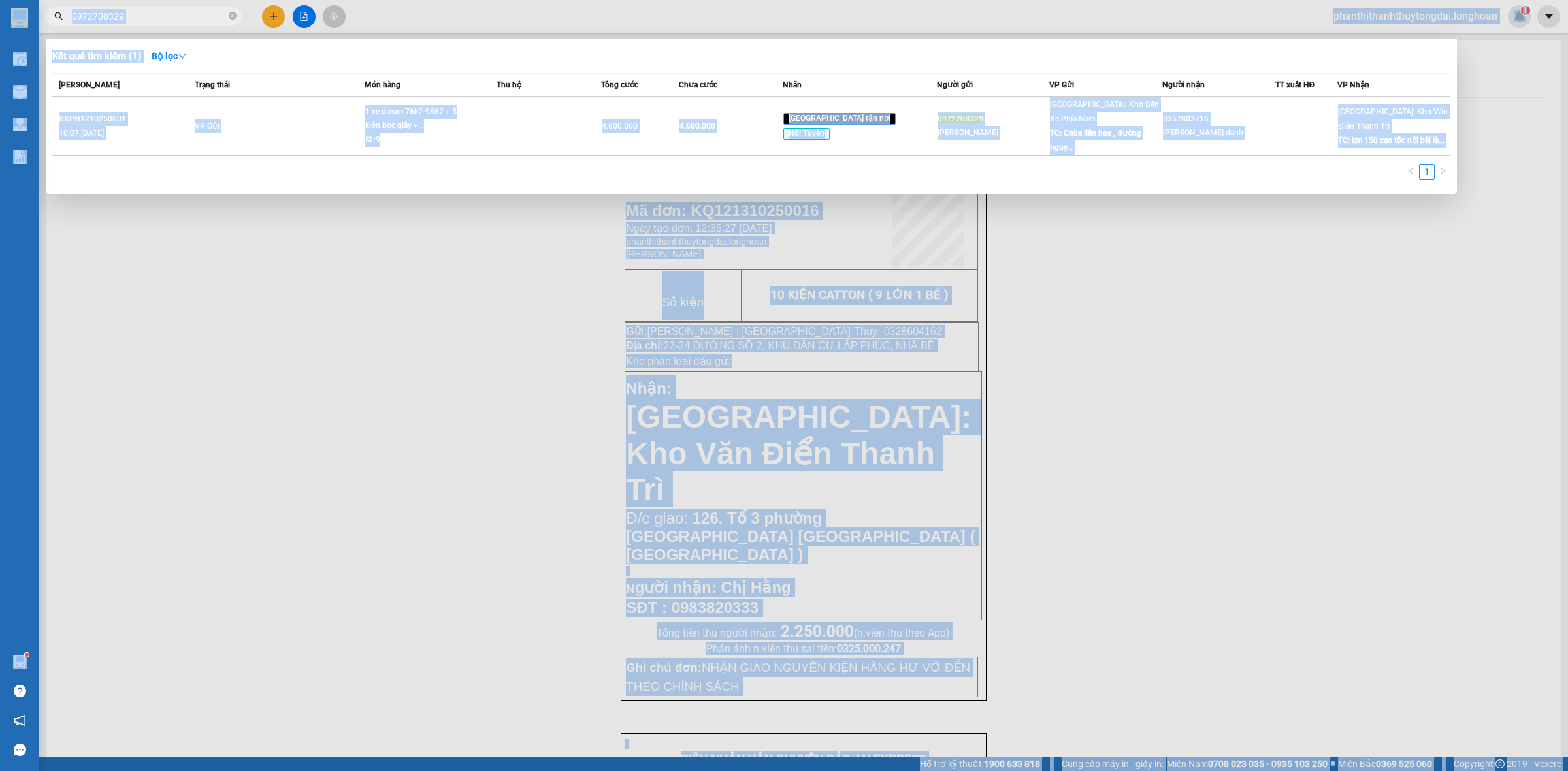
click at [1141, 420] on div at bounding box center [784, 385] width 1568 height 771
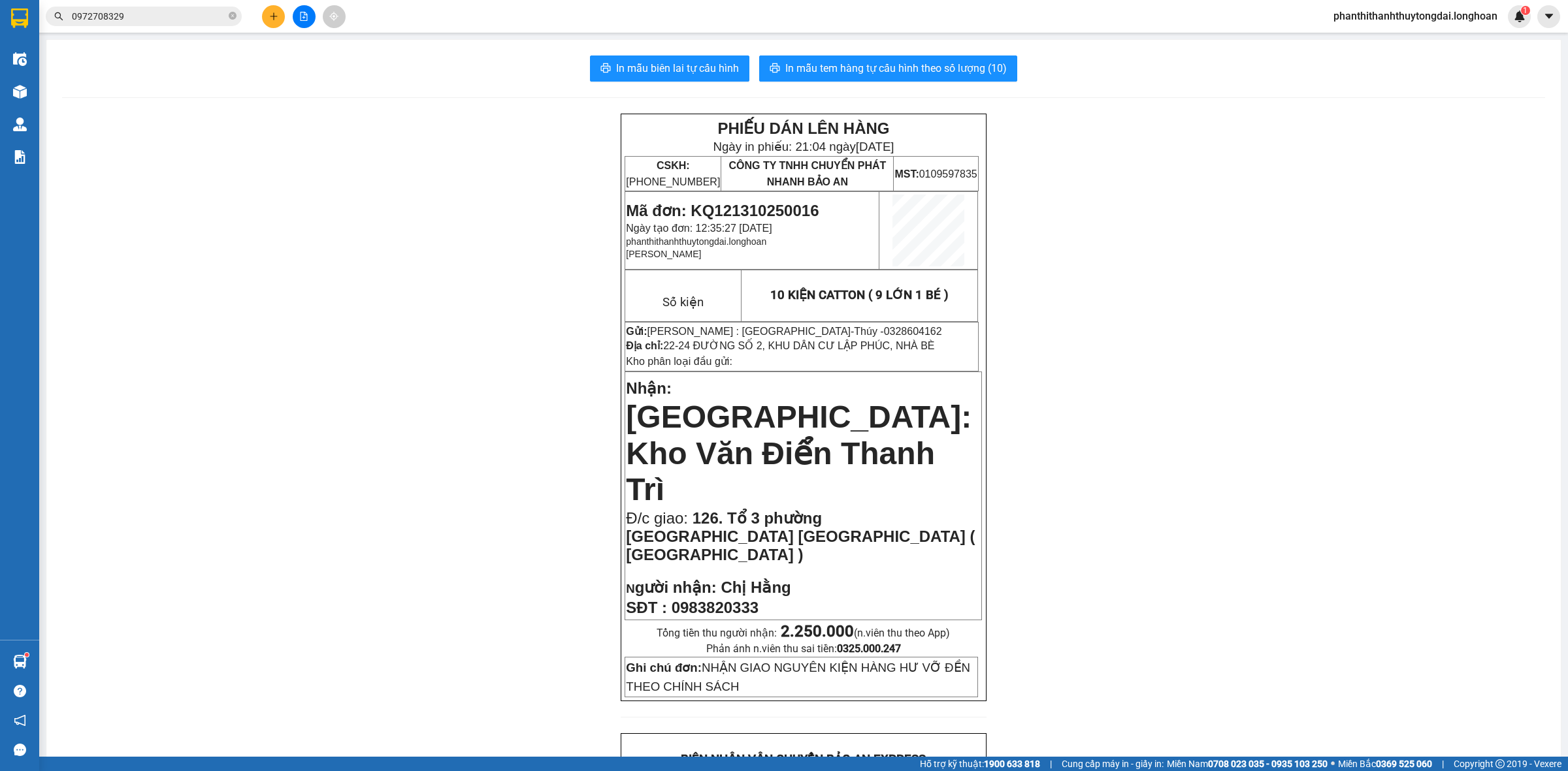
drag, startPoint x: 469, startPoint y: 393, endPoint x: 475, endPoint y: 388, distance: 7.8
click at [160, 14] on input "0972708329" at bounding box center [148, 16] width 154 height 14
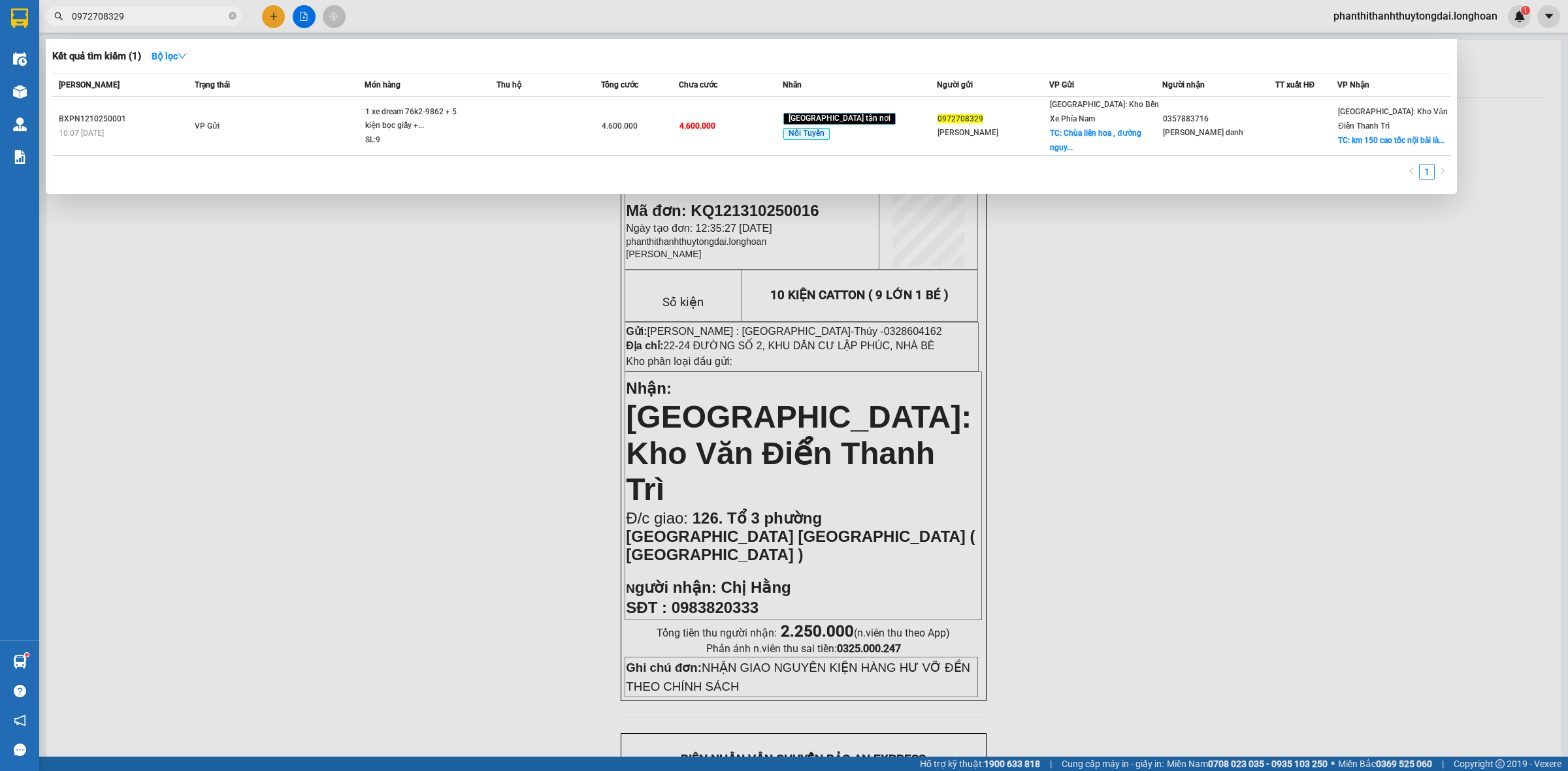
click at [160, 14] on input "0972708329" at bounding box center [148, 16] width 154 height 14
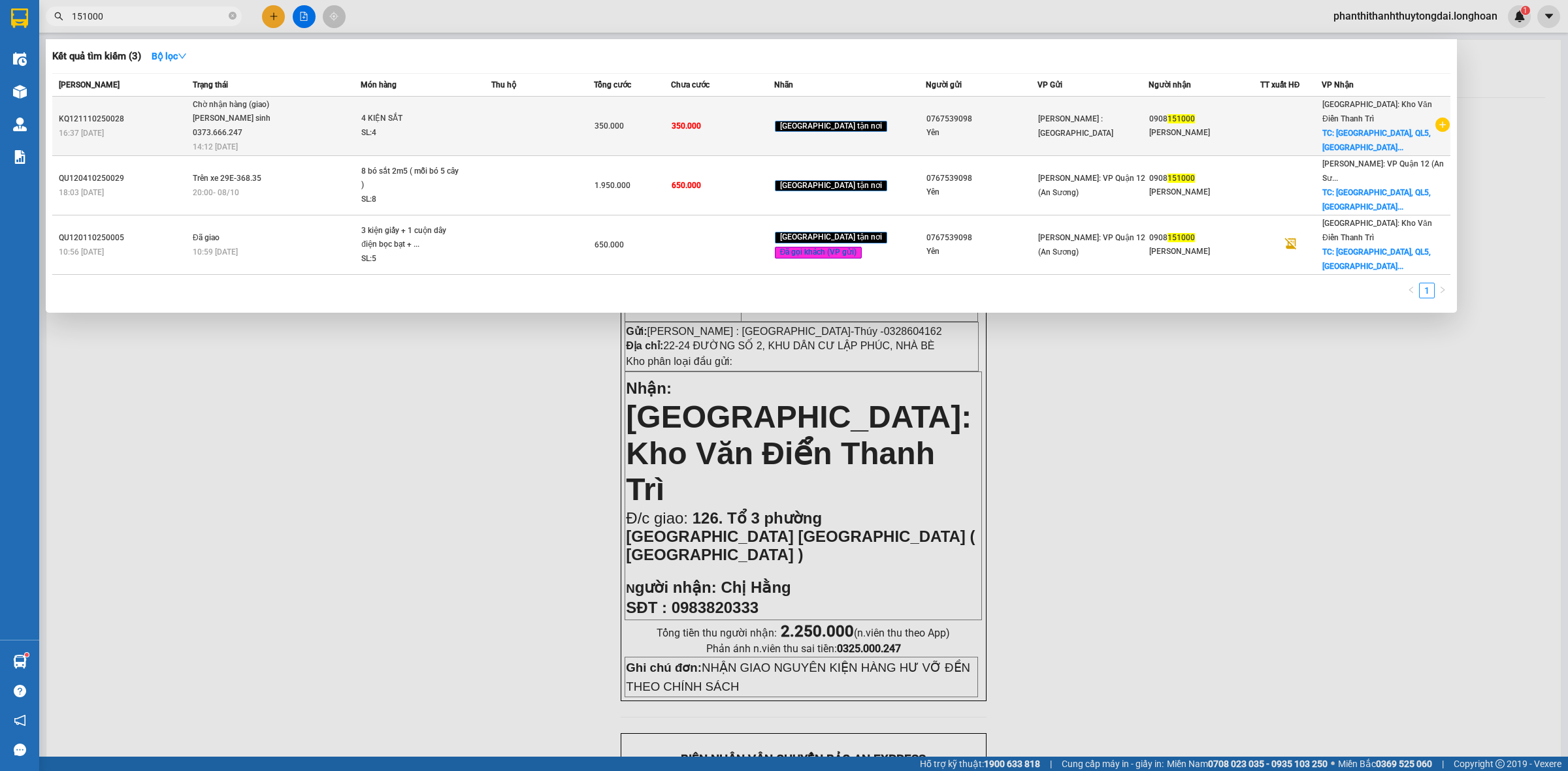
type input "151000"
click at [490, 125] on span "4 KIỆN SẮT SL: 4" at bounding box center [425, 125] width 129 height 28
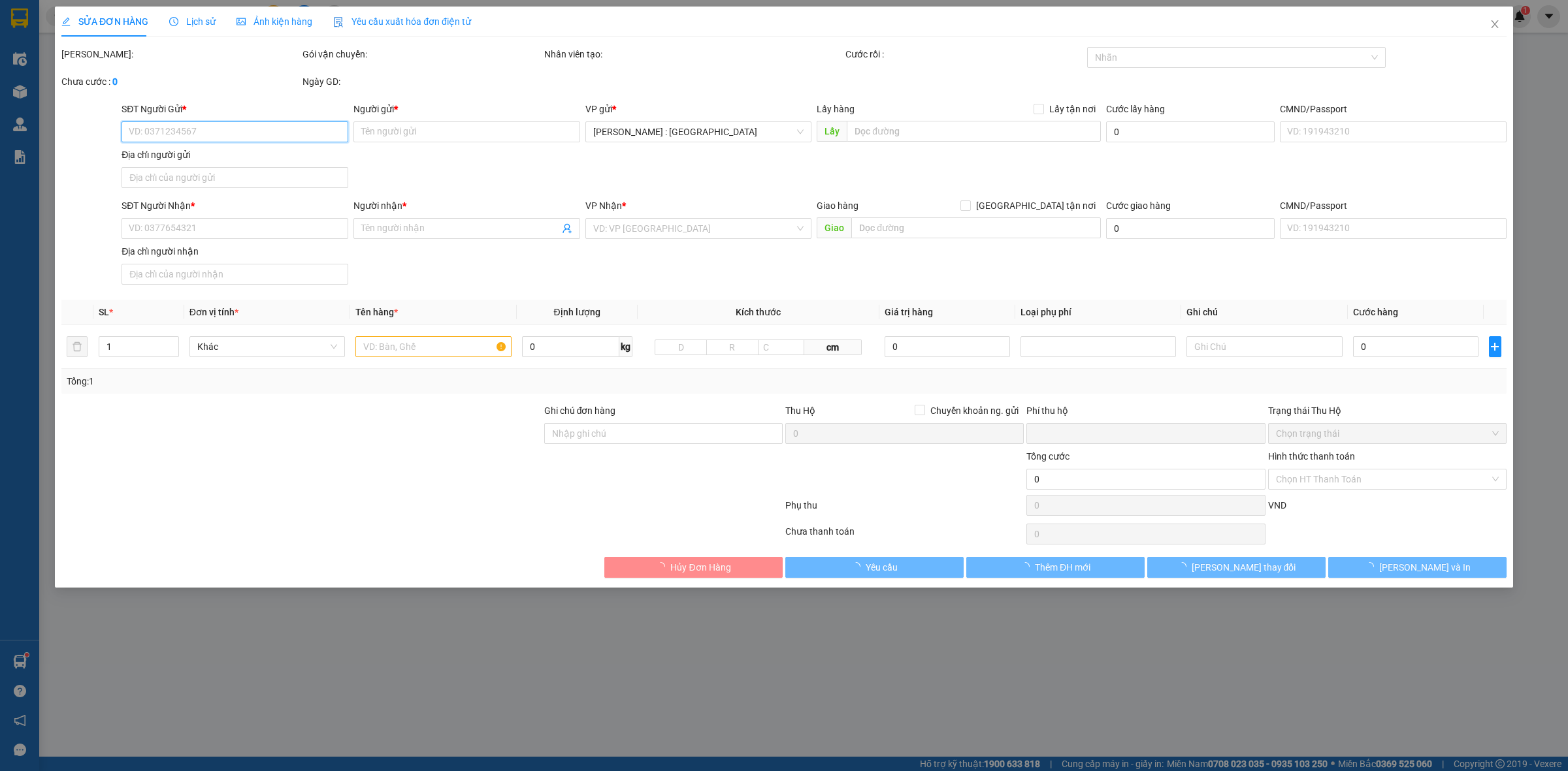
type input "0767539098"
type input "Yên"
type input "0908151000"
type input "[PERSON_NAME]"
checkbox input "true"
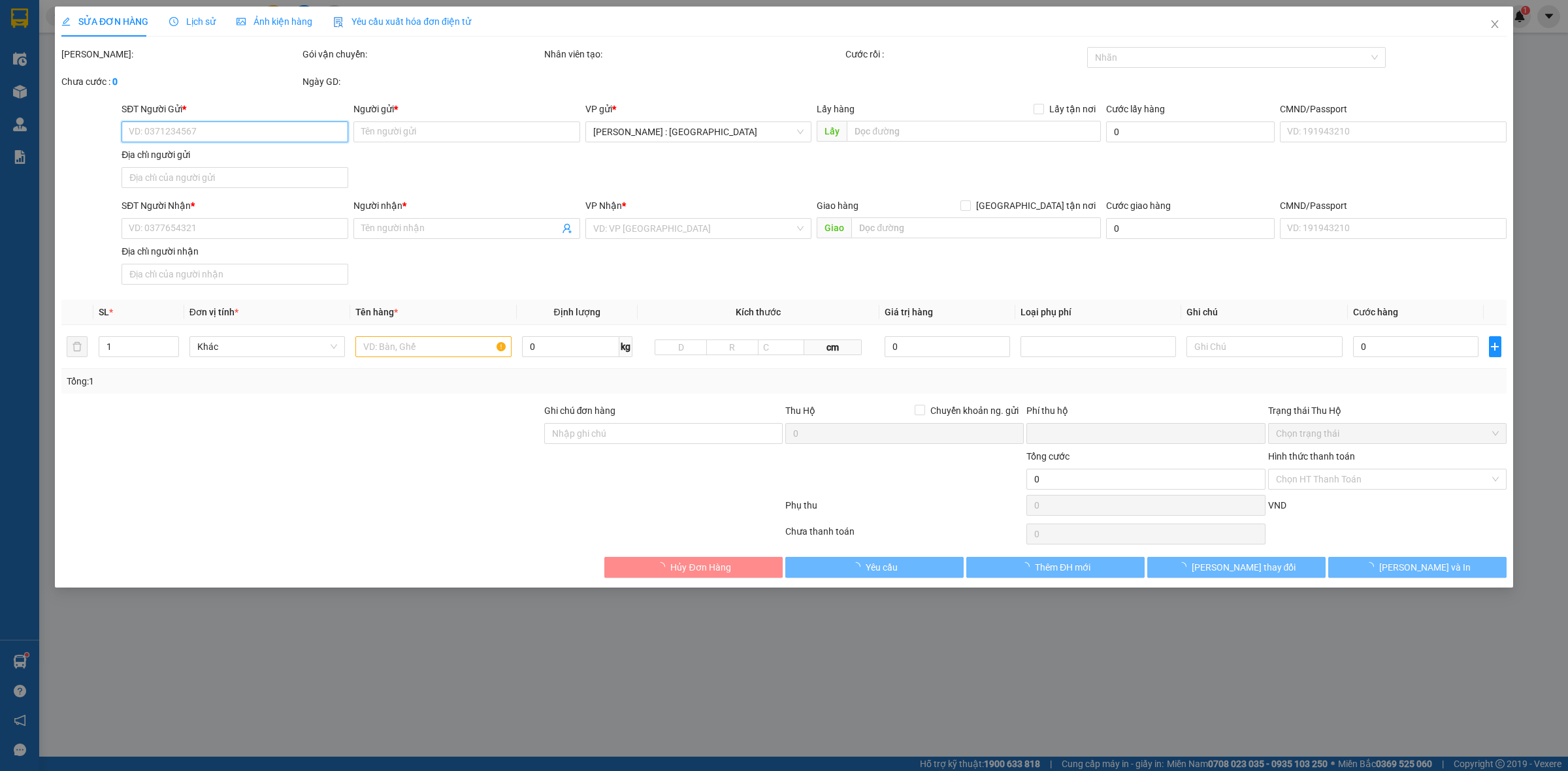
type input "[GEOGRAPHIC_DATA], QL5, [GEOGRAPHIC_DATA], [GEOGRAPHIC_DATA], [GEOGRAPHIC_DATA]"
type input "0"
type input "350.000"
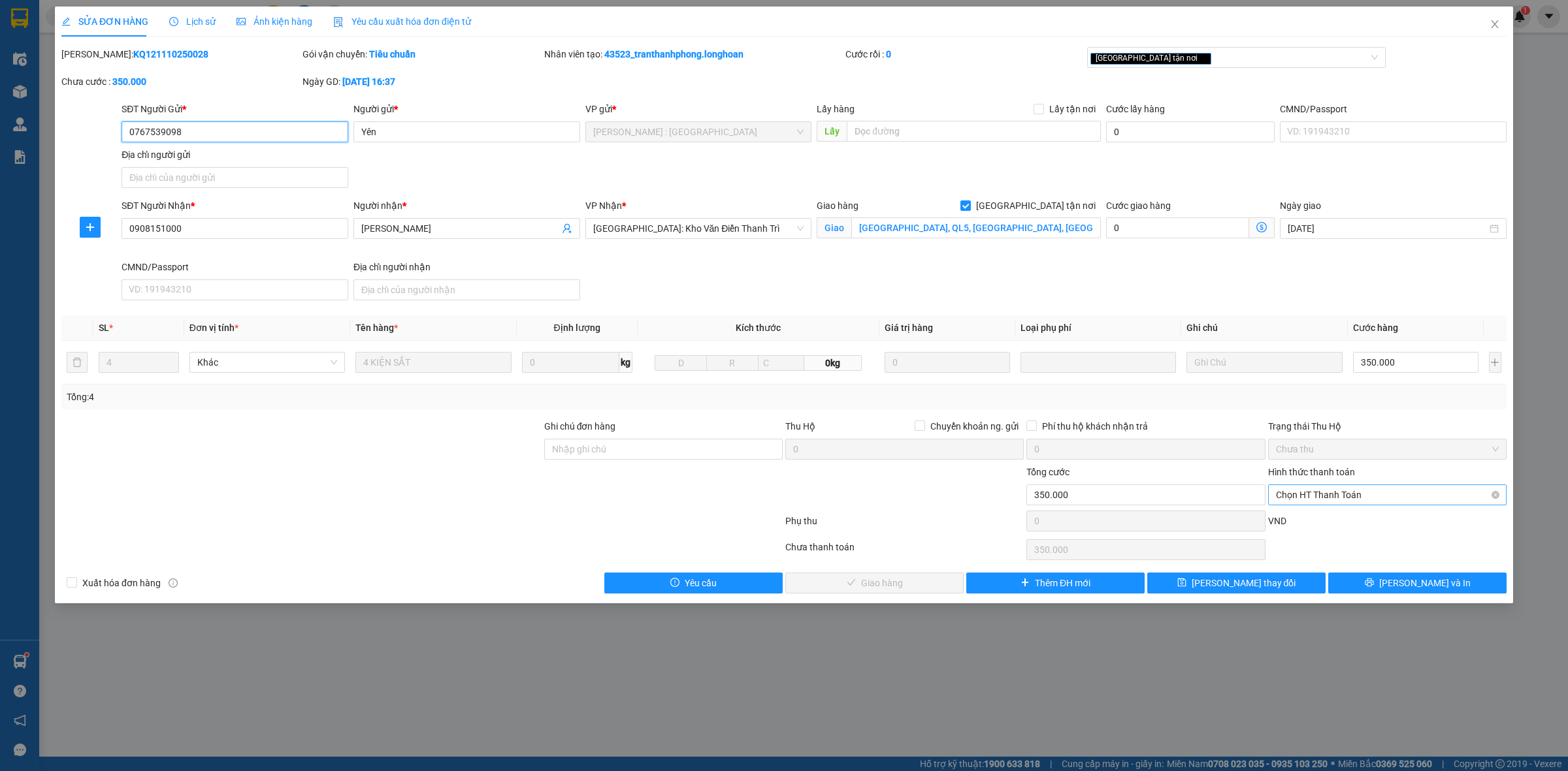
click at [1352, 494] on span "Chọn HT Thanh Toán" at bounding box center [1386, 495] width 222 height 20
click at [1346, 544] on div "Chuyển khoản" at bounding box center [1386, 543] width 222 height 14
type input "0"
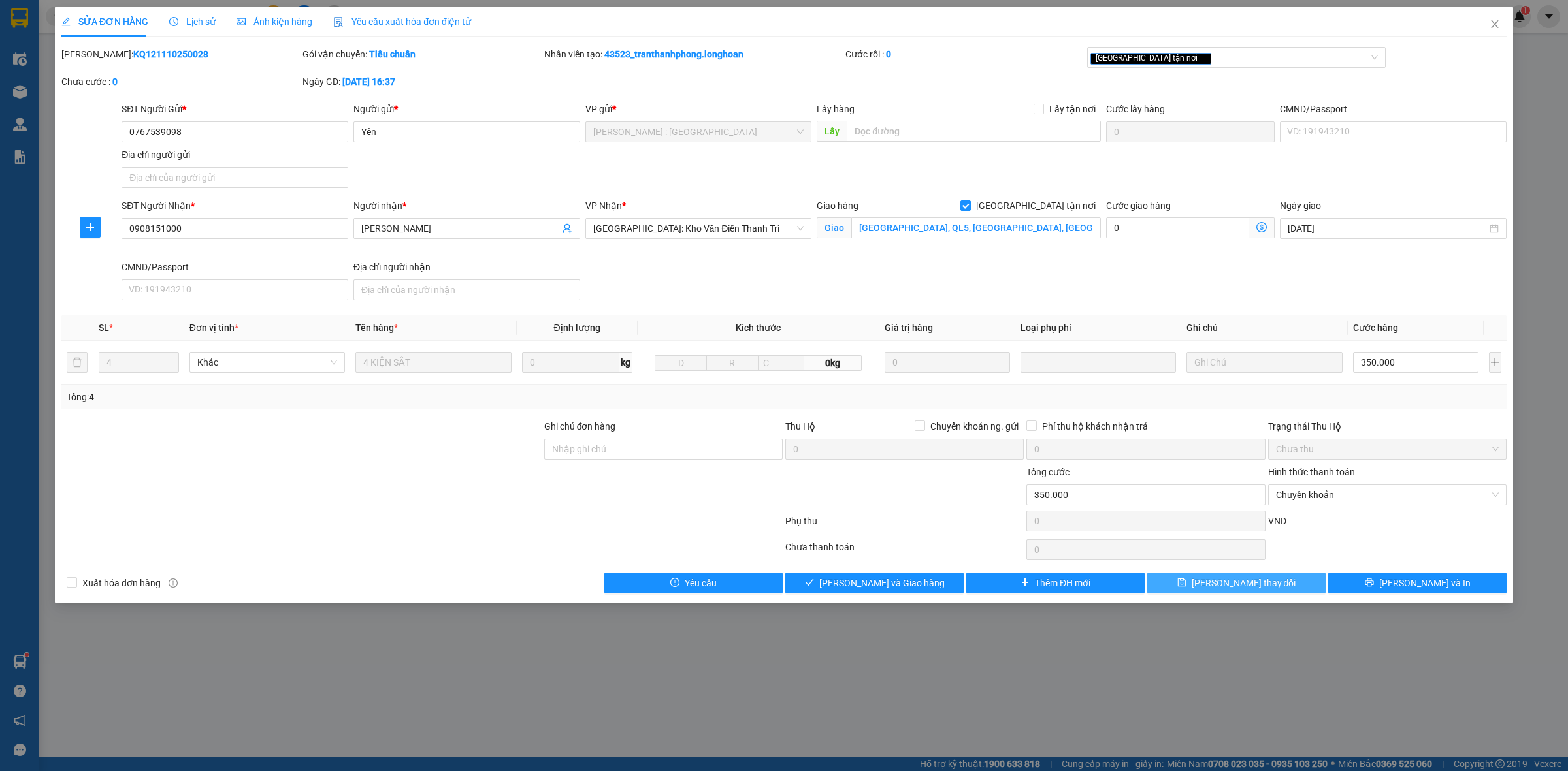
click at [1275, 590] on button "[PERSON_NAME] thay đổi" at bounding box center [1236, 583] width 178 height 21
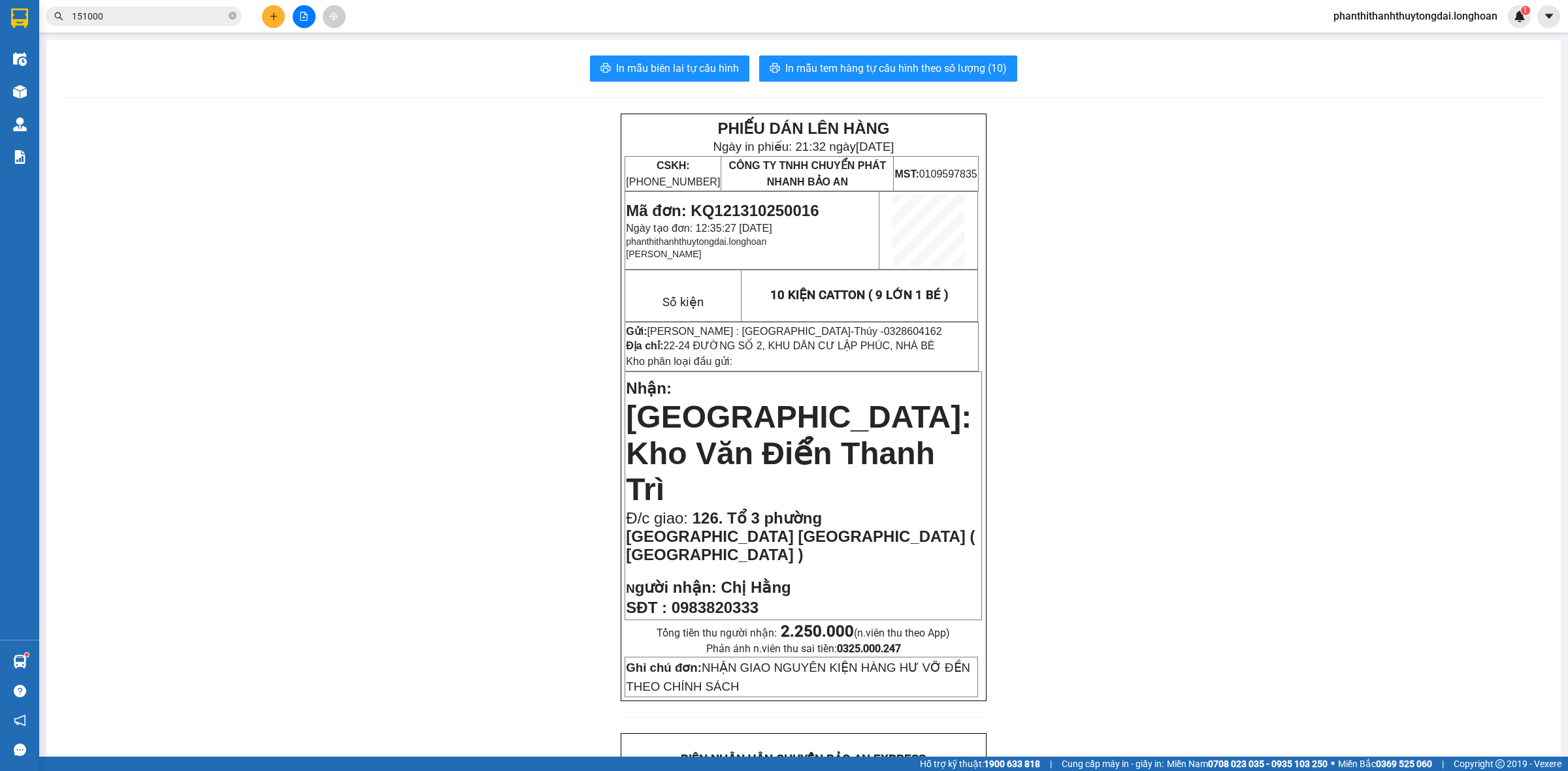
click at [199, 11] on input "151000" at bounding box center [148, 16] width 154 height 14
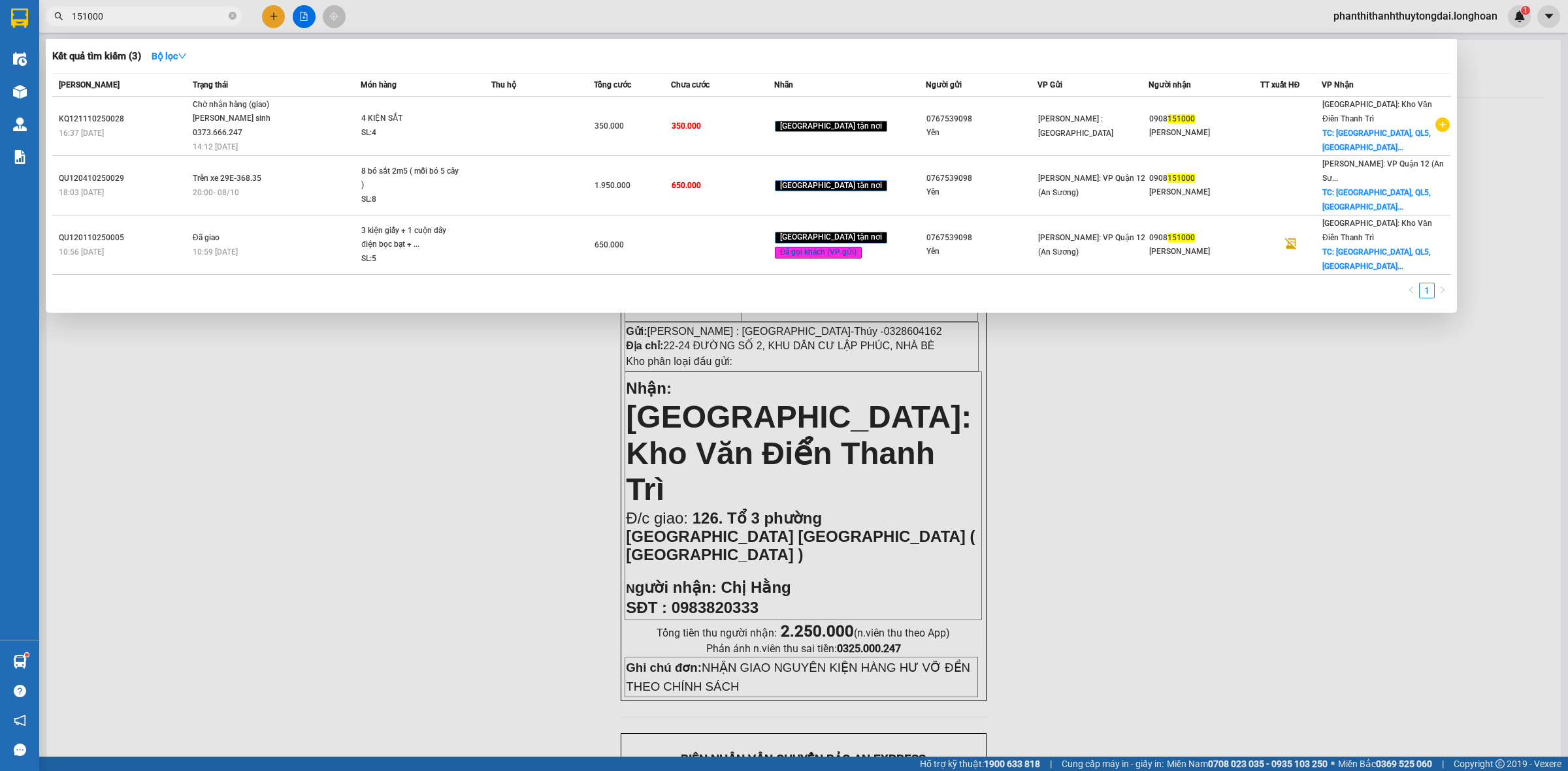
click at [174, 15] on input "151000" at bounding box center [148, 16] width 154 height 14
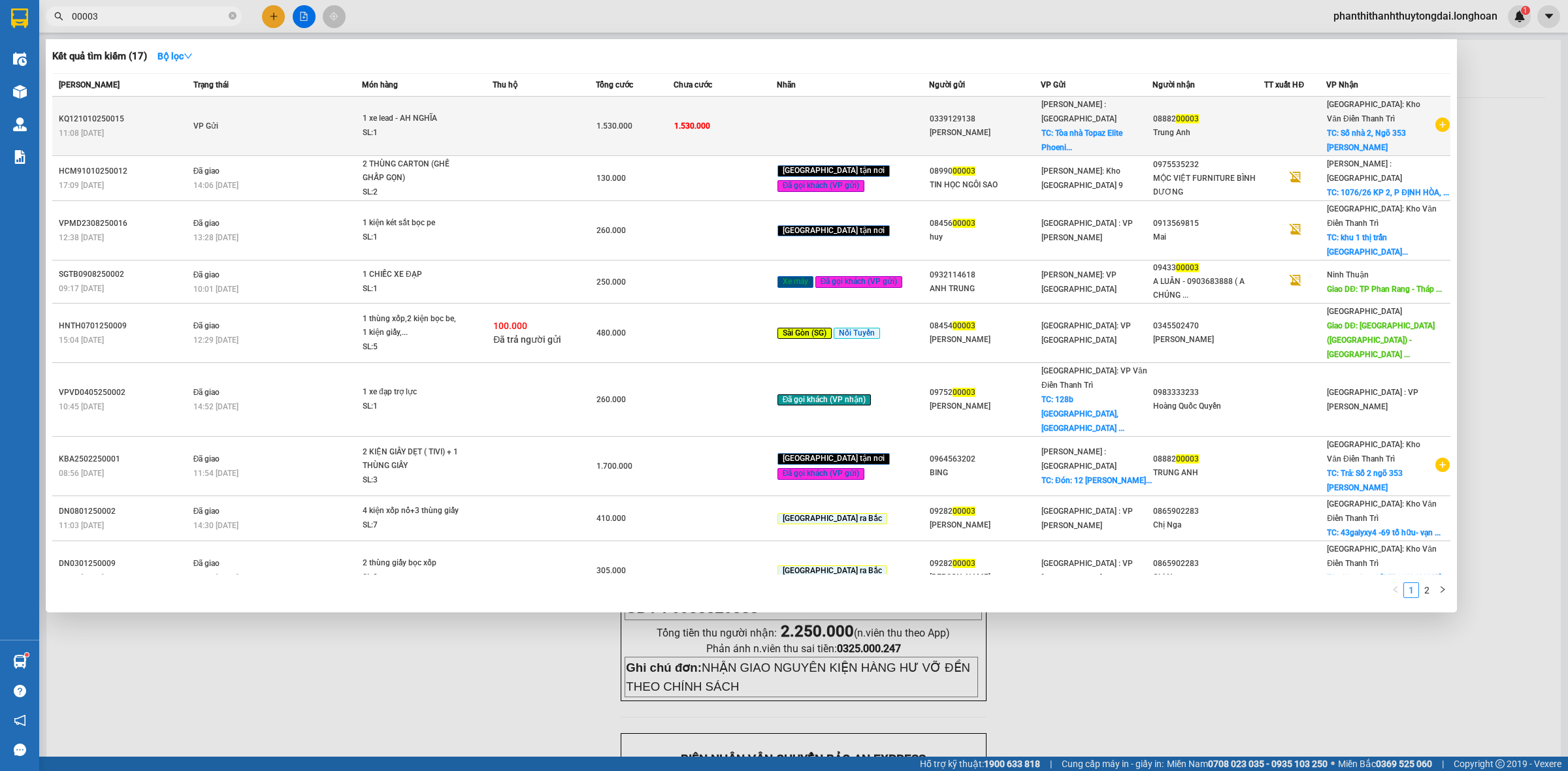
type input "00003"
click at [273, 138] on td "VP Gửi" at bounding box center [276, 126] width 172 height 60
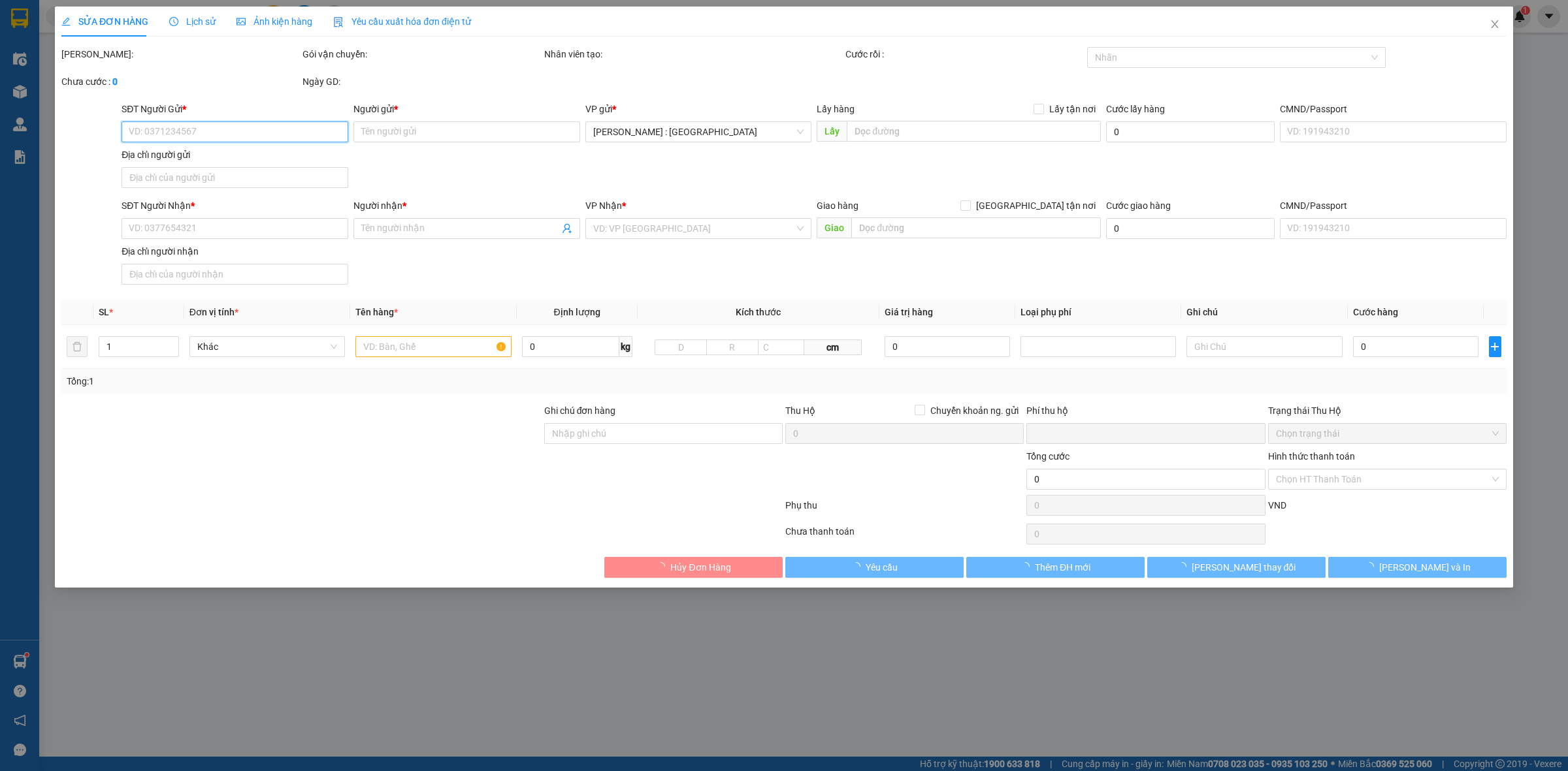
type input "0339129138"
type input "[PERSON_NAME]"
checkbox input "true"
type input "Tòa nhà Topaz Elite Phoenix 1A , [STREET_ADDRESS]"
type input "0888200003"
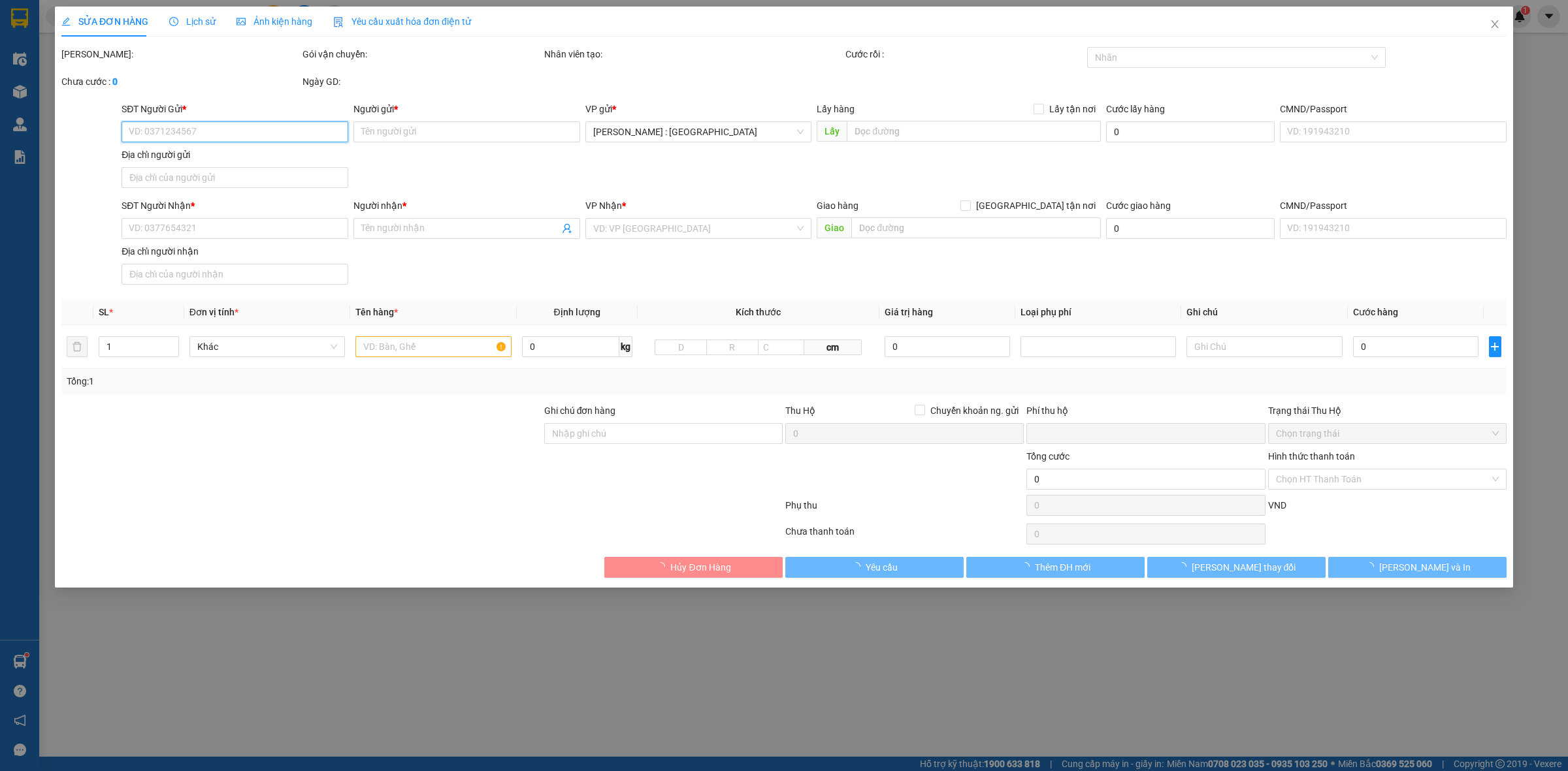
type input "Trung Anh"
checkbox input "true"
type input "Số nhà [STREET_ADDRESS][PERSON_NAME]"
type input "0"
type input "1.530.000"
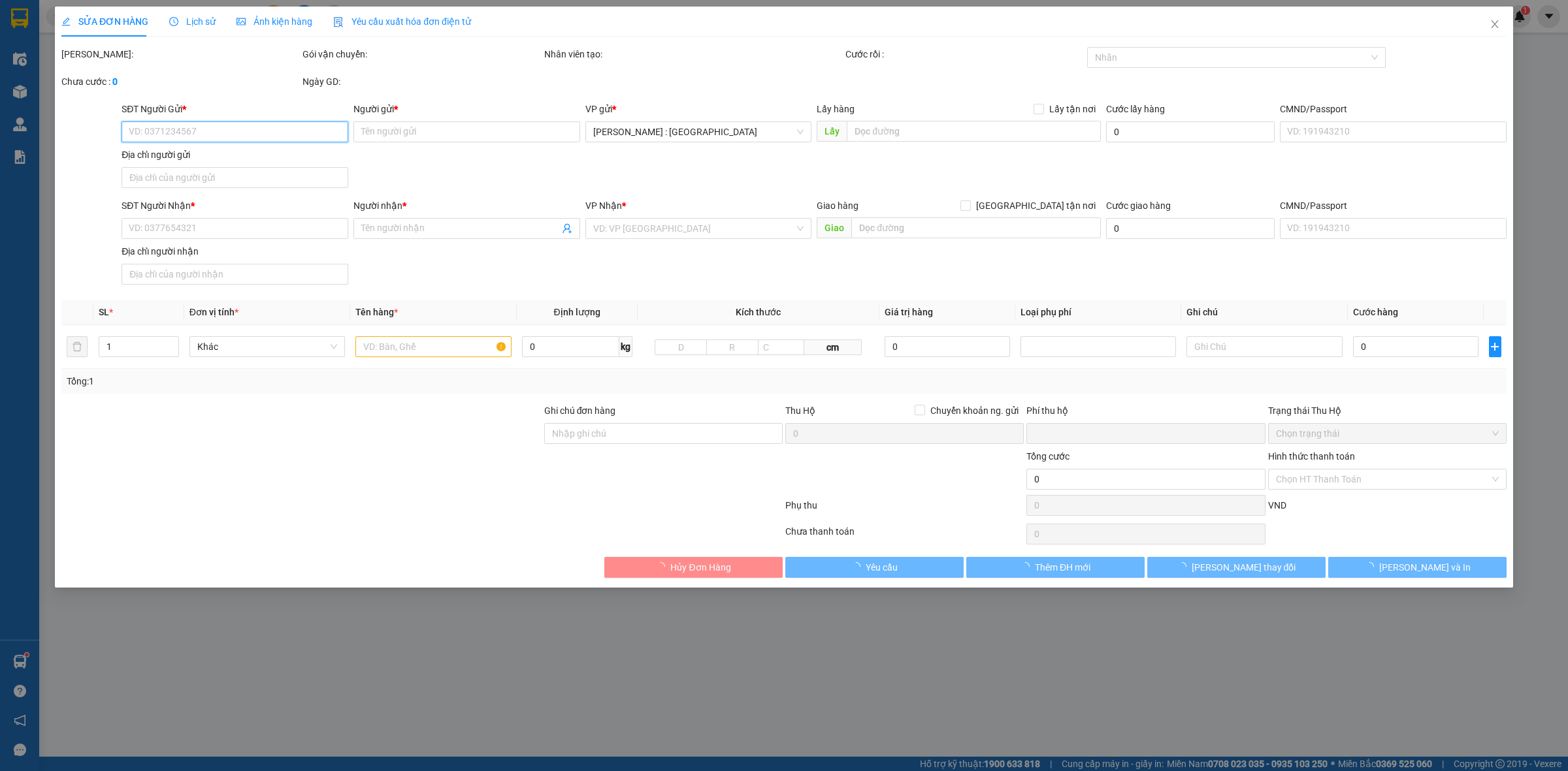
type input "1.530.000"
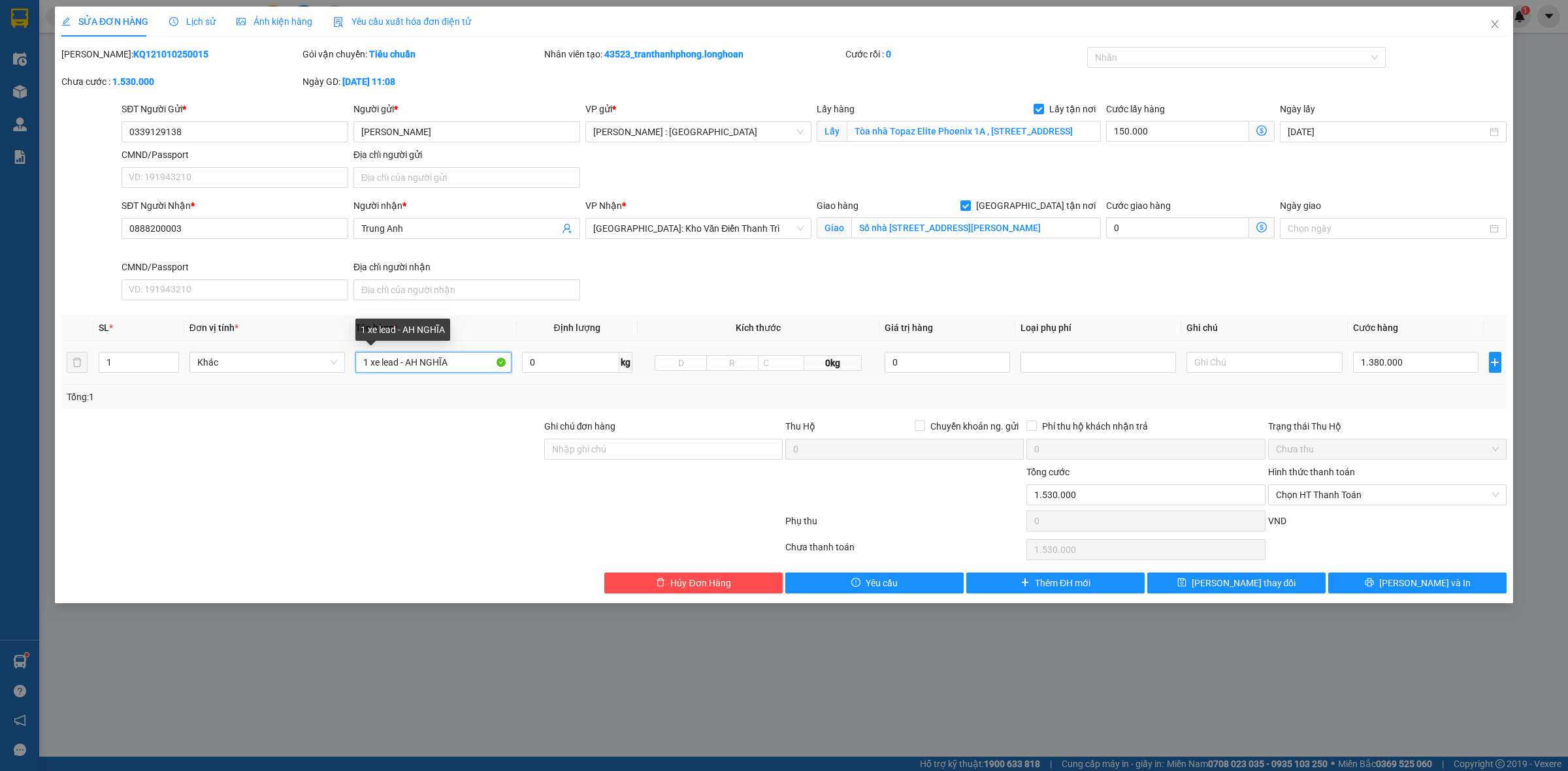
click at [462, 367] on input "1 xe lead - AH NGHĨA" at bounding box center [433, 362] width 155 height 21
drag, startPoint x: 462, startPoint y: 367, endPoint x: 373, endPoint y: 377, distance: 89.6
click at [373, 377] on td "1 xe lead - AH NGHĨA" at bounding box center [433, 362] width 166 height 43
type input "x"
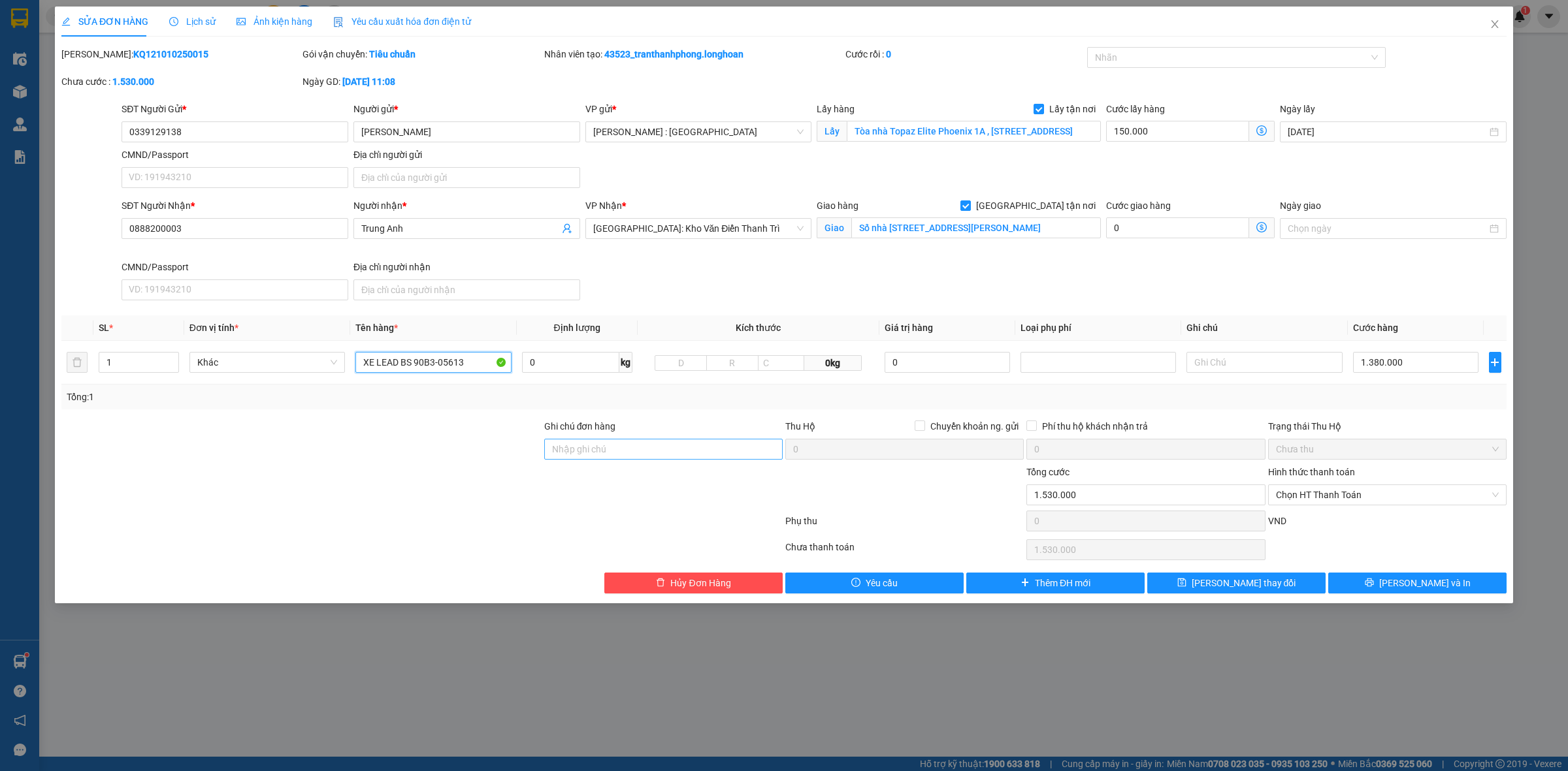
type input "XE LEAD BS 90B3-05613"
click at [672, 451] on input "Ghi chú đơn hàng" at bounding box center [664, 449] width 239 height 21
type input "C"
click at [1300, 695] on div "SỬA ĐƠN HÀNG Lịch sử Ảnh kiện hàng Yêu cầu xuất hóa đơn điện tử Total Paid Fee …" at bounding box center [784, 385] width 1568 height 771
click at [589, 449] on input "Ghi chú đơn hàng" at bounding box center [664, 449] width 239 height 21
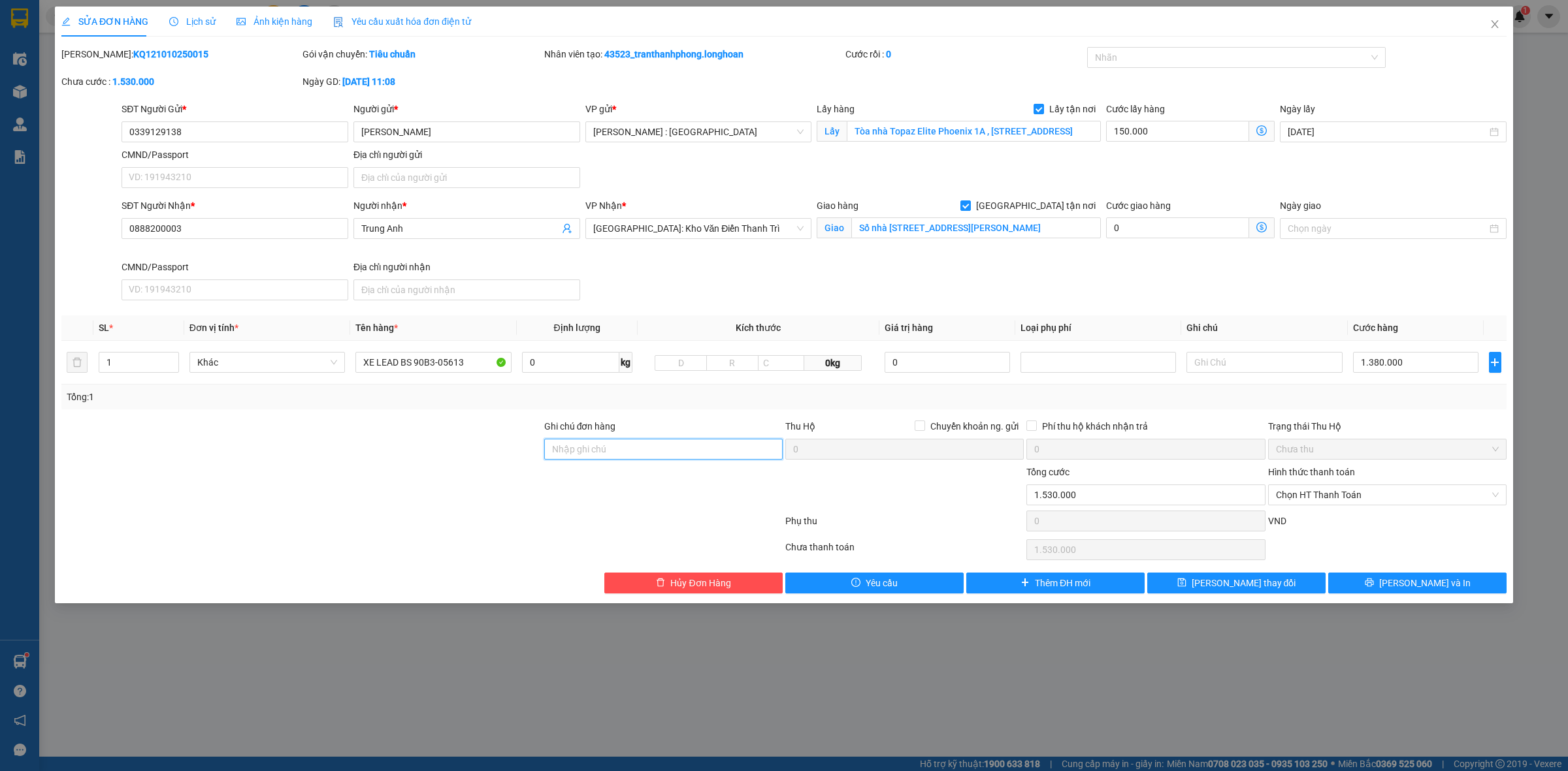
type input "CÓ CHÌA KHOÁ QUẤN TAY LÁI - KHÔNG CAVET"
click at [1177, 55] on div at bounding box center [1230, 57] width 280 height 15
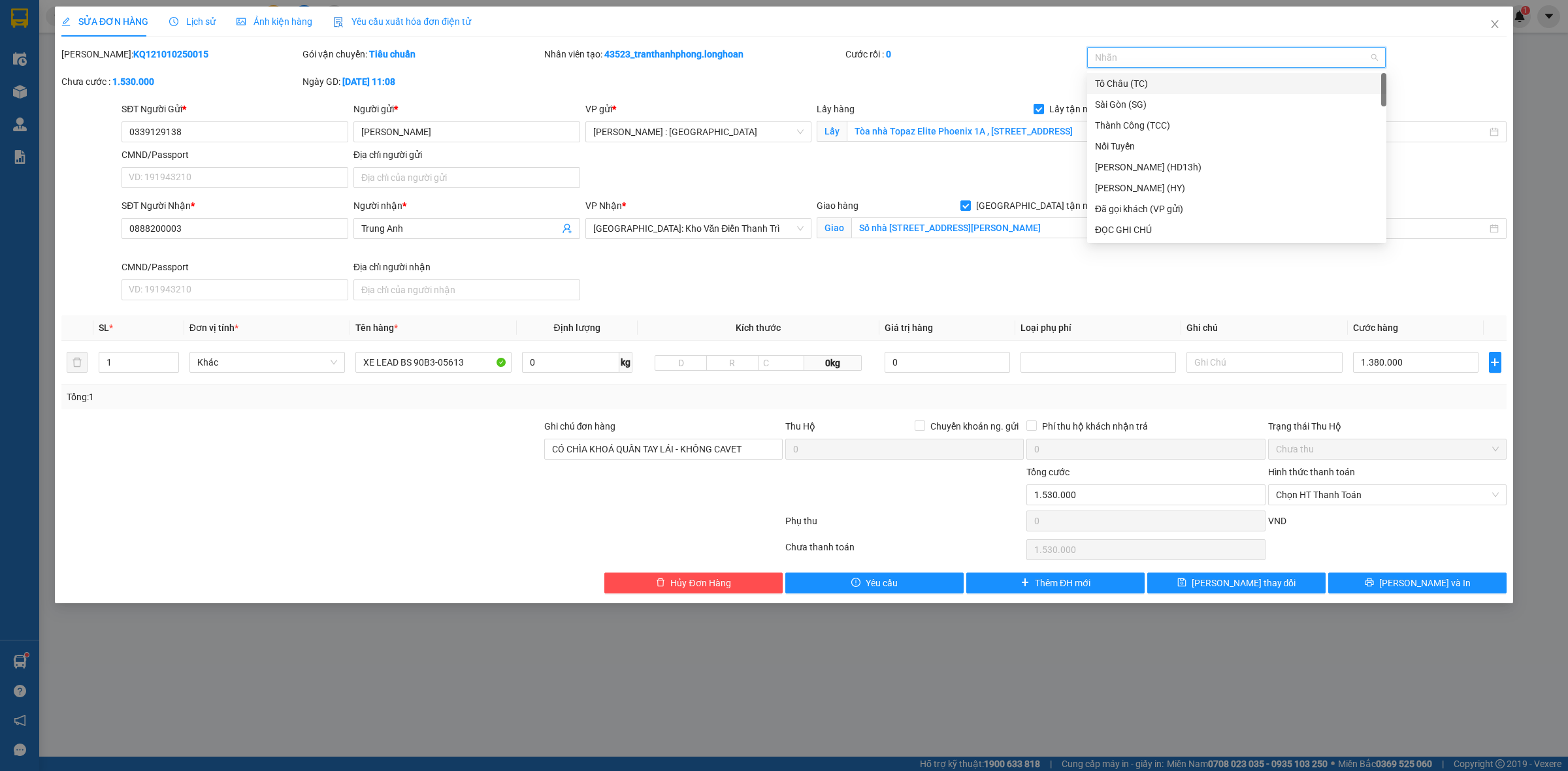
type input "G"
click at [1167, 221] on div "[GEOGRAPHIC_DATA] tận nơi" at bounding box center [1237, 230] width 299 height 21
click at [1190, 205] on div "Đã gọi khách (VP gửi)" at bounding box center [1237, 209] width 284 height 14
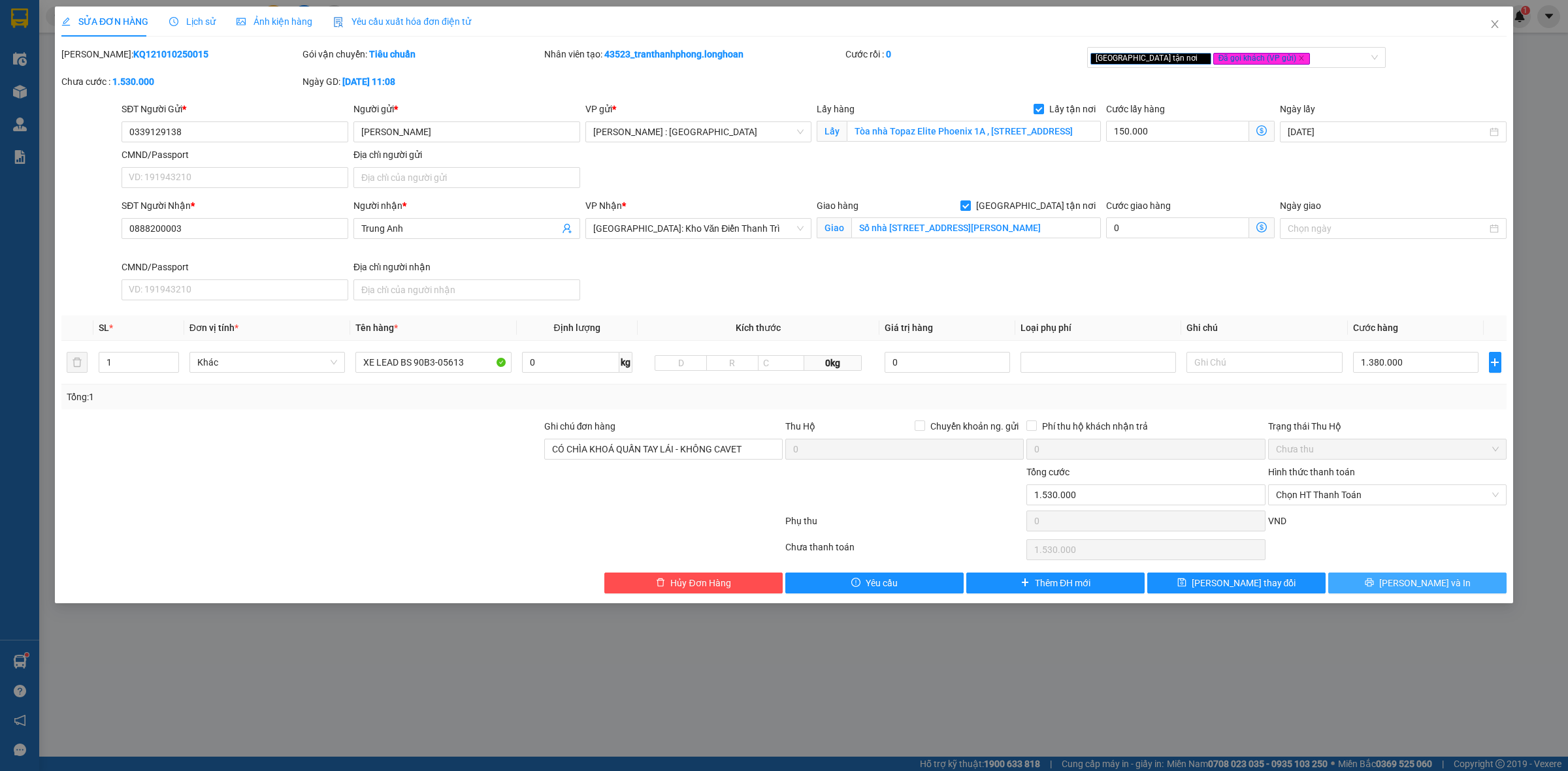
click at [1373, 575] on button "[PERSON_NAME] và In" at bounding box center [1416, 583] width 178 height 21
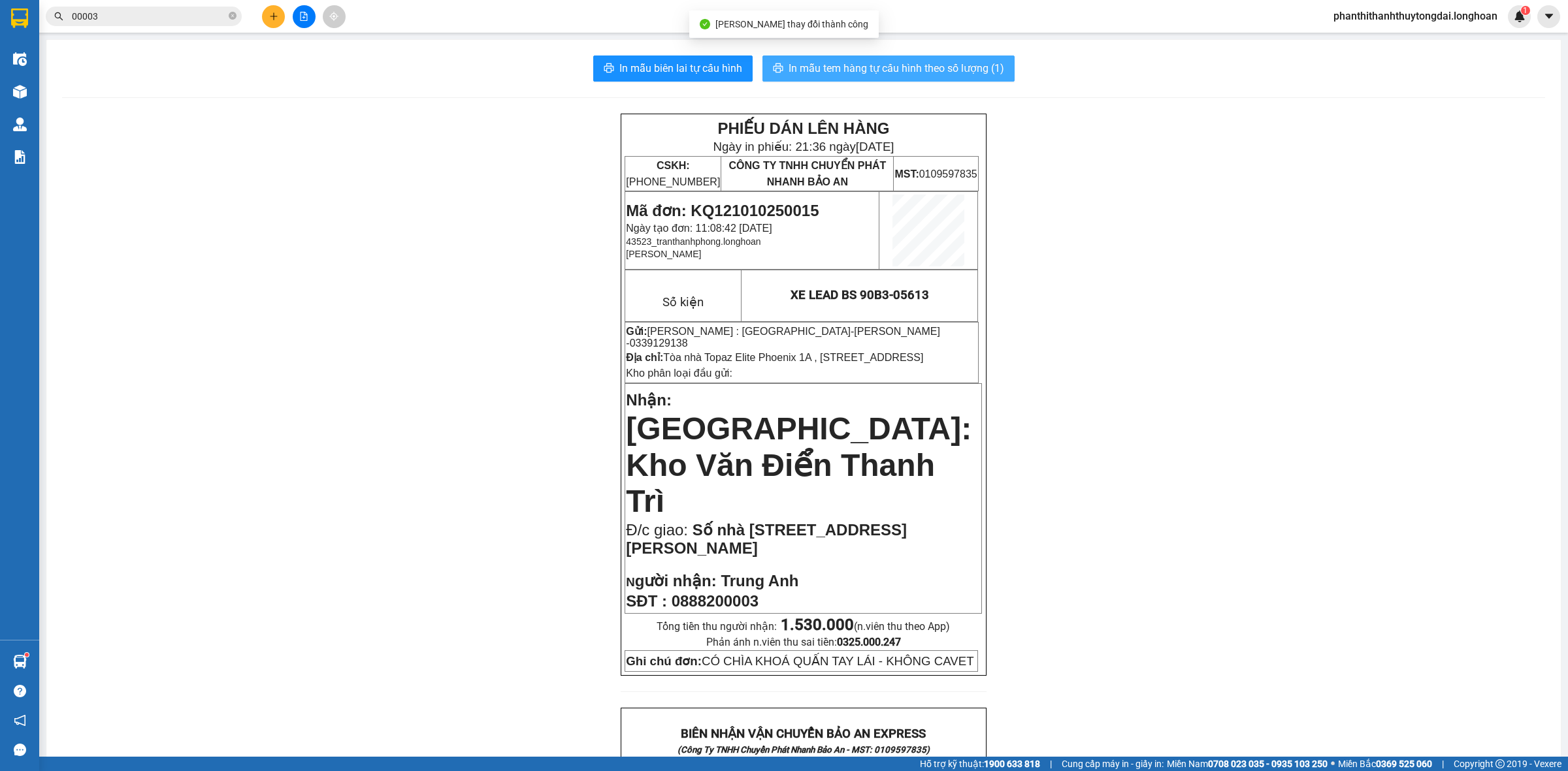
click at [866, 71] on span "In mẫu tem hàng tự cấu hình theo số lượng (1)" at bounding box center [896, 68] width 216 height 16
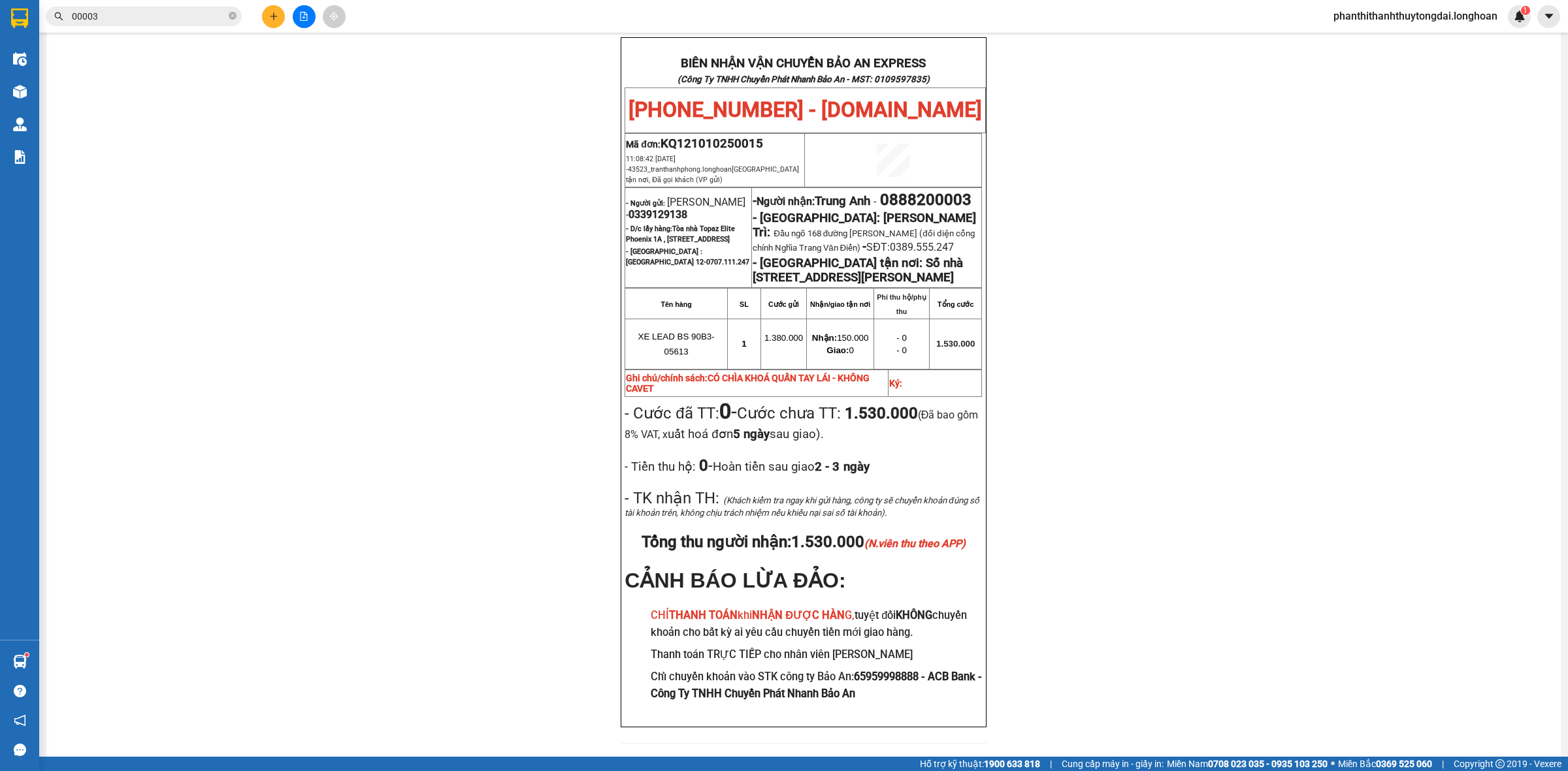
scroll to position [662, 0]
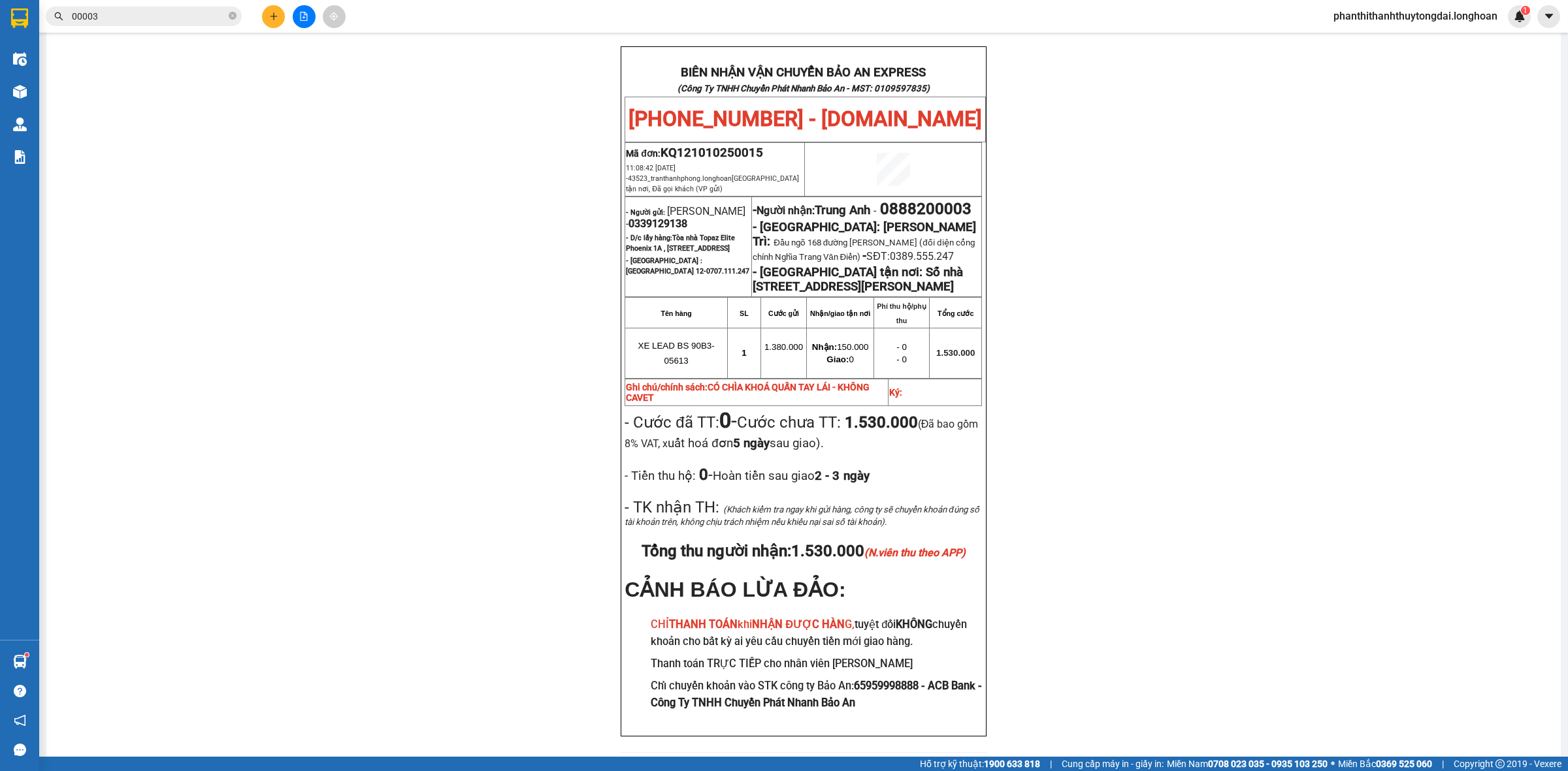
click at [641, 217] on span "0339129138" at bounding box center [657, 223] width 59 height 13
copy span "0339129138"
click at [880, 200] on span "0888200003" at bounding box center [925, 209] width 91 height 18
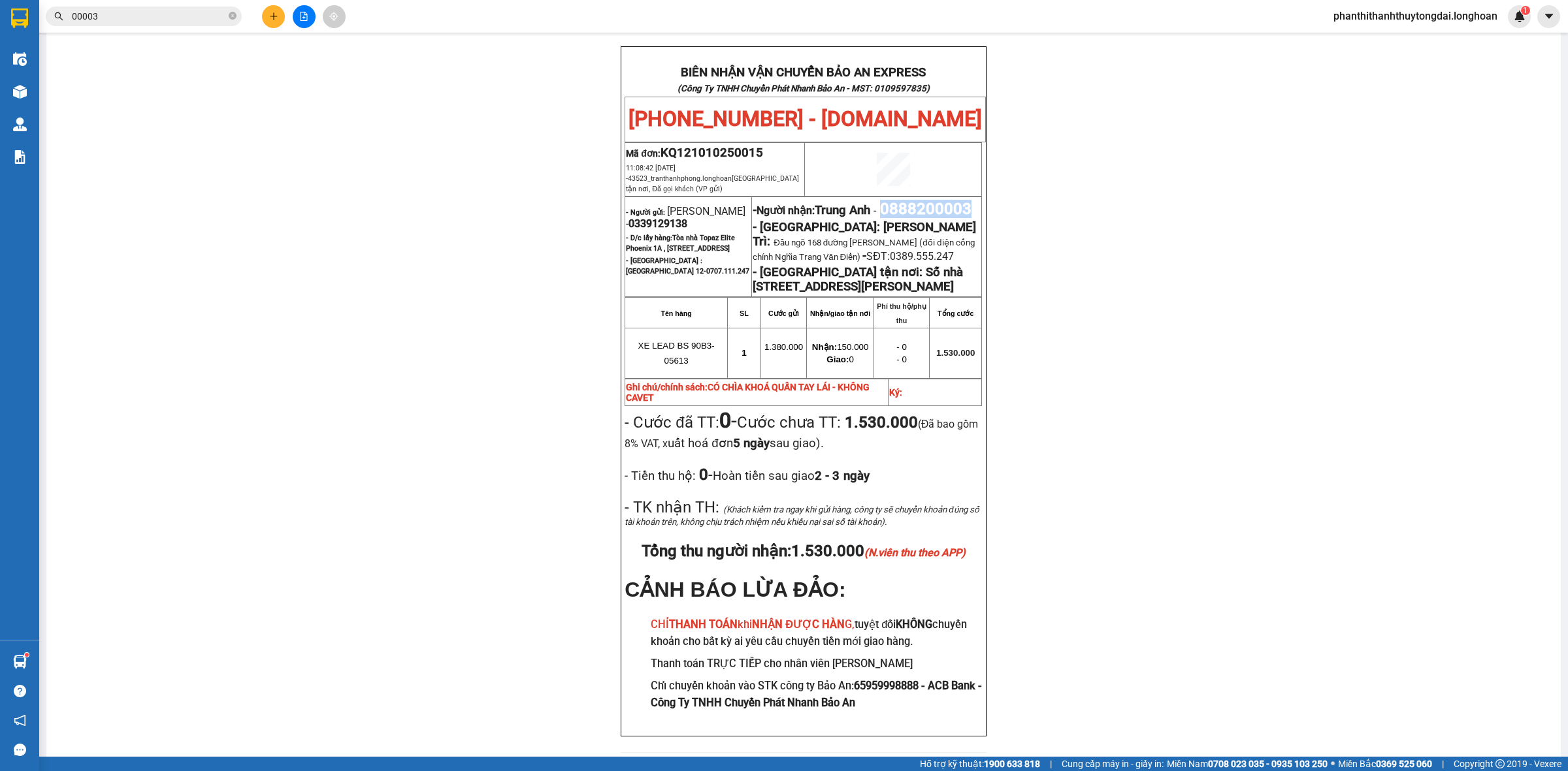
copy span "0888200003"
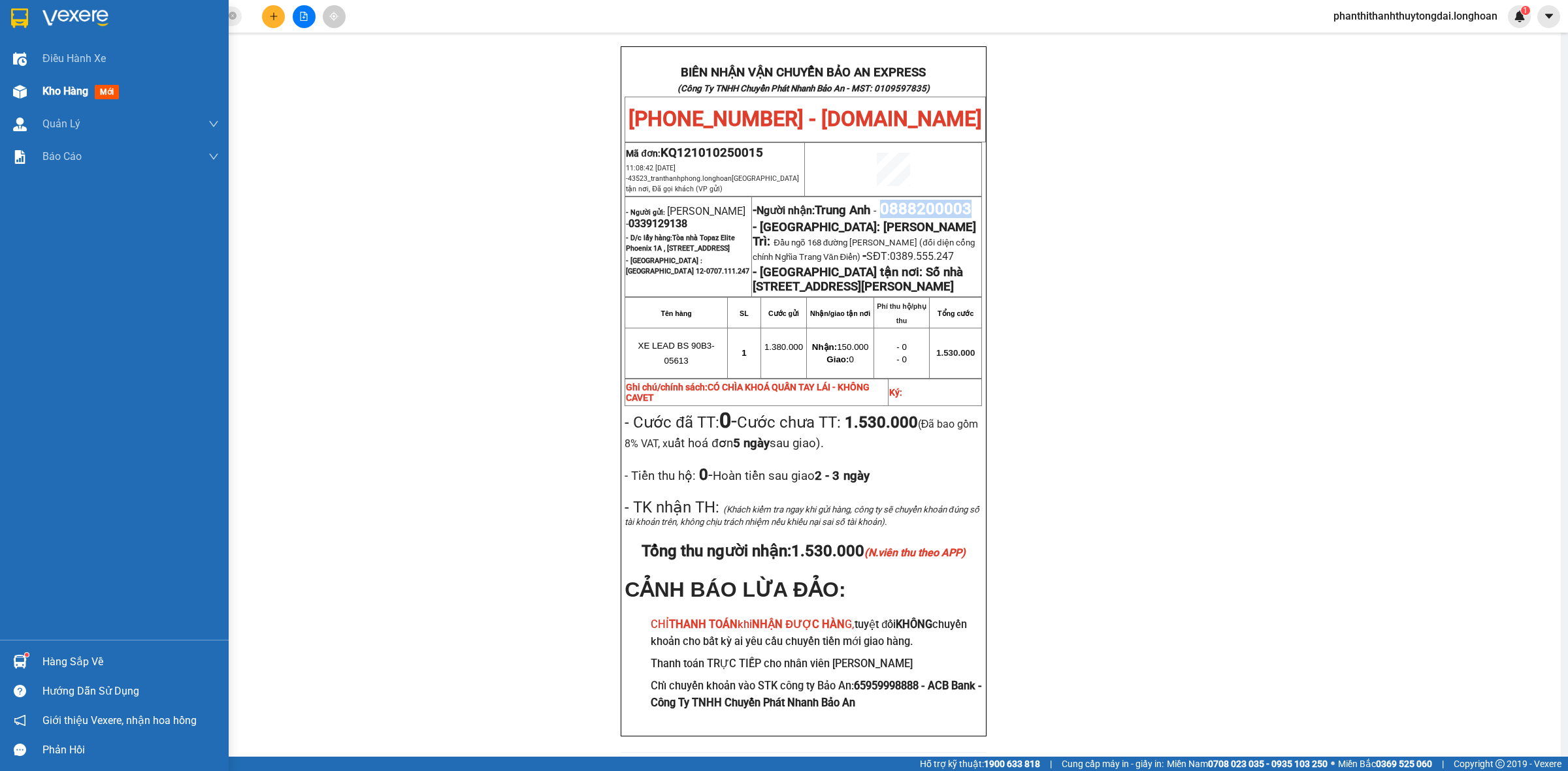
click at [106, 92] on span "mới" at bounding box center [107, 92] width 24 height 14
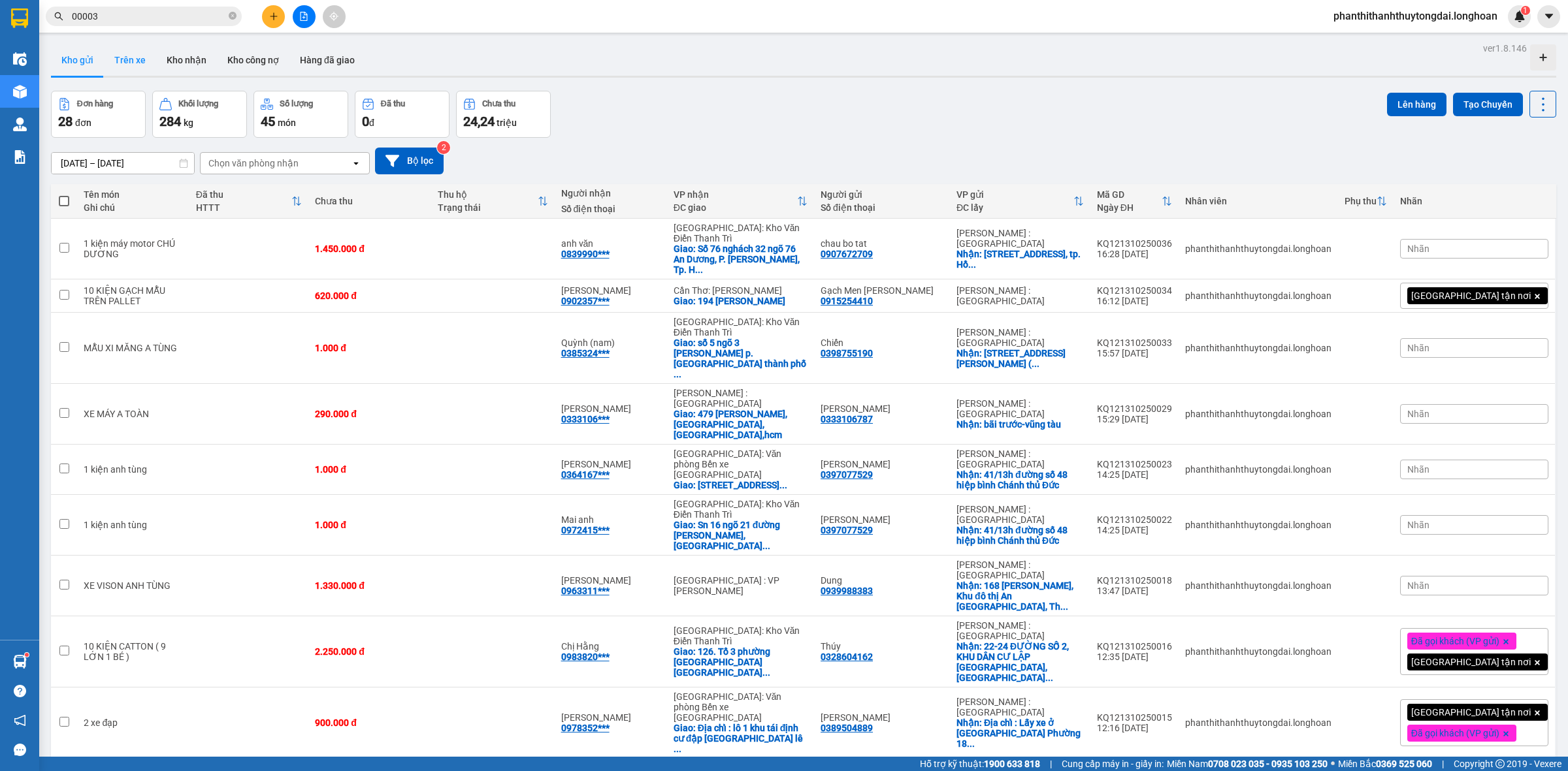
click at [124, 52] on button "Trên xe" at bounding box center [130, 60] width 52 height 32
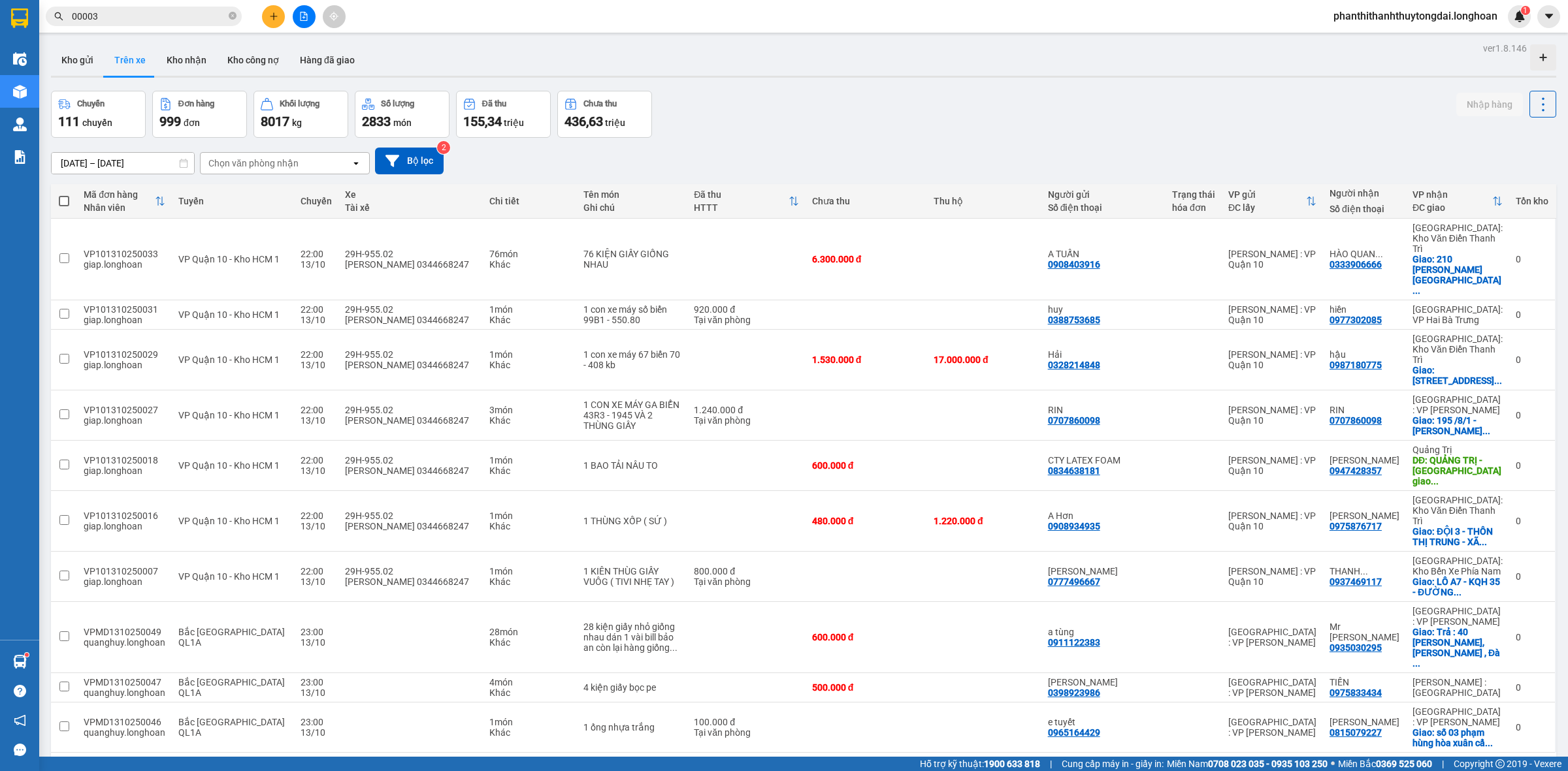
click at [1481, 768] on div "10 / trang" at bounding box center [1502, 774] width 41 height 13
click at [1490, 667] on span "100 / trang" at bounding box center [1494, 664] width 47 height 13
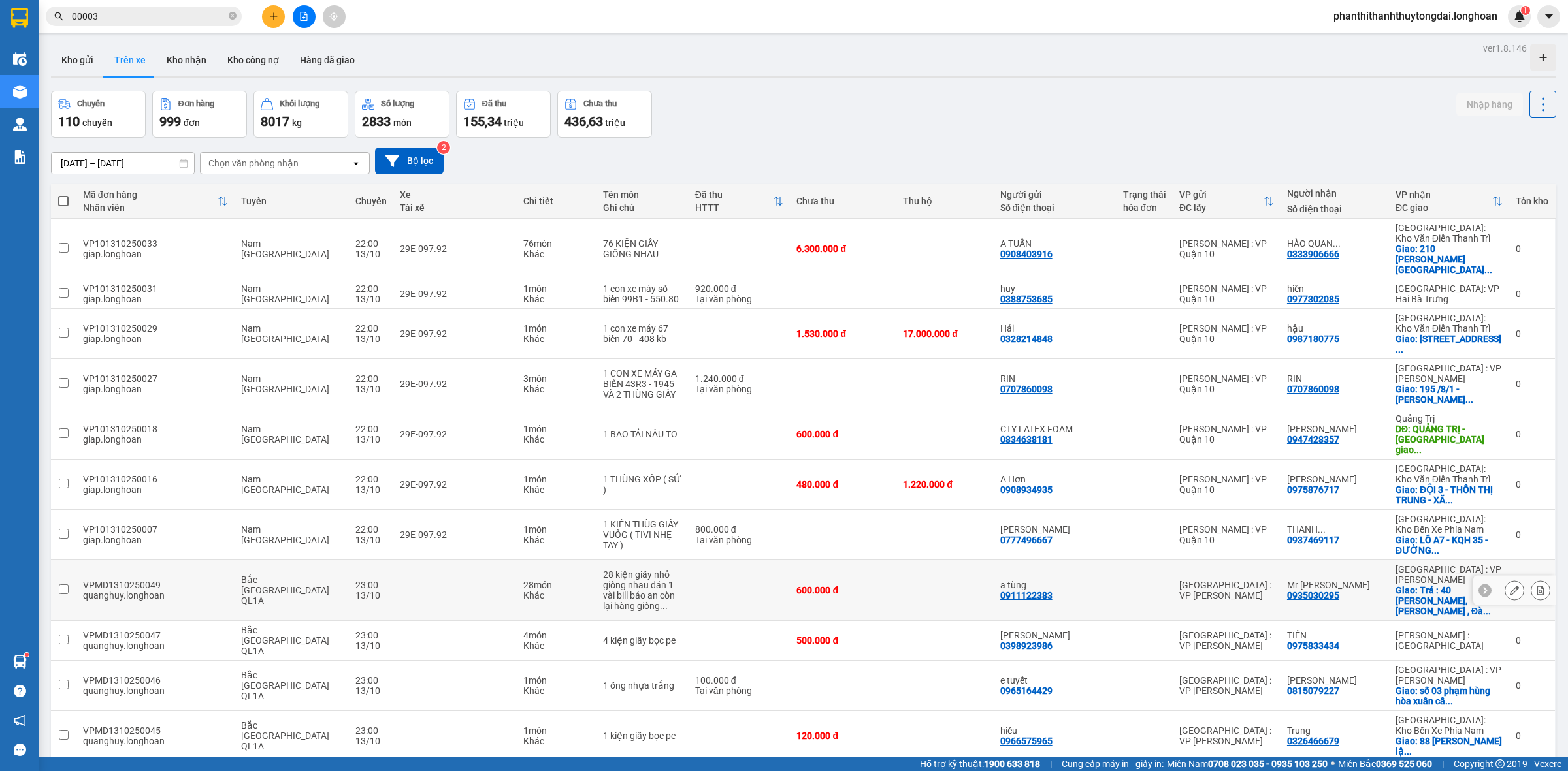
drag, startPoint x: 691, startPoint y: 569, endPoint x: 661, endPoint y: 373, distance: 198.3
click at [784, 384] on div "Tại văn phòng" at bounding box center [740, 389] width 89 height 10
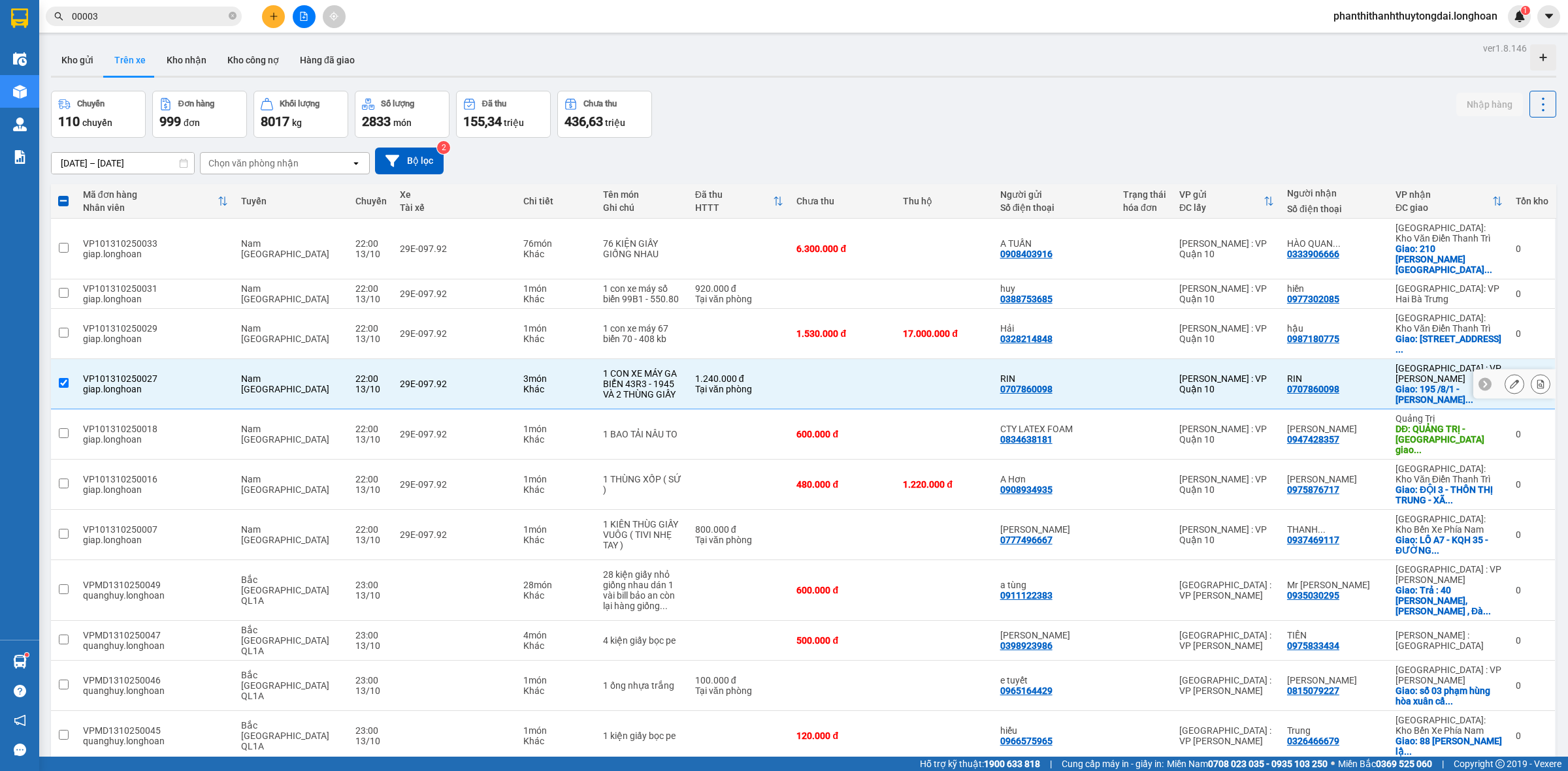
click at [62, 378] on input "checkbox" at bounding box center [63, 383] width 9 height 9
checkbox input "false"
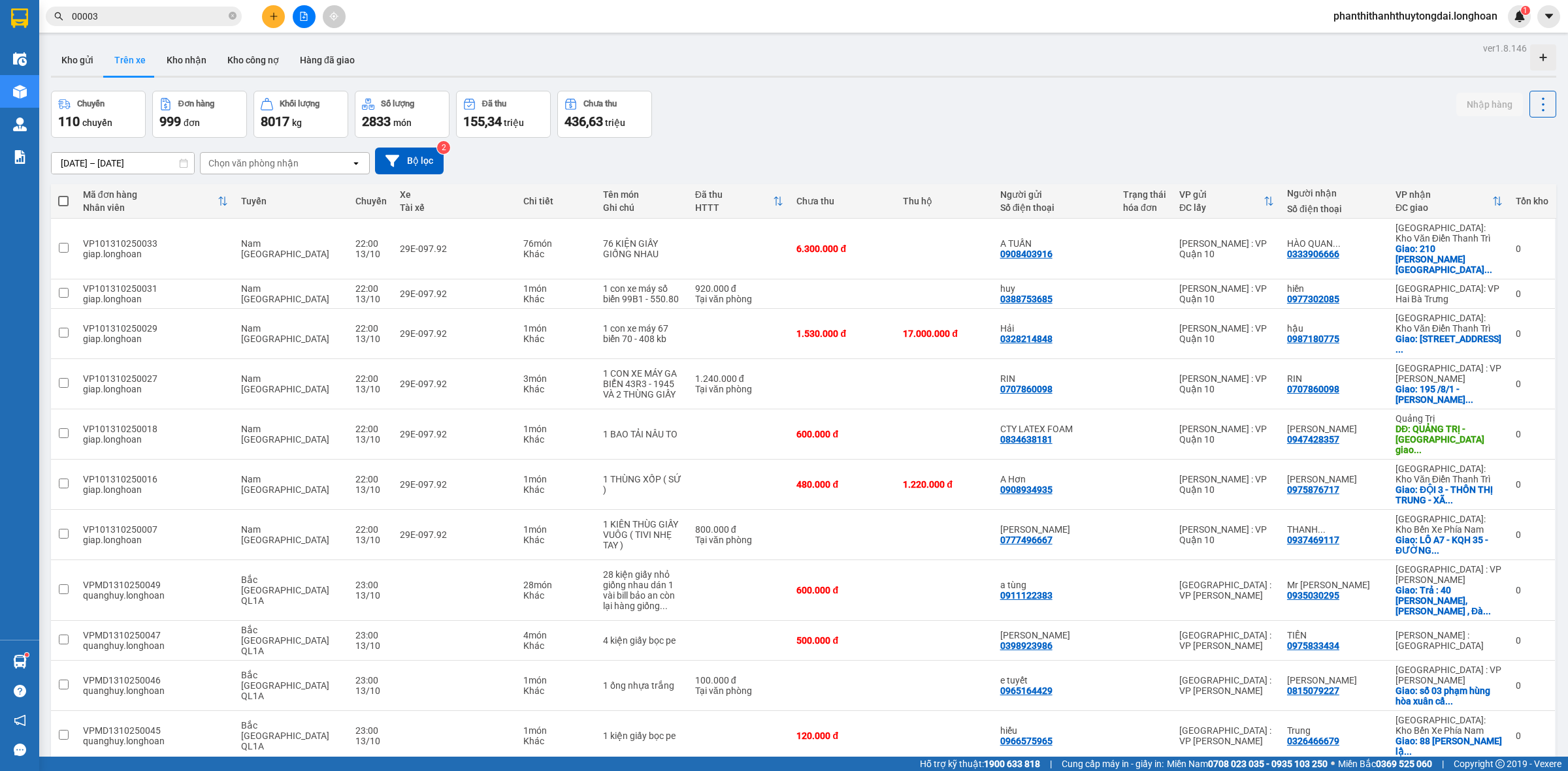
click at [183, 164] on icon at bounding box center [183, 163] width 9 height 9
click at [145, 165] on input "[DATE] – [DATE]" at bounding box center [123, 163] width 142 height 21
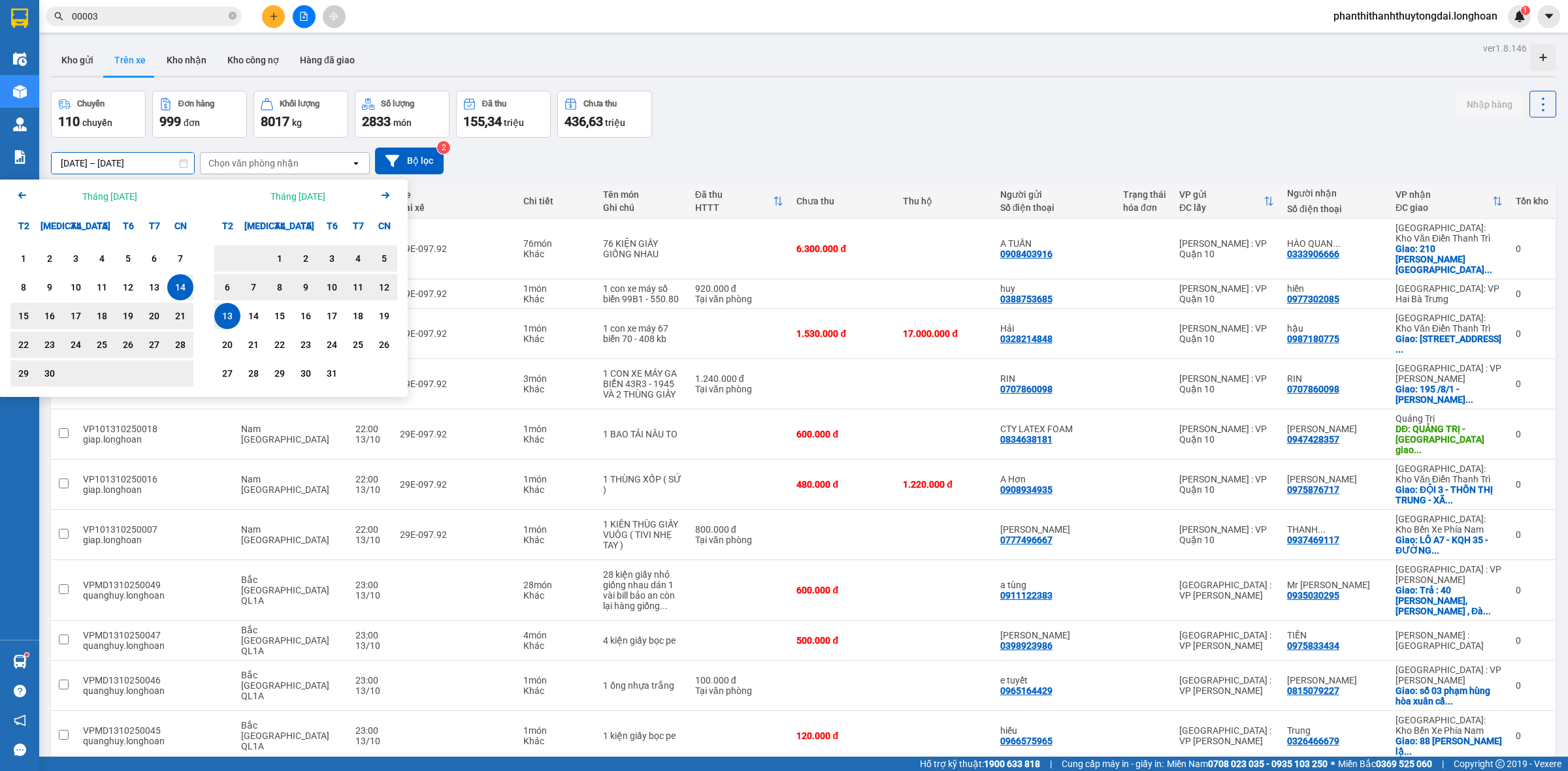
click at [145, 165] on input "[DATE] – [DATE]" at bounding box center [123, 163] width 142 height 21
click at [419, 155] on button "Bộ lọc" at bounding box center [409, 160] width 68 height 26
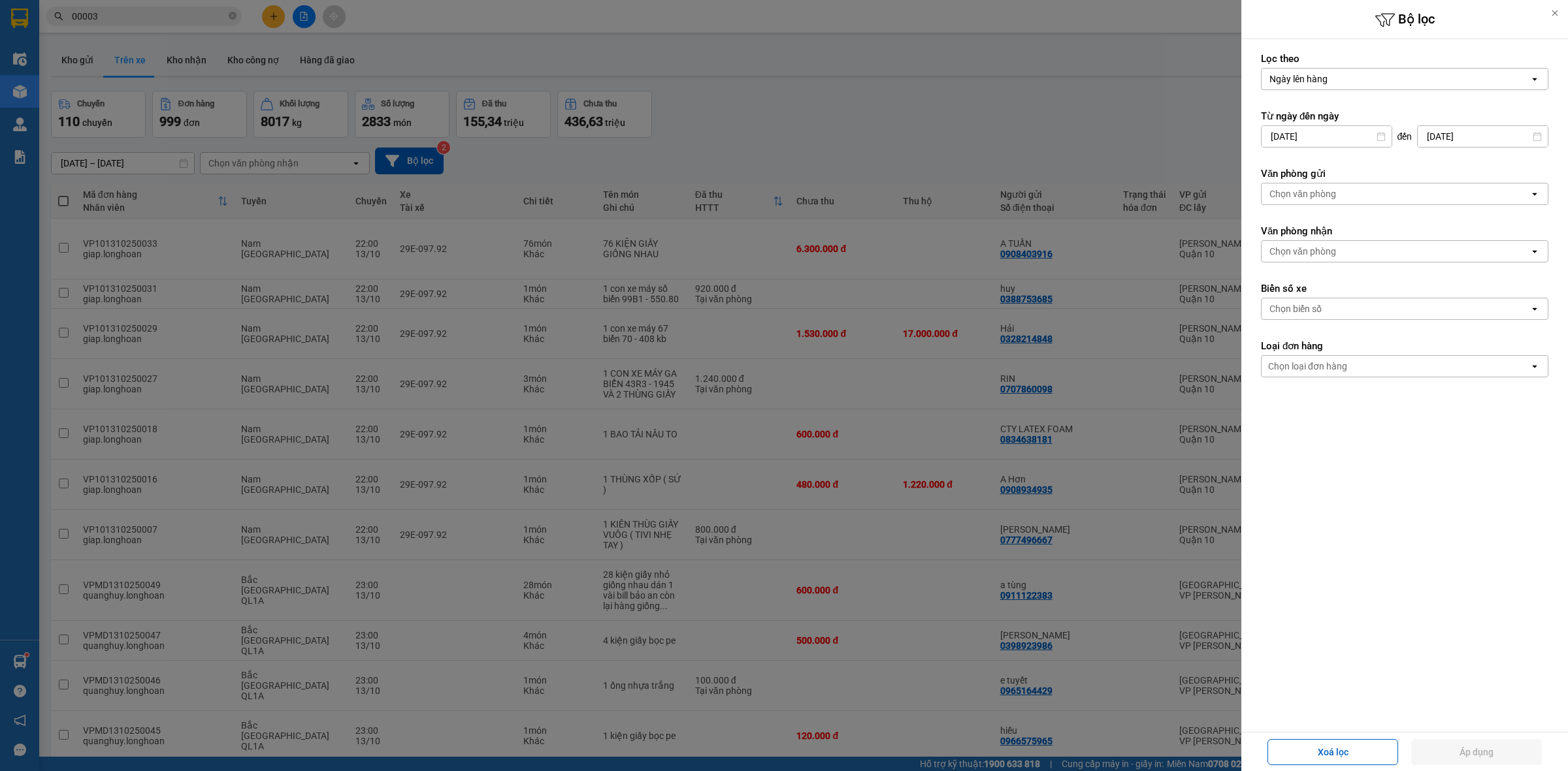
click at [1362, 199] on div "Chọn văn phòng" at bounding box center [1395, 193] width 268 height 21
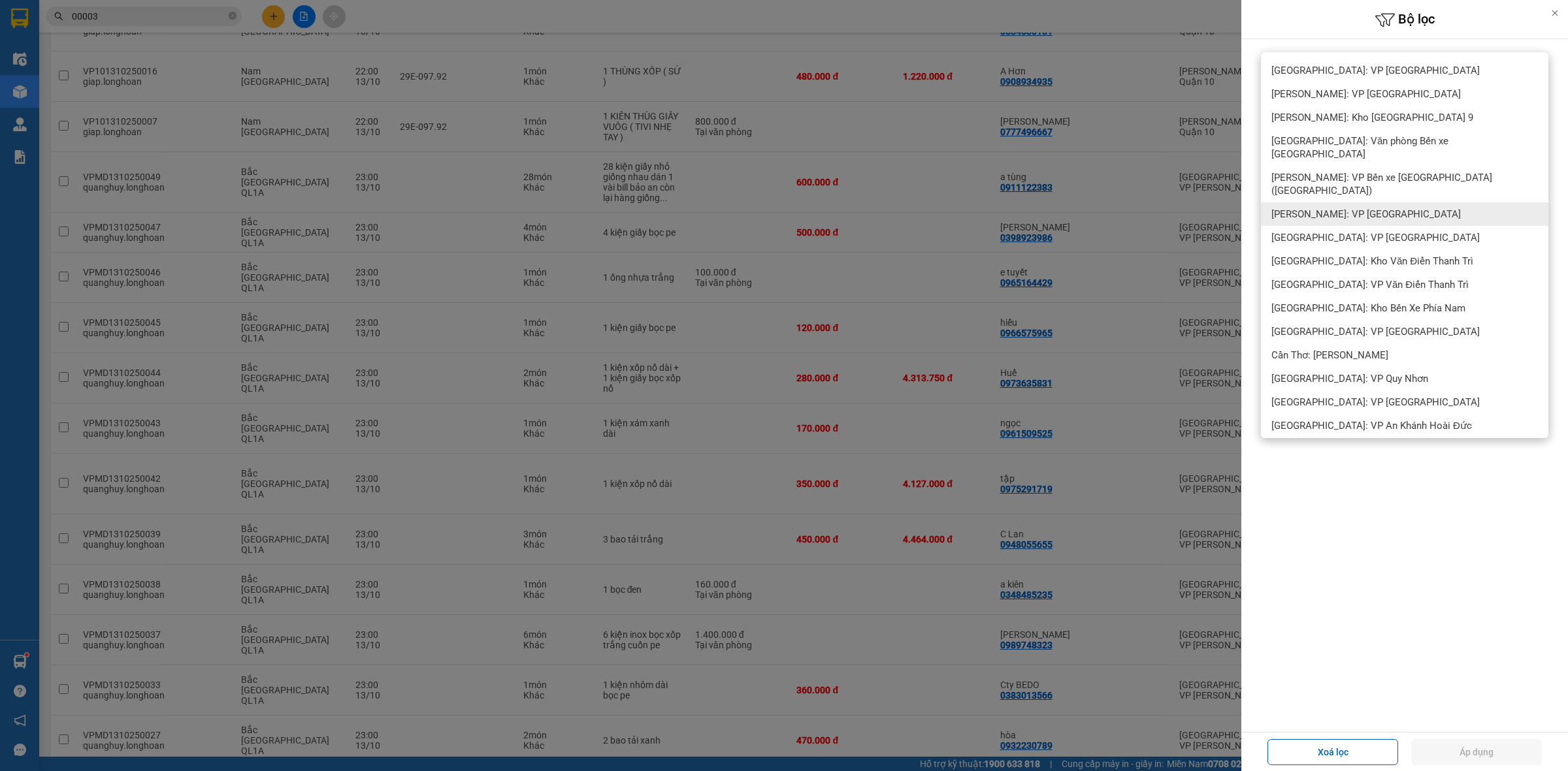
scroll to position [1744, 0]
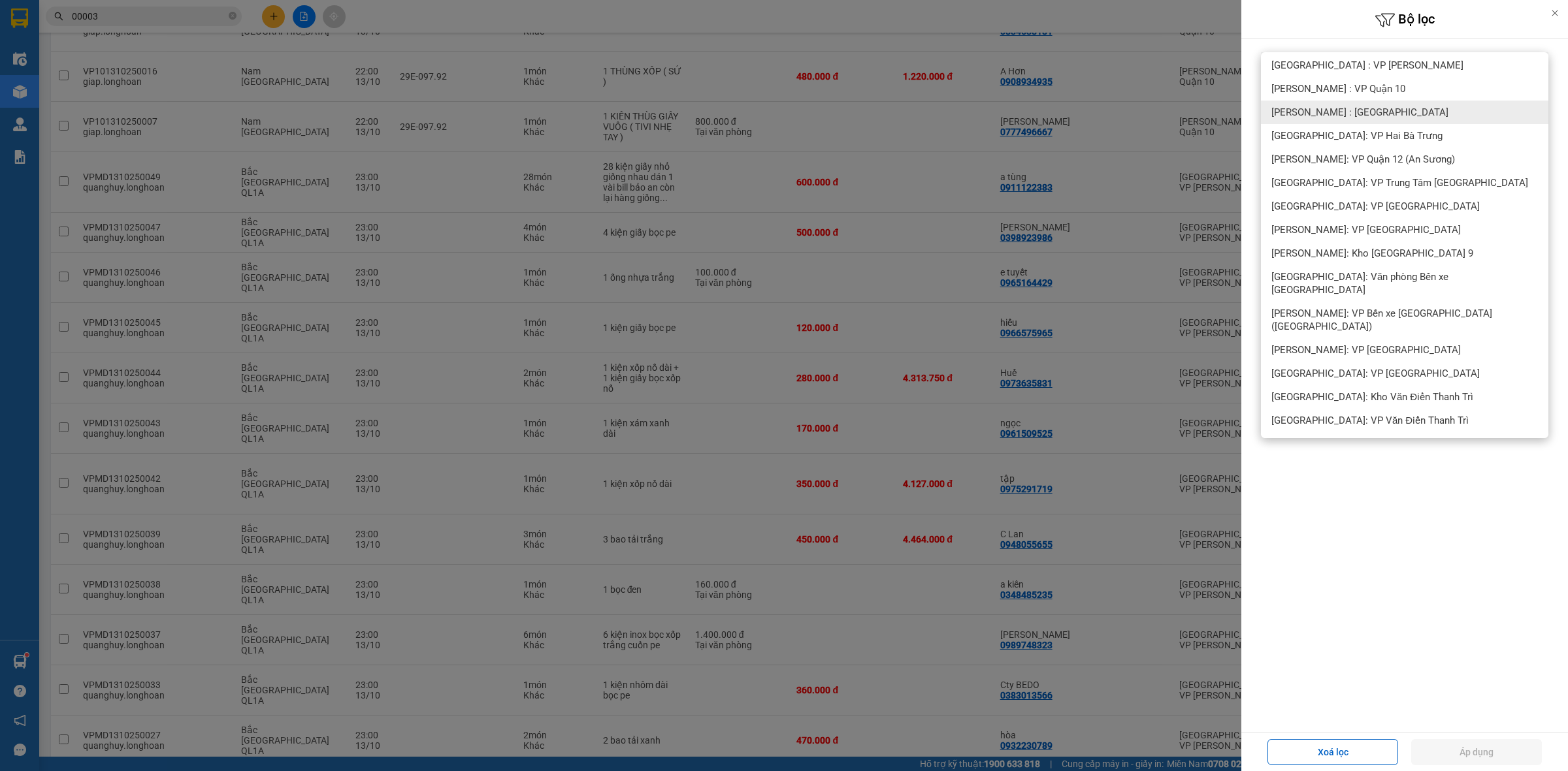
click at [1379, 106] on span "[PERSON_NAME] : [GEOGRAPHIC_DATA]" at bounding box center [1360, 112] width 177 height 13
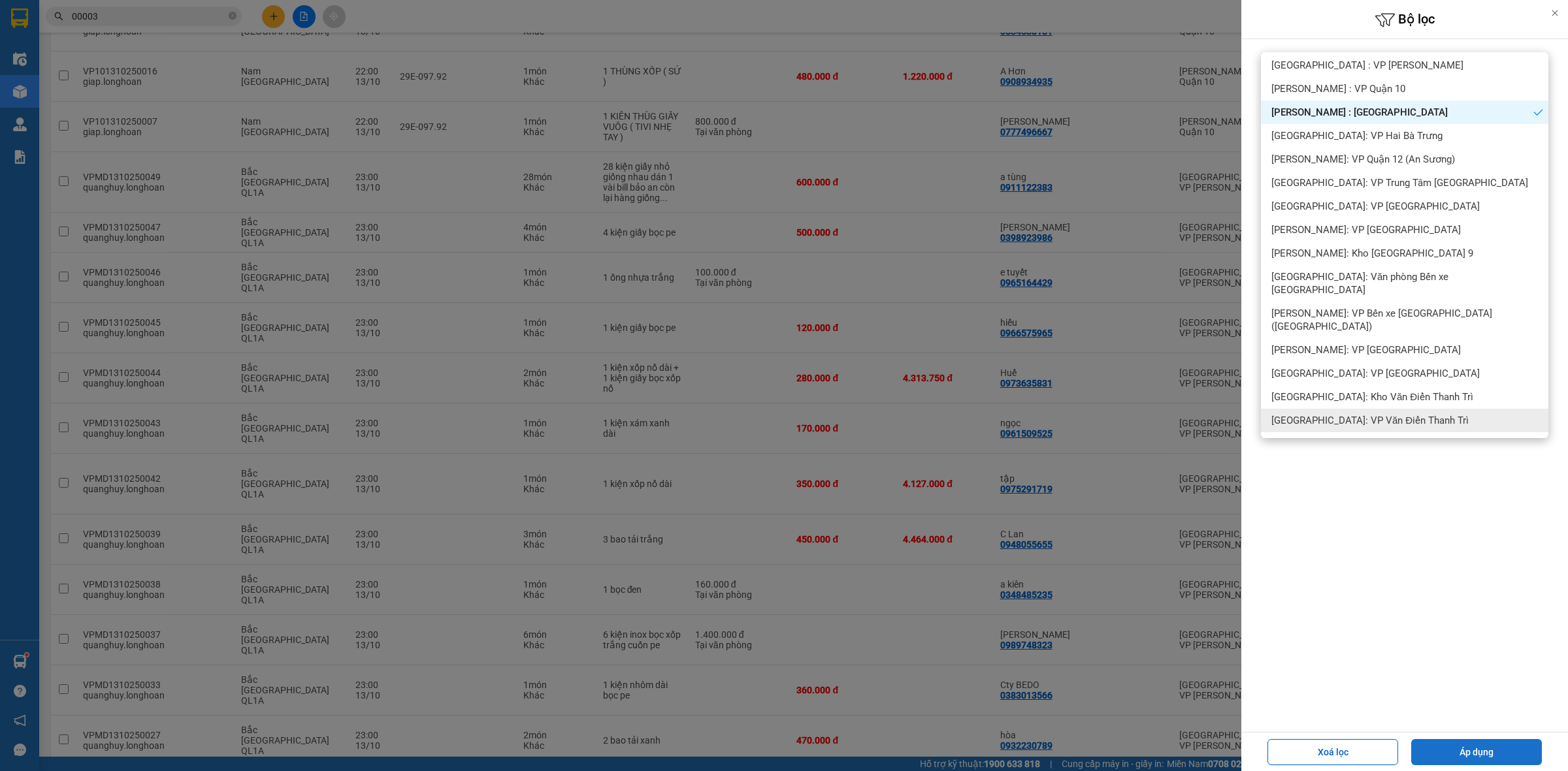
click at [1472, 743] on button "Áp dụng" at bounding box center [1476, 752] width 130 height 26
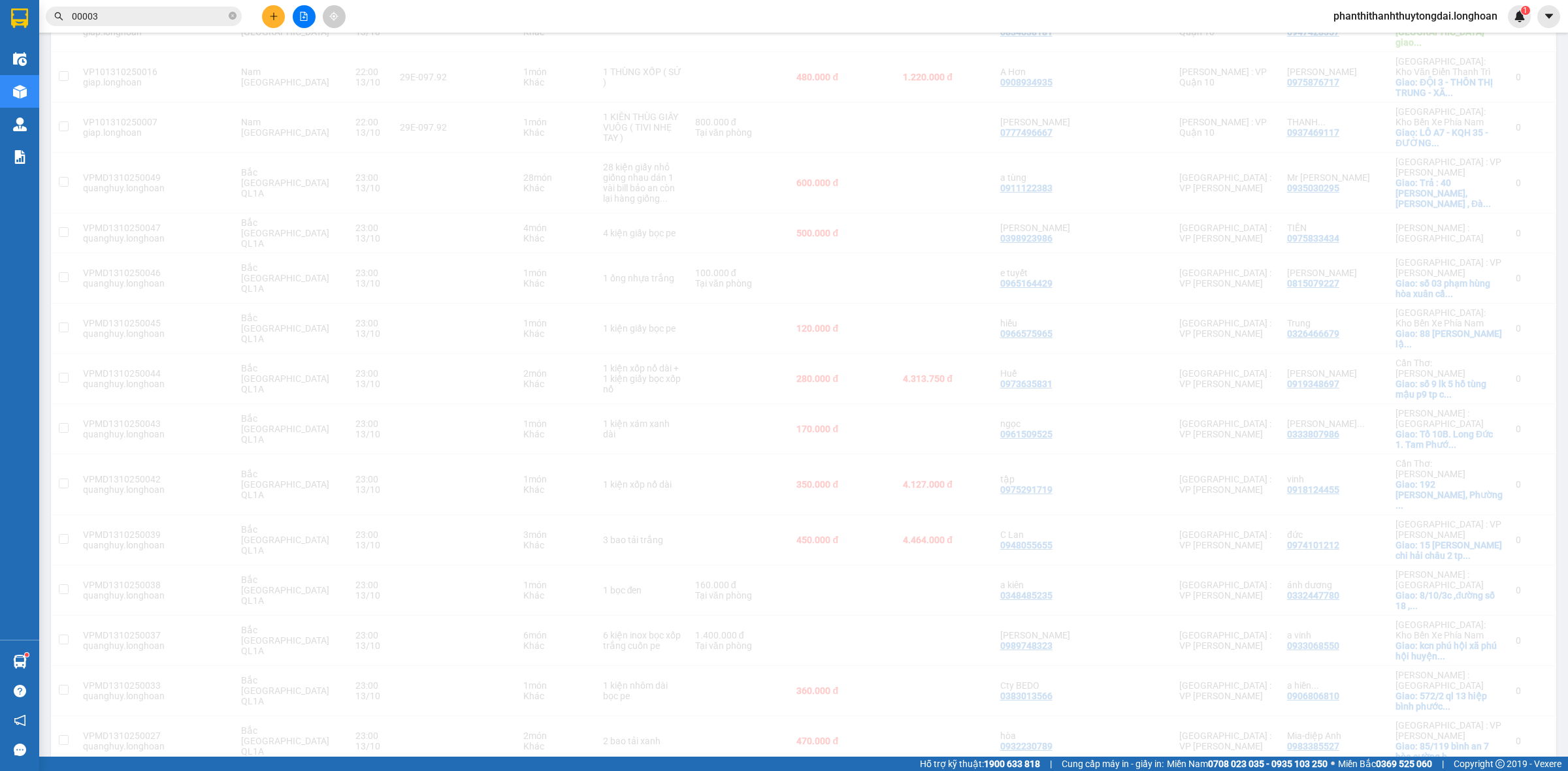
scroll to position [0, 0]
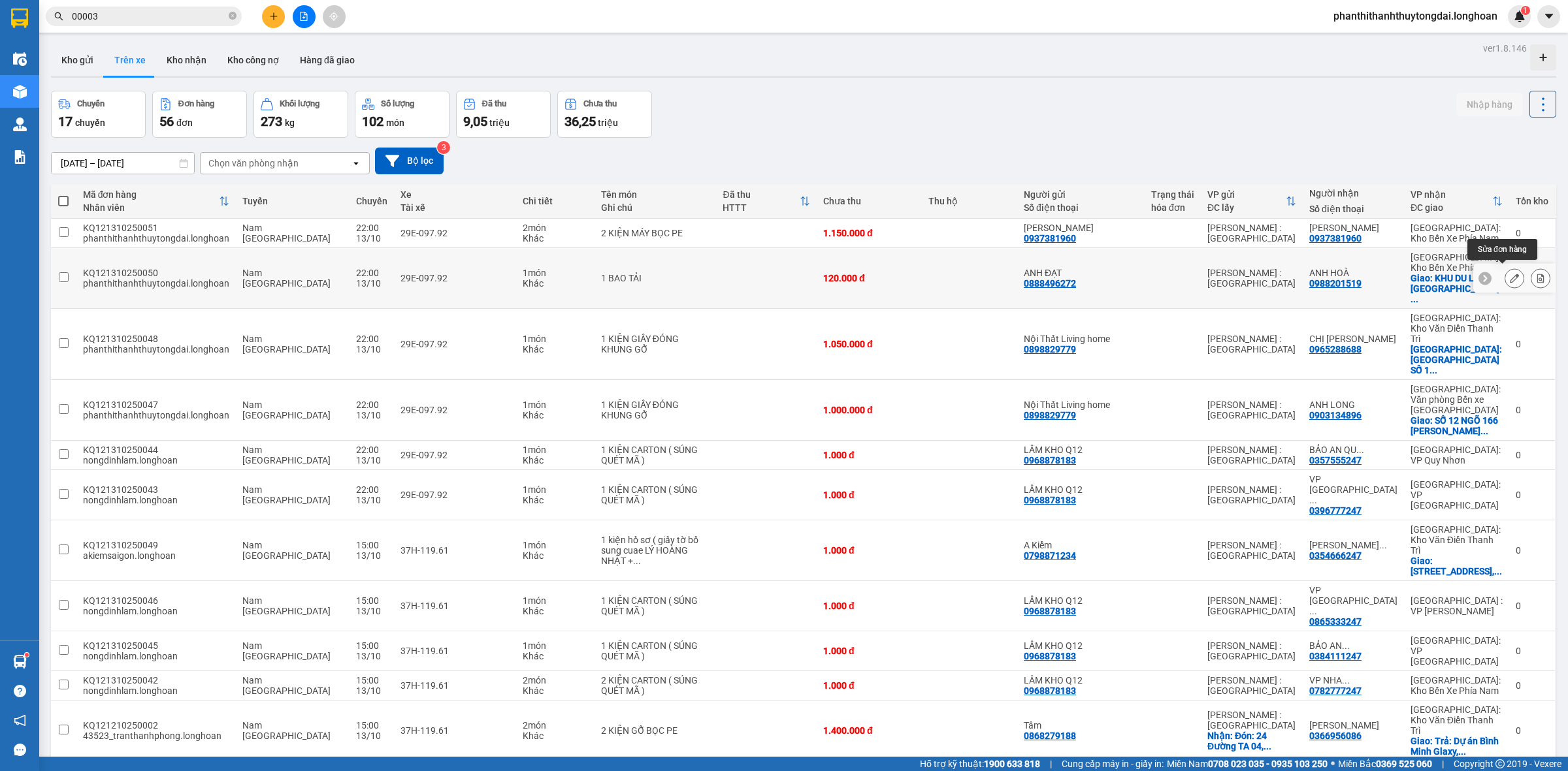
click at [1505, 273] on button at bounding box center [1513, 279] width 18 height 23
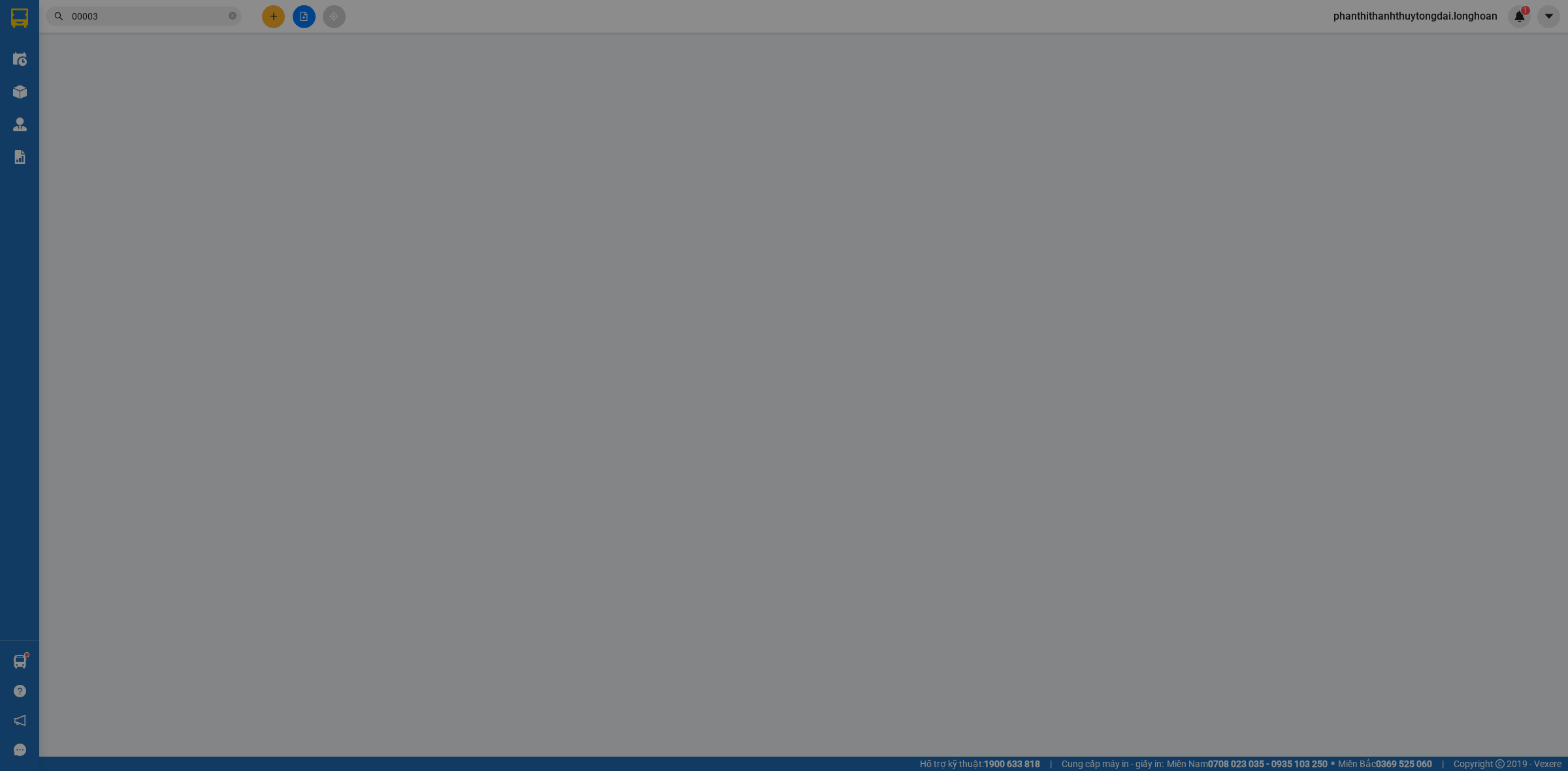
type input "0888496272"
type input "ANH ĐẠT"
type input "0988201519"
type input "ANH HOÀ"
checkbox input "true"
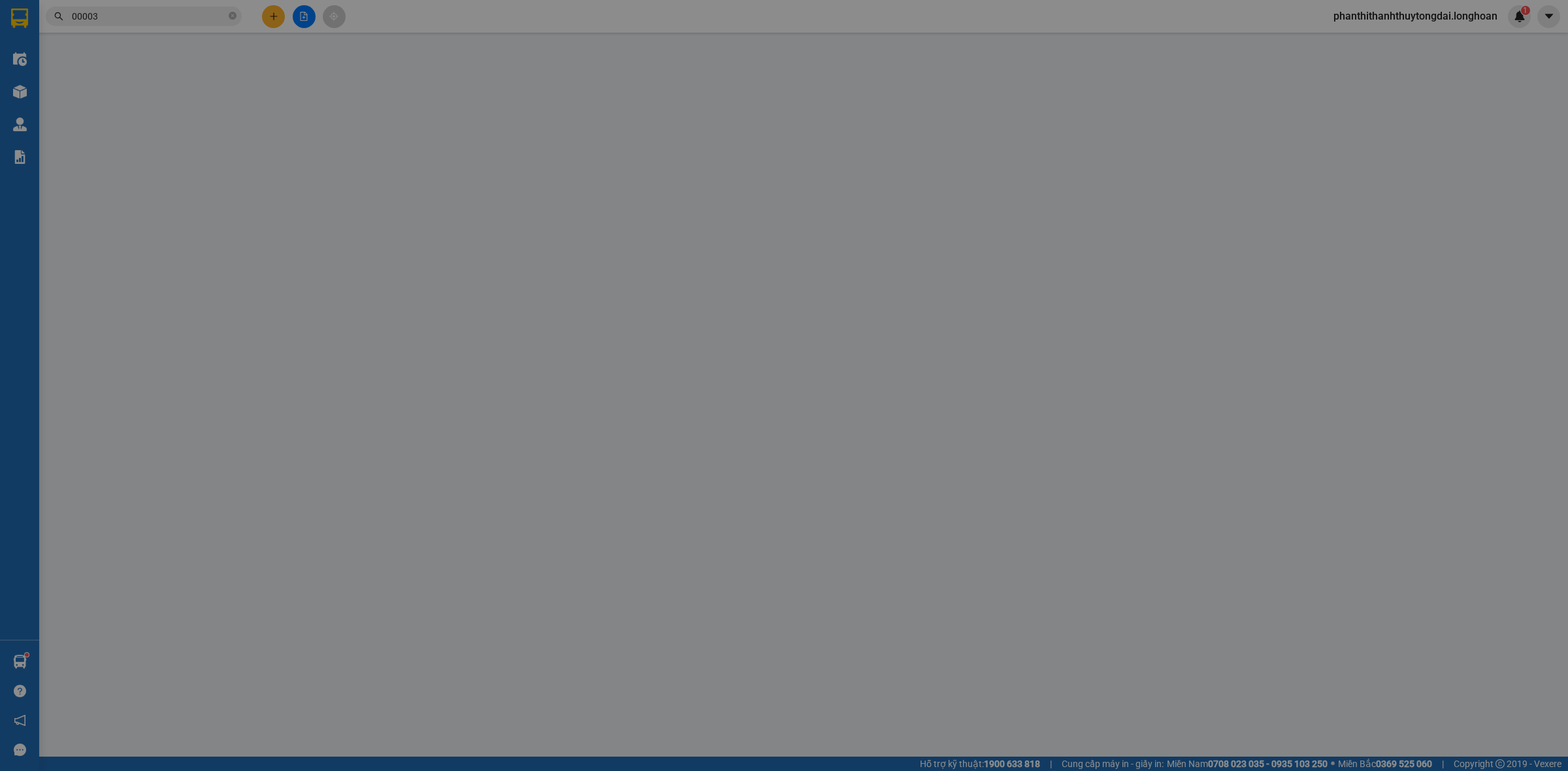
type input "KHU DU LỊCH [GEOGRAPHIC_DATA]"
type input "0"
type input "120.000"
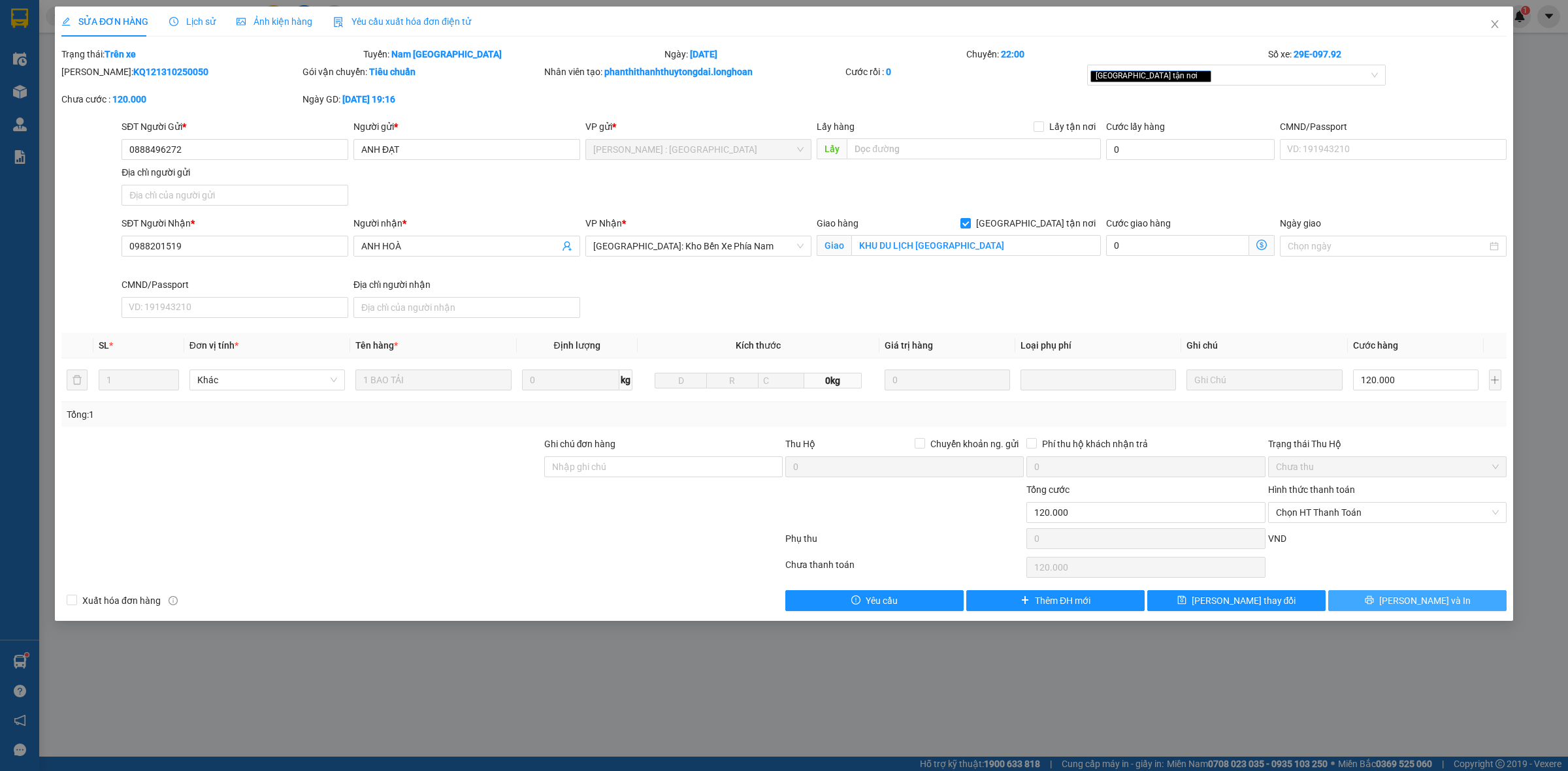
click at [1438, 604] on span "[PERSON_NAME] và In" at bounding box center [1424, 601] width 91 height 14
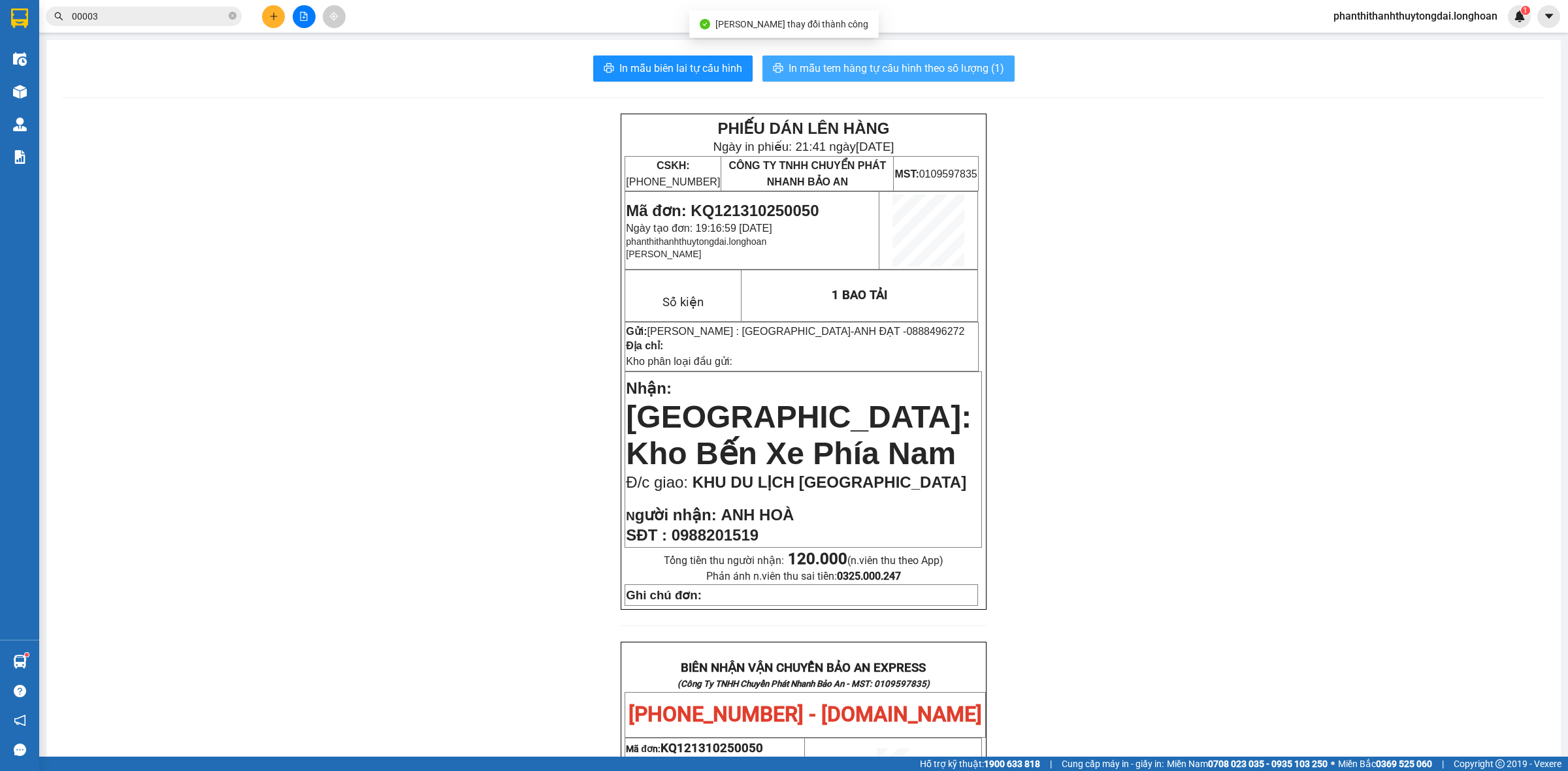
click at [923, 64] on span "In mẫu tem hàng tự cấu hình theo số lượng (1)" at bounding box center [896, 68] width 216 height 16
click at [165, 20] on input "00003" at bounding box center [148, 16] width 154 height 14
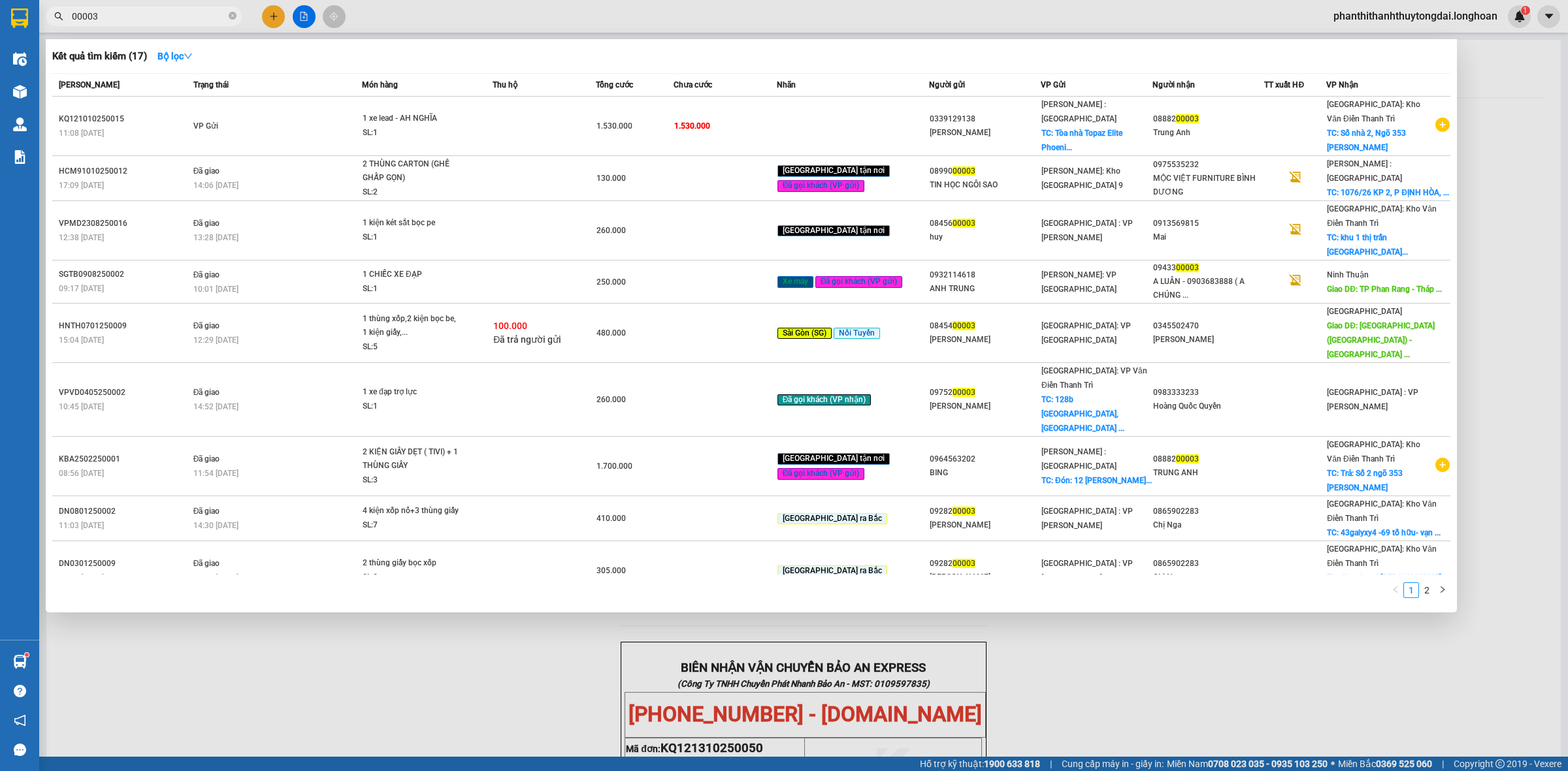
click at [165, 20] on input "00003" at bounding box center [148, 16] width 154 height 14
paste input "908848218"
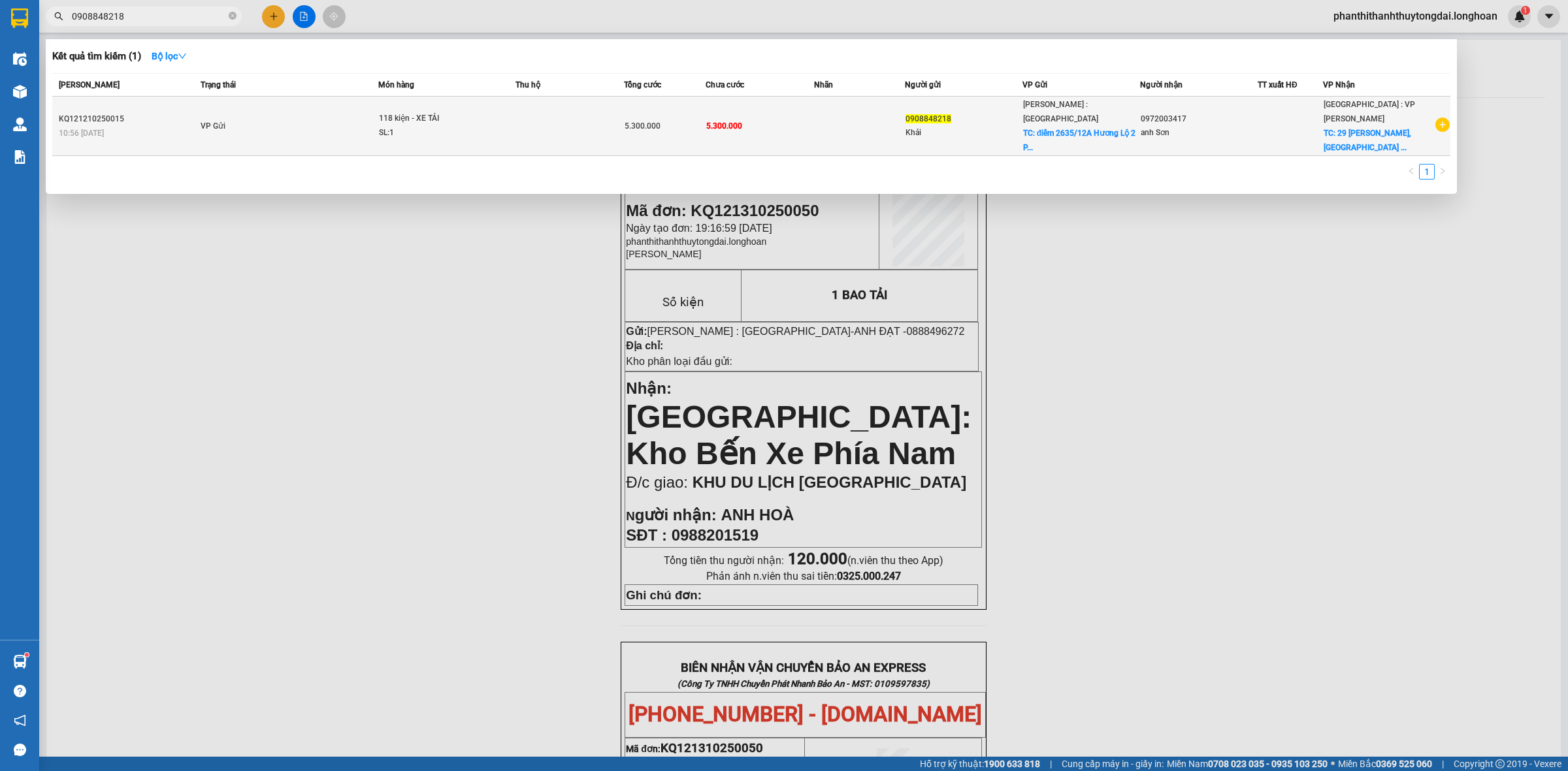
type input "0908848218"
click at [327, 116] on td "VP Gửi" at bounding box center [288, 126] width 181 height 60
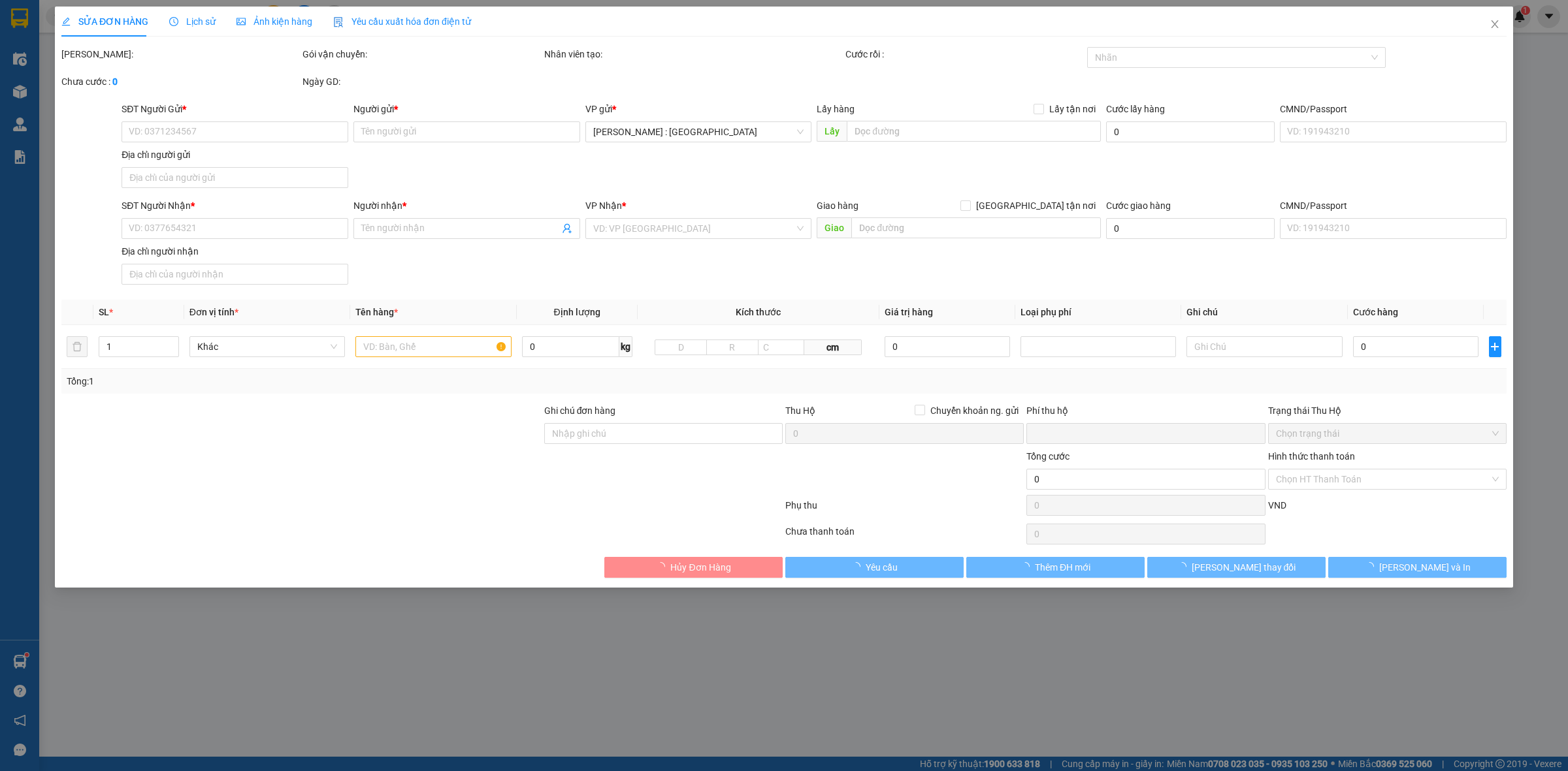
type input "0908848218"
type input "Khải"
checkbox input "true"
type input "điểm 2635/12A Hương Lộ 2 P .[GEOGRAPHIC_DATA] [GEOGRAPHIC_DATA]"
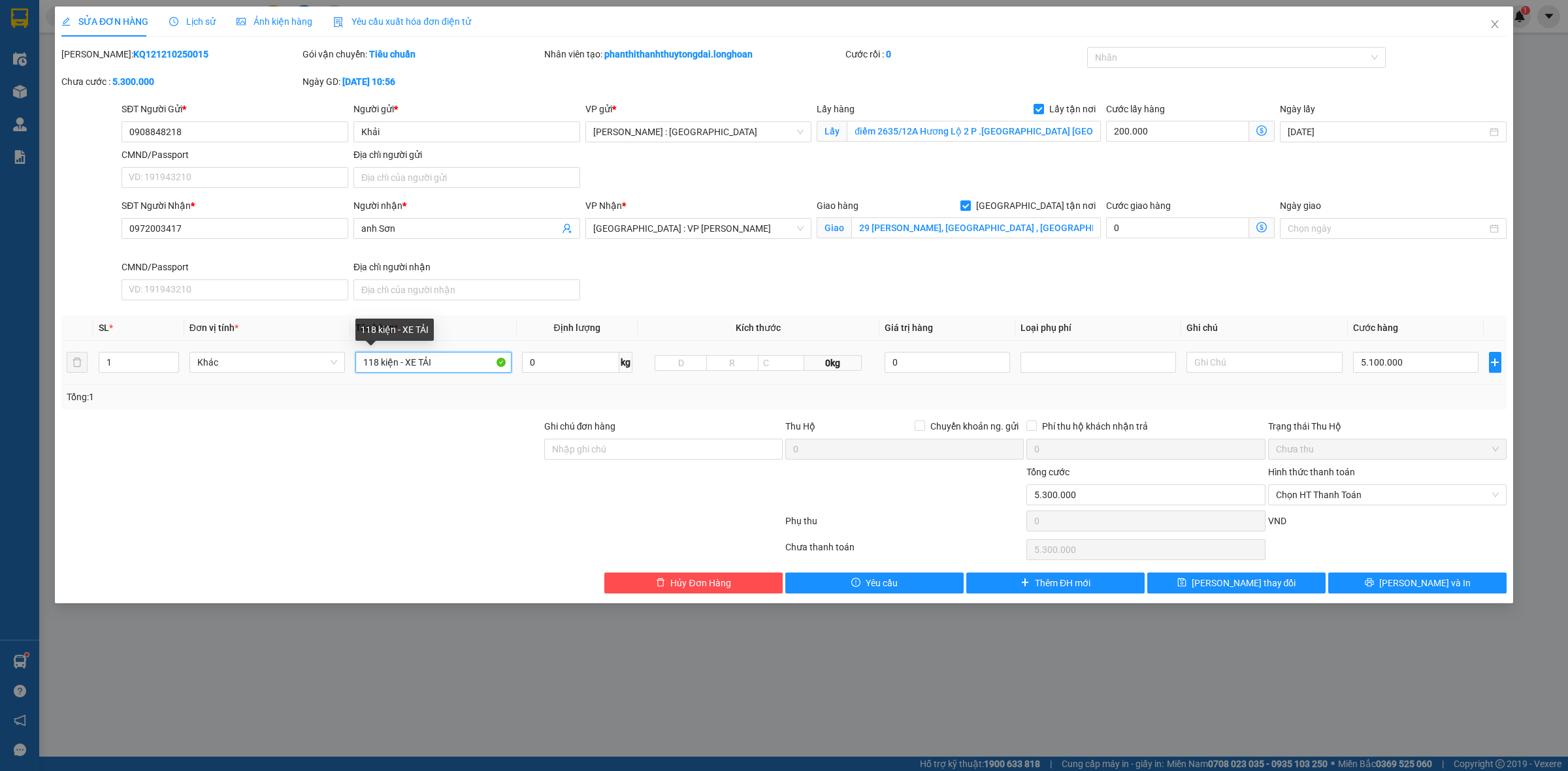
click at [447, 361] on input "118 kiện - XE TẢI" at bounding box center [433, 362] width 155 height 21
click at [161, 364] on input "1" at bounding box center [139, 362] width 79 height 20
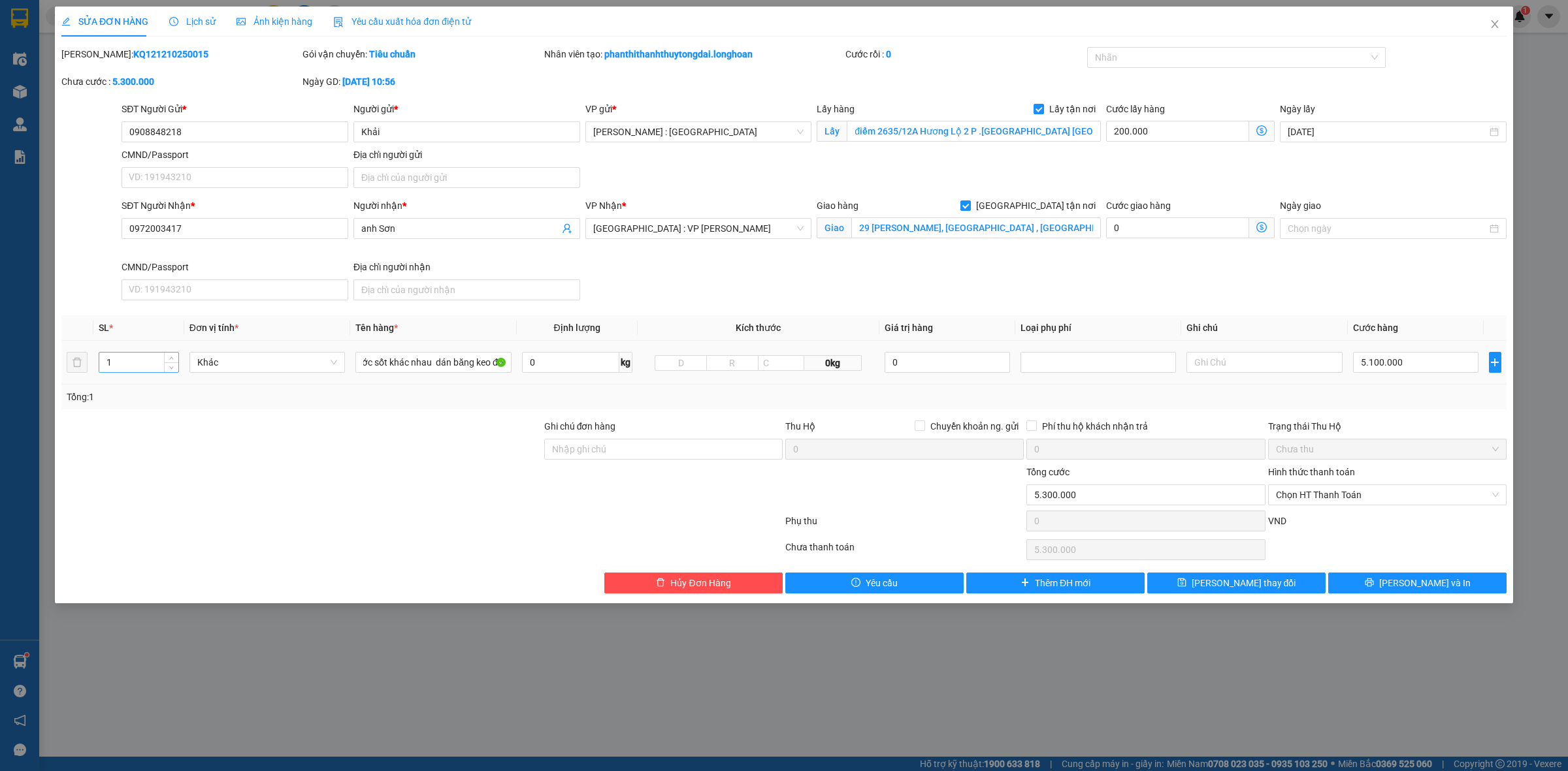
scroll to position [0, 0]
click at [161, 364] on input "1" at bounding box center [139, 362] width 79 height 20
click at [194, 468] on div at bounding box center [302, 488] width 483 height 46
click at [1268, 59] on div at bounding box center [1230, 57] width 280 height 15
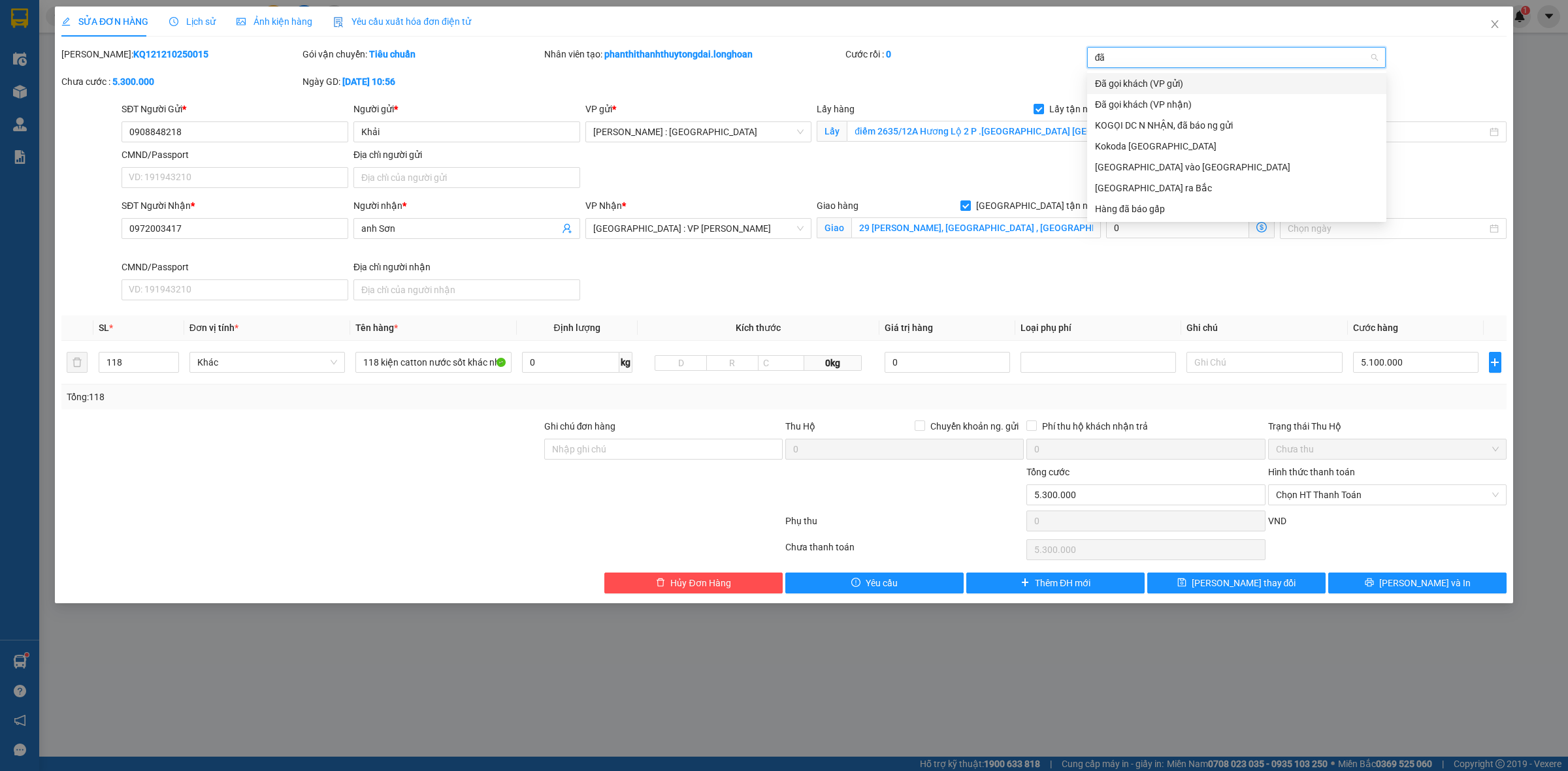
click at [1239, 80] on div "Đã gọi khách (VP gửi)" at bounding box center [1237, 83] width 284 height 14
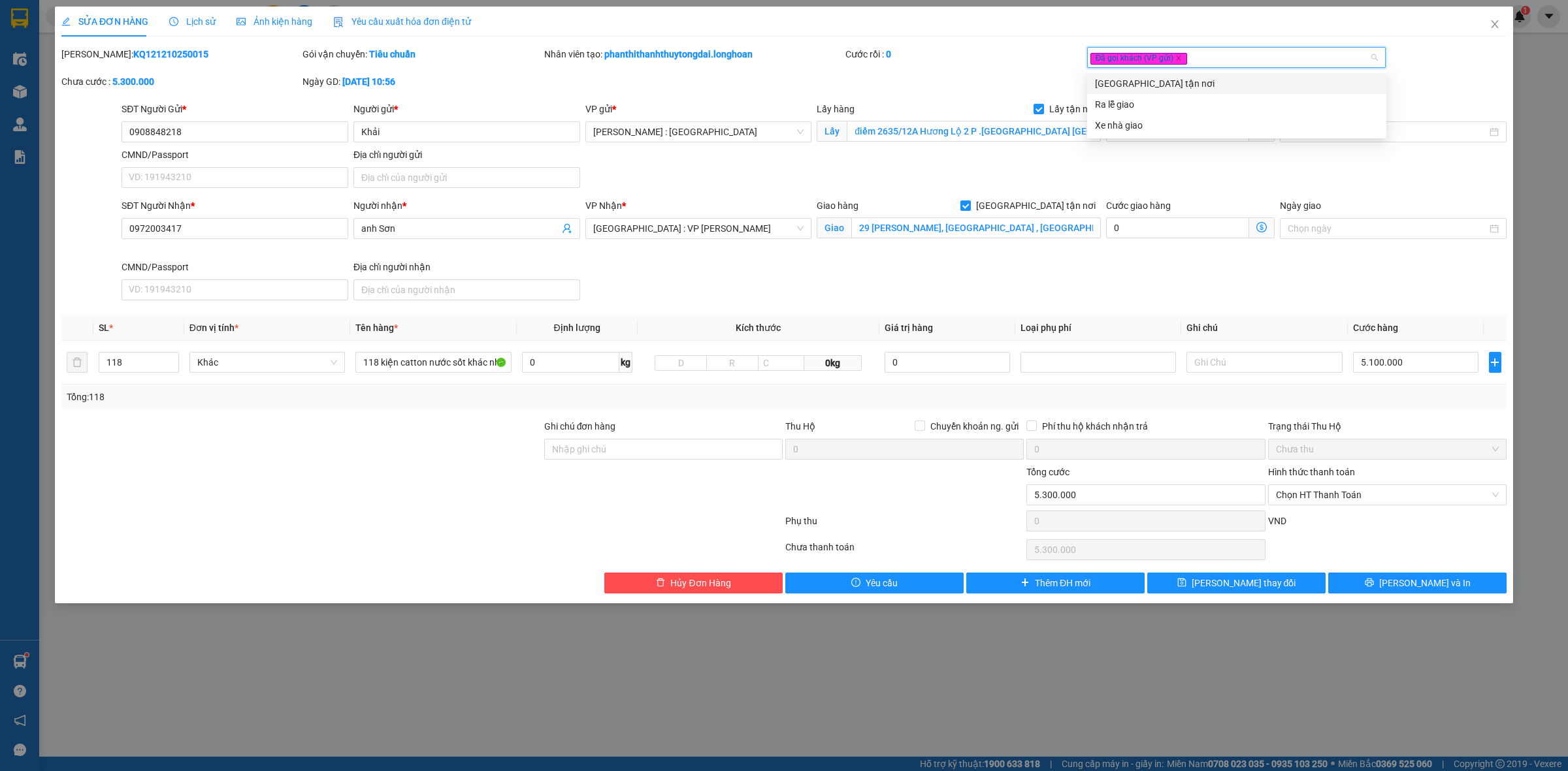
click at [1261, 68] on div "Đã gọi khách (VP gửi) giao" at bounding box center [1237, 60] width 299 height 26
click at [1223, 60] on div "Đã gọi khách (VP gửi)" at bounding box center [1230, 57] width 280 height 15
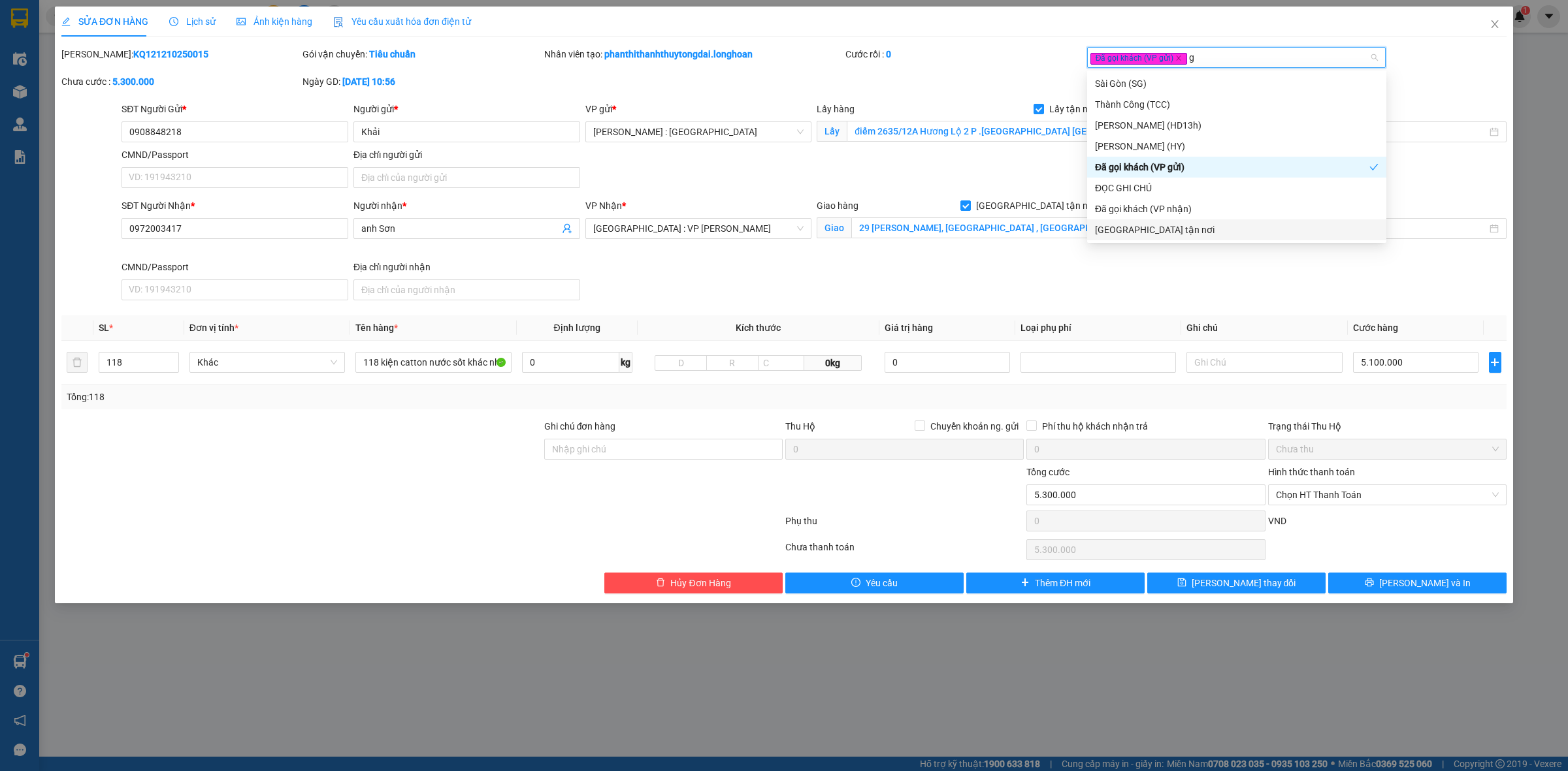
click at [1177, 226] on div "[GEOGRAPHIC_DATA] tận nơi" at bounding box center [1237, 229] width 284 height 14
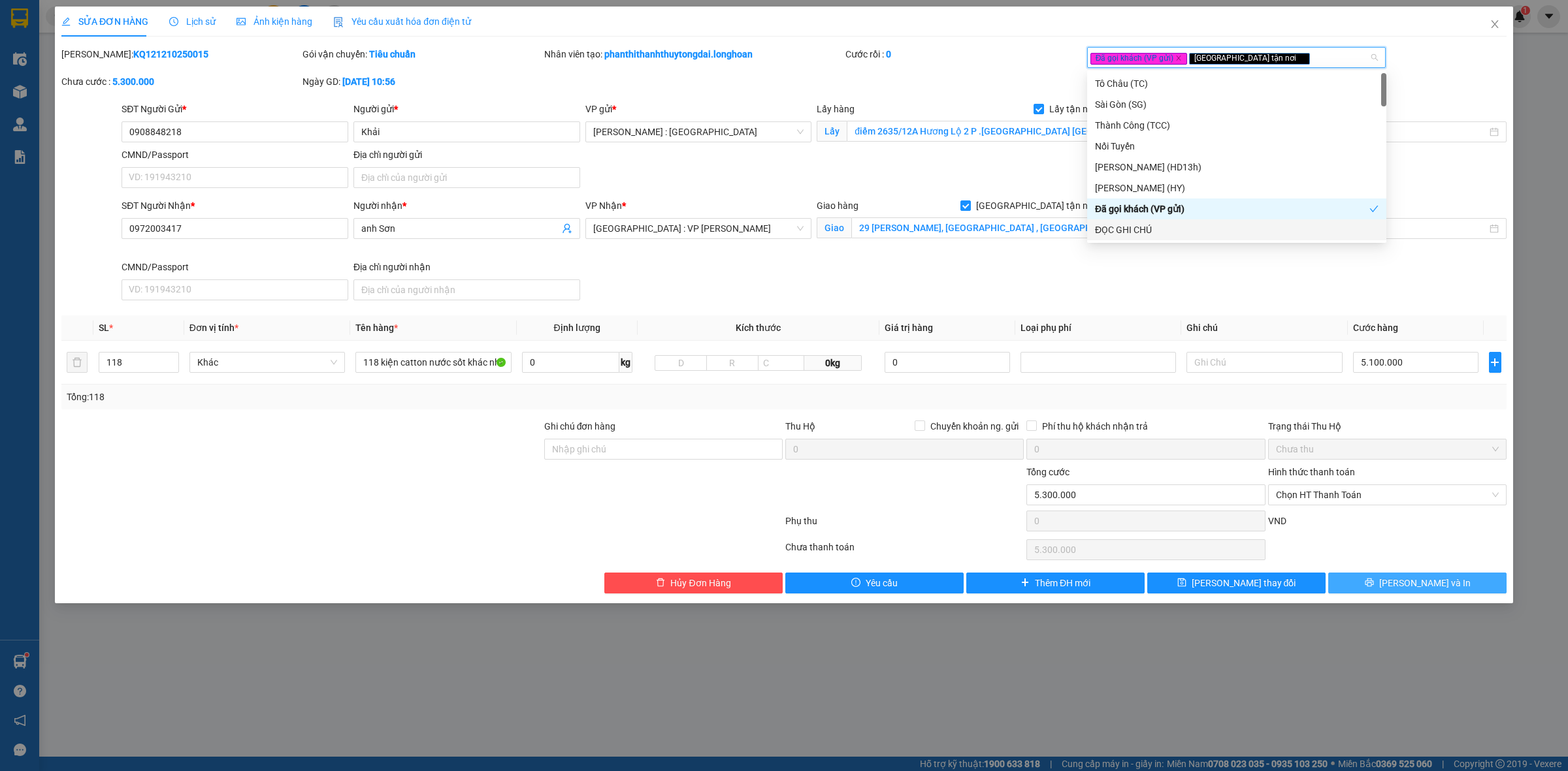
click at [1415, 588] on span "[PERSON_NAME] và In" at bounding box center [1424, 583] width 91 height 14
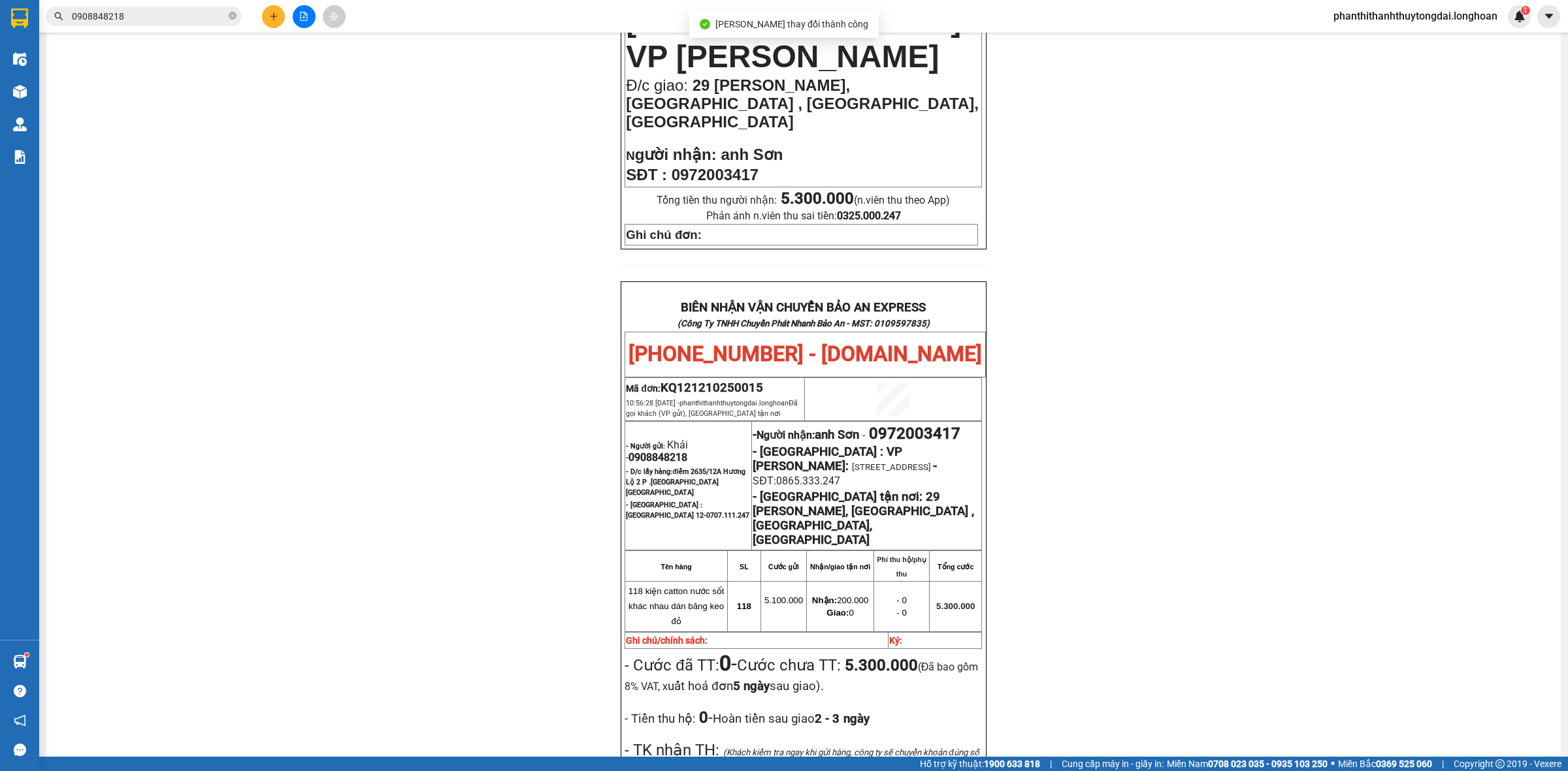
scroll to position [658, 0]
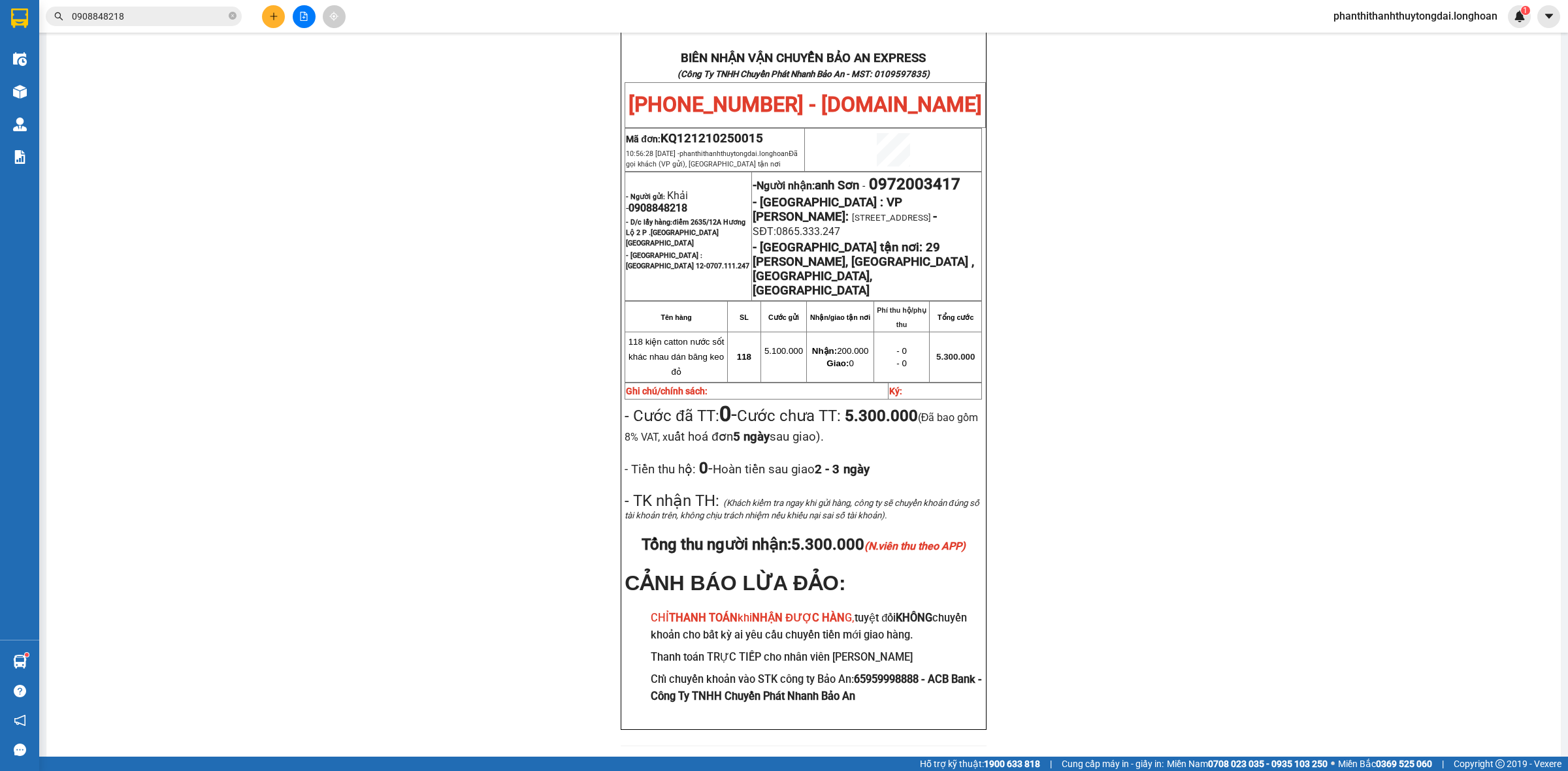
click at [908, 175] on span "0972003417" at bounding box center [914, 183] width 91 height 18
click at [488, 386] on div "PHIẾU DÁN LÊN HÀNG Ngày in phiếu: 21:50 [DATE] CSKH: [PHONE_NUMBER] CÔNG TY TNH…" at bounding box center [804, 108] width 1483 height 1306
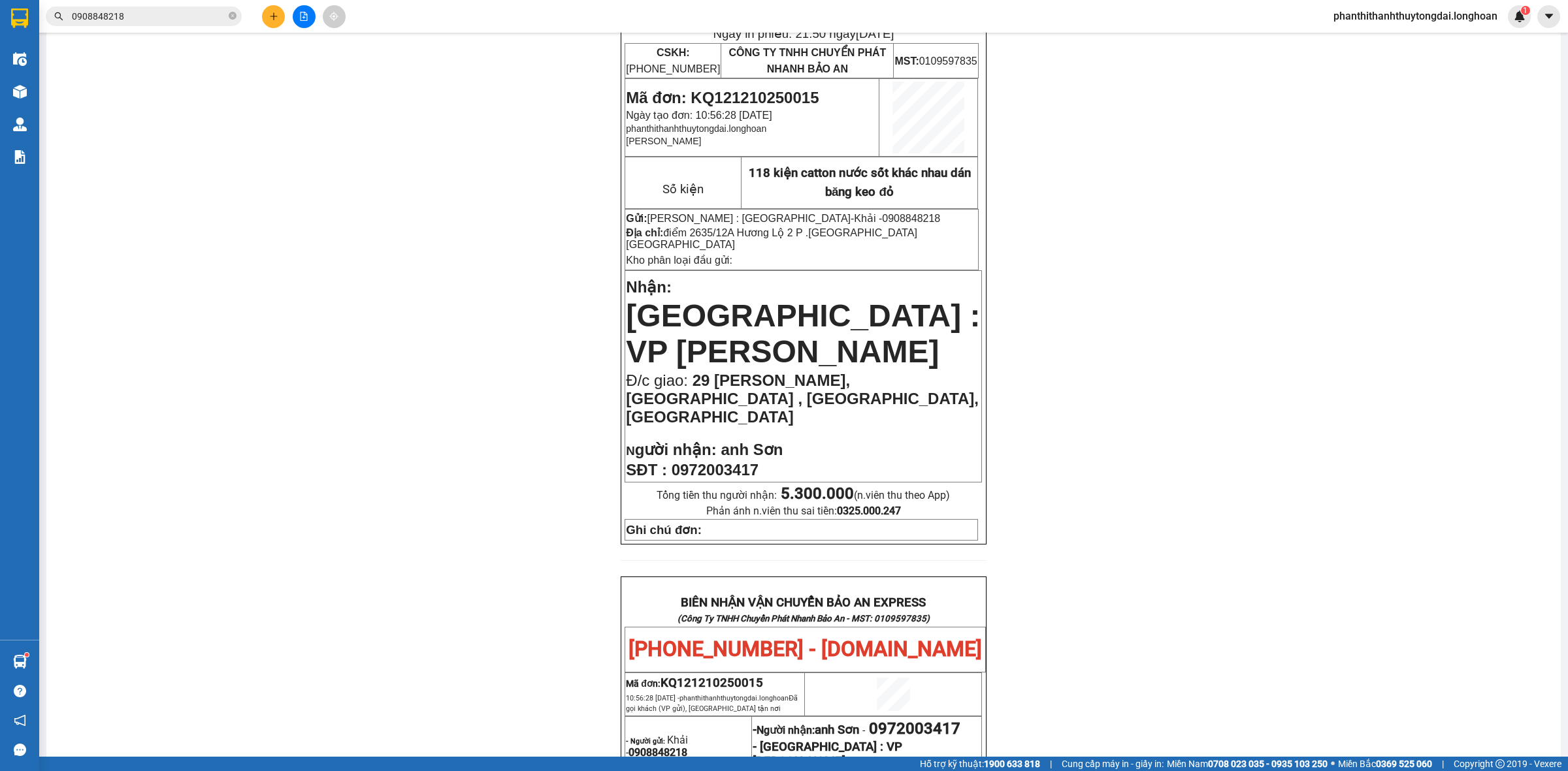
scroll to position [0, 0]
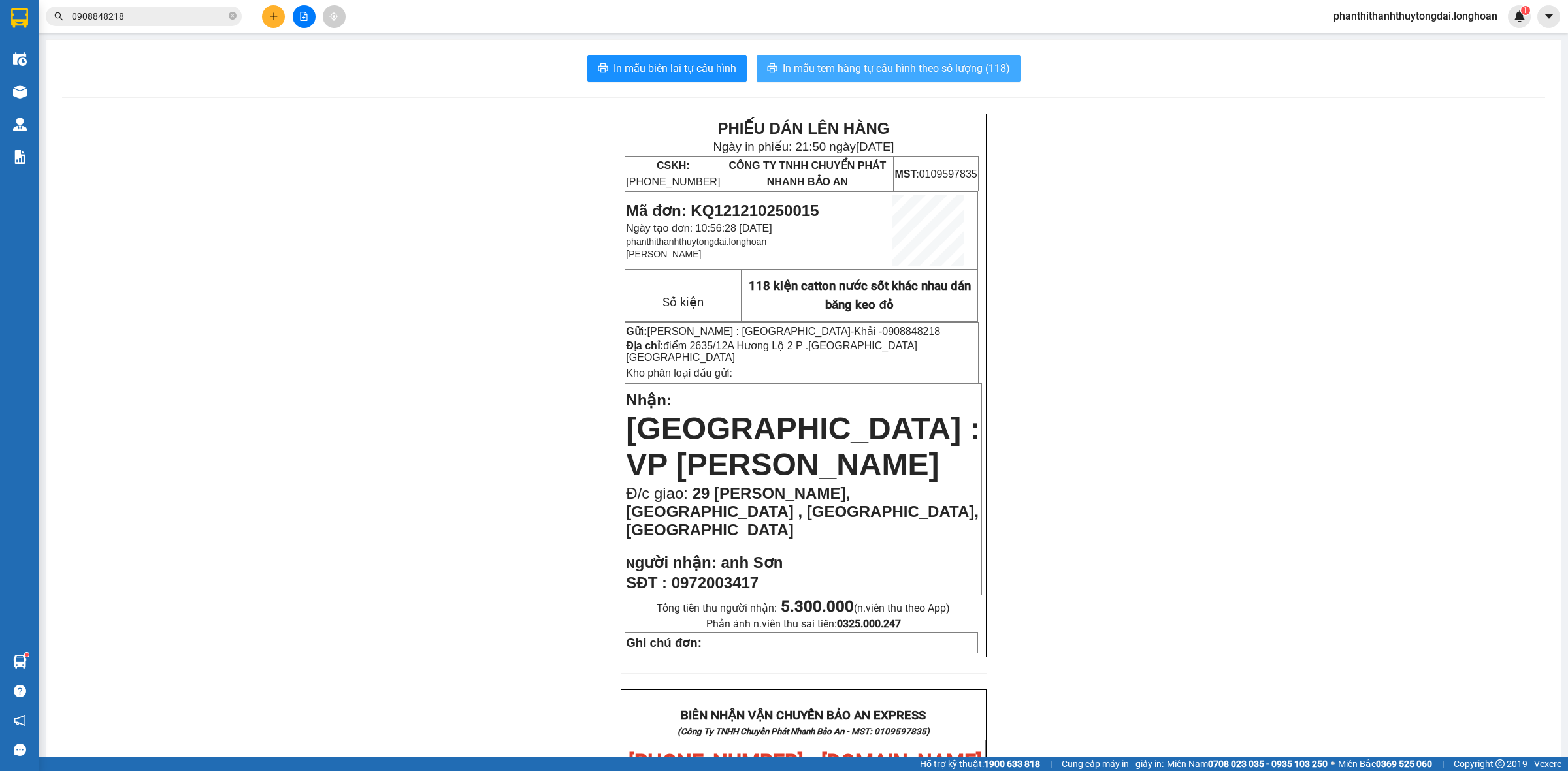
drag, startPoint x: 937, startPoint y: 57, endPoint x: 935, endPoint y: 64, distance: 7.3
click at [937, 59] on button "In mẫu tem hàng tự cấu hình theo số lượng (118)" at bounding box center [889, 68] width 264 height 26
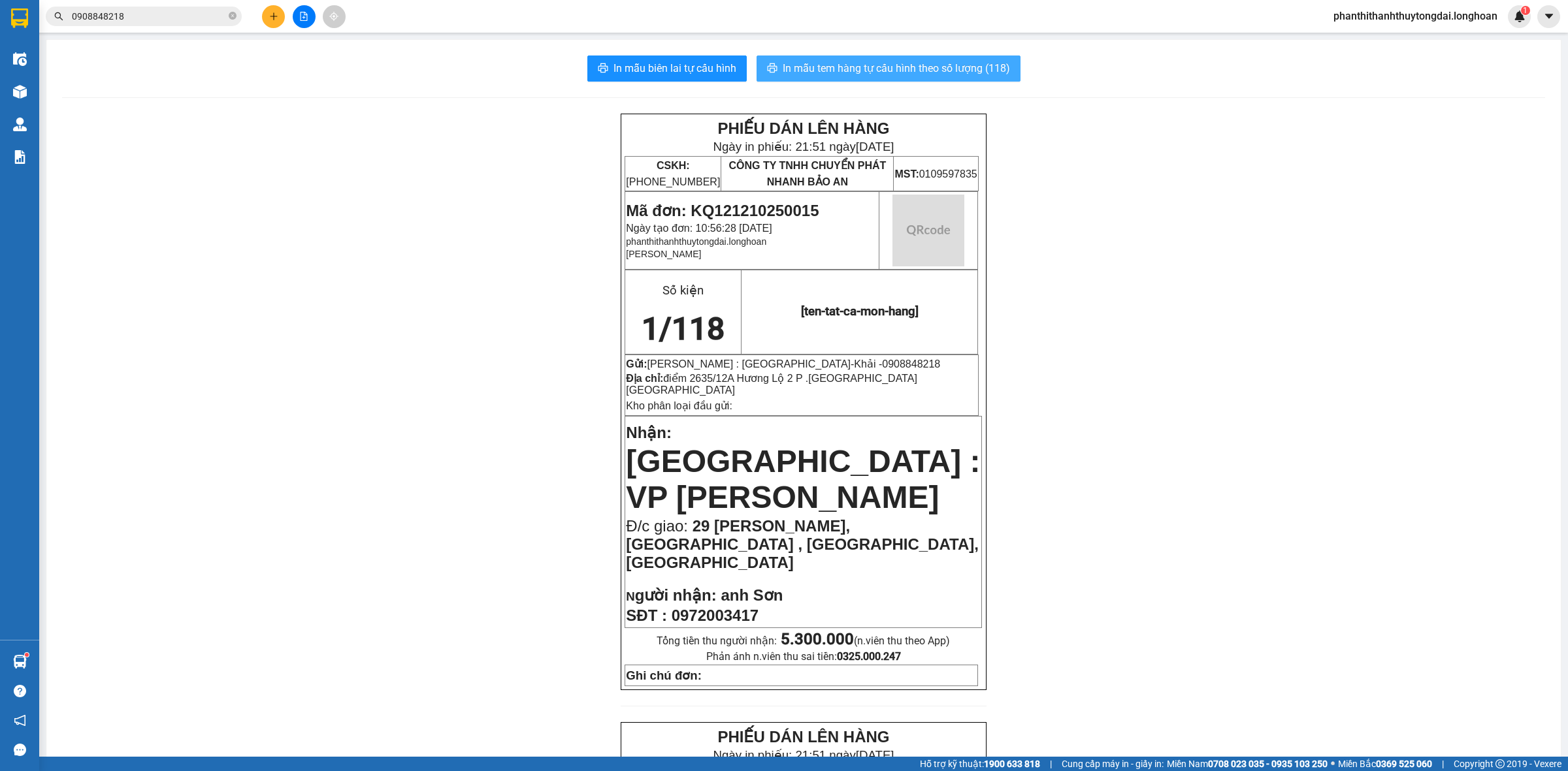
click at [935, 64] on span "In mẫu tem hàng tự cấu hình theo số lượng (118)" at bounding box center [896, 68] width 228 height 16
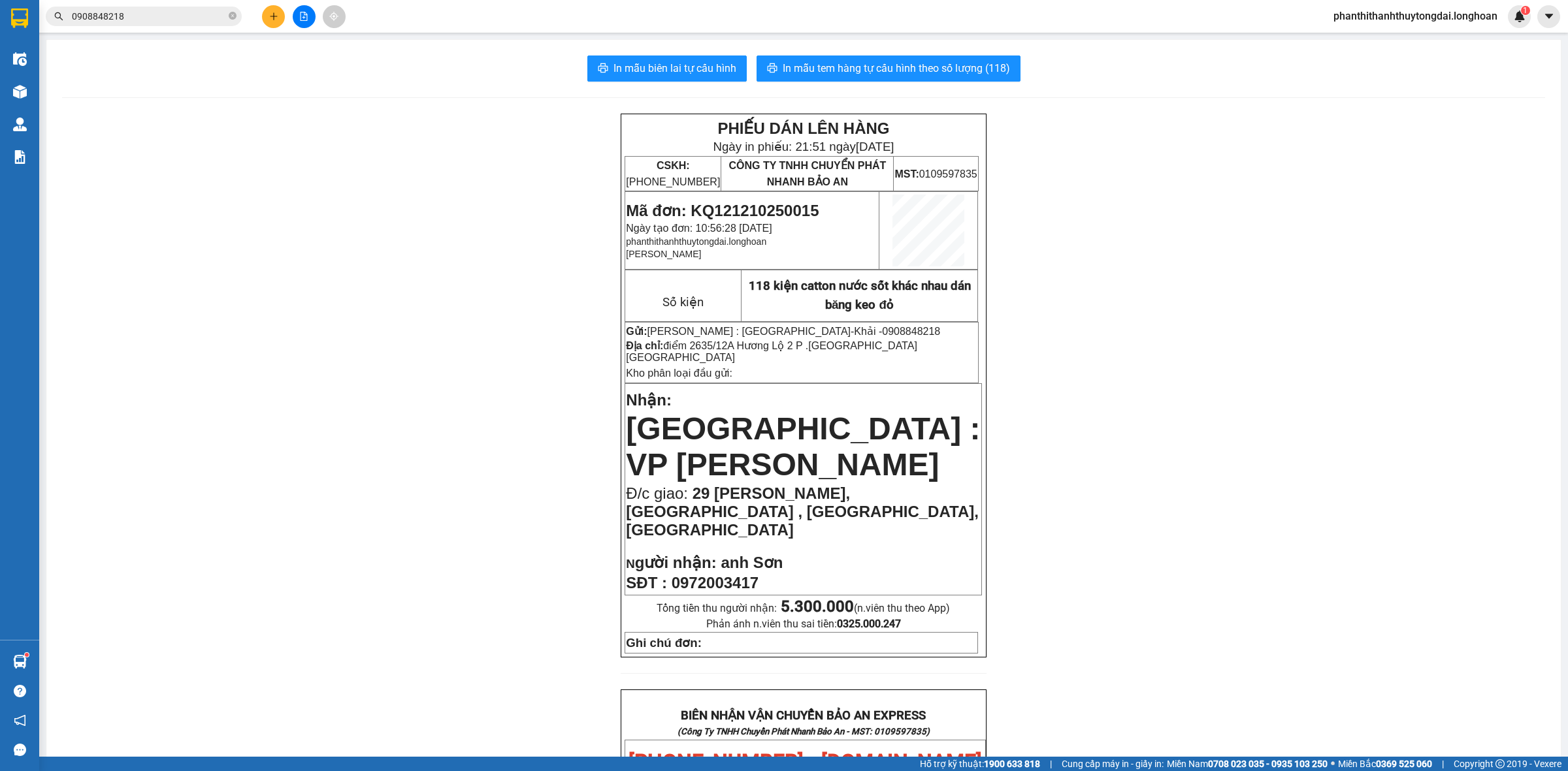
click at [353, 173] on div "PHIẾU DÁN LÊN HÀNG Ngày in phiếu: 21:51 [DATE] CSKH: [PHONE_NUMBER] CÔNG TY TNH…" at bounding box center [804, 766] width 1483 height 1306
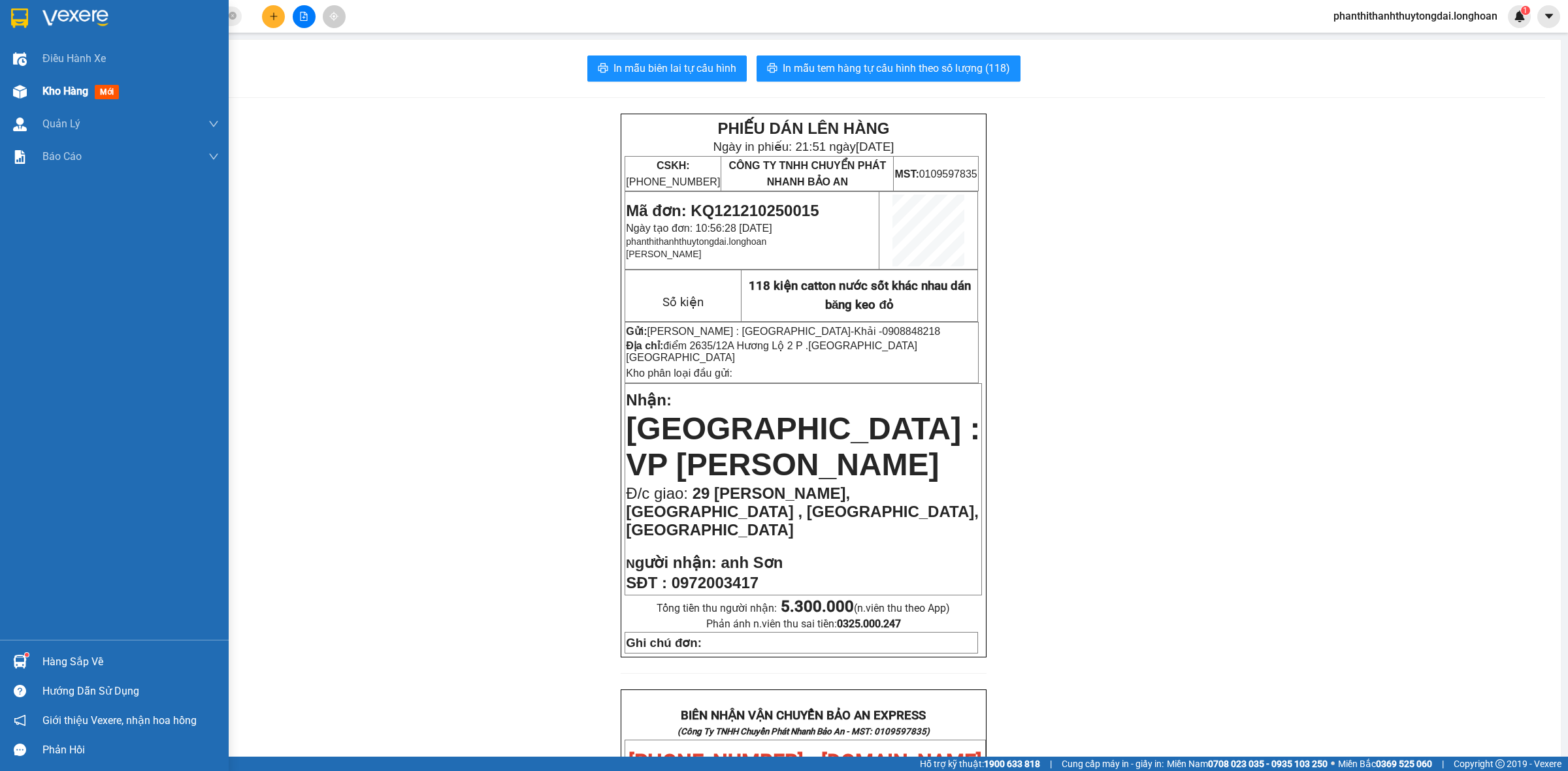
click at [98, 93] on span "mới" at bounding box center [107, 92] width 24 height 14
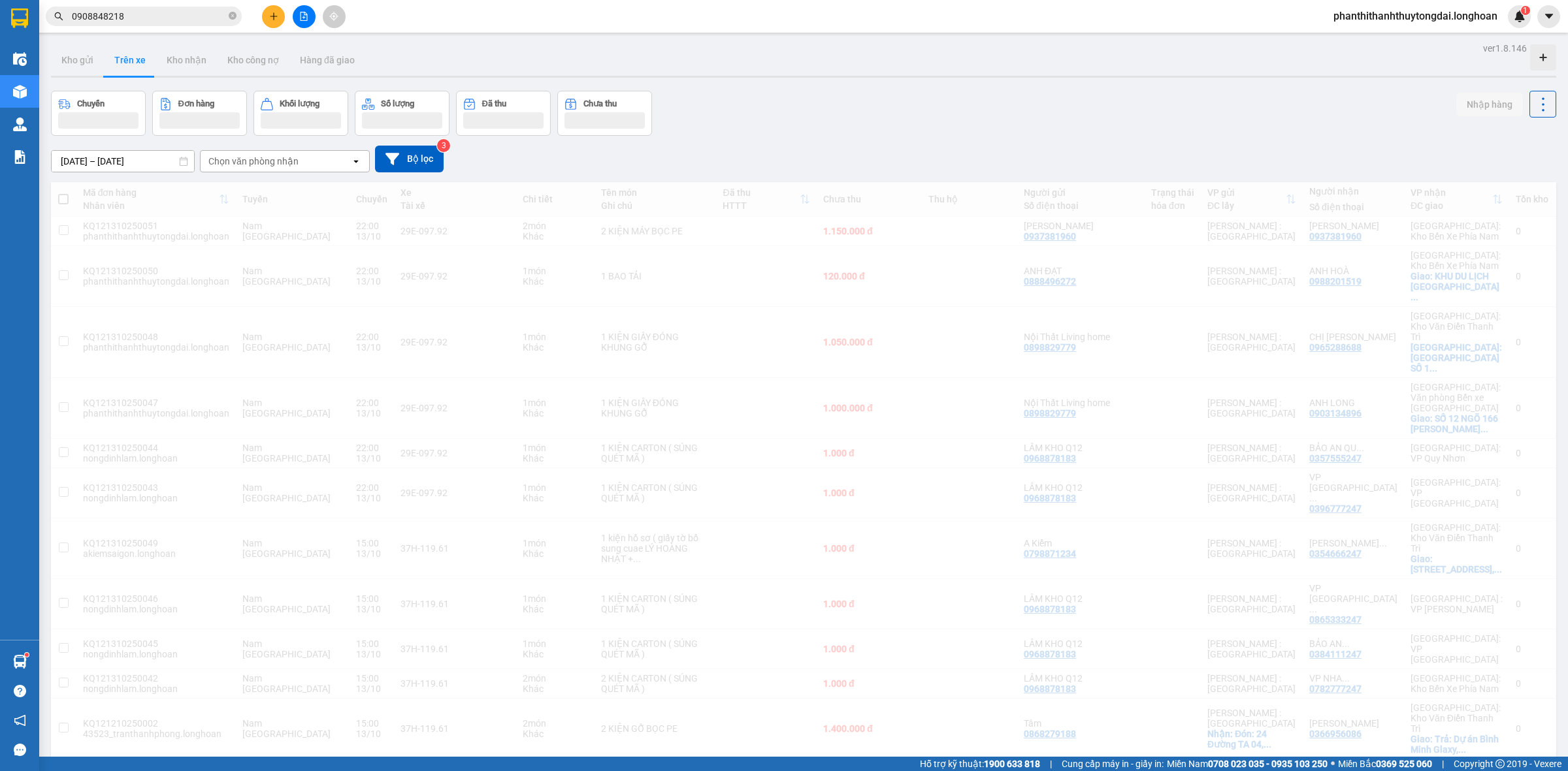
click at [938, 152] on div "[DATE] – [DATE] Press the down arrow key to interact with the calendar and sele…" at bounding box center [804, 158] width 1505 height 46
click at [919, 123] on div "Chuyến Đơn hàng Khối lượng Số lượng Đã thu Chưa thu Nhập hàng" at bounding box center [804, 113] width 1505 height 45
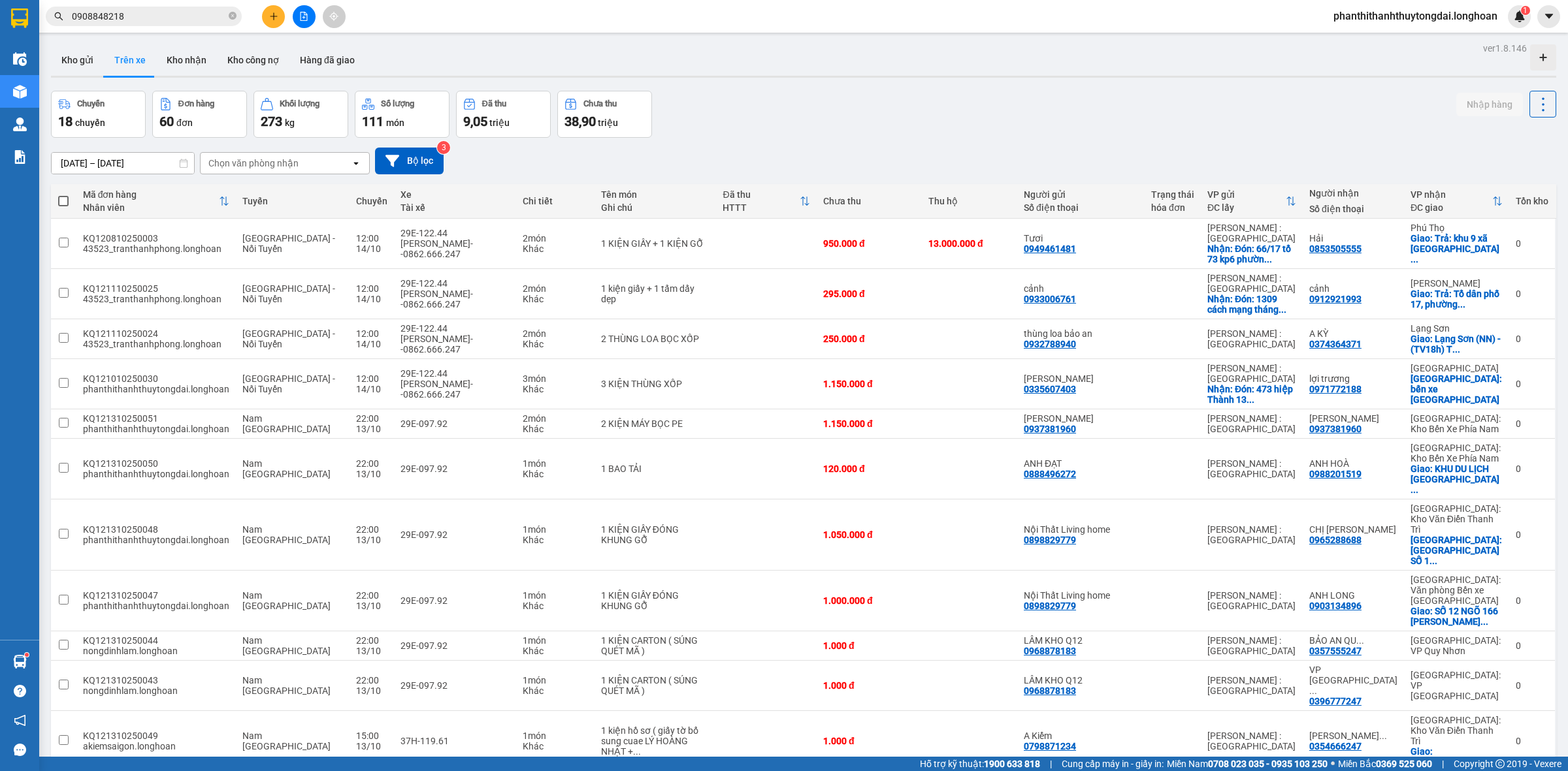
drag, startPoint x: 419, startPoint y: 141, endPoint x: 925, endPoint y: 149, distance: 506.1
click at [925, 147] on div "[DATE] – [DATE] Press the down arrow key to interact with the calendar and sele…" at bounding box center [804, 161] width 1505 height 46
click at [70, 53] on button "Kho gửi" at bounding box center [78, 60] width 53 height 32
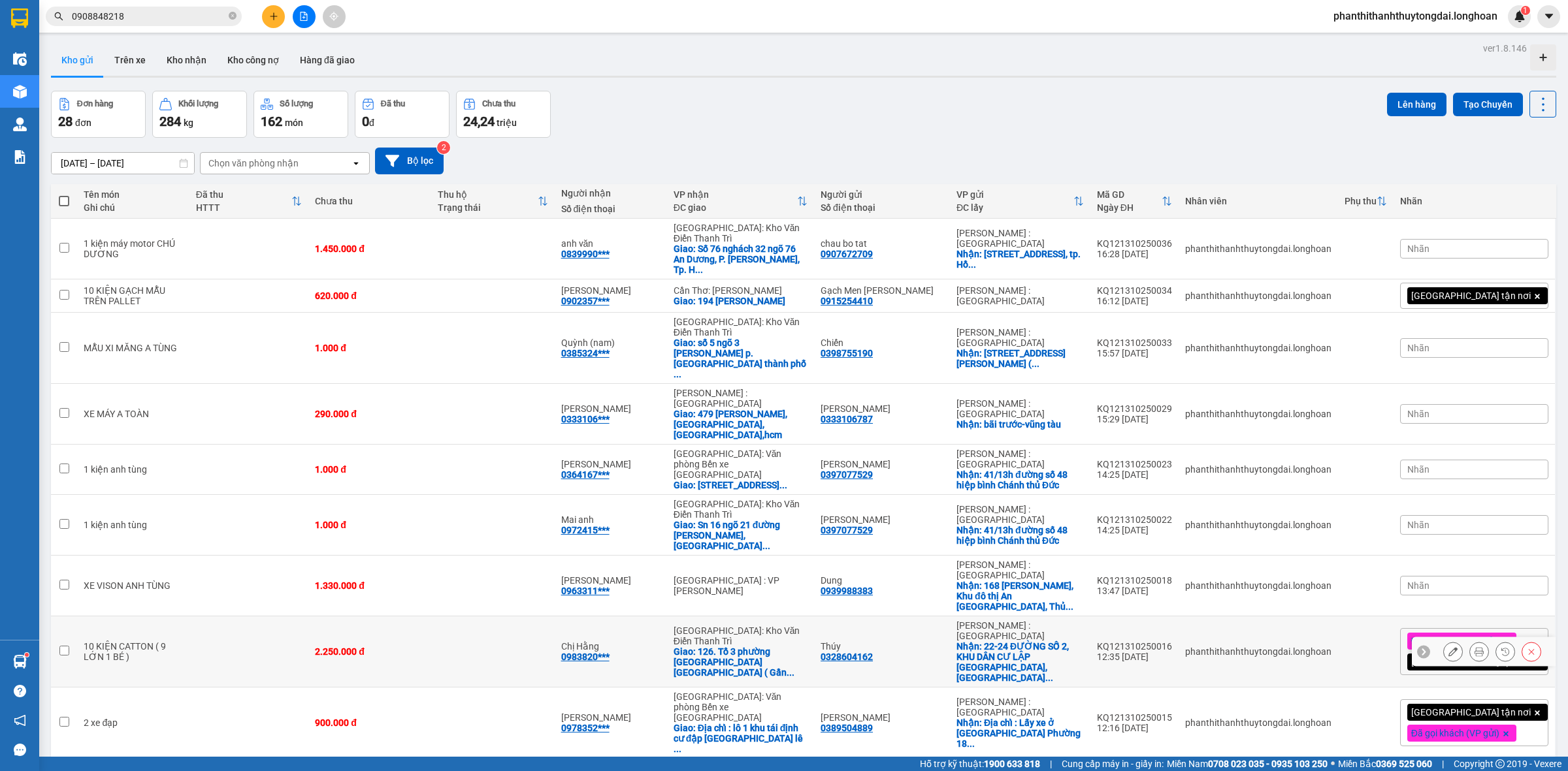
click at [64, 646] on input "checkbox" at bounding box center [64, 650] width 9 height 9
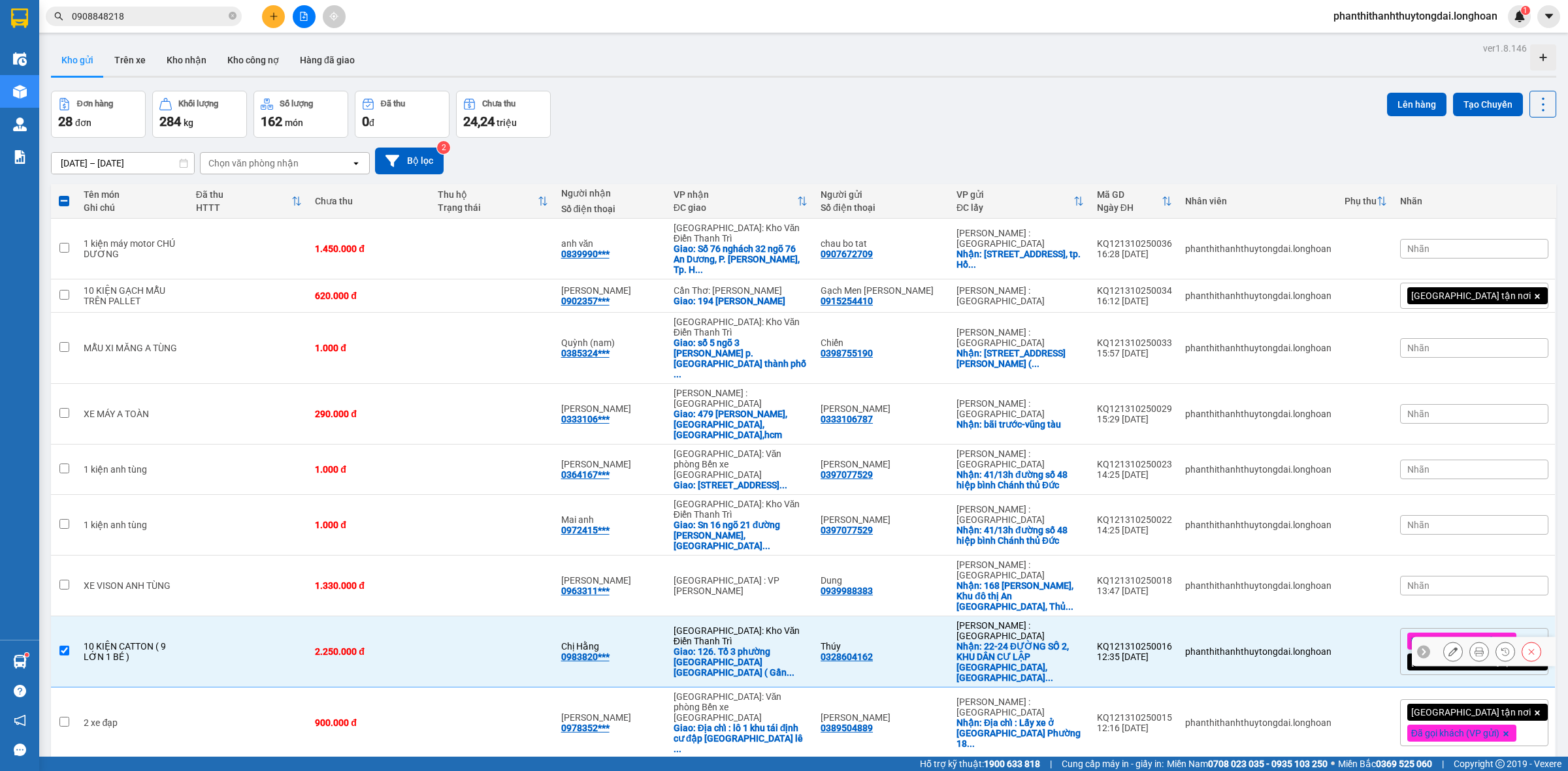
click at [62, 646] on input "checkbox" at bounding box center [64, 650] width 9 height 9
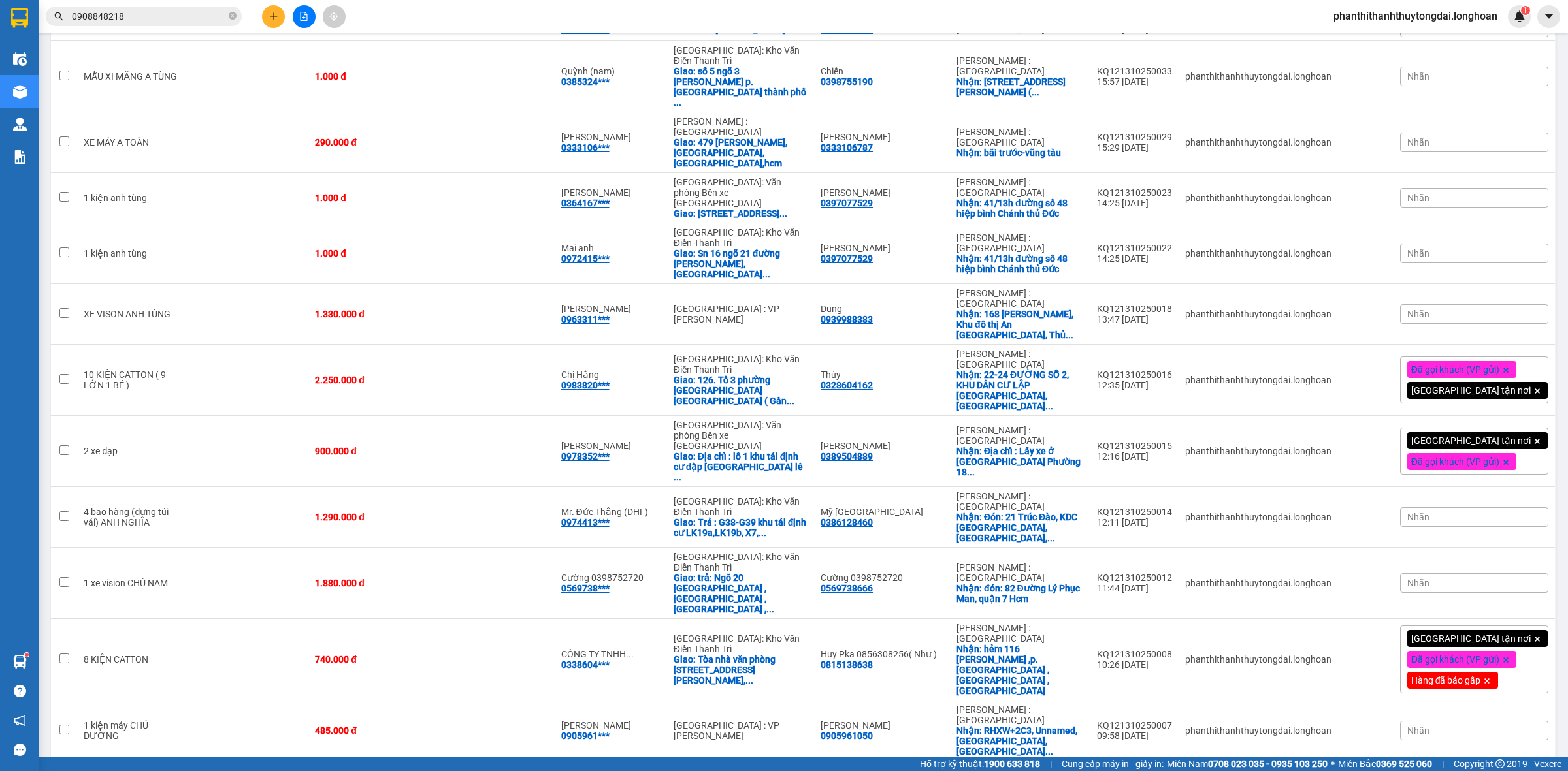
scroll to position [544, 0]
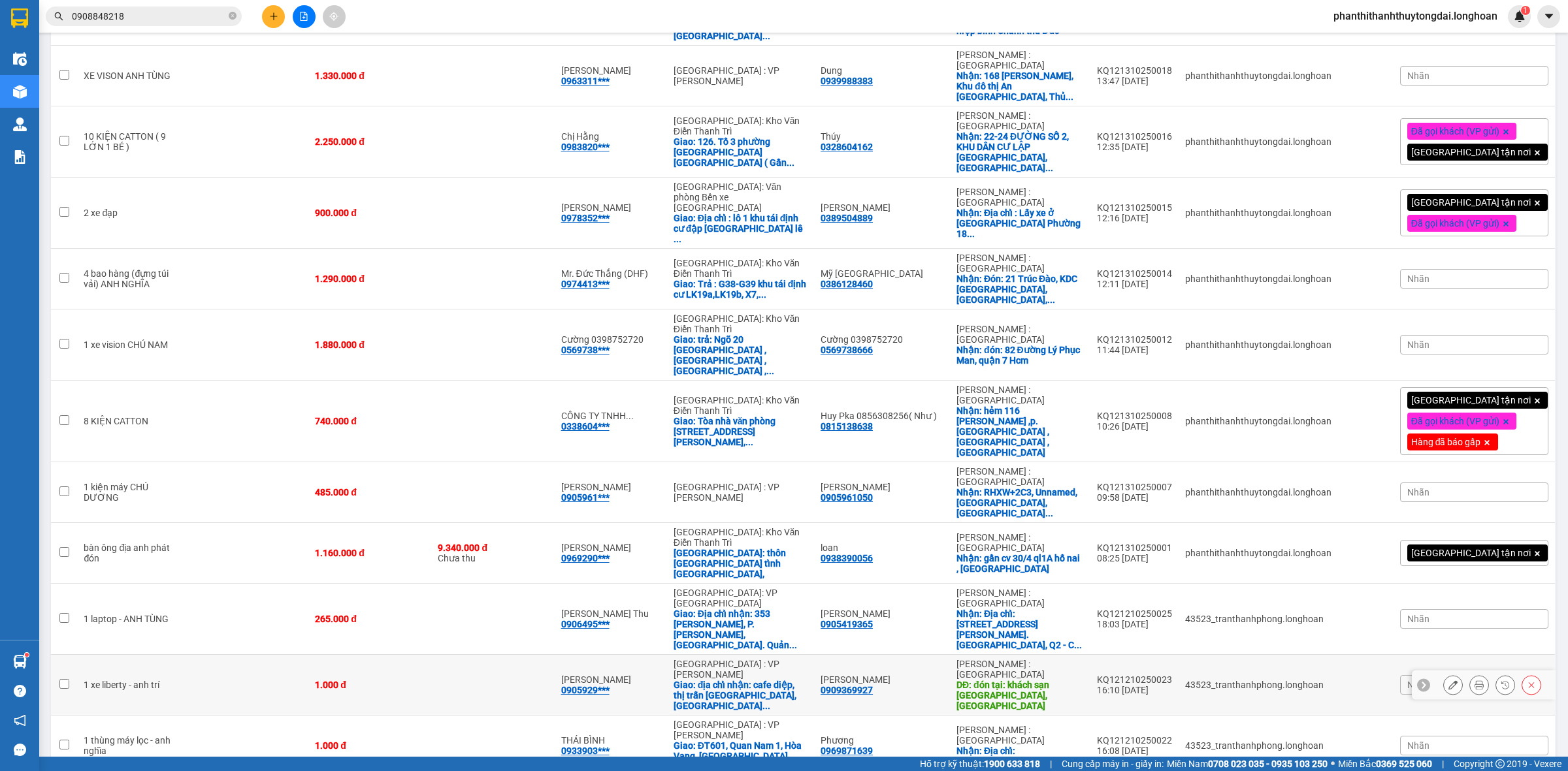
scroll to position [0, 0]
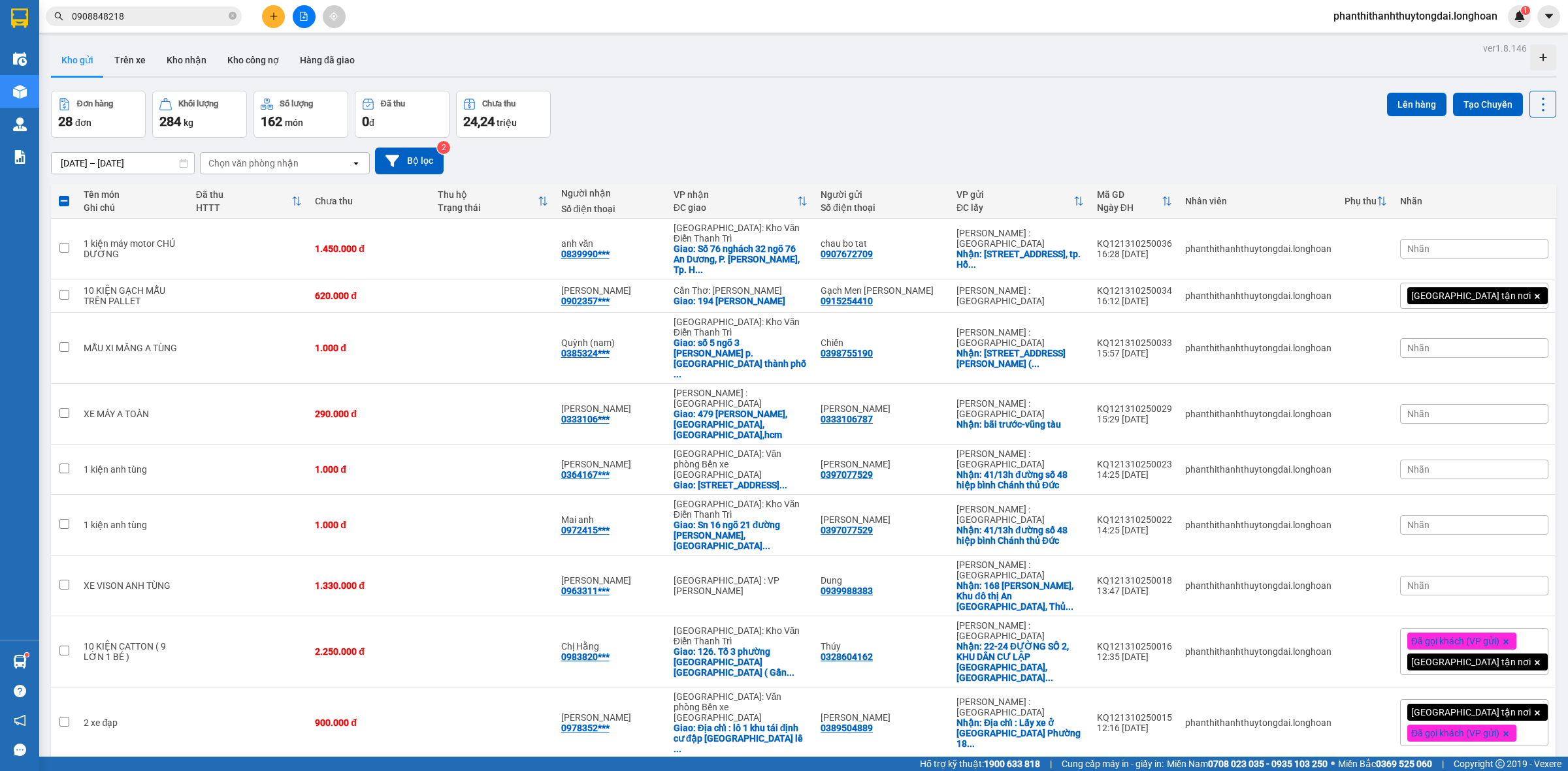
click at [67, 200] on span at bounding box center [64, 201] width 10 height 10
click at [64, 194] on input "checkbox" at bounding box center [64, 194] width 0 height 0
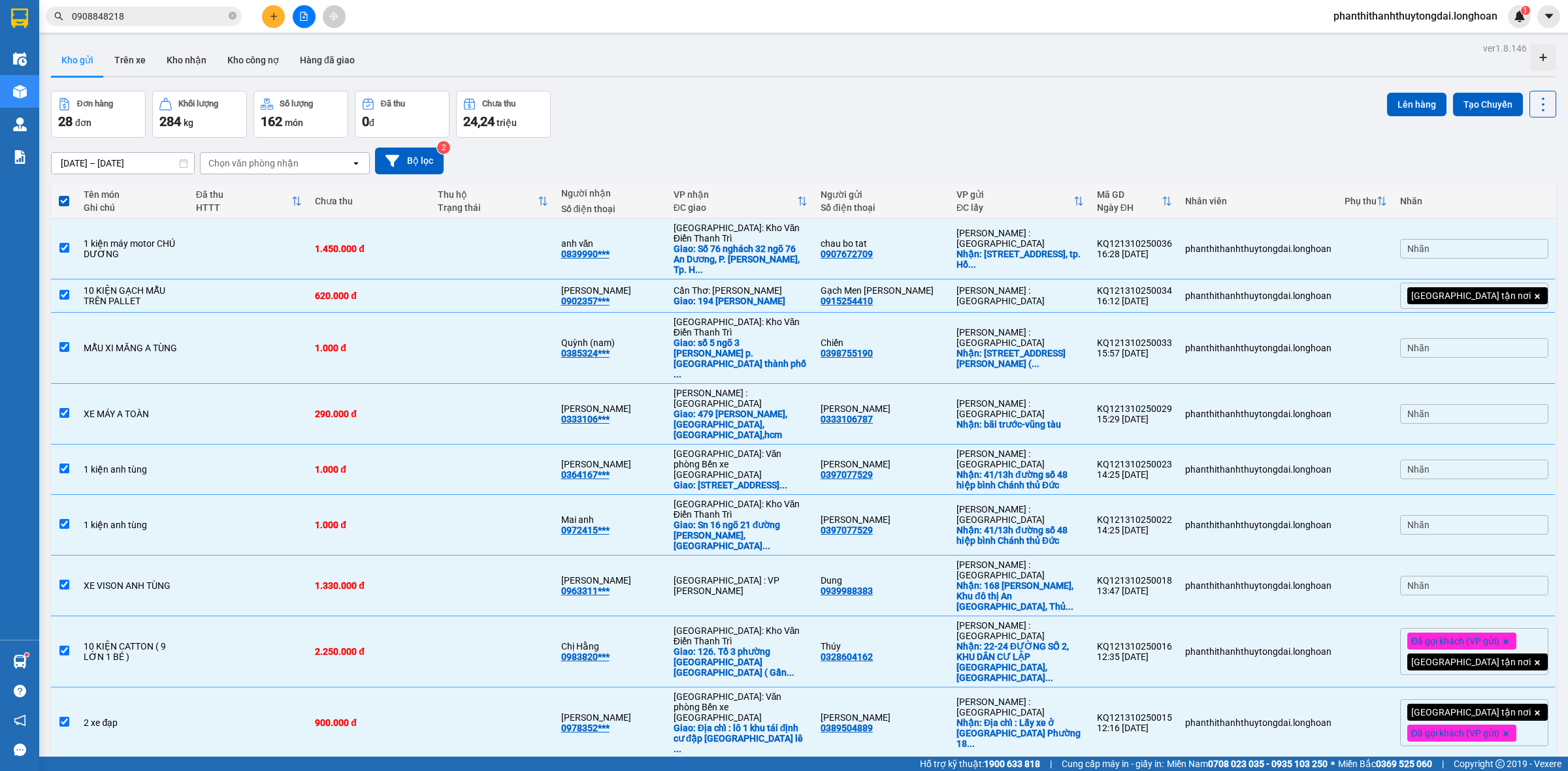
click at [69, 198] on label at bounding box center [63, 200] width 13 height 13
click at [64, 194] on input "checkbox" at bounding box center [64, 194] width 0 height 0
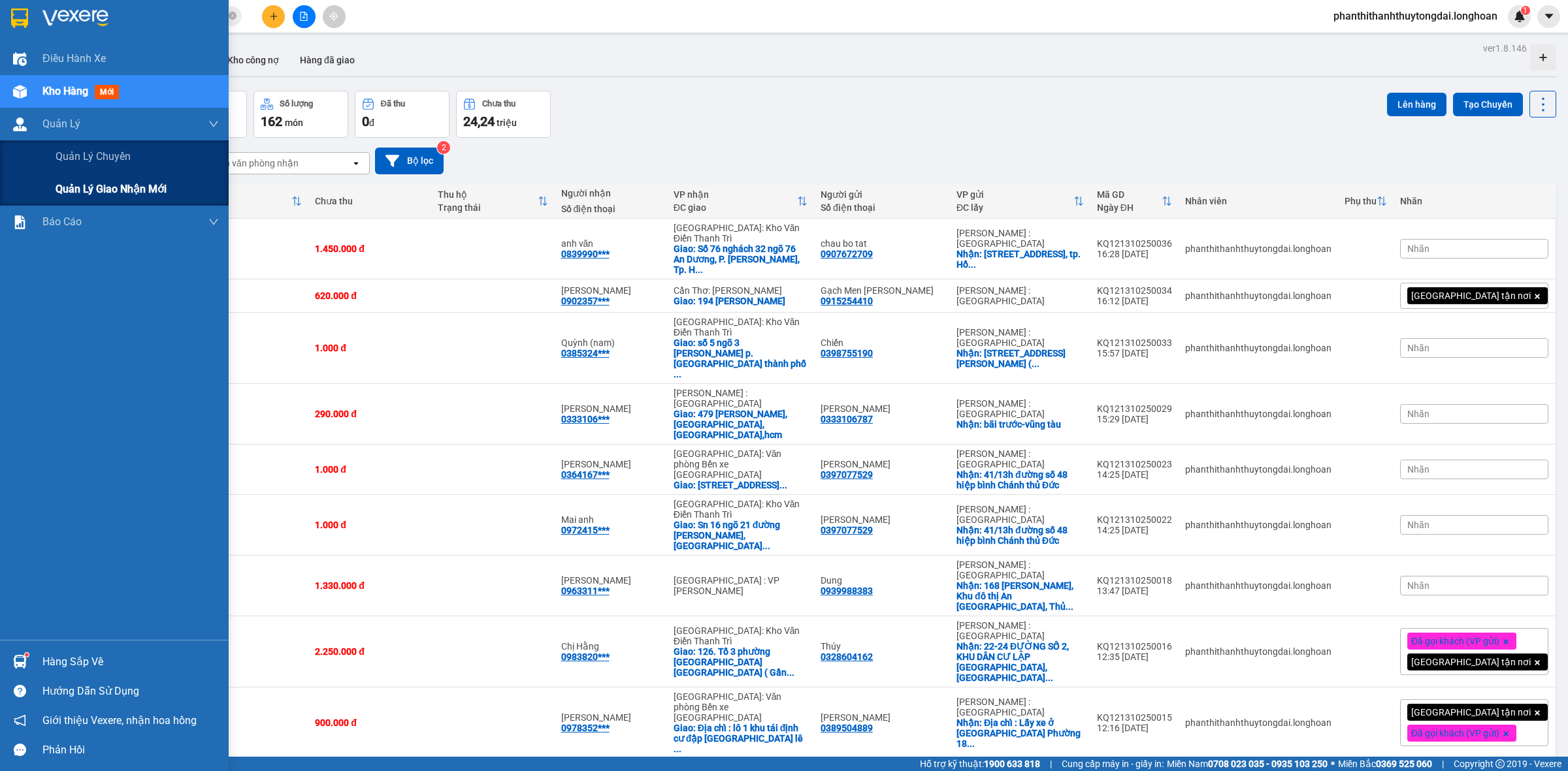
click at [73, 187] on span "Quản lý giao nhận mới" at bounding box center [111, 188] width 111 height 16
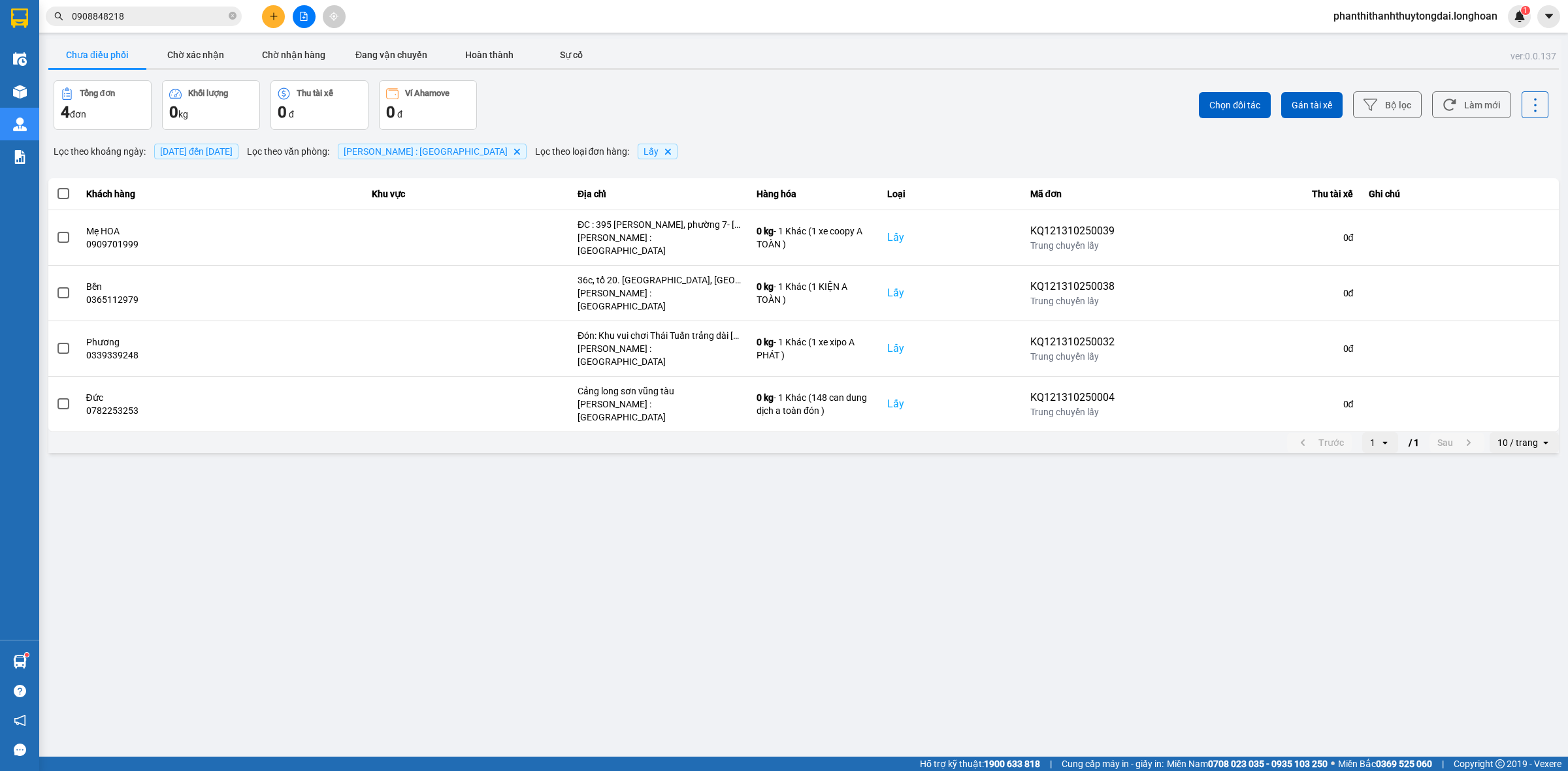
click at [732, 95] on div "Tổng đơn 4 đơn Khối lượng 0 kg Thu tài xế 0 đ Ví Ahamove 0 đ" at bounding box center [427, 105] width 747 height 49
click at [1523, 432] on div "10 / trang" at bounding box center [1515, 442] width 51 height 21
click at [1519, 524] on div "100 / trang" at bounding box center [1525, 522] width 48 height 13
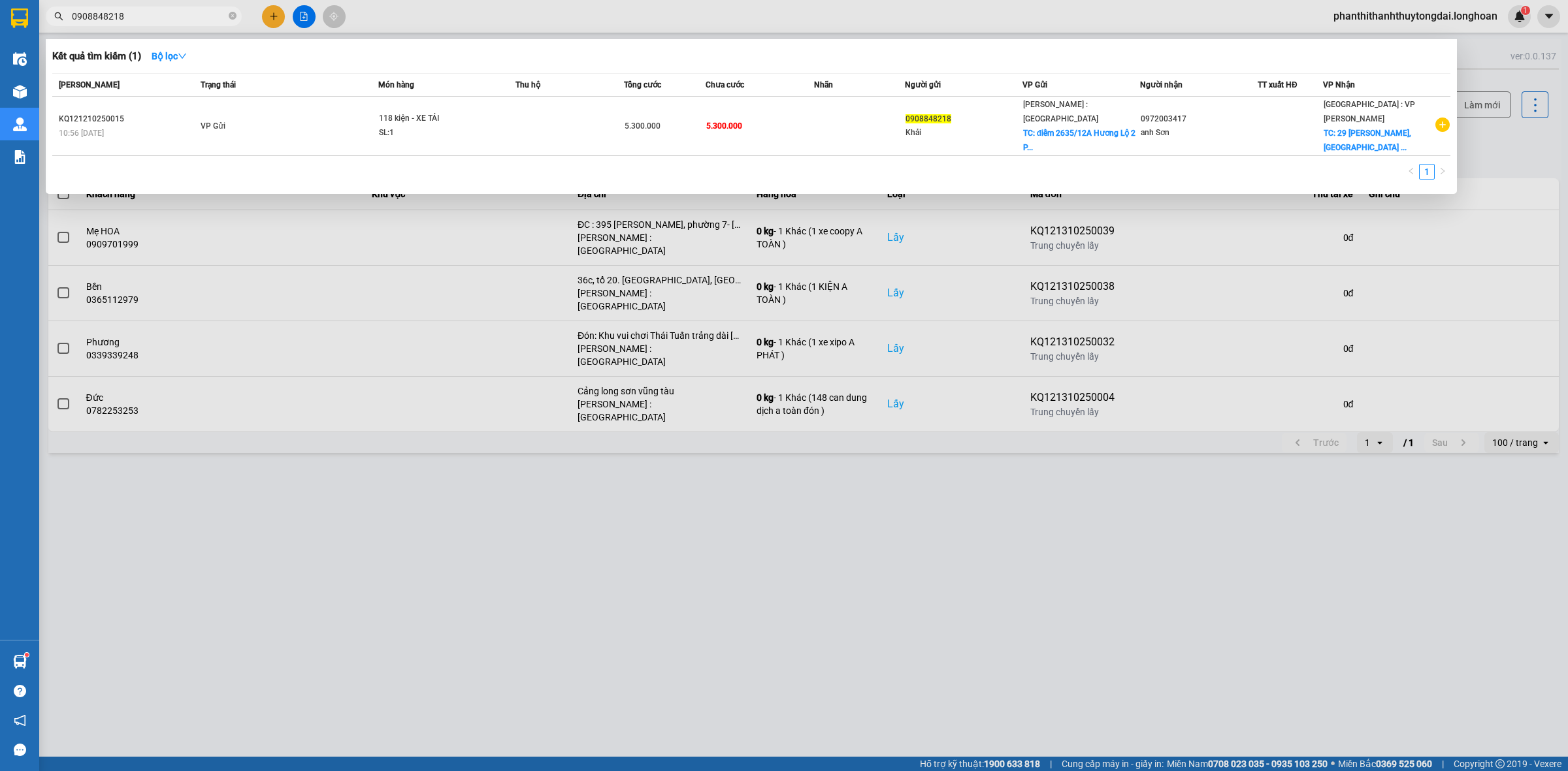
click at [153, 16] on input "0908848218" at bounding box center [148, 16] width 154 height 14
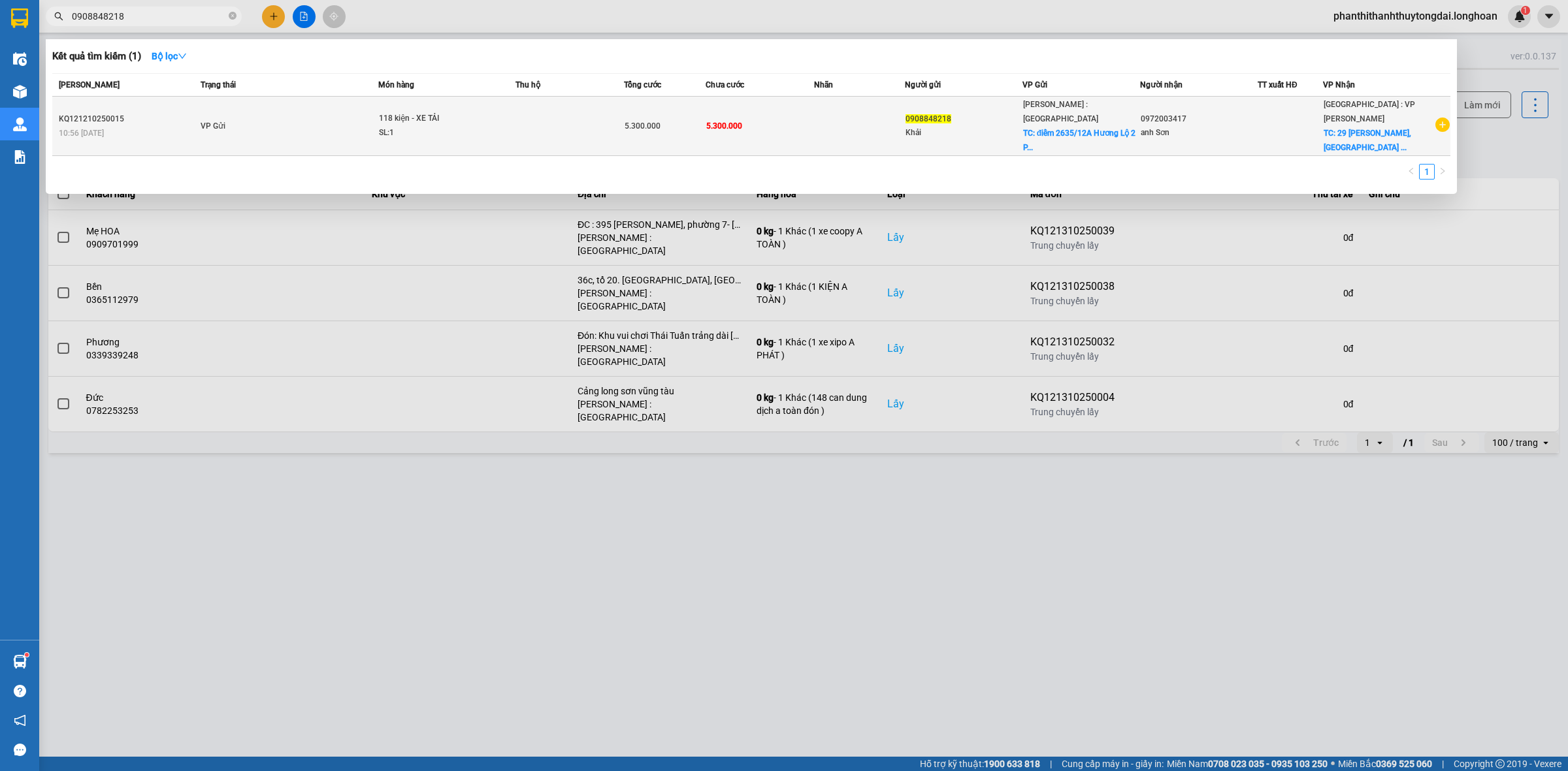
click at [239, 110] on td "VP Gửi" at bounding box center [288, 126] width 181 height 60
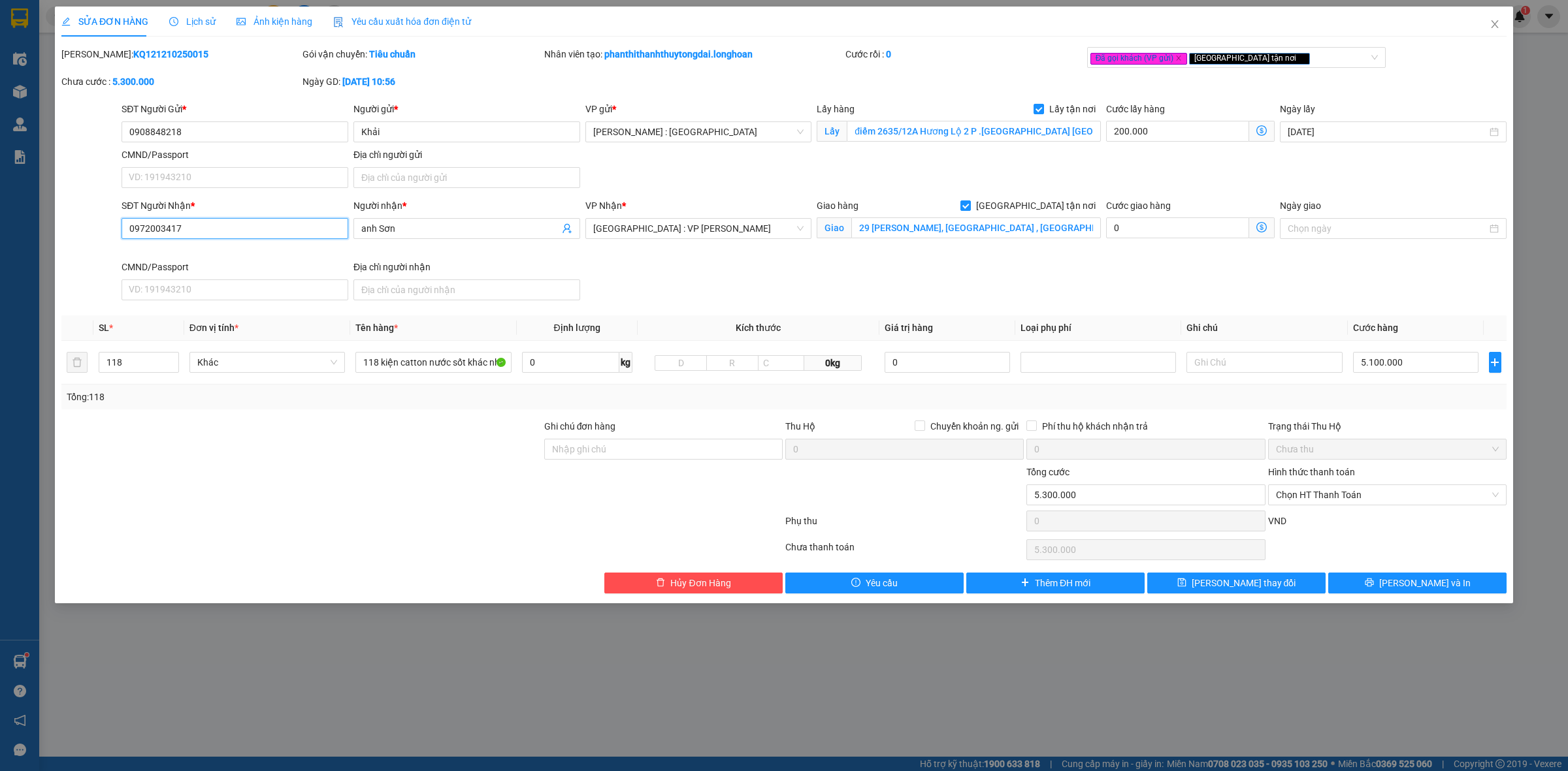
click at [259, 233] on input "0972003417" at bounding box center [235, 228] width 227 height 21
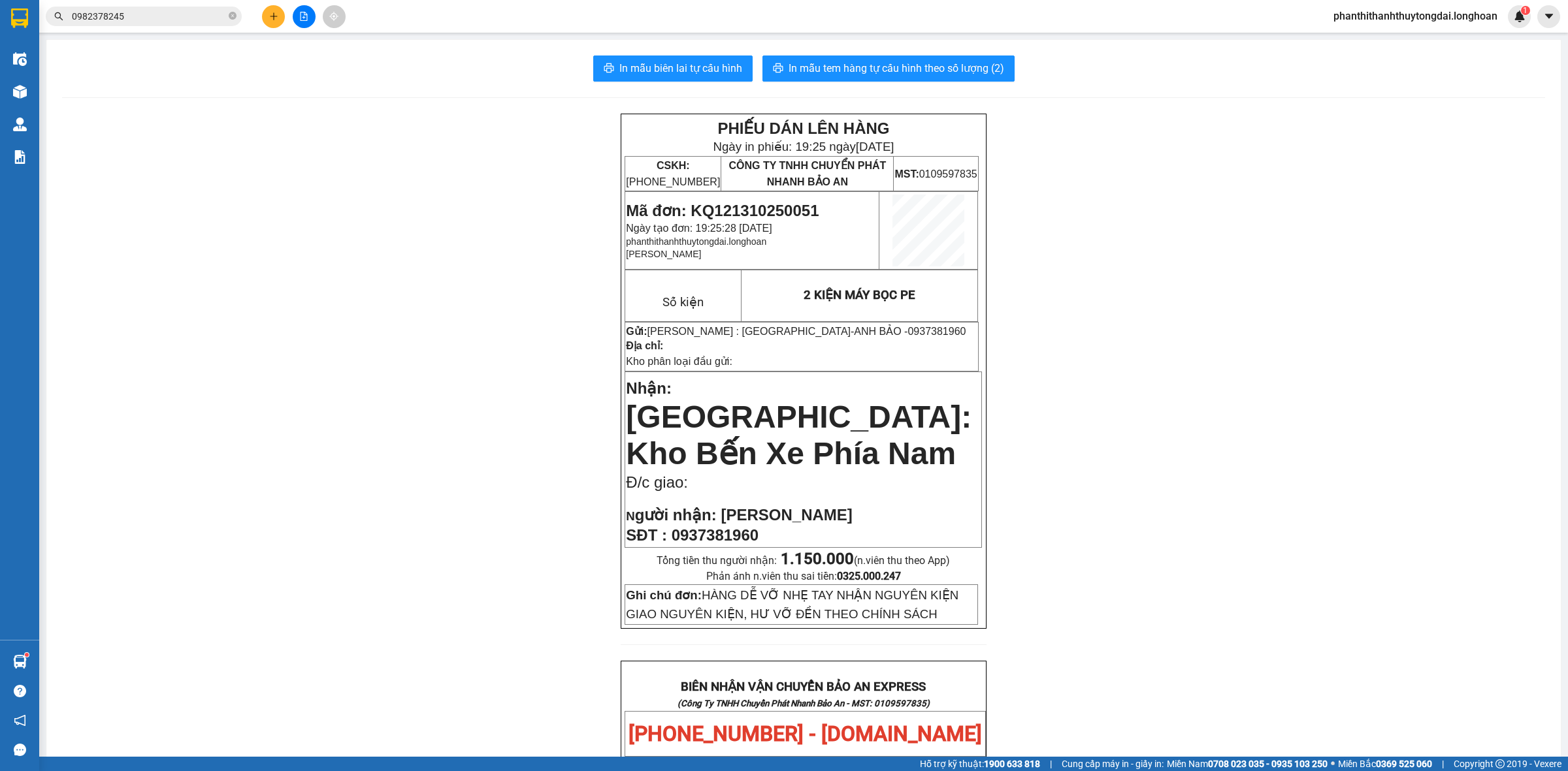
click at [180, 13] on input "0982378245" at bounding box center [148, 16] width 154 height 14
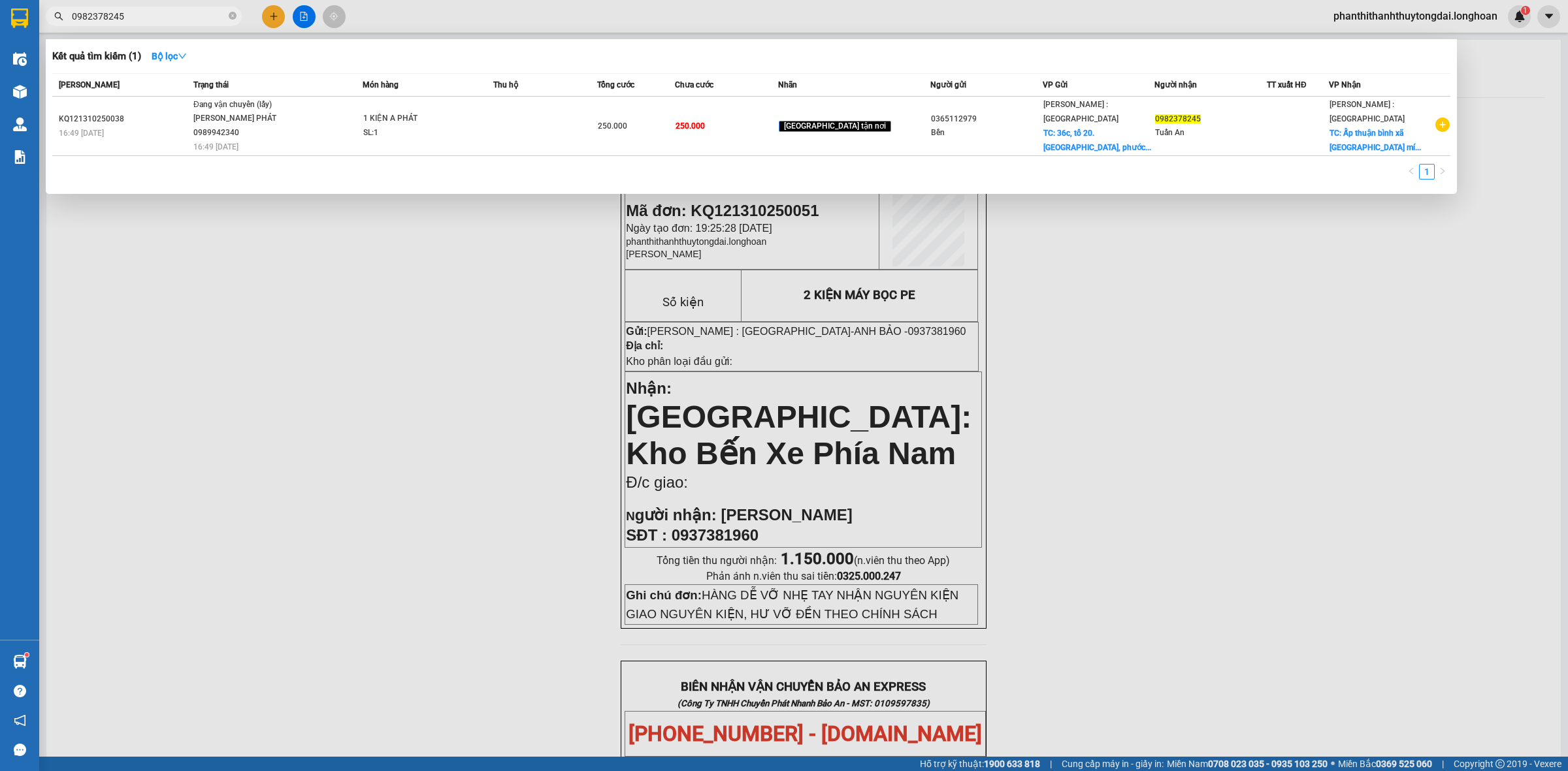
click at [198, 12] on input "0982378245" at bounding box center [148, 16] width 154 height 14
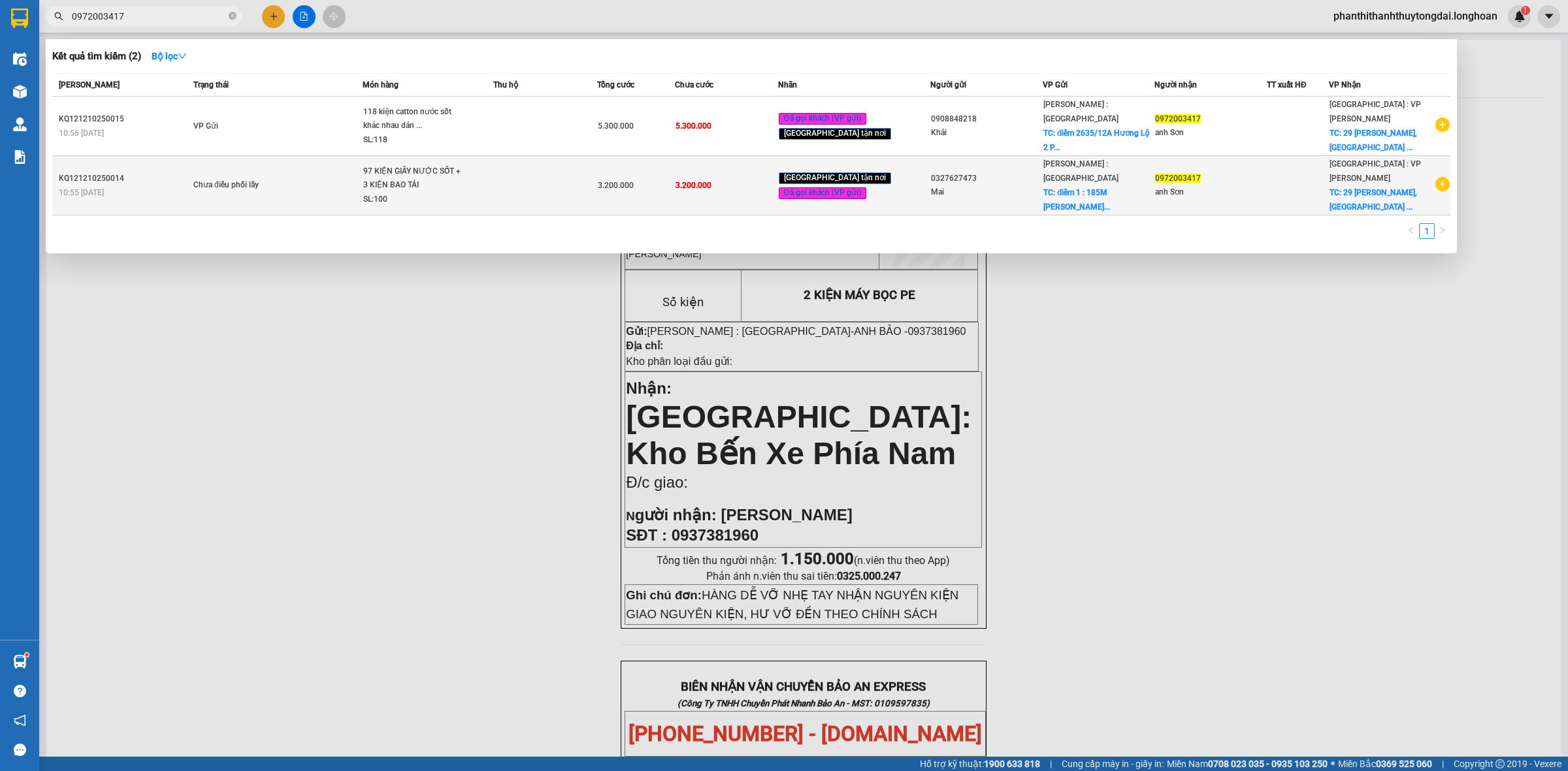
type input "0972003417"
click at [257, 178] on div "Chưa điều phối lấy" at bounding box center [242, 185] width 98 height 14
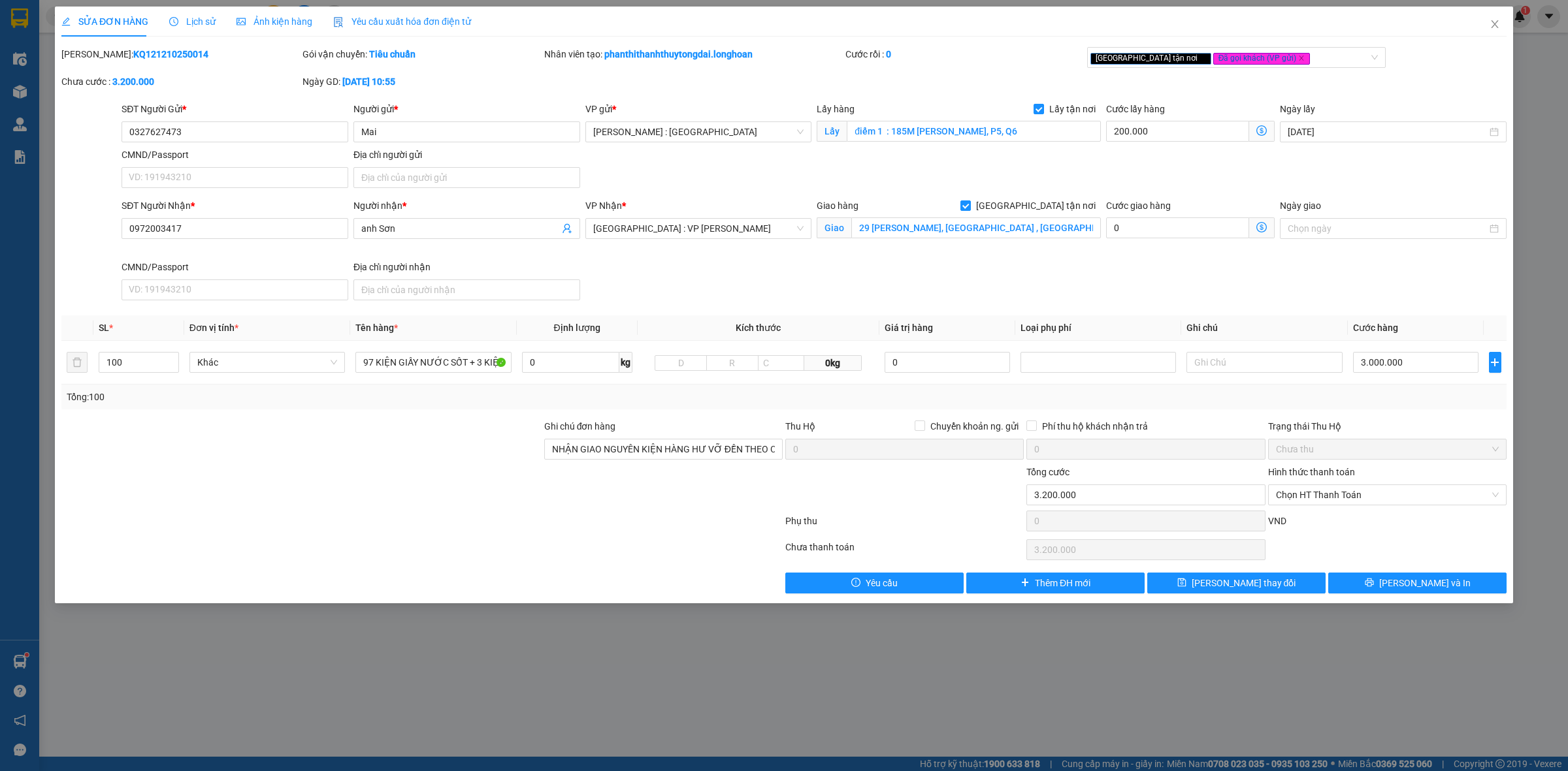
click at [911, 653] on div "SỬA ĐƠN HÀNG Lịch sử Ảnh kiện hàng Yêu cầu xuất hóa đơn điện tử Total Paid Fee …" at bounding box center [784, 385] width 1568 height 771
click at [1495, 25] on icon "close" at bounding box center [1494, 24] width 7 height 8
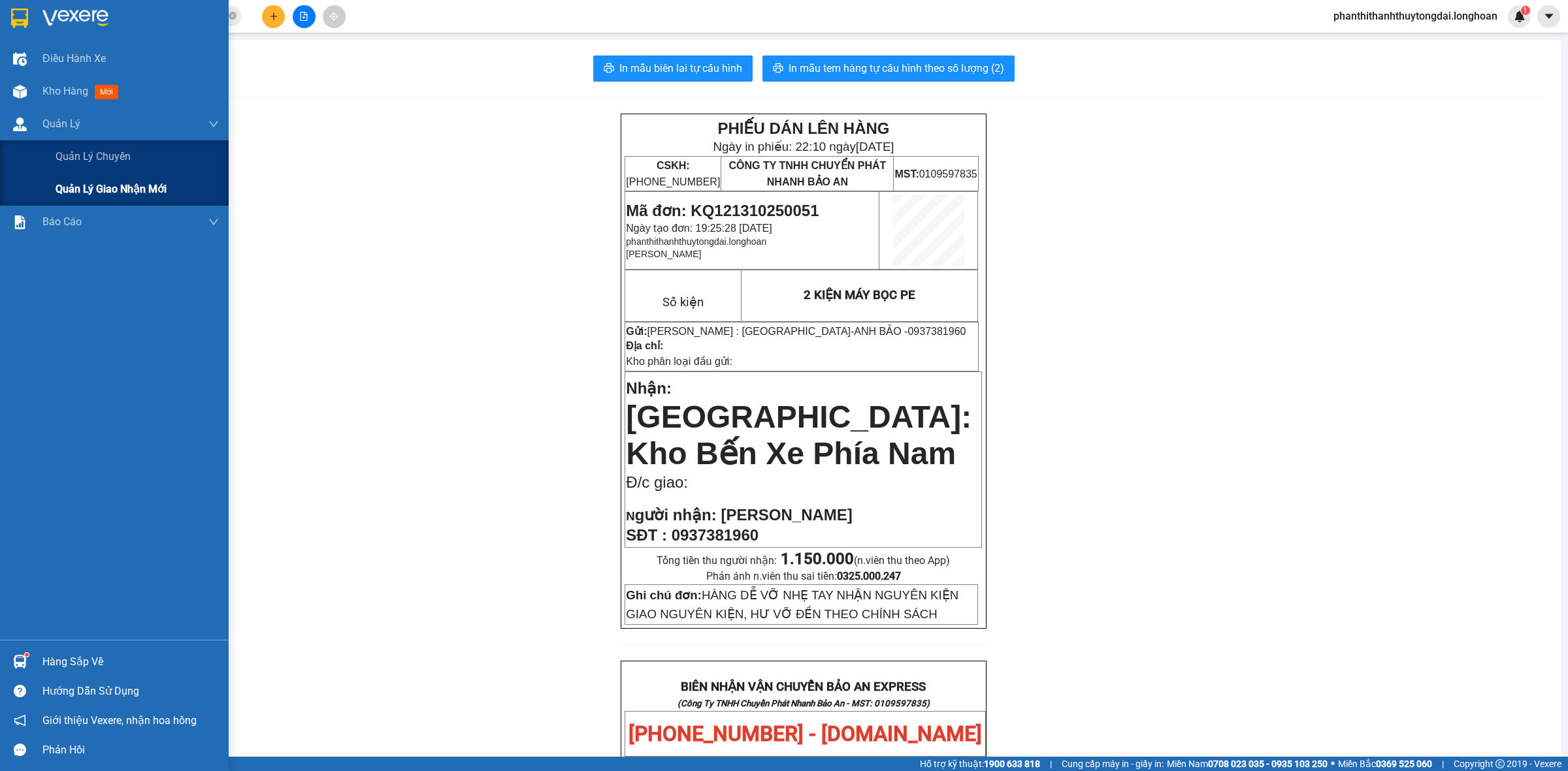
click at [95, 191] on span "Quản lý giao nhận mới" at bounding box center [111, 188] width 111 height 16
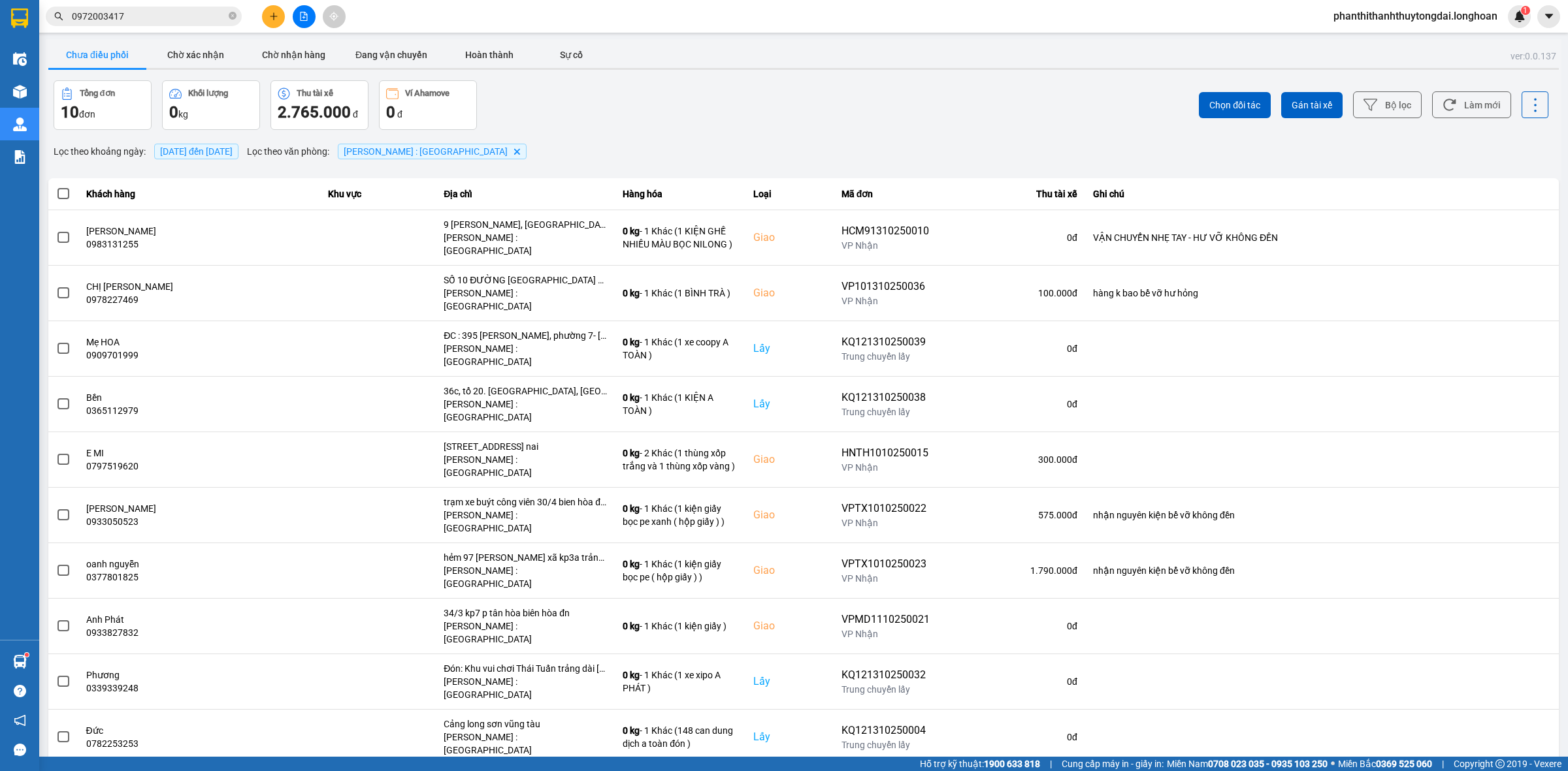
click at [242, 141] on div "[DATE] đến [DATE]" at bounding box center [196, 152] width 91 height 22
click at [233, 149] on span "[DATE] đến [DATE]" at bounding box center [196, 152] width 72 height 10
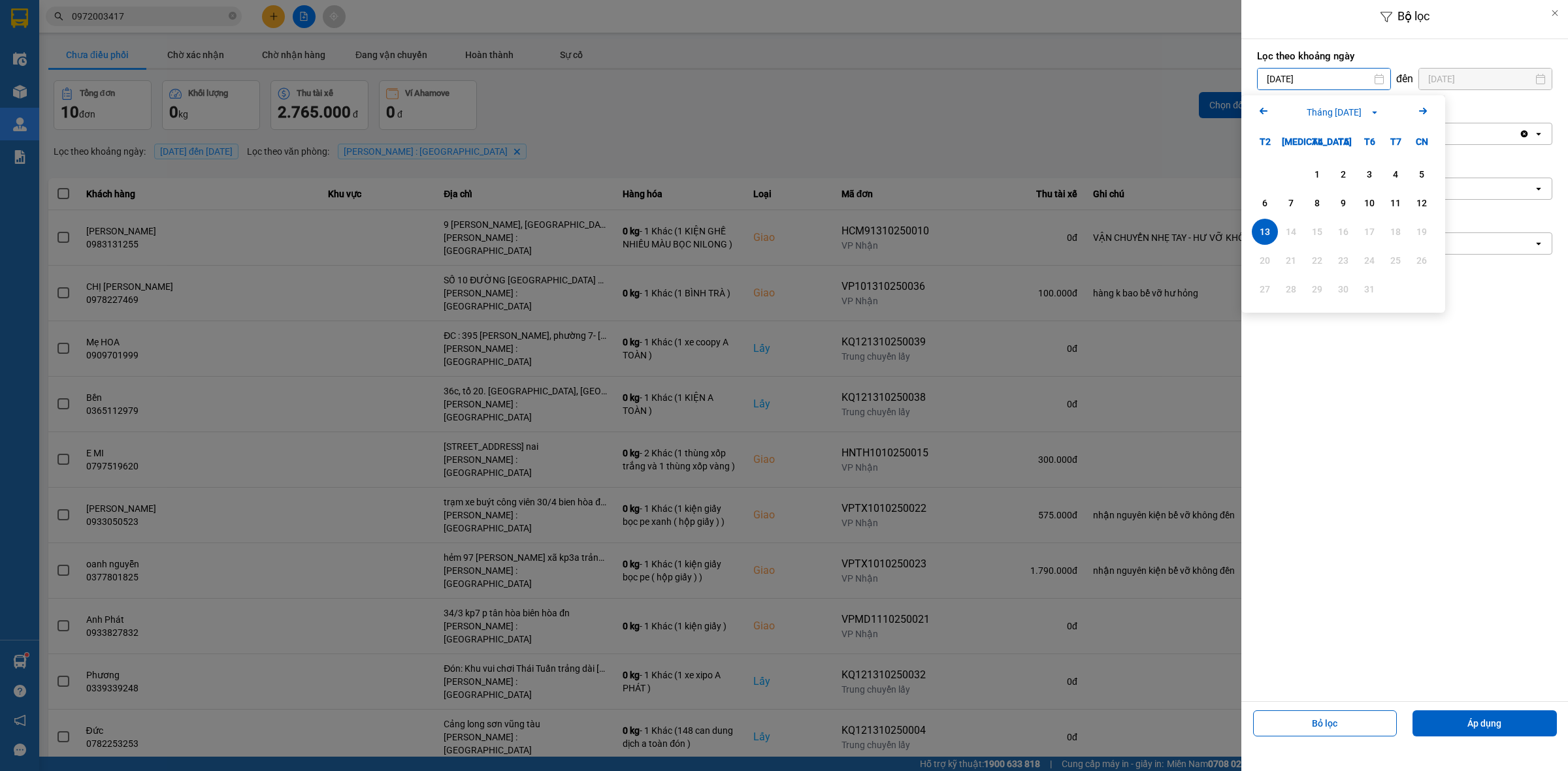
drag, startPoint x: 1324, startPoint y: 80, endPoint x: 1317, endPoint y: 105, distance: 26.0
click at [1324, 82] on input "[DATE]" at bounding box center [1324, 78] width 133 height 21
click at [1311, 181] on div "1" at bounding box center [1317, 174] width 18 height 15
type input "01/10/2025"
click at [1324, 250] on div "Chọn loại đơn" at bounding box center [1395, 244] width 275 height 21
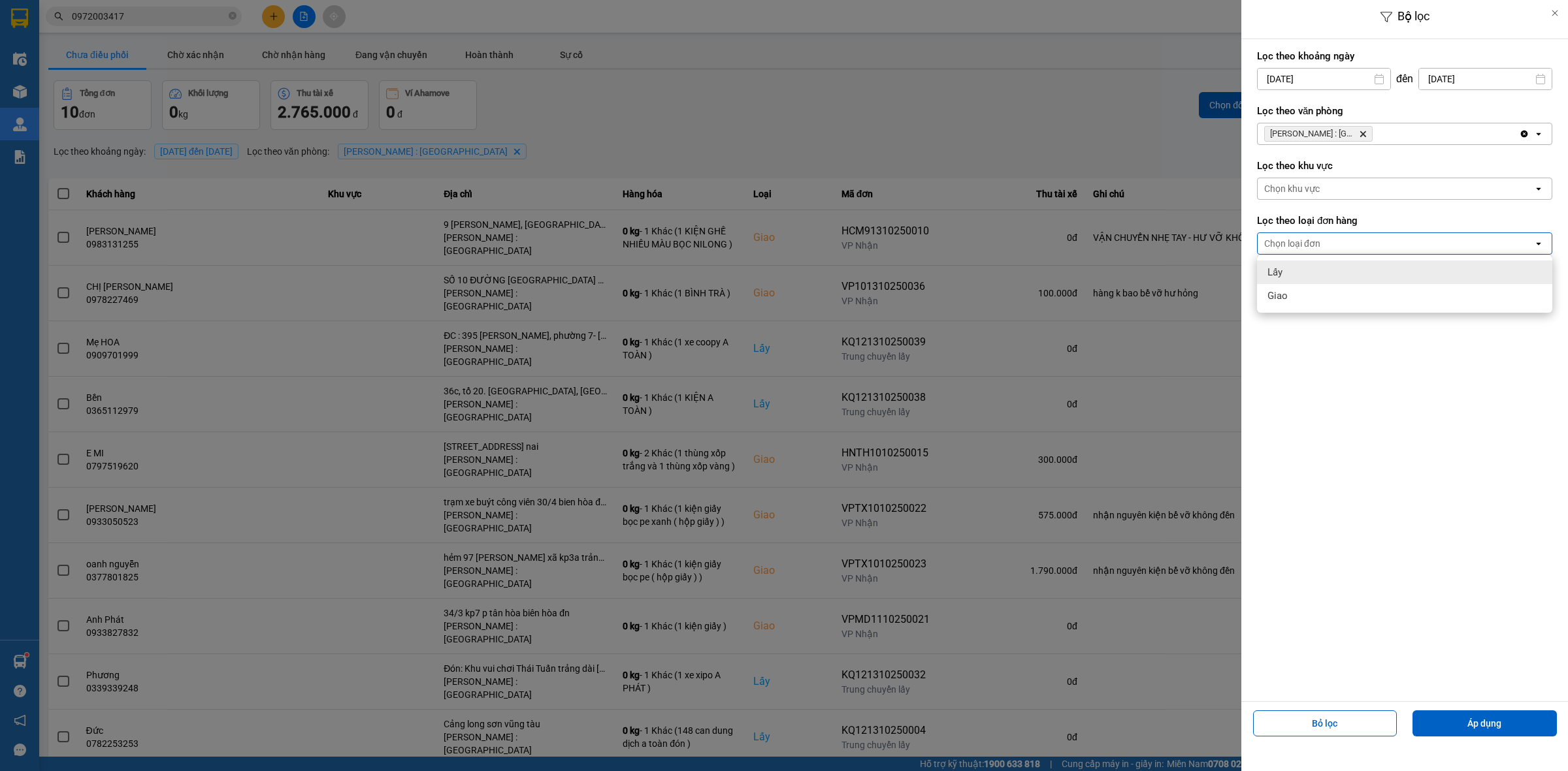
click at [1314, 270] on div "Lấy" at bounding box center [1404, 273] width 295 height 24
click at [1484, 721] on button "Áp dụng" at bounding box center [1484, 723] width 144 height 26
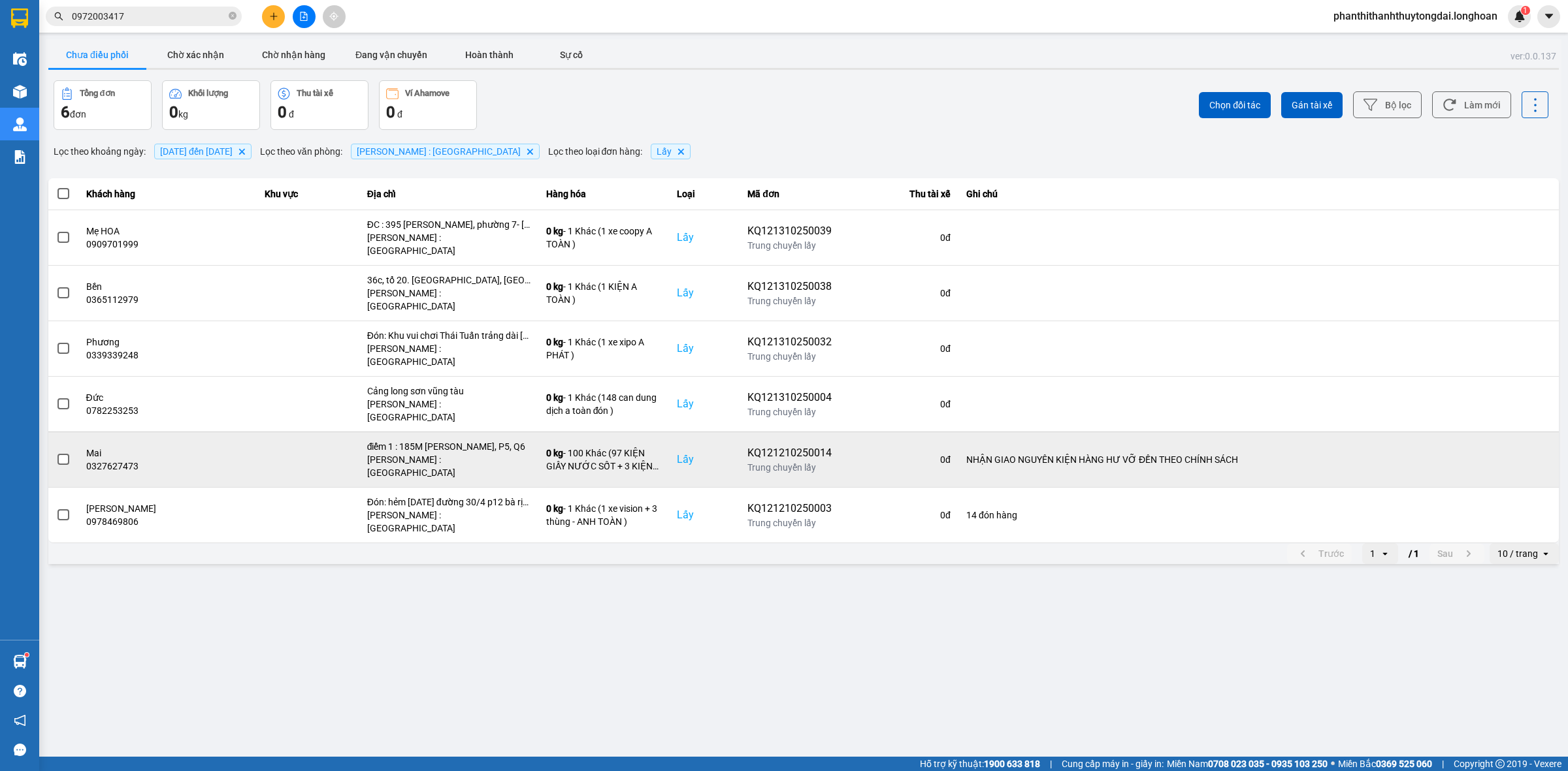
click at [66, 454] on span at bounding box center [63, 460] width 12 height 12
click at [56, 452] on input "checkbox" at bounding box center [56, 452] width 0 height 0
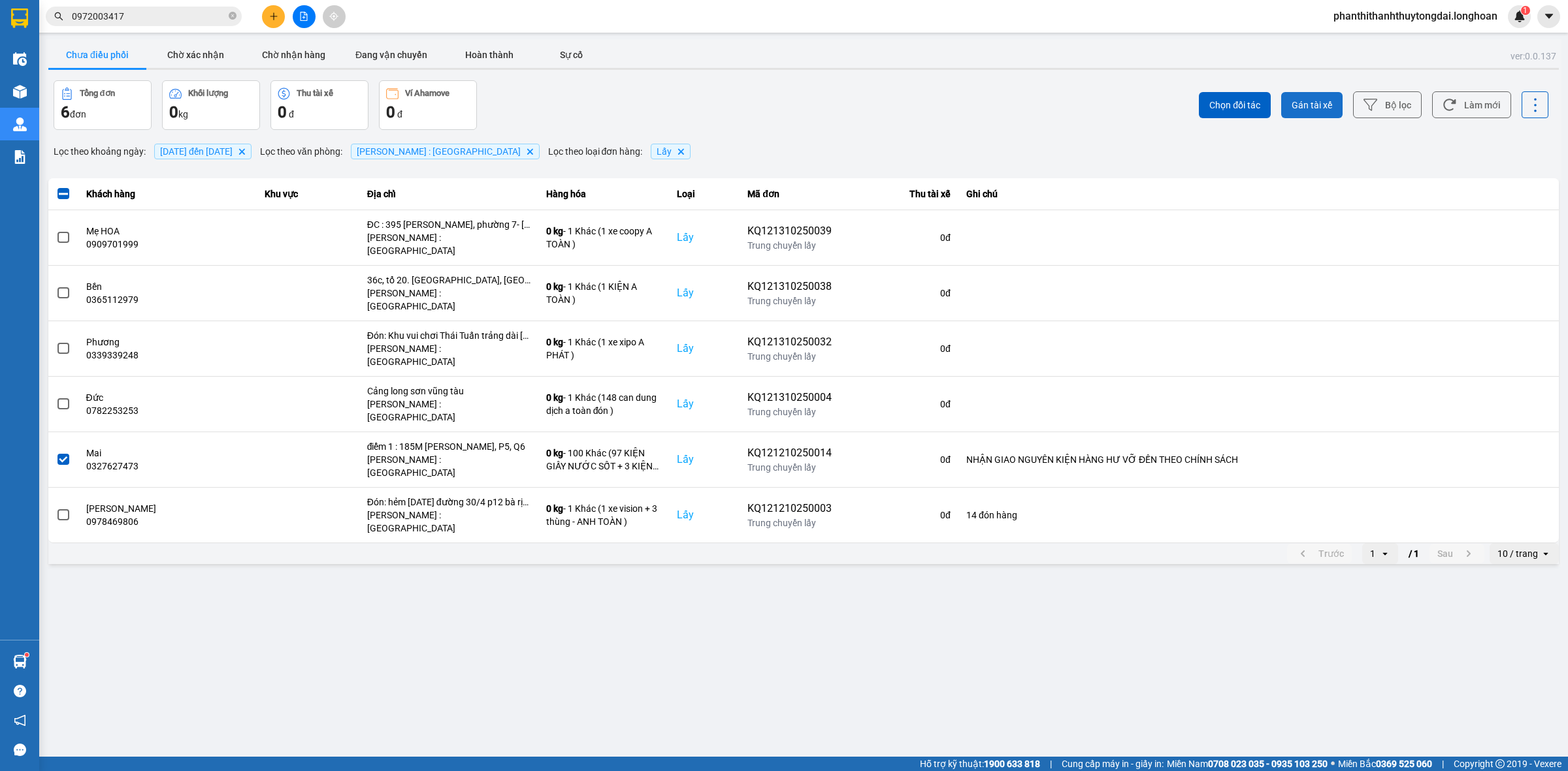
click at [1304, 108] on span "Gán tài xế" at bounding box center [1312, 105] width 41 height 13
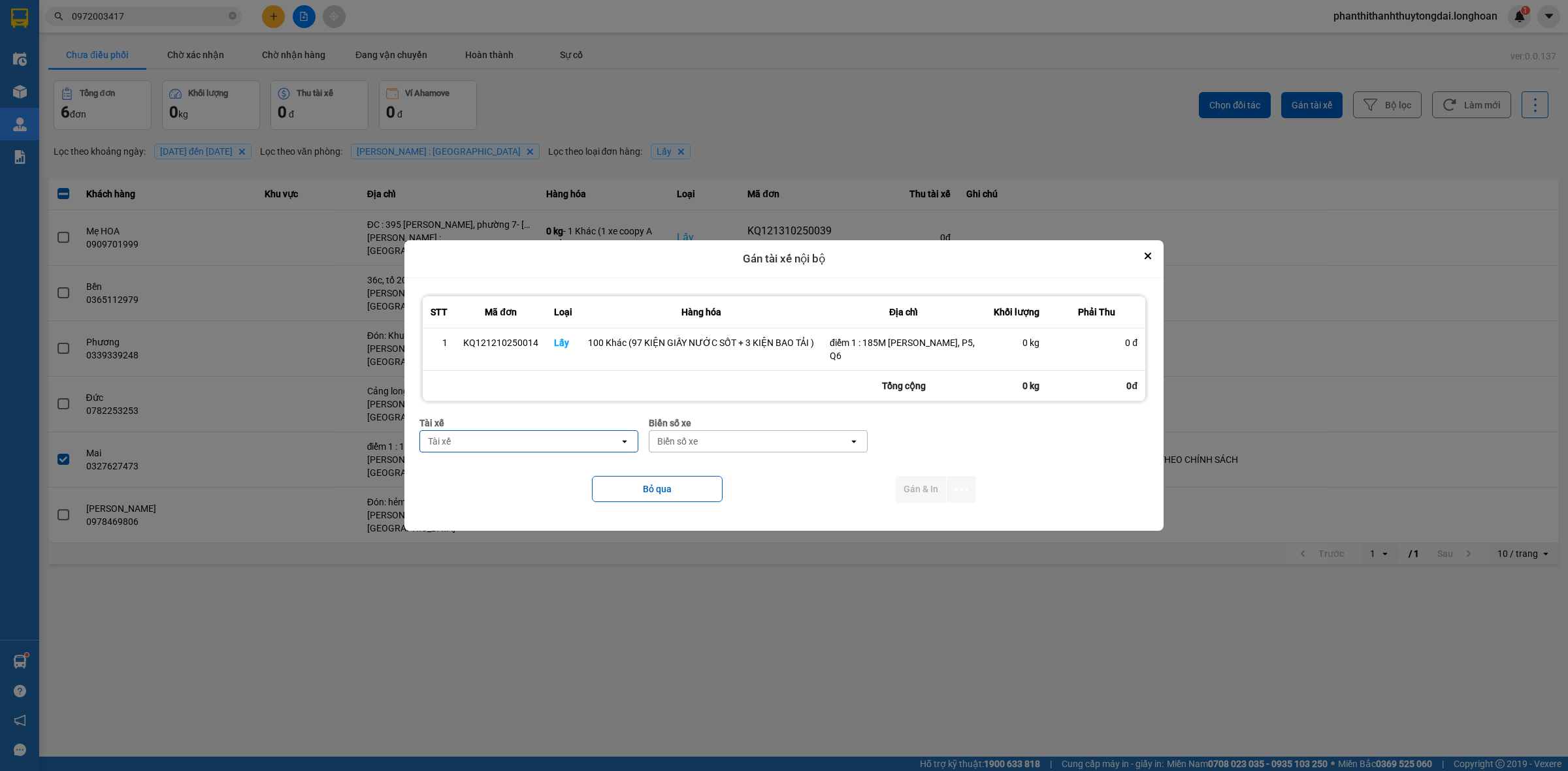
click at [572, 438] on div "Tài xế" at bounding box center [520, 441] width 199 height 21
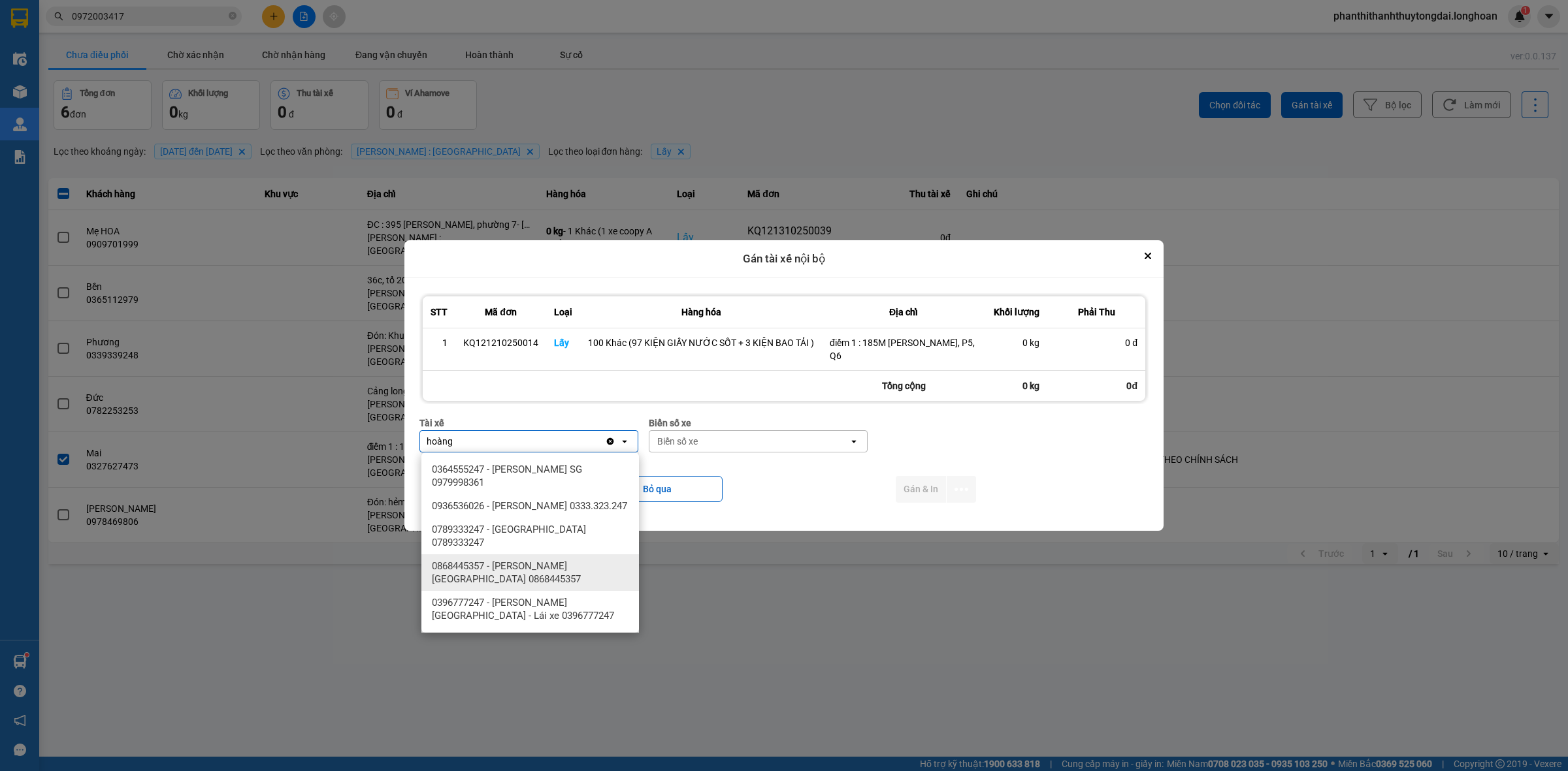
type input "hoàng"
click at [592, 575] on span "0868445357 - Đỗ Minh Hoàng Sài Gòn 0868445357" at bounding box center [533, 572] width 202 height 26
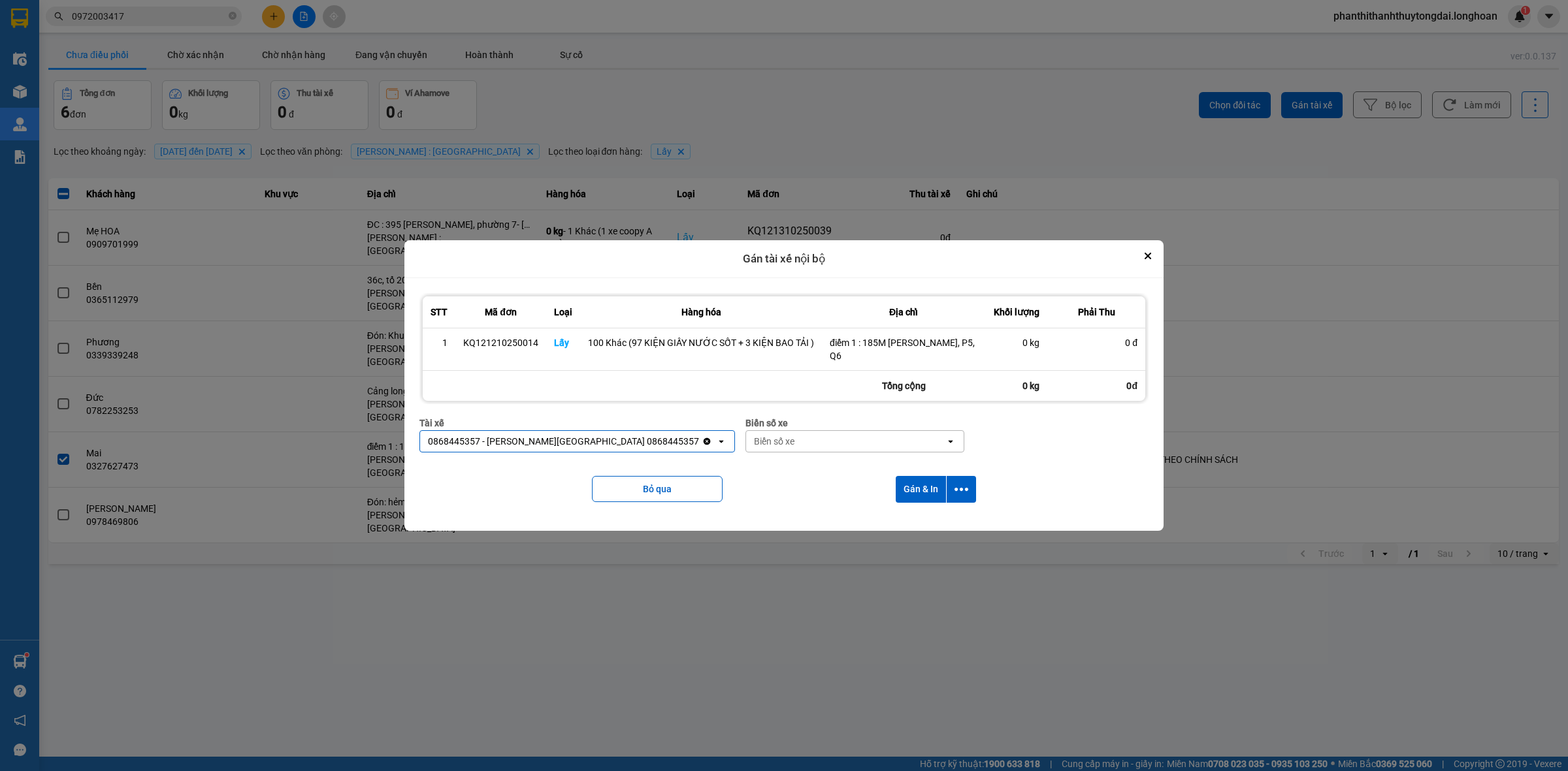
click at [810, 446] on div "Biển số xe" at bounding box center [845, 441] width 199 height 21
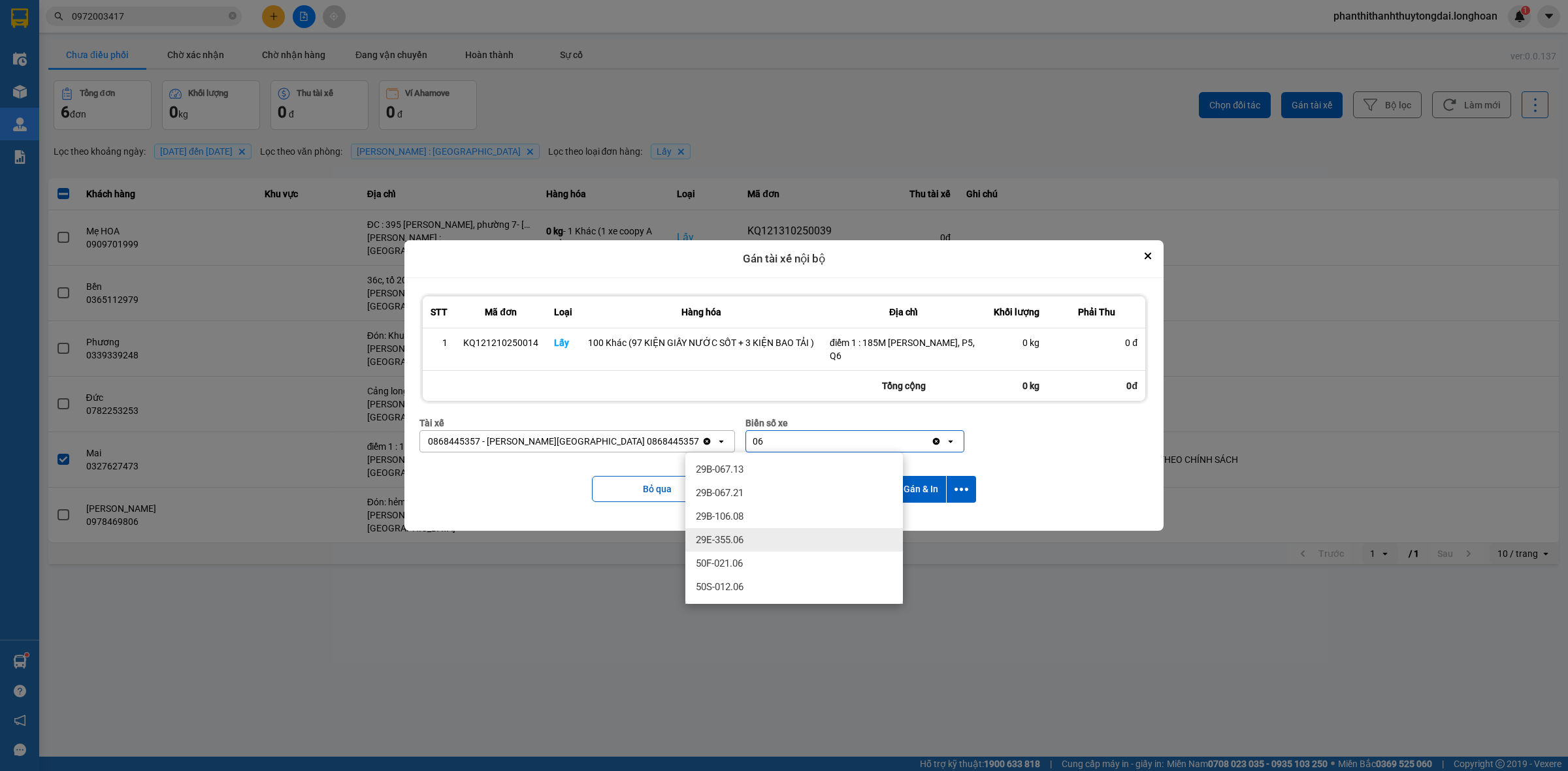
type input "06"
click at [804, 545] on div "29E-355.06" at bounding box center [793, 540] width 217 height 24
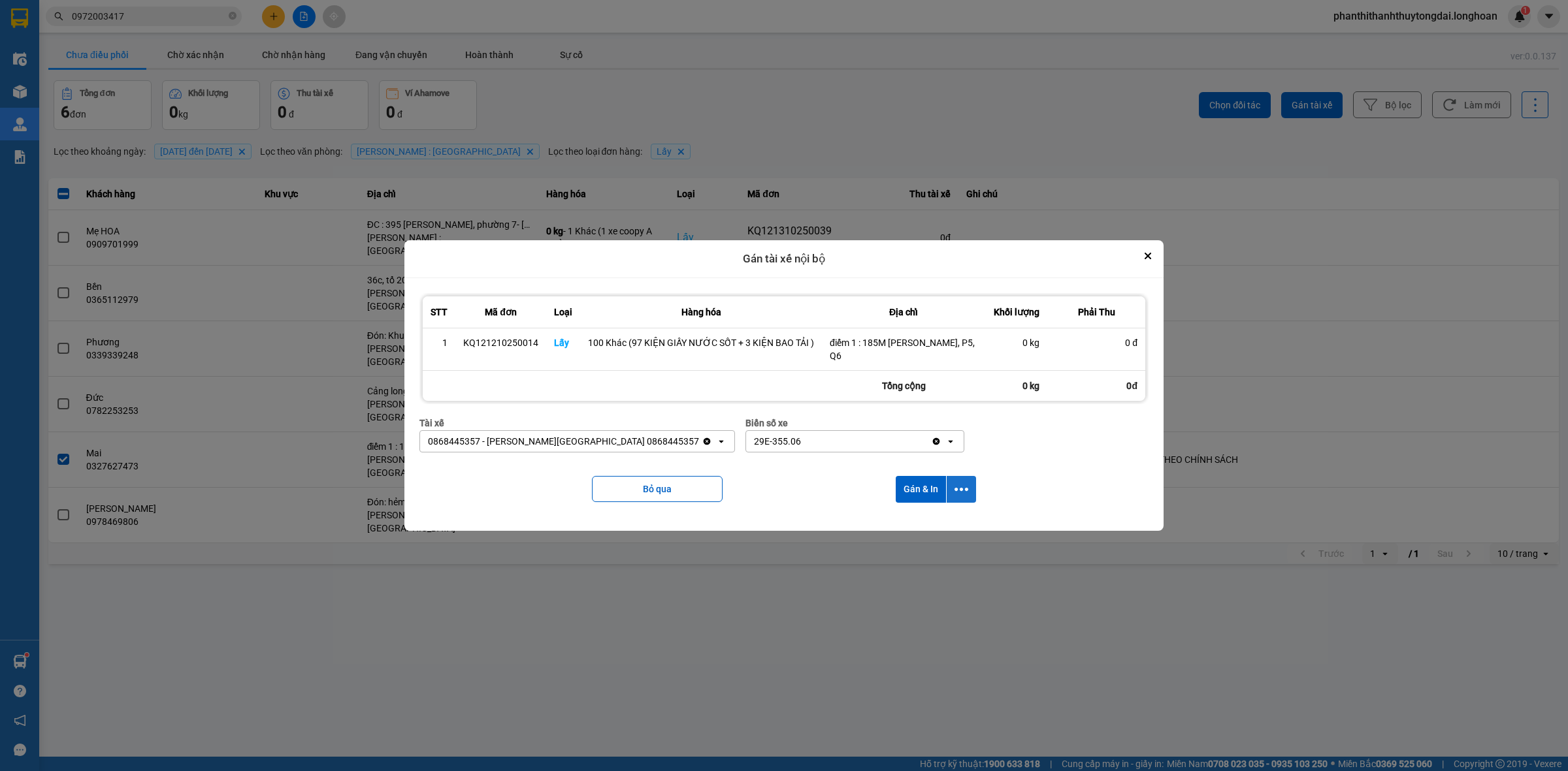
click at [965, 485] on icon "dialog" at bounding box center [961, 490] width 14 height 14
click at [954, 525] on div "Chỉ gán tài" at bounding box center [925, 525] width 77 height 13
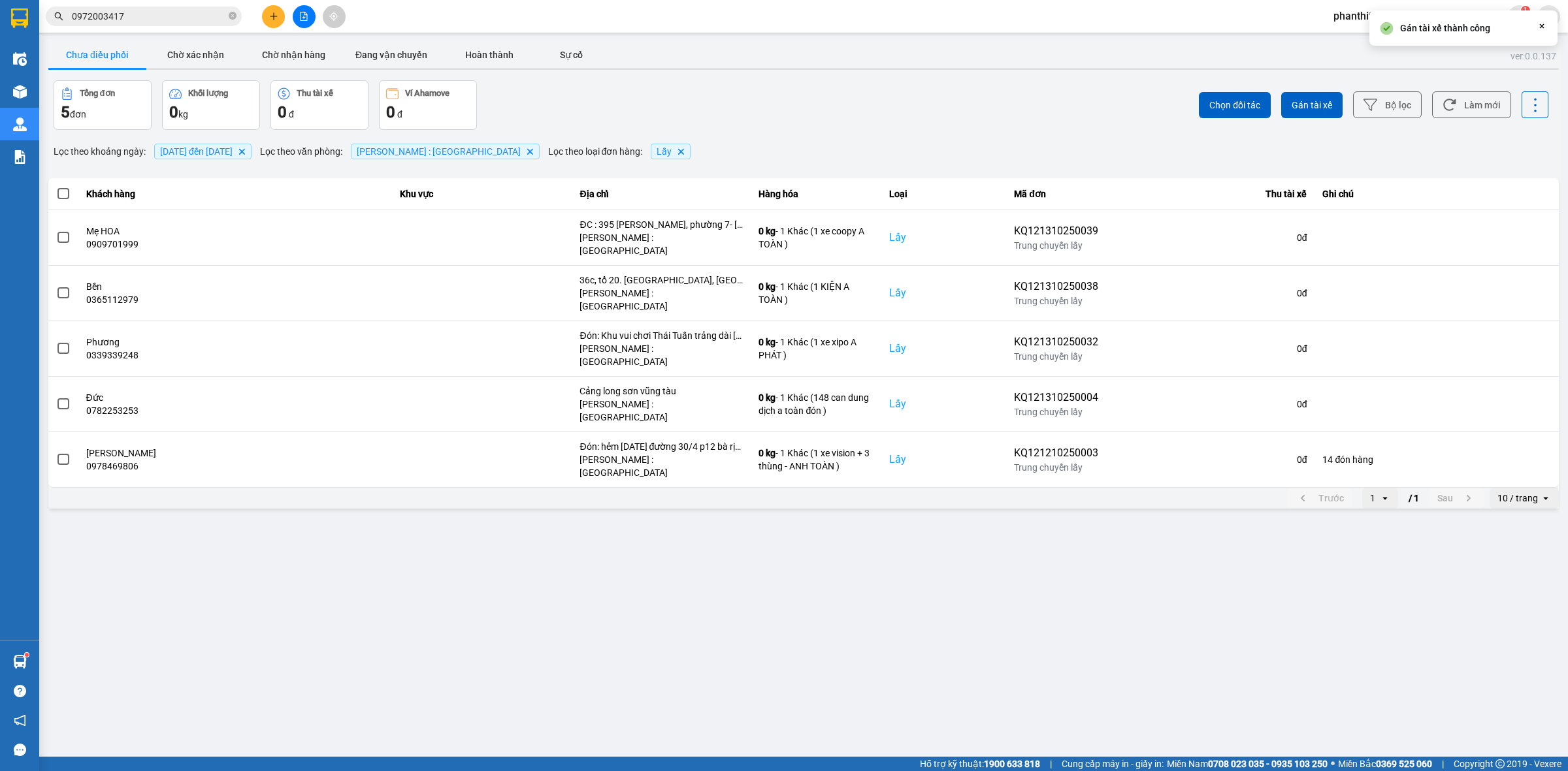
click at [931, 520] on main "ver: 0.0.137 Chưa điều phối Chờ xác nhận Chờ nhận hàng Đang vận chuyển Hoàn thà…" at bounding box center [784, 378] width 1568 height 757
click at [299, 59] on button "Chờ nhận hàng" at bounding box center [293, 55] width 98 height 26
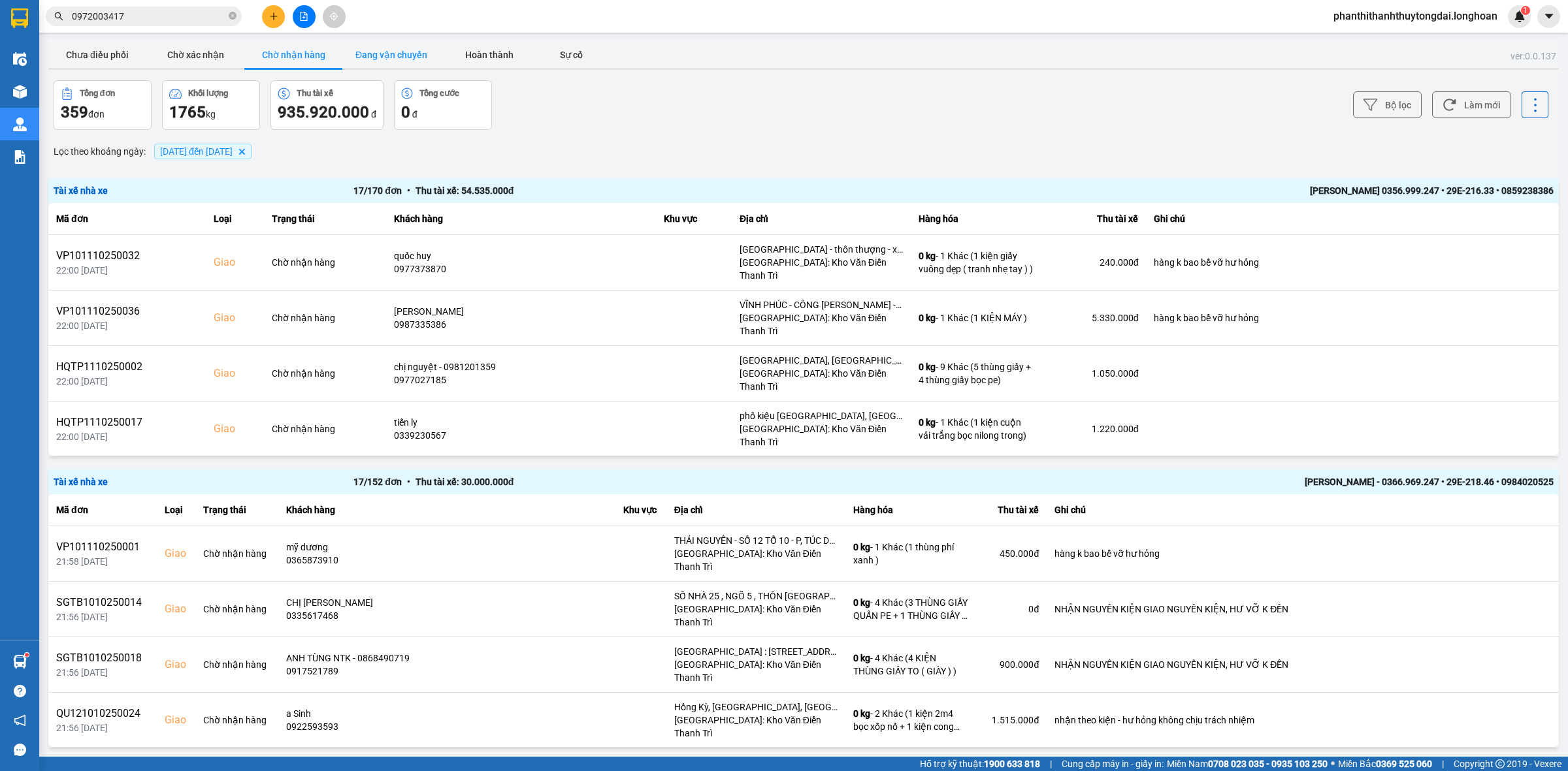
click at [431, 60] on button "Đang vận chuyển" at bounding box center [391, 55] width 98 height 26
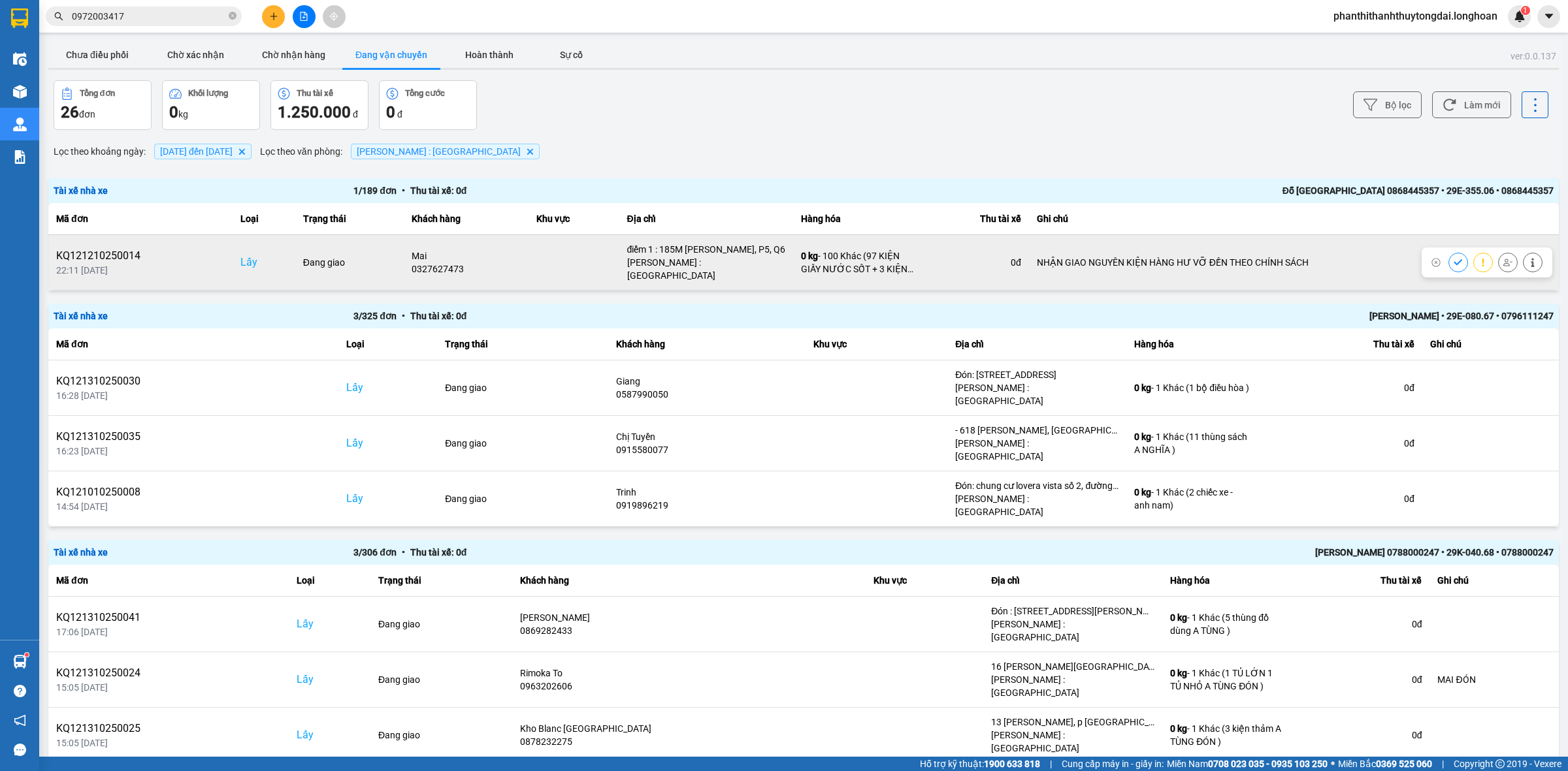
click at [1454, 258] on icon at bounding box center [1458, 262] width 9 height 9
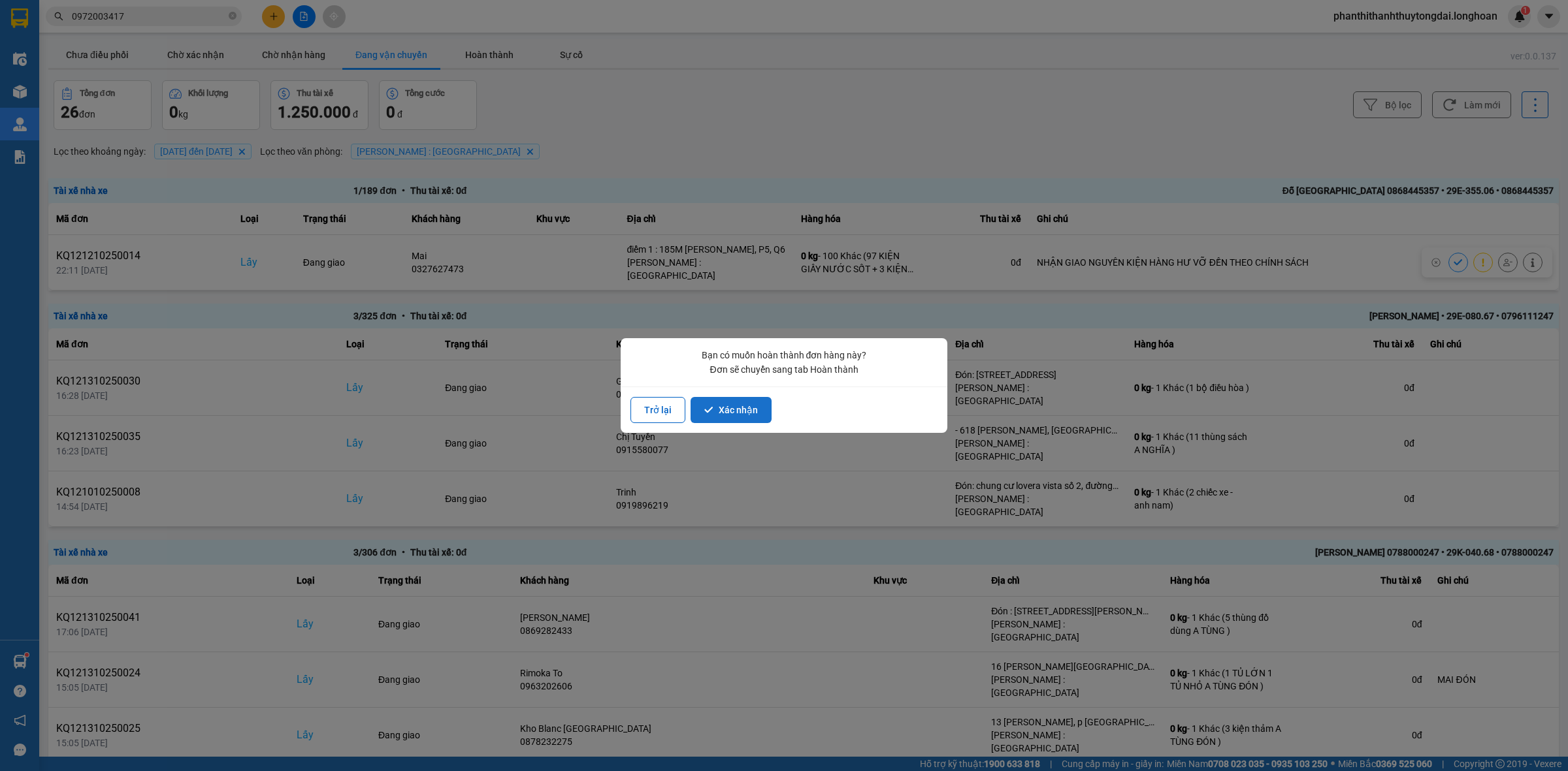
click at [752, 406] on button "Xác nhận" at bounding box center [730, 410] width 81 height 26
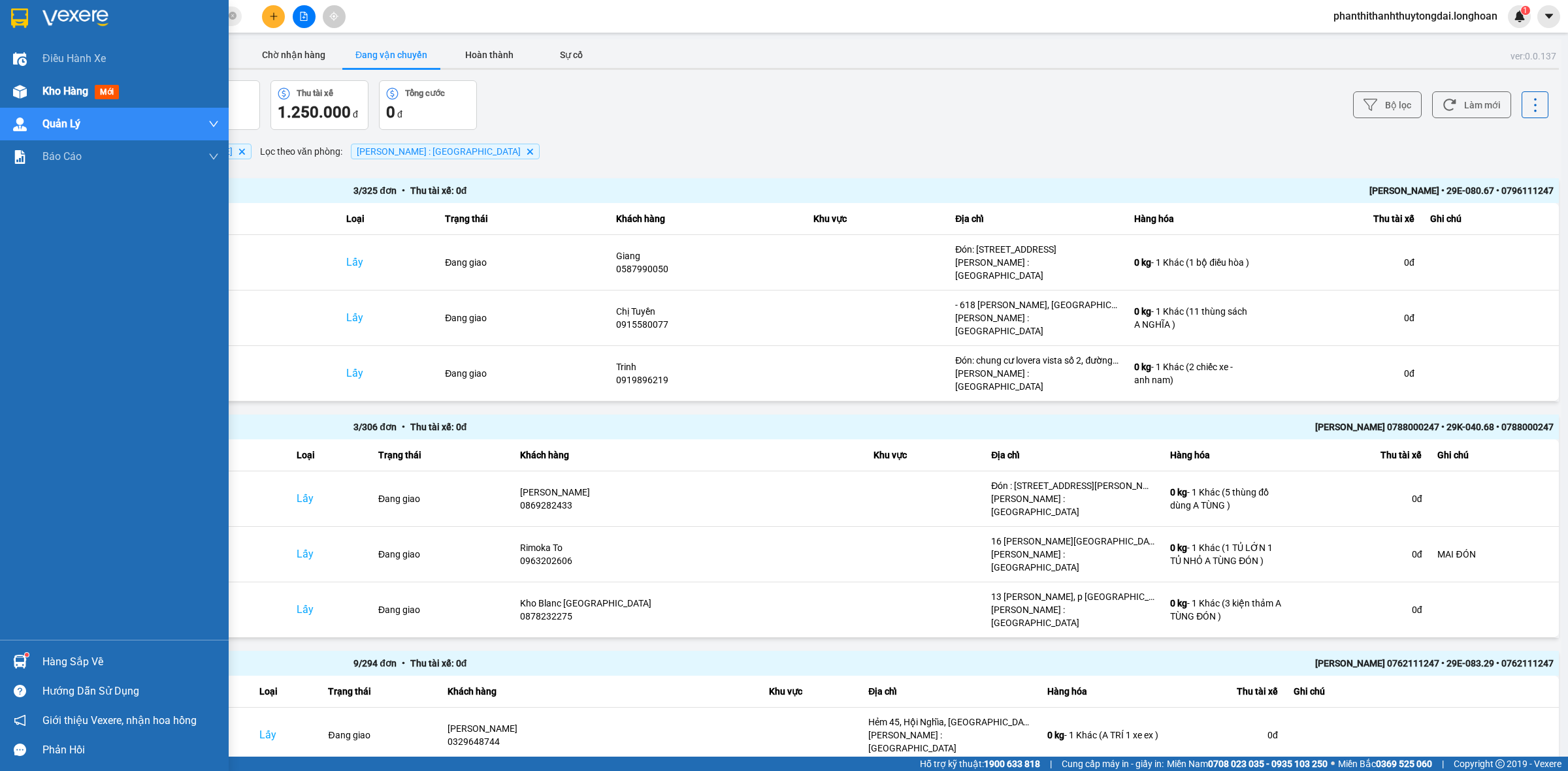
click at [46, 89] on span "Kho hàng" at bounding box center [66, 91] width 46 height 13
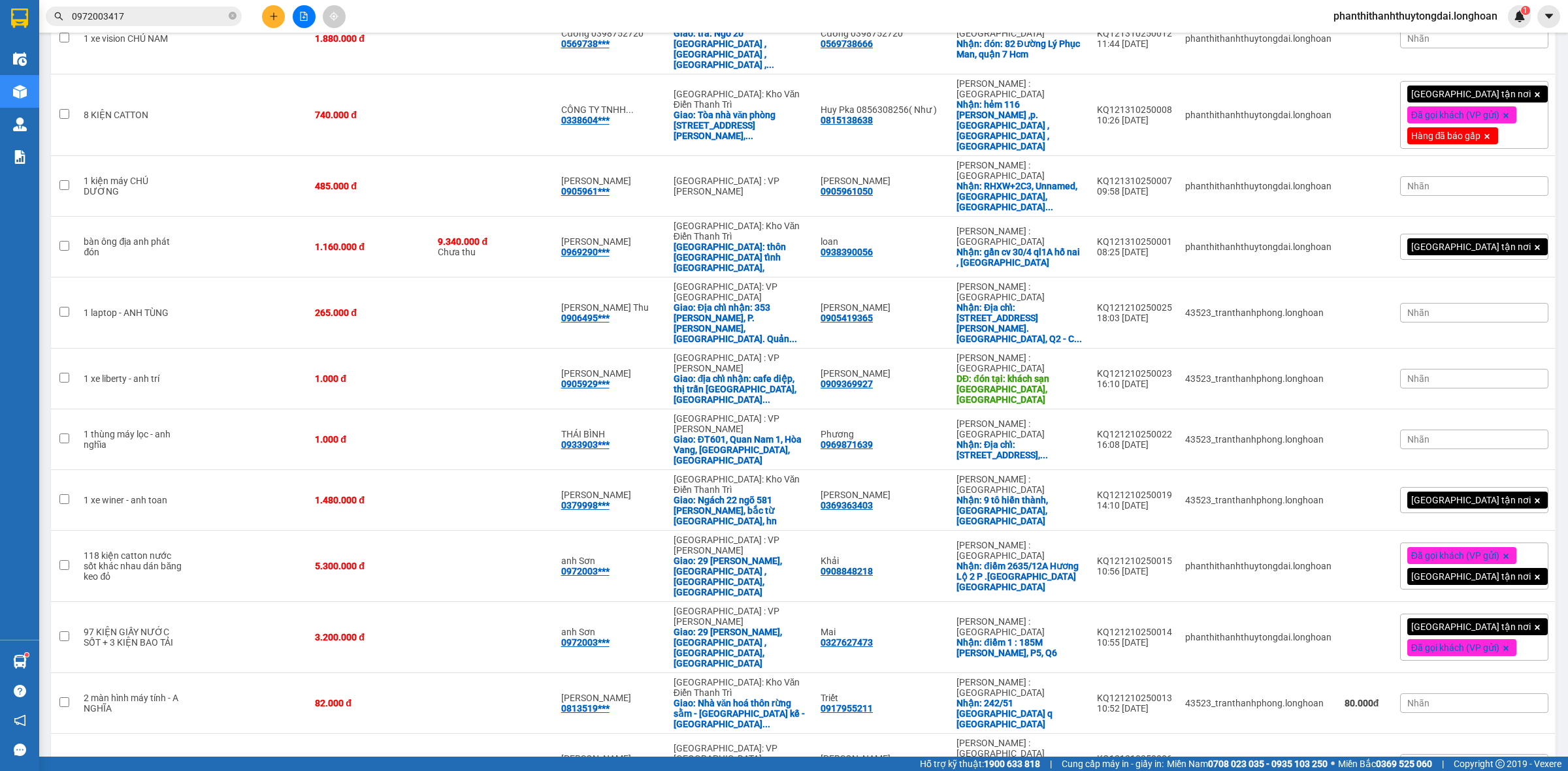
scroll to position [973, 0]
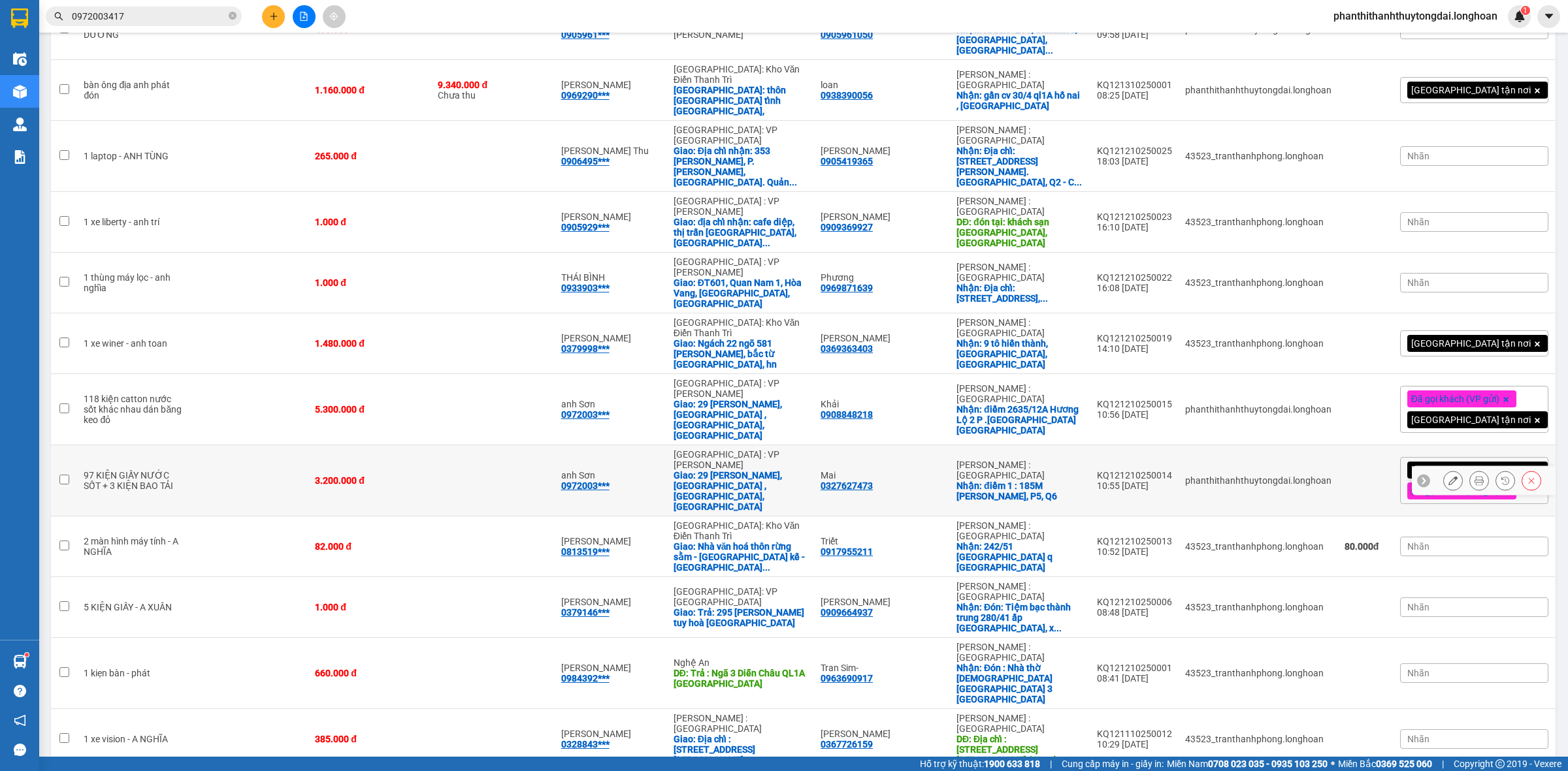
click at [62, 475] on input "checkbox" at bounding box center [64, 479] width 9 height 9
checkbox input "true"
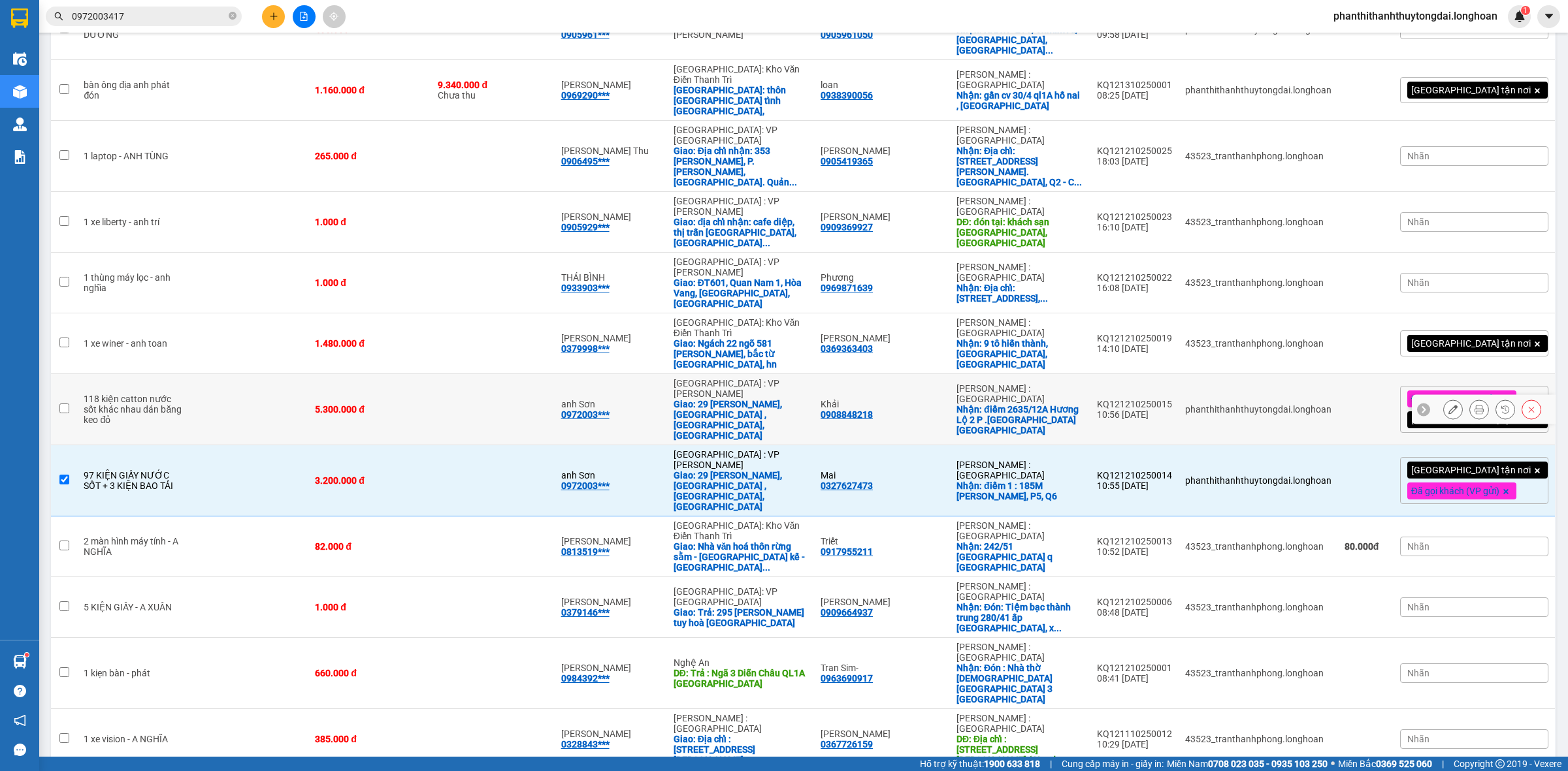
click at [61, 404] on input "checkbox" at bounding box center [64, 408] width 9 height 9
checkbox input "true"
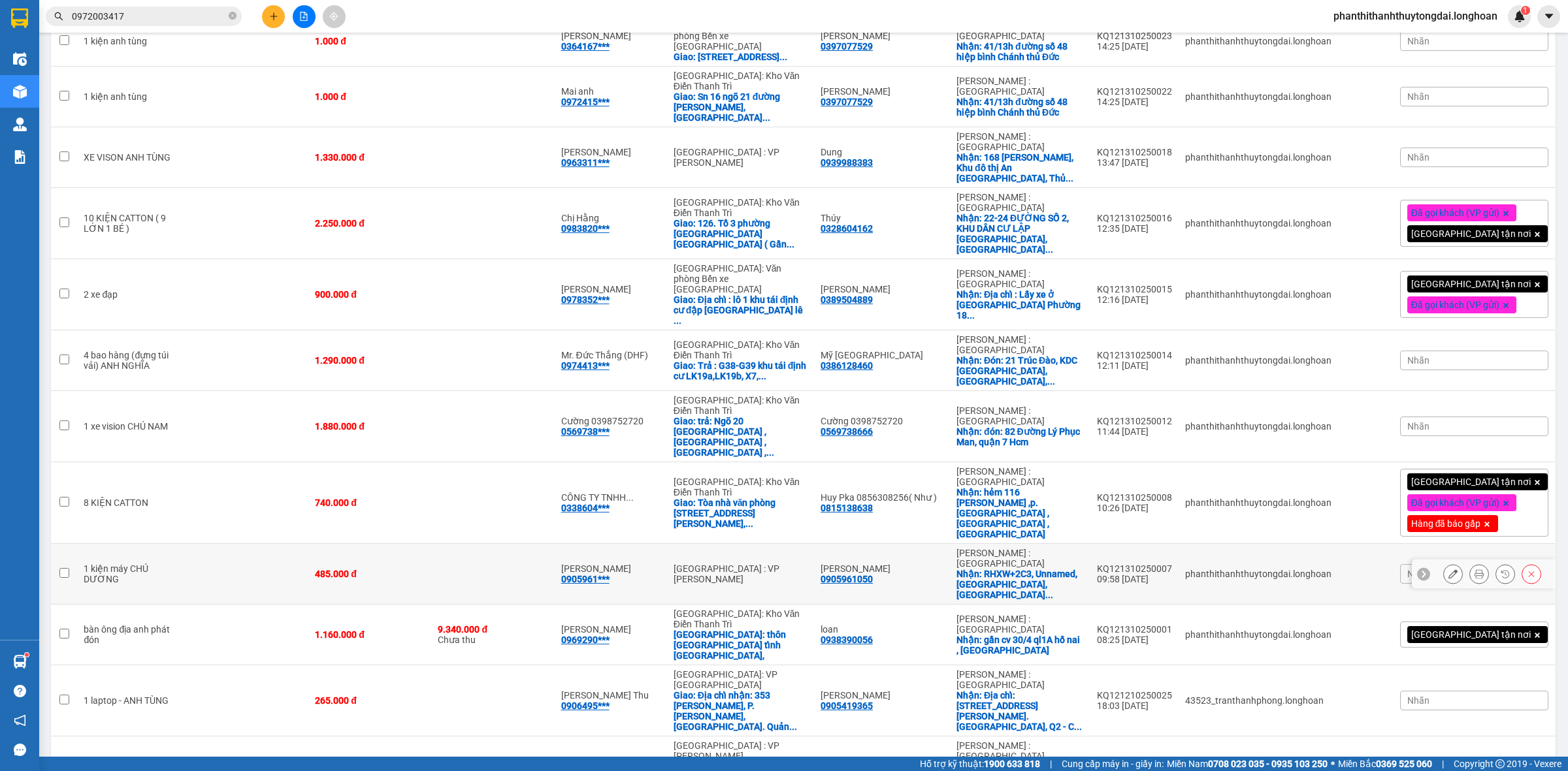
scroll to position [0, 0]
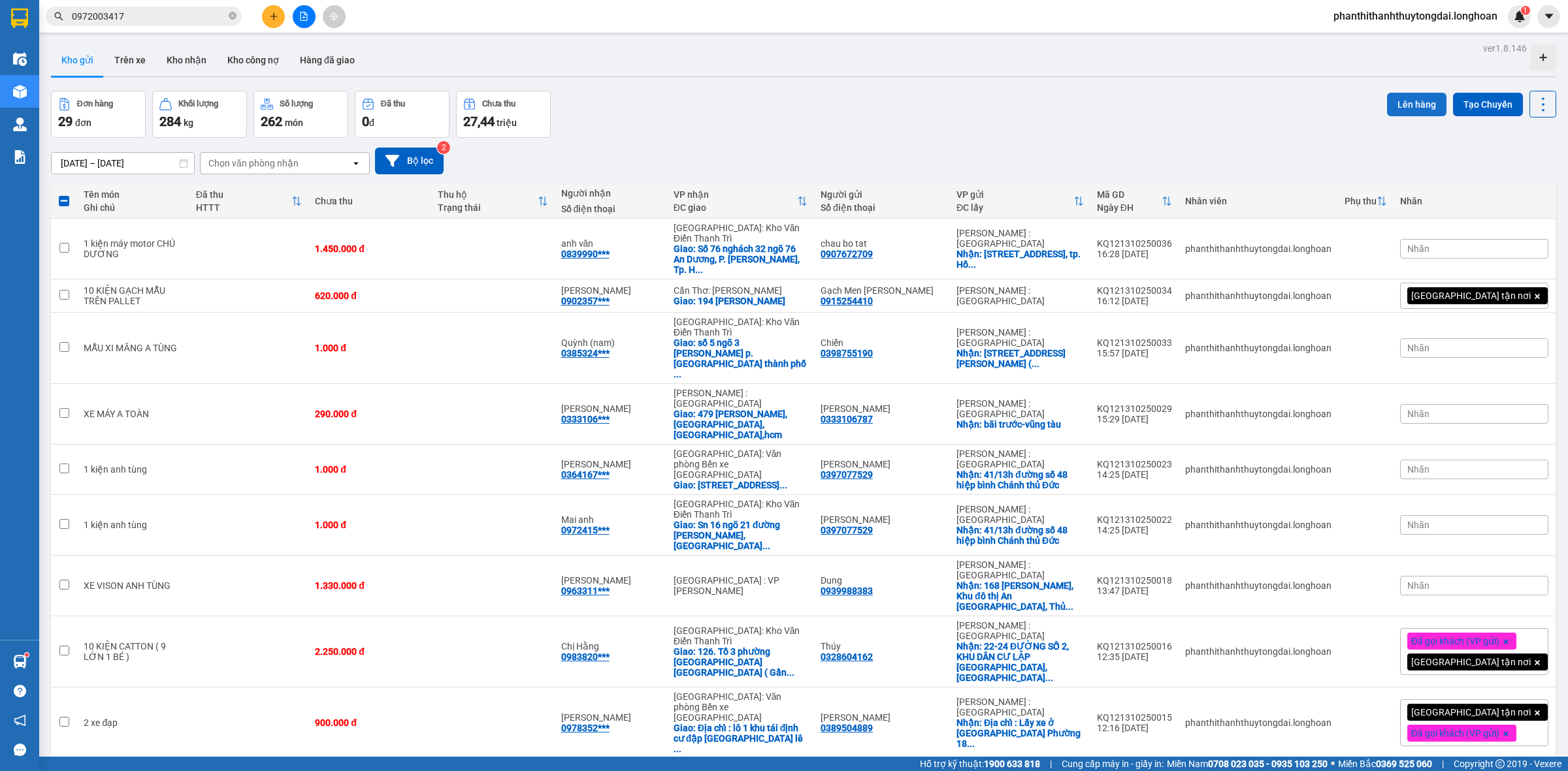
click at [1406, 93] on button "Lên hàng" at bounding box center [1416, 105] width 60 height 24
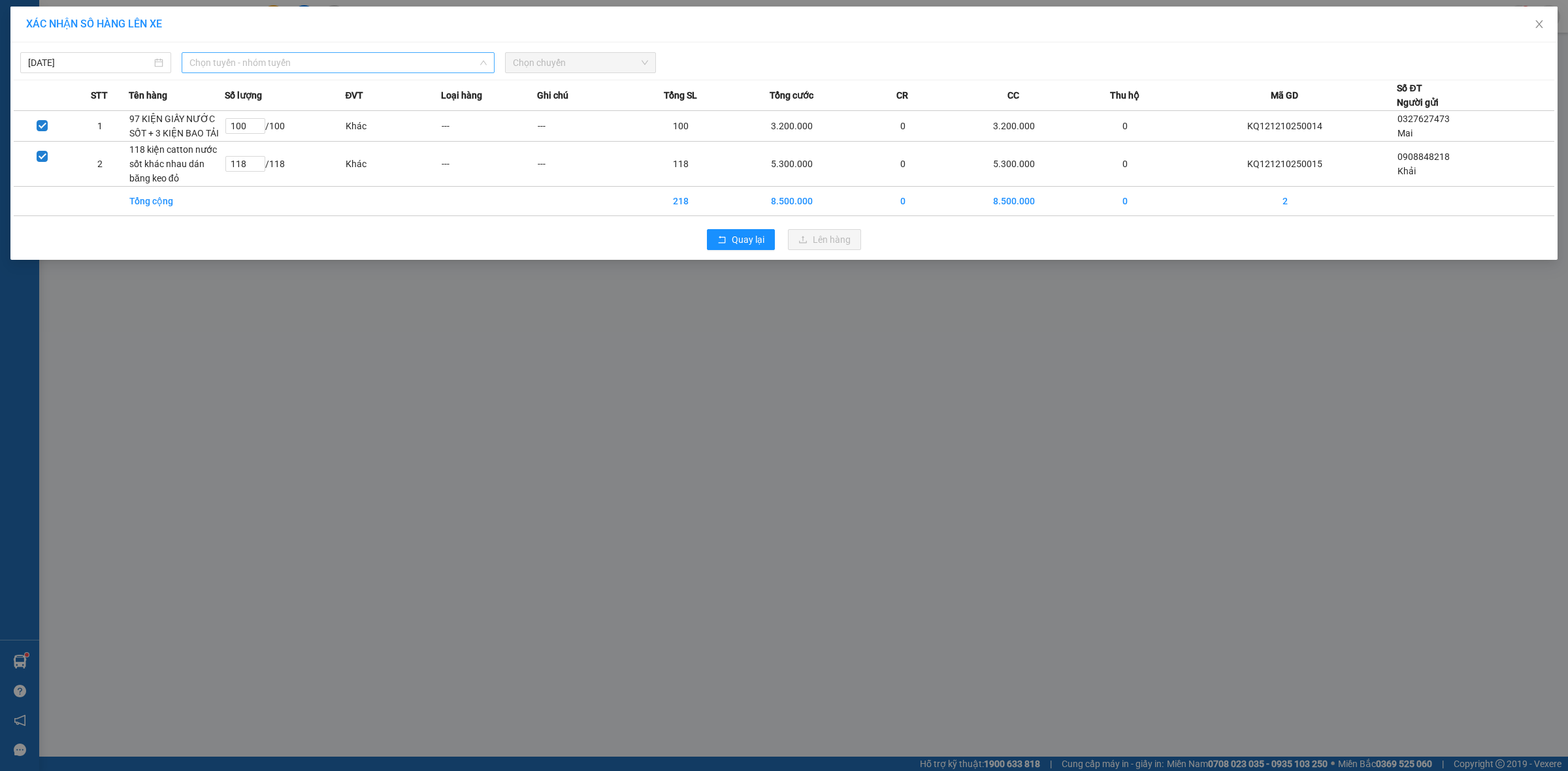
click at [389, 57] on span "Chọn tuyến - nhóm tuyến" at bounding box center [337, 62] width 297 height 20
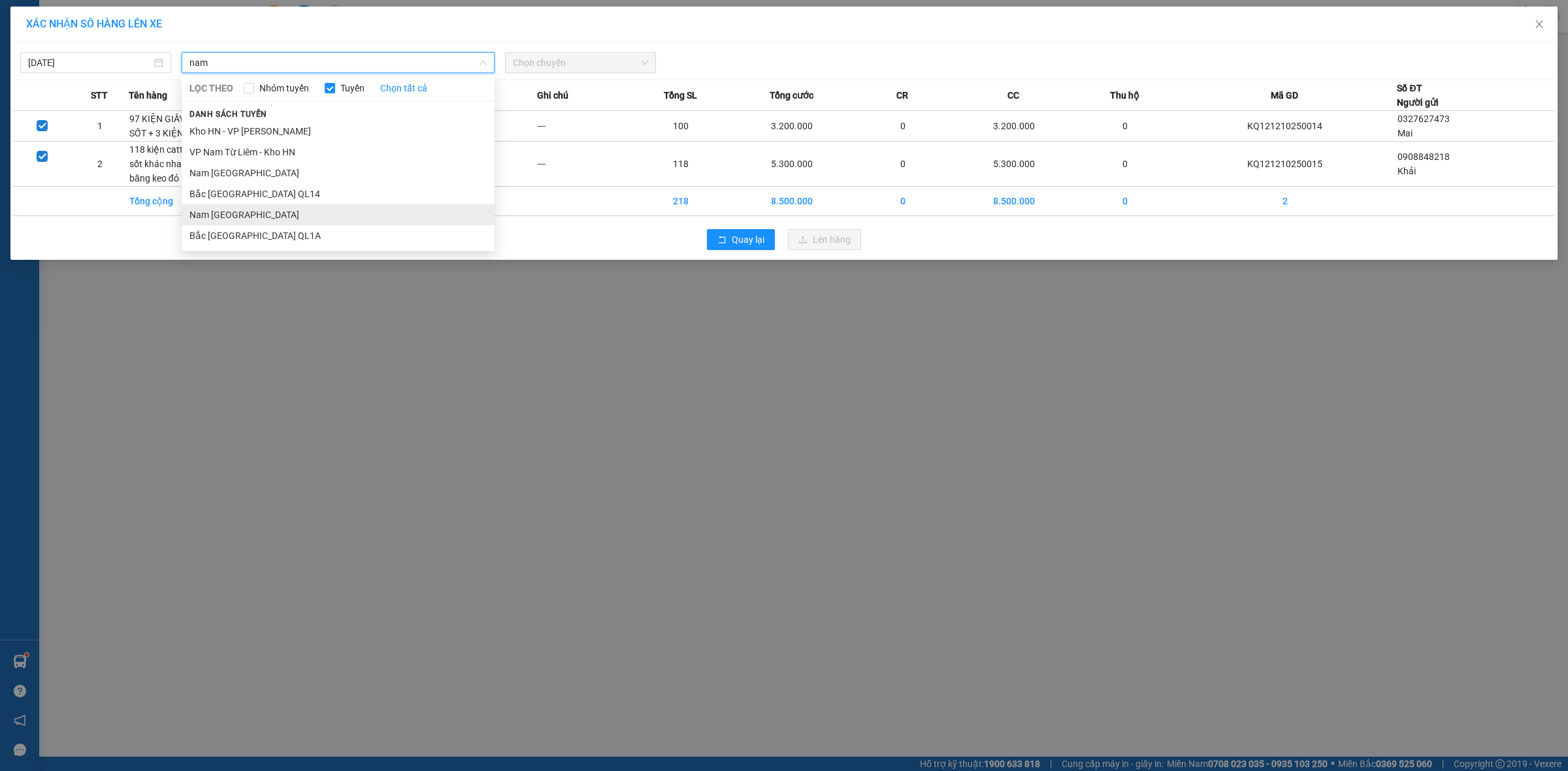
type input "nam"
click at [343, 206] on li "Nam [GEOGRAPHIC_DATA]" at bounding box center [337, 215] width 313 height 21
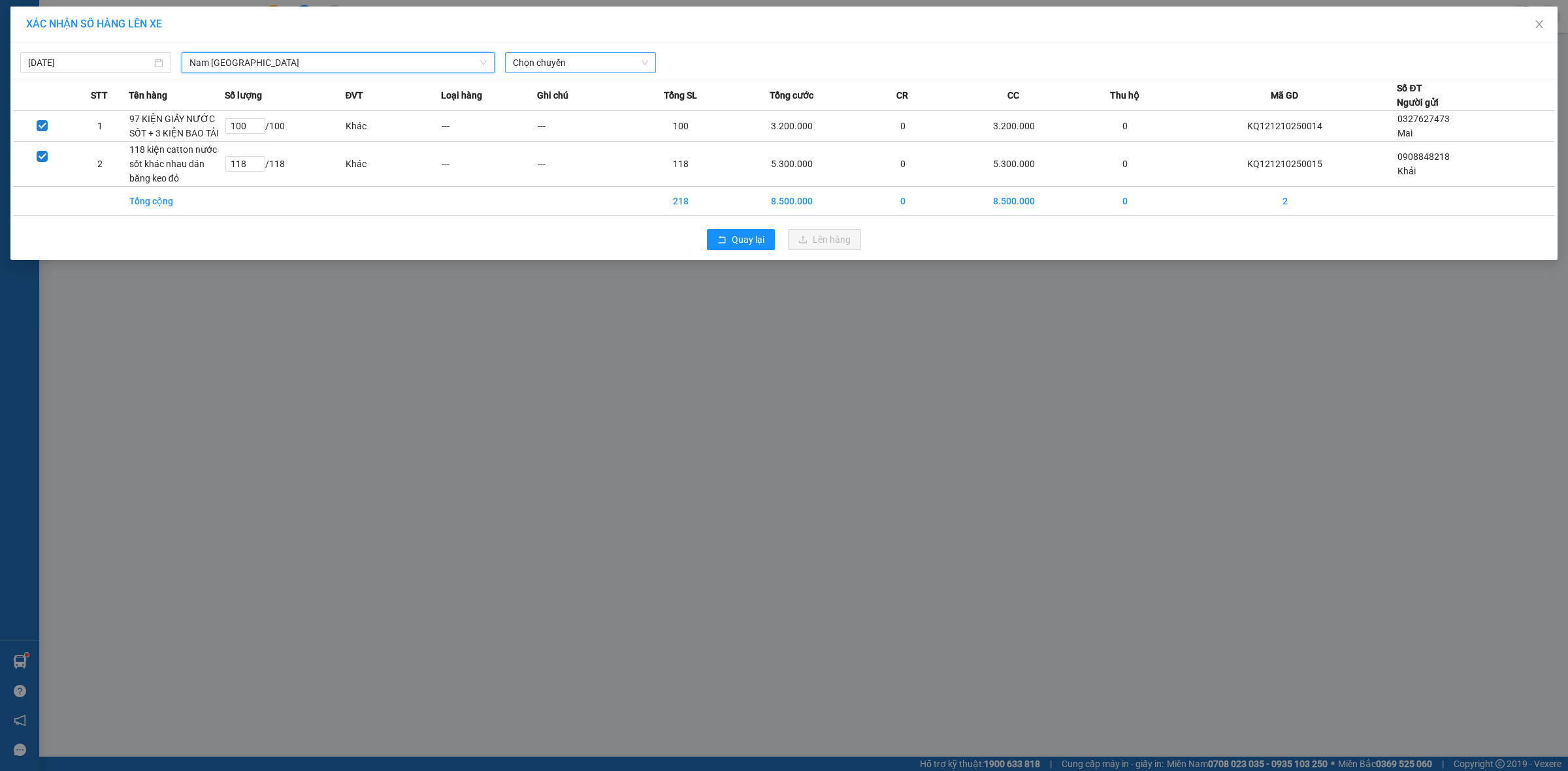
click at [554, 63] on span "Chọn chuyến" at bounding box center [580, 62] width 135 height 20
click at [588, 130] on div "22:00 (TC) - 29E-097.92" at bounding box center [564, 130] width 102 height 14
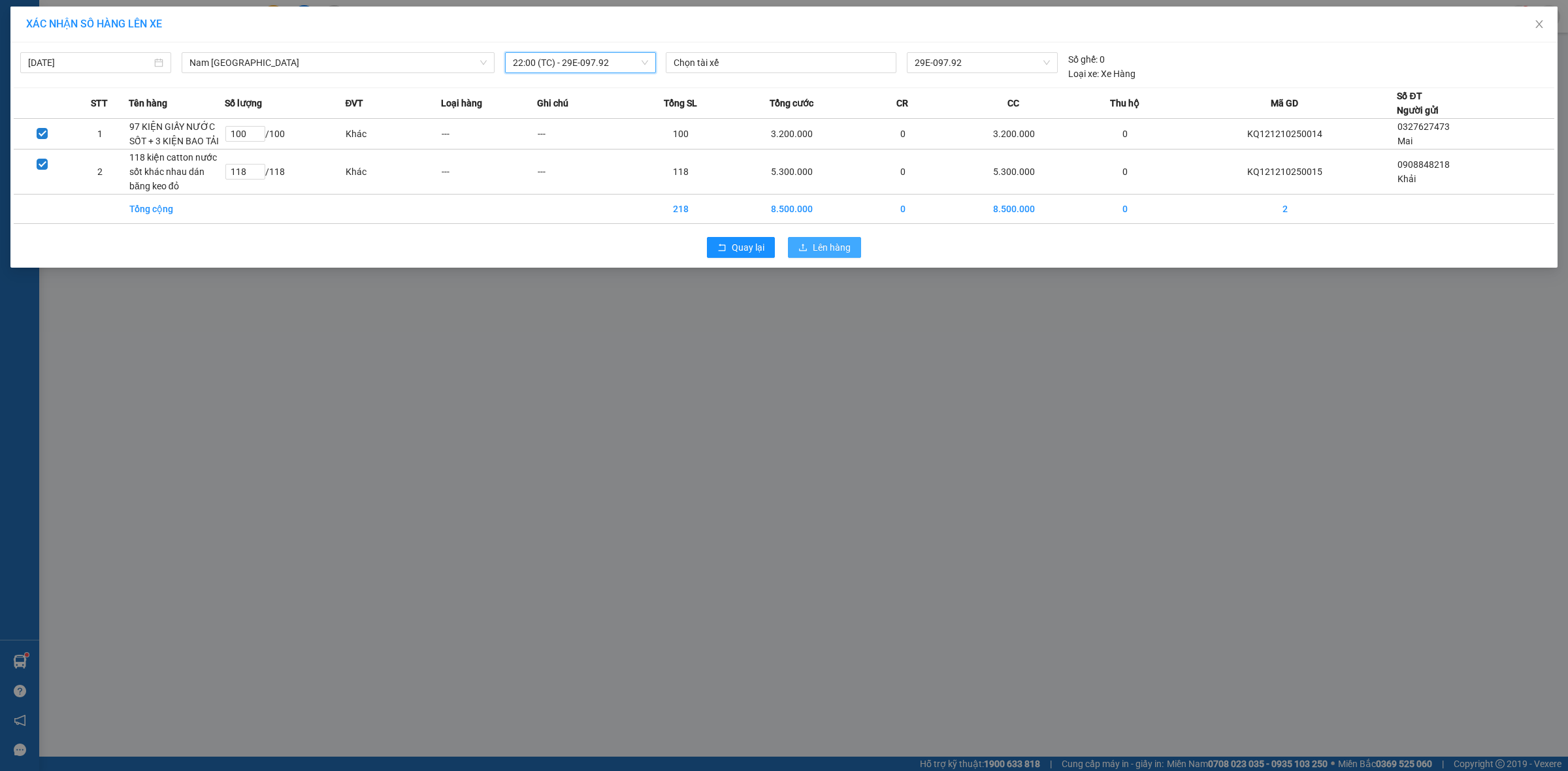
click at [830, 253] on span "Lên hàng" at bounding box center [832, 247] width 37 height 14
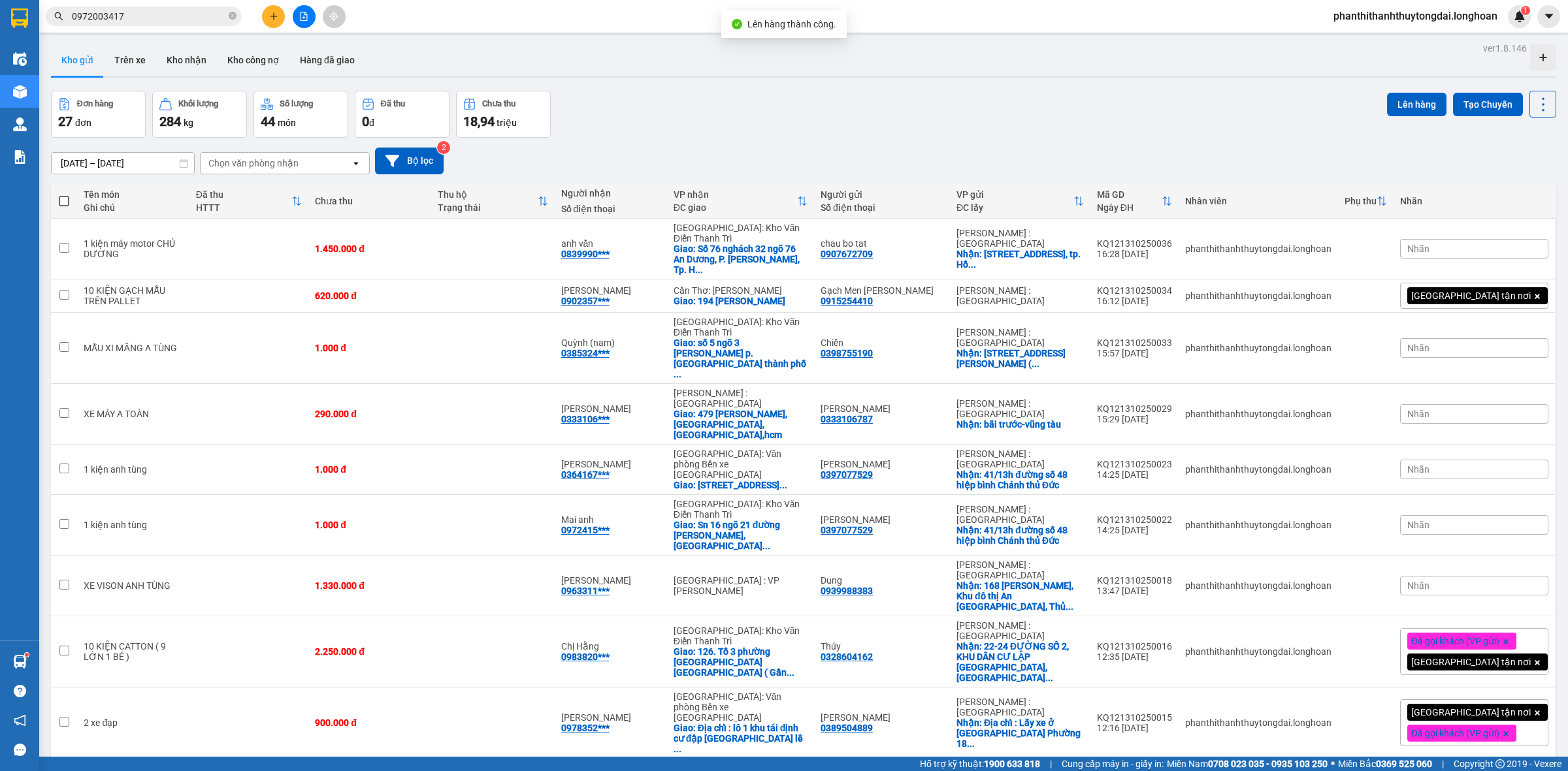
click at [834, 132] on div "Đơn hàng 27 đơn Khối lượng 284 kg Số lượng 44 món Đã thu 0 đ Chưa thu 18,94 tri…" at bounding box center [804, 114] width 1505 height 47
